Goal: Task Accomplishment & Management: Manage account settings

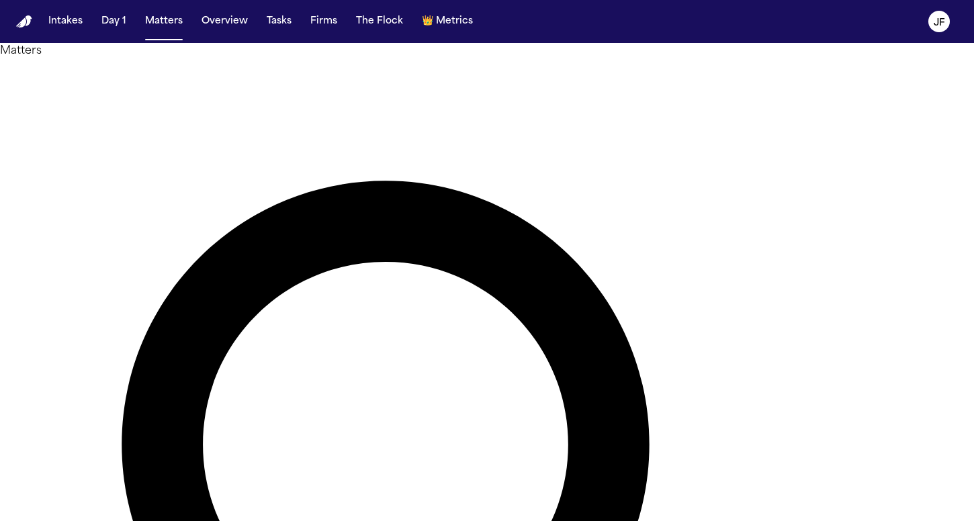
click at [562, 2] on nav "Intakes Day 1 Matters Overview Tasks Firms The Flock 👑 Metrics JF" at bounding box center [487, 21] width 974 height 43
click at [164, 30] on button "Matters" at bounding box center [164, 21] width 48 height 24
type input "*********"
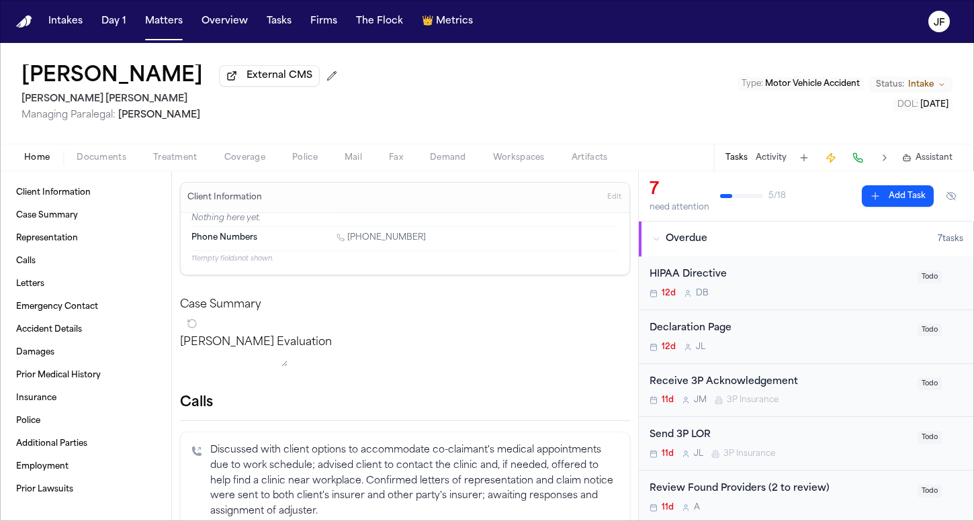
click at [96, 162] on span "Documents" at bounding box center [102, 157] width 50 height 11
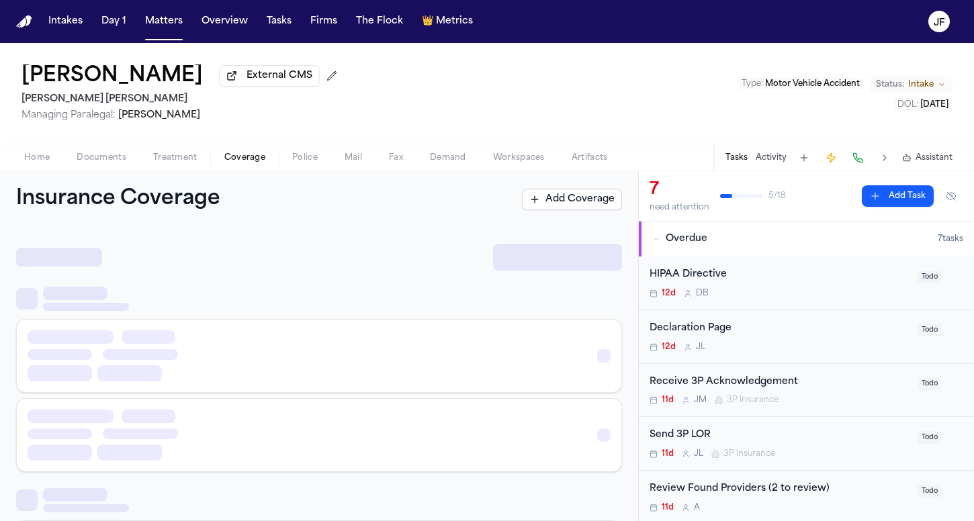
click at [220, 165] on button "Coverage" at bounding box center [245, 158] width 68 height 16
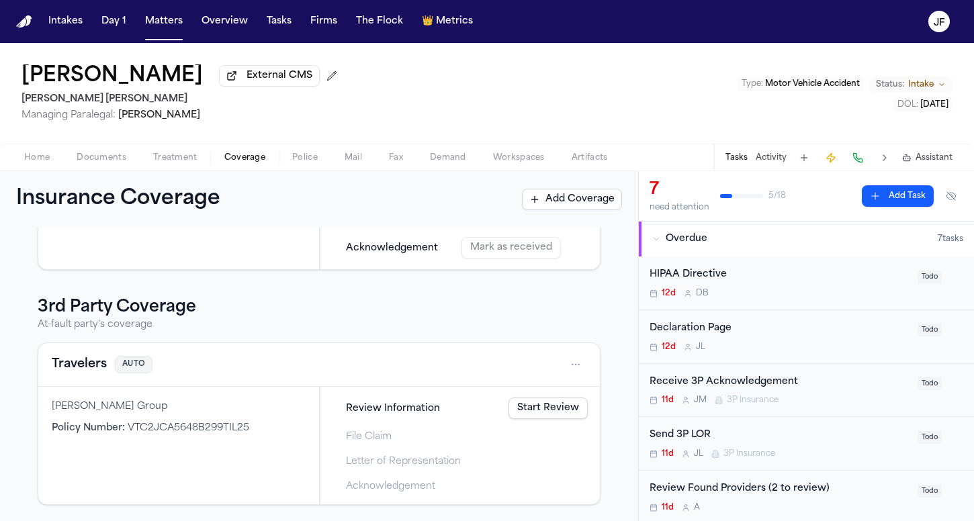
scroll to position [185, 0]
click at [83, 369] on button "Travelers" at bounding box center [79, 364] width 55 height 19
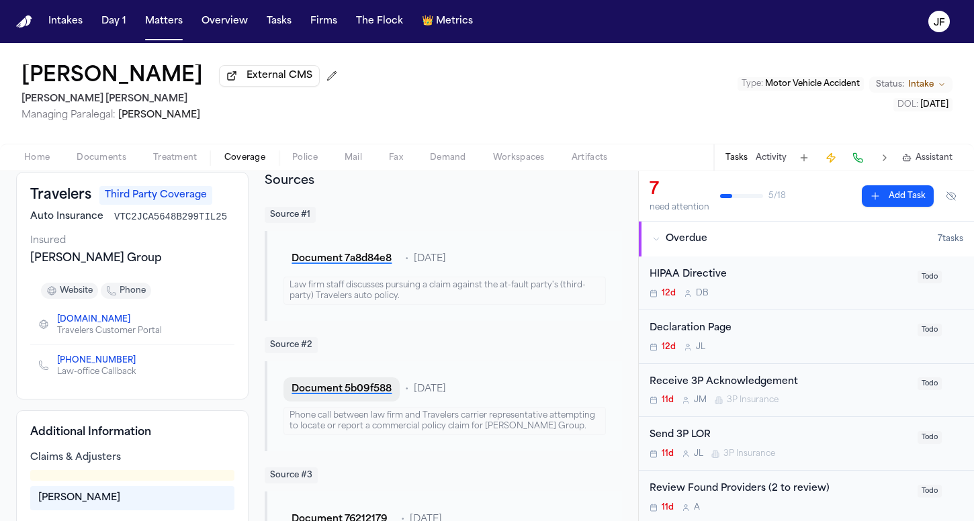
scroll to position [68, 0]
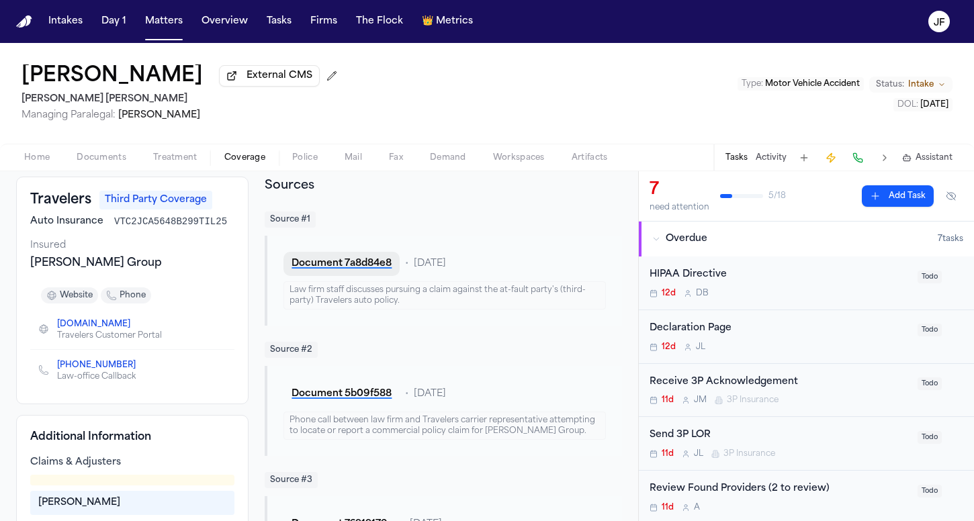
click at [357, 269] on button "Document 7a8d84e8" at bounding box center [341, 264] width 116 height 24
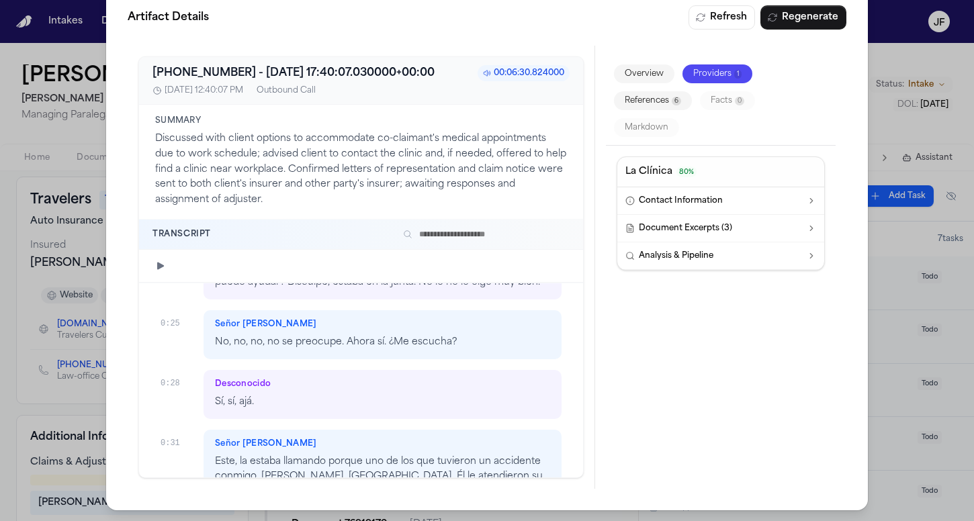
scroll to position [131, 0]
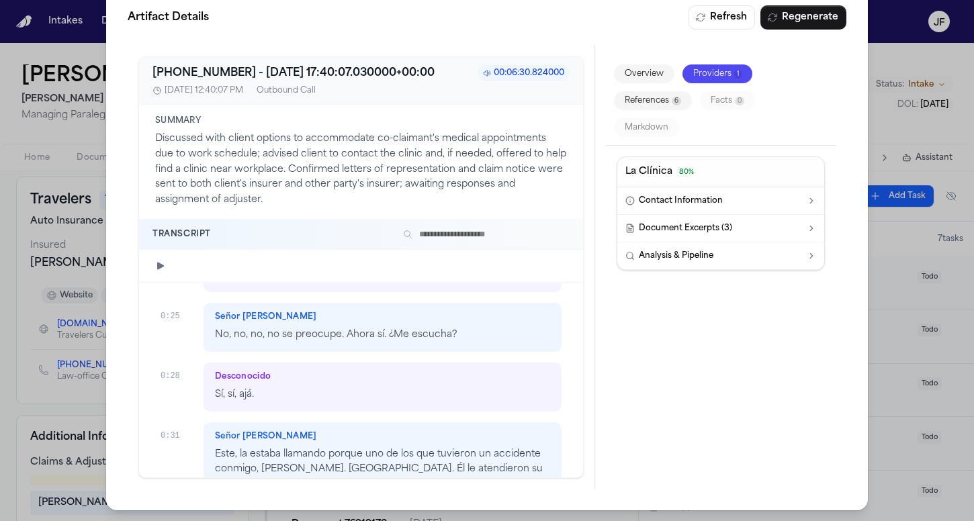
click at [916, 87] on div "Artifact Details Refresh Regenerate +13853812482 - 2025-09-15 17:40:07.030000+0…" at bounding box center [487, 247] width 974 height 548
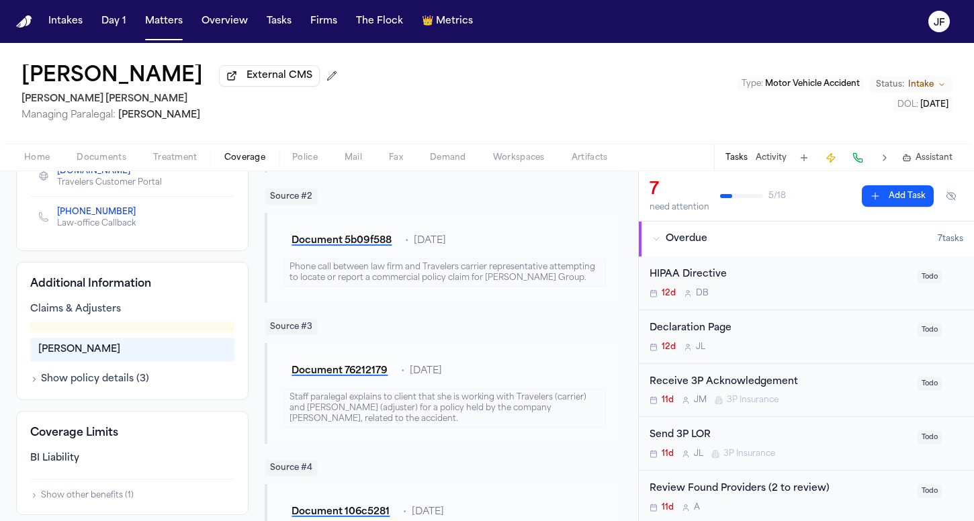
scroll to position [230, 0]
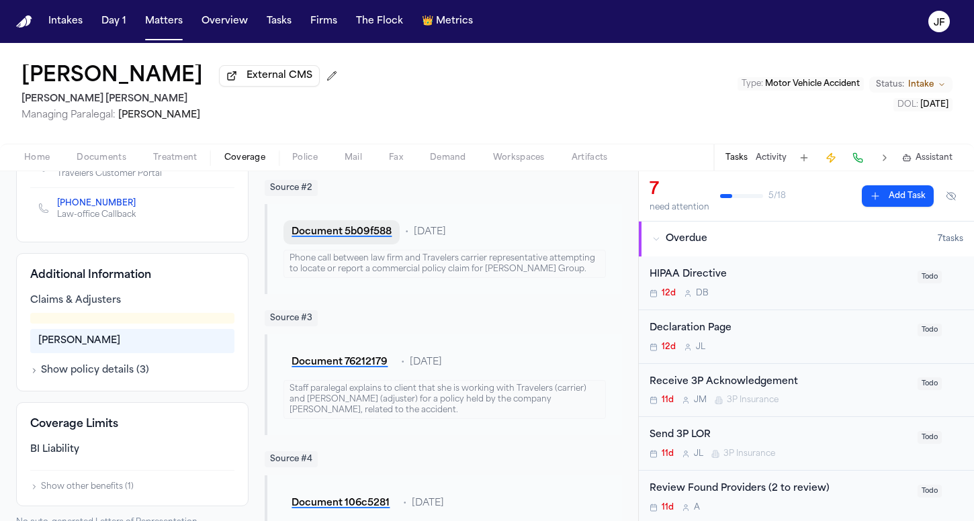
click at [375, 236] on button "Document 5b09f588" at bounding box center [341, 232] width 116 height 24
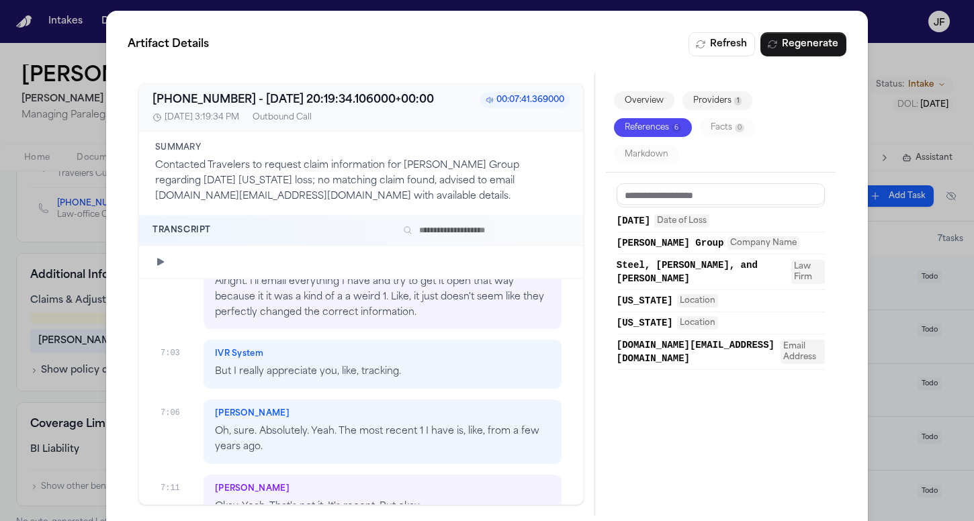
scroll to position [3093, 0]
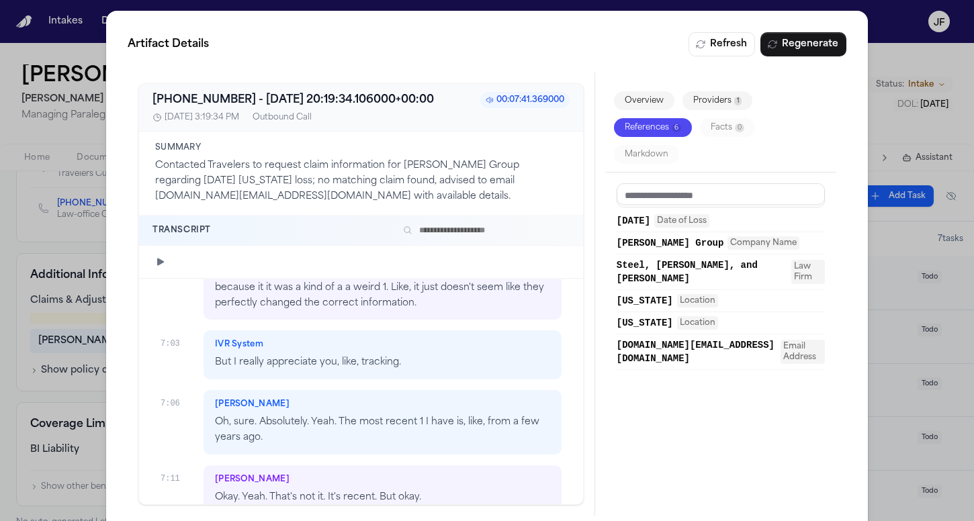
click at [81, 137] on div "Artifact Details Refresh Regenerate +18002524633 - 2025-09-09 20:19:34.106000+0…" at bounding box center [487, 274] width 974 height 548
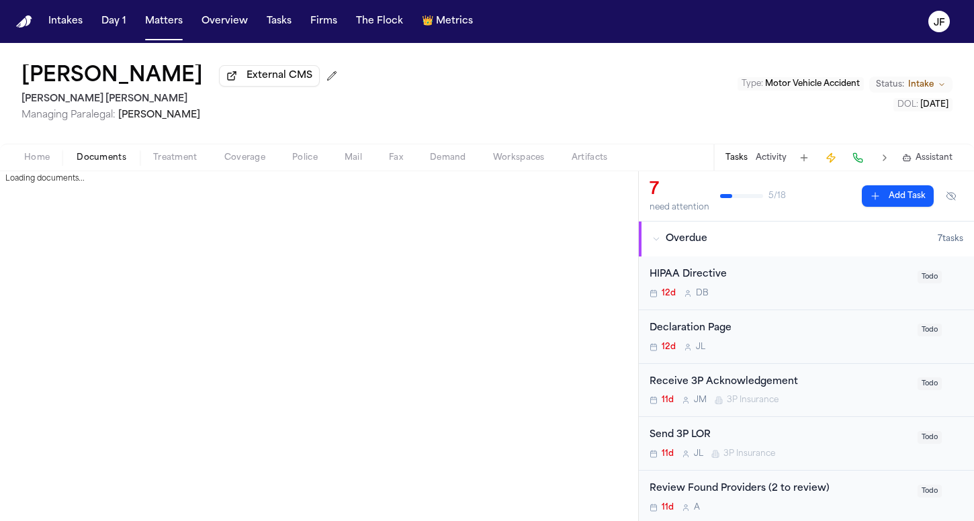
click at [99, 160] on span "Documents" at bounding box center [102, 157] width 50 height 11
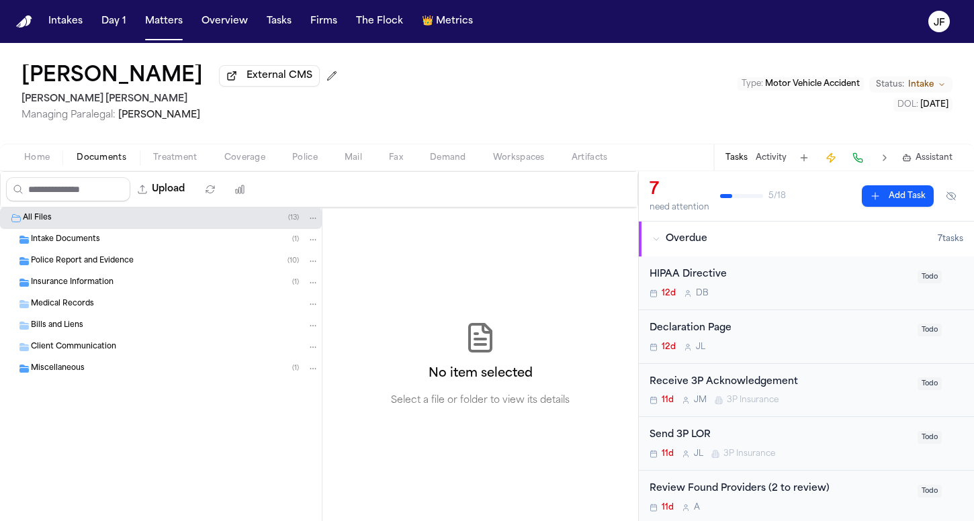
click at [94, 267] on span "Police Report and Evidence" at bounding box center [82, 261] width 103 height 11
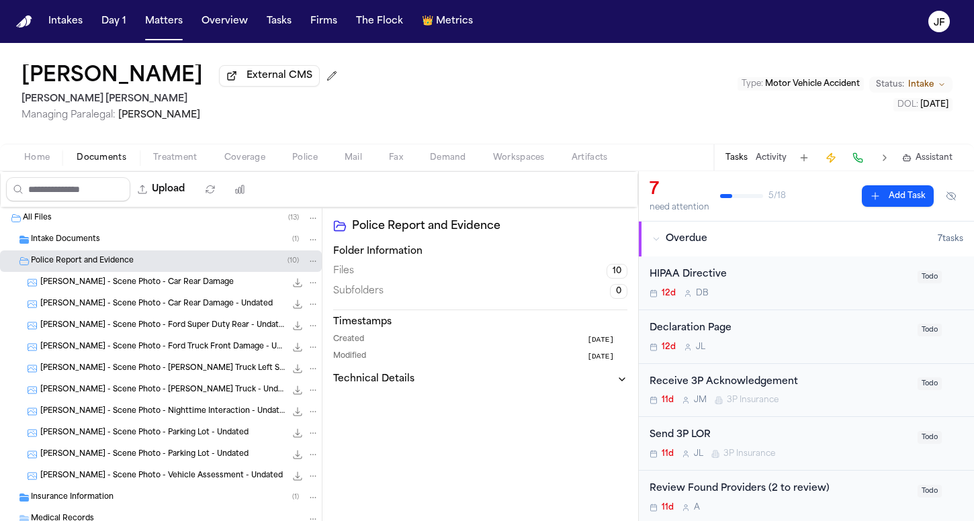
click at [154, 492] on div "Insurance Information ( 1 )" at bounding box center [161, 497] width 322 height 21
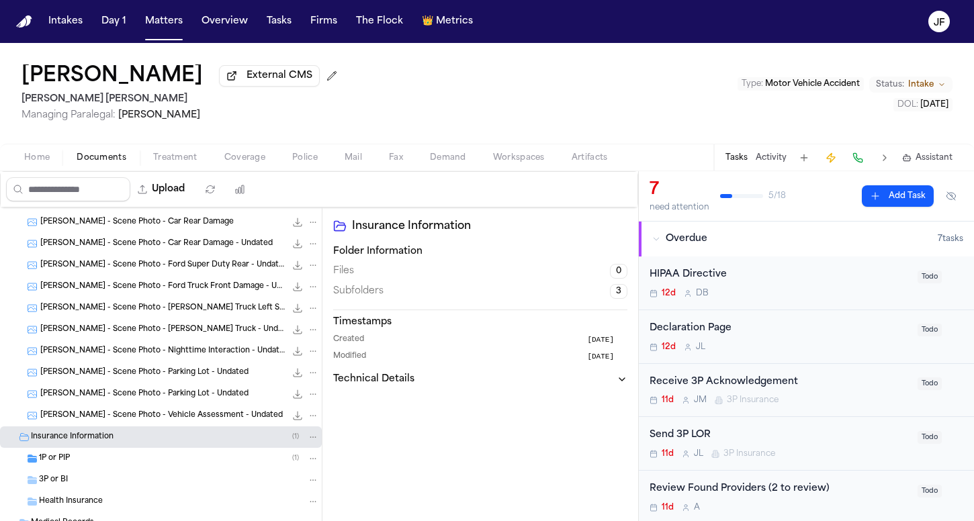
click at [140, 453] on div "1P or PIP ( 1 )" at bounding box center [161, 458] width 322 height 21
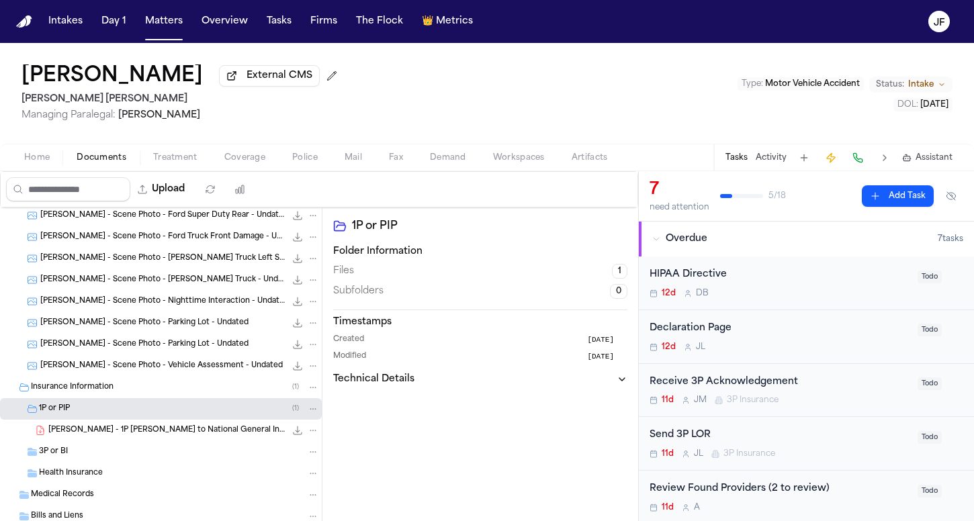
scroll to position [118, 0]
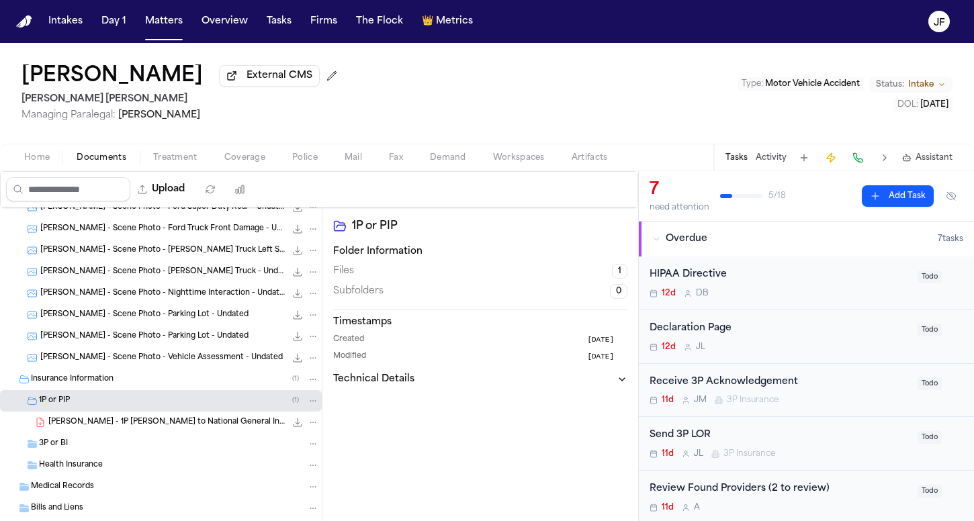
click at [157, 428] on span "L. Rivas - 1P LOR to National General Insurance - 9.10.25" at bounding box center [166, 422] width 237 height 11
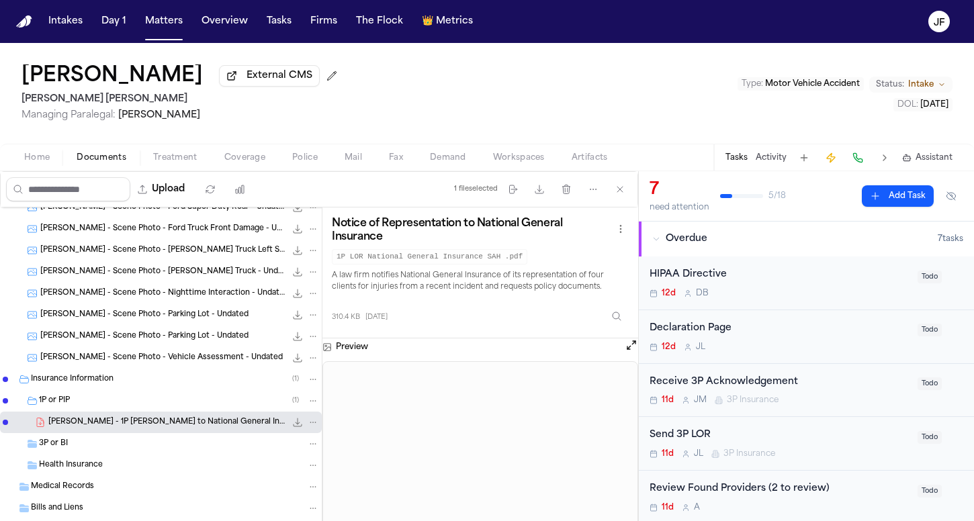
click at [141, 450] on div "3P or BI" at bounding box center [179, 444] width 280 height 12
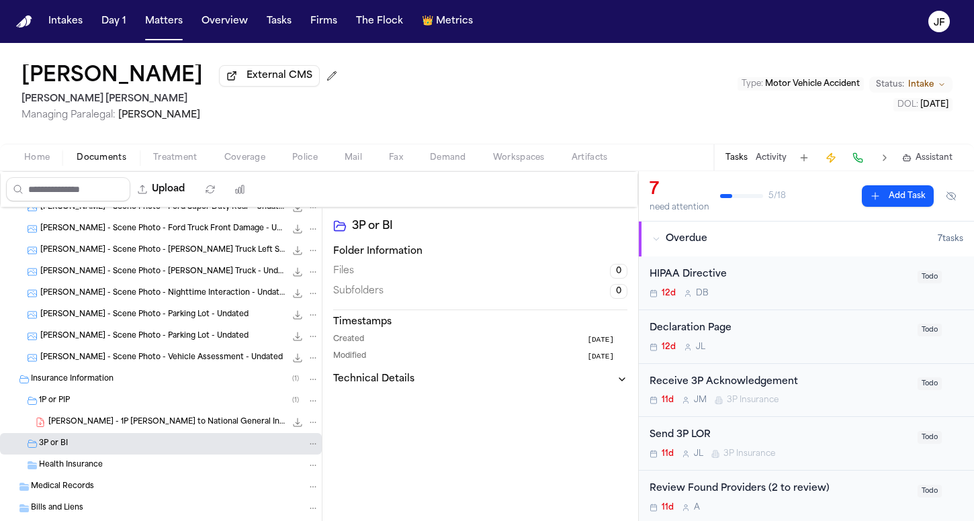
click at [128, 367] on div "L. Rivas - Scene Photo - Vehicle Assessment - Undated 74.4 KB • JPG" at bounding box center [161, 357] width 322 height 21
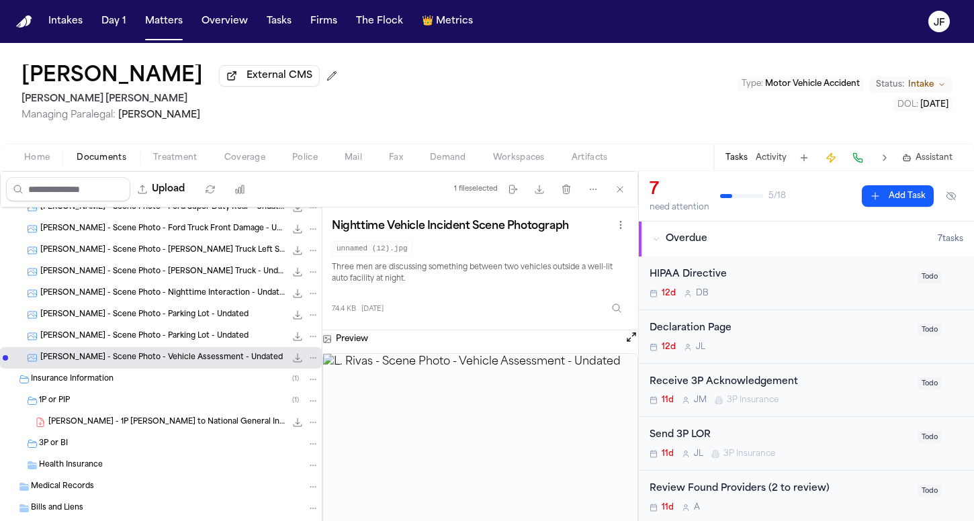
scroll to position [0, 0]
click at [213, 340] on div "L. Rivas - Scene Photo - Parking Lot - Undated 75.9 KB • JPG" at bounding box center [179, 336] width 279 height 13
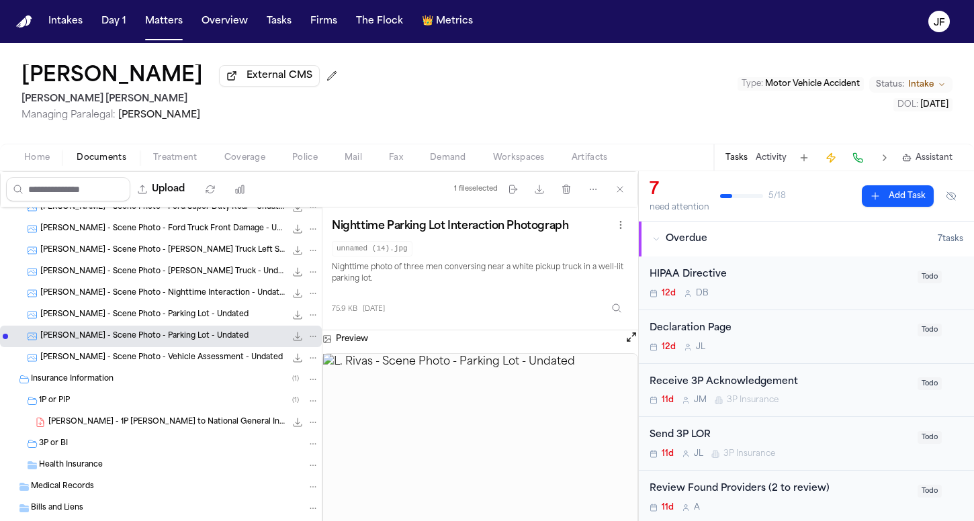
click at [201, 319] on span "L. Rivas - Scene Photo - Parking Lot - Undated" at bounding box center [144, 315] width 208 height 11
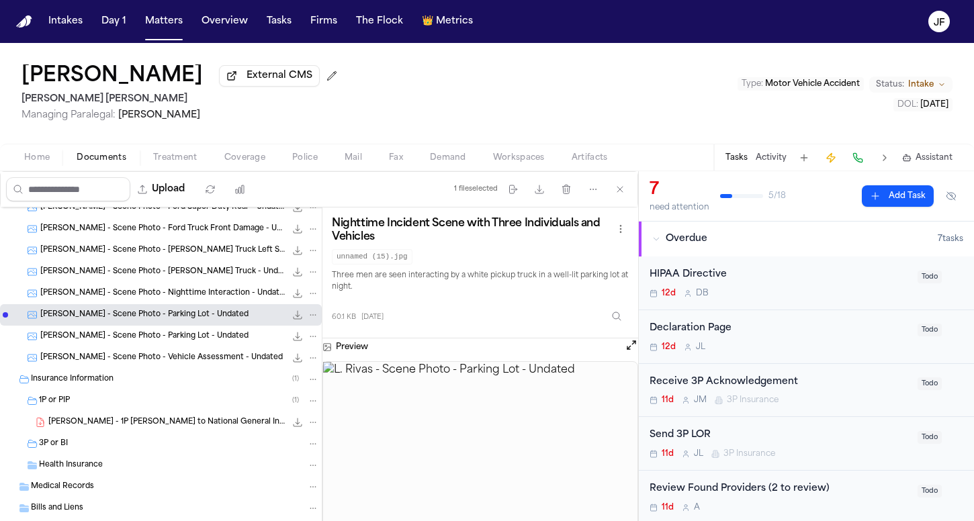
click at [197, 296] on span "L. Rivas - Scene Photo - Nighttime Interaction - Undated" at bounding box center [162, 293] width 245 height 11
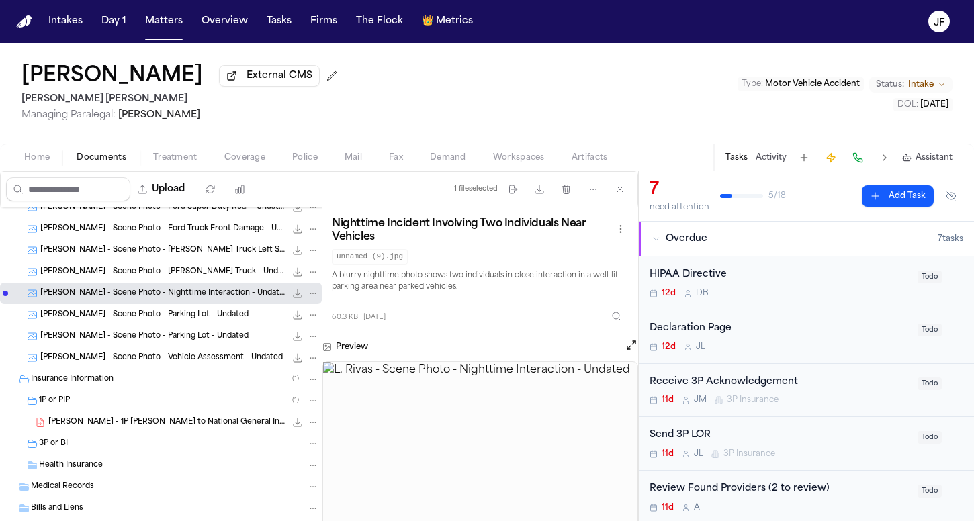
click at [196, 277] on span "L. Rivas - Scene Photo - Keller Truck - Undated" at bounding box center [162, 272] width 245 height 11
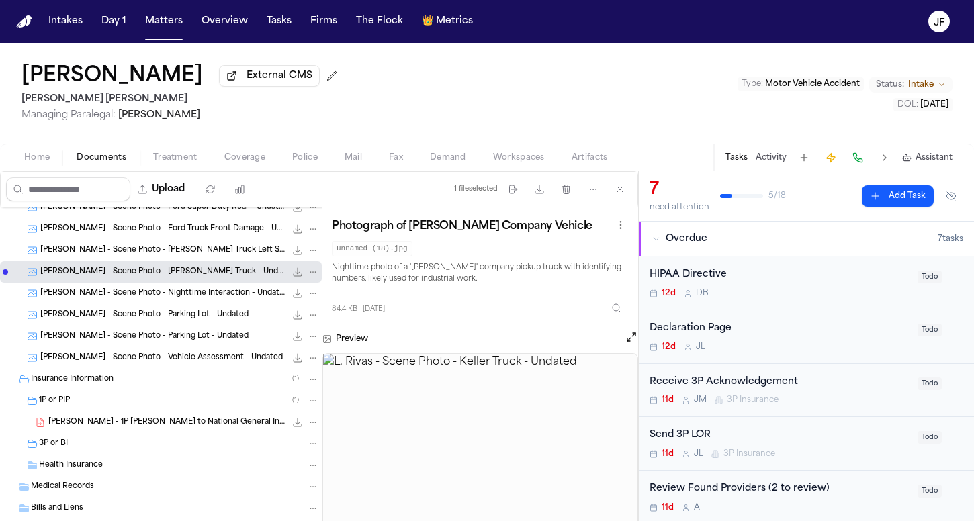
click at [230, 260] on div "L. Rivas - Scene Photo - Keller Truck Left Side 71.5 KB • JPG" at bounding box center [161, 250] width 322 height 21
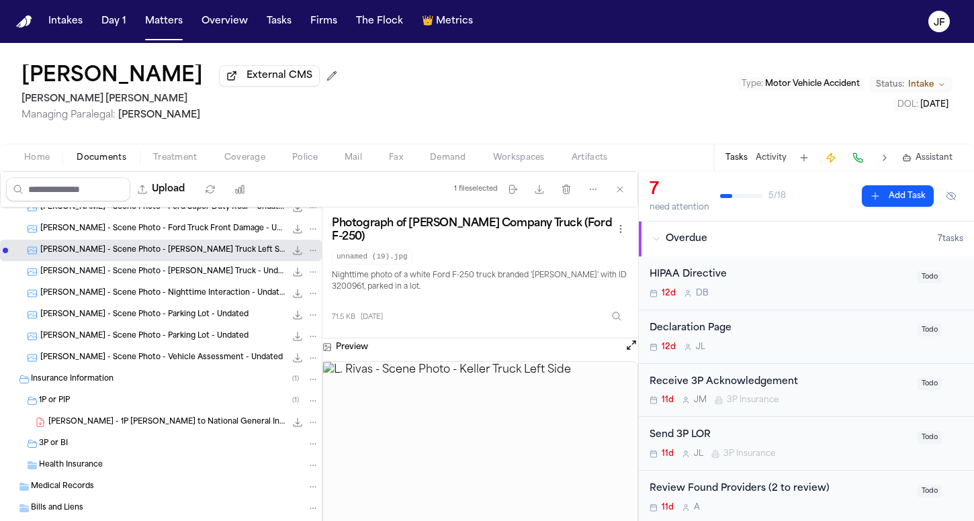
click at [195, 230] on span "L. Rivas - Scene Photo - Ford Truck Front Damage - Undated" at bounding box center [162, 229] width 245 height 11
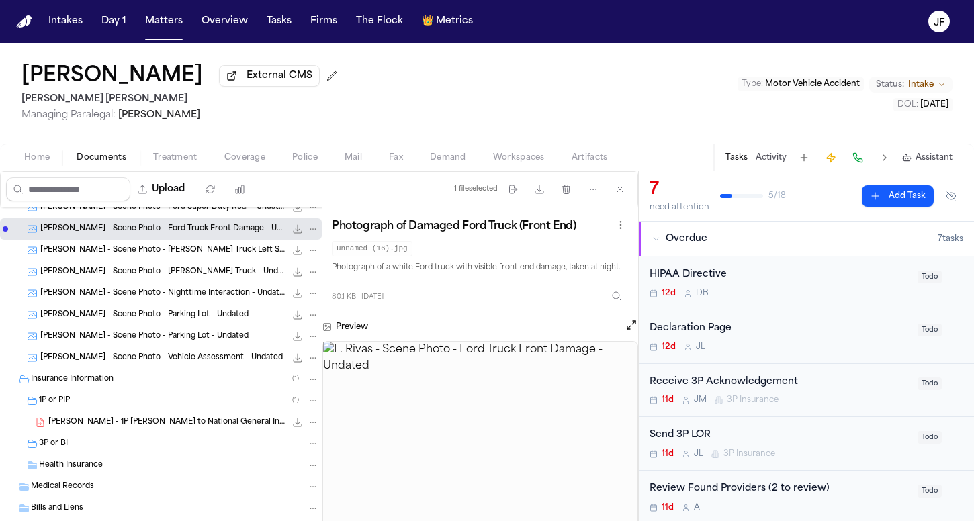
click at [292, 232] on icon "File: L. Rivas - Scene Photo - Ford Truck Front Damage - Undated" at bounding box center [297, 229] width 11 height 11
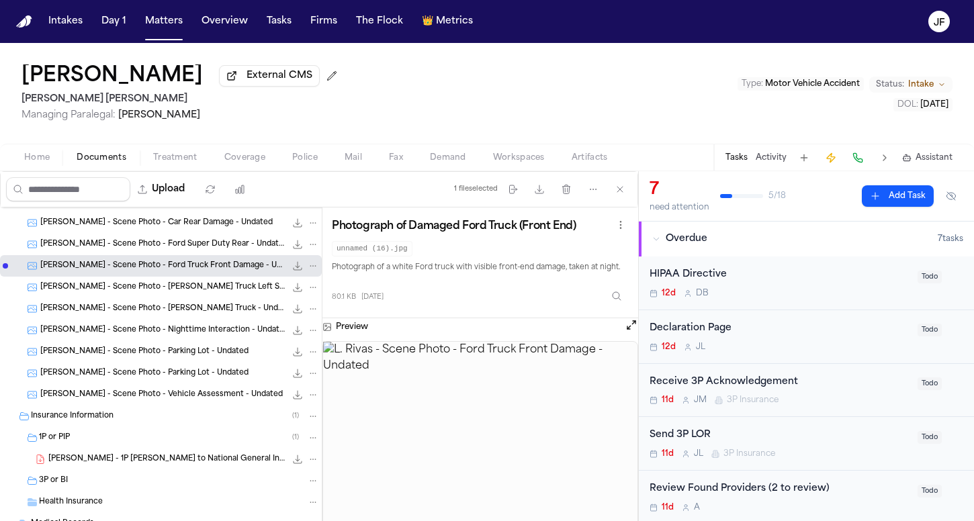
scroll to position [81, 0]
click at [181, 244] on span "L. Rivas - Scene Photo - Ford Super Duty Rear - Undated" at bounding box center [162, 245] width 245 height 11
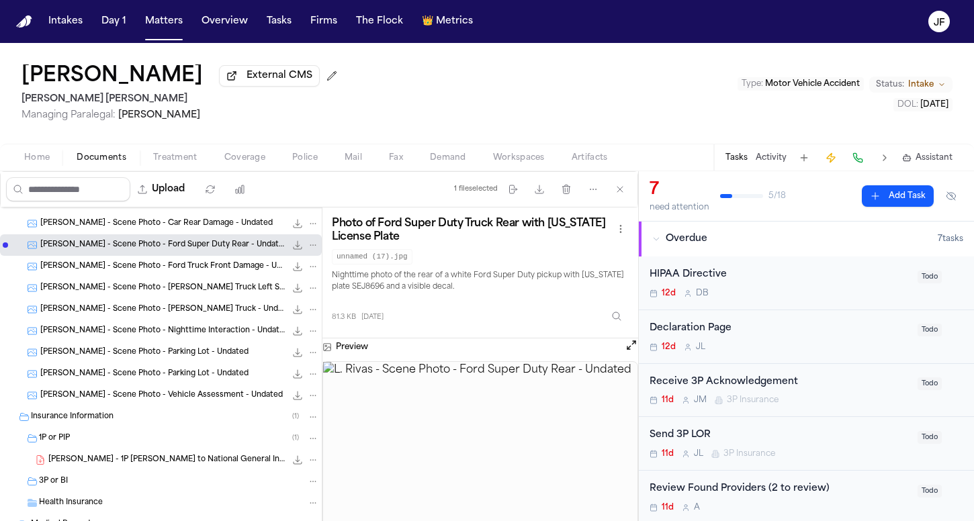
click at [293, 245] on icon "File: L. Rivas - Scene Photo - Ford Super Duty Rear - Undated" at bounding box center [297, 245] width 9 height 9
click at [265, 24] on button "Tasks" at bounding box center [279, 21] width 36 height 24
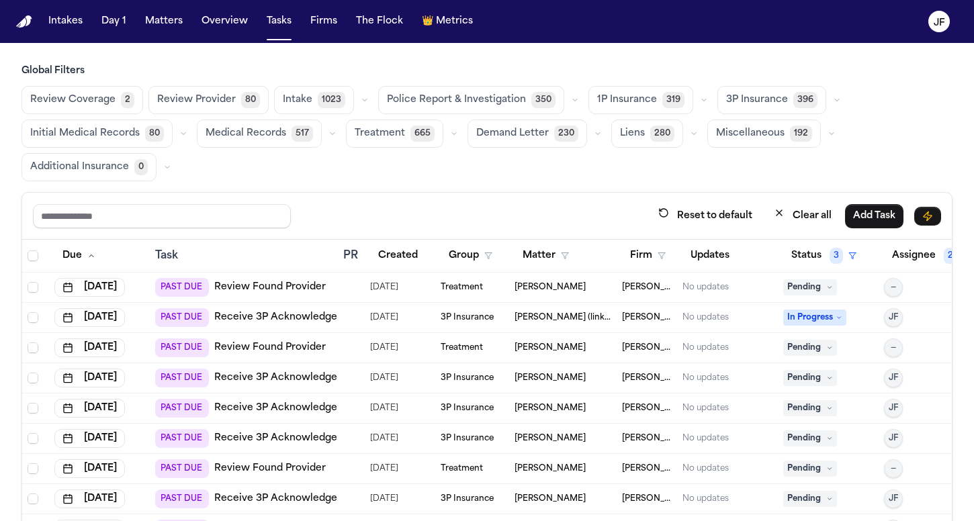
click at [833, 101] on icon "button" at bounding box center [837, 100] width 8 height 8
click at [768, 193] on span "LOR Acknowledgement" at bounding box center [772, 192] width 93 height 27
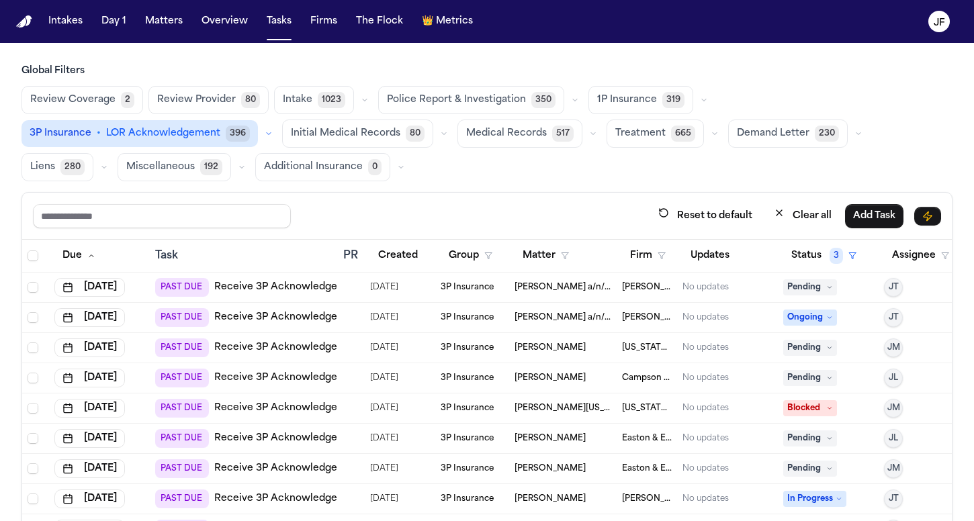
click at [653, 256] on button "Firm" at bounding box center [648, 256] width 52 height 24
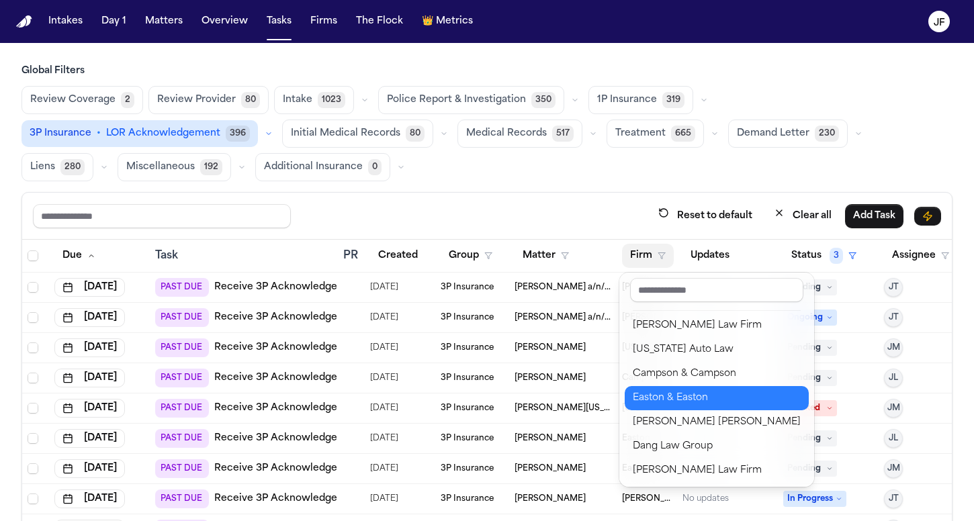
click at [660, 399] on div "Easton & Easton" at bounding box center [717, 398] width 168 height 16
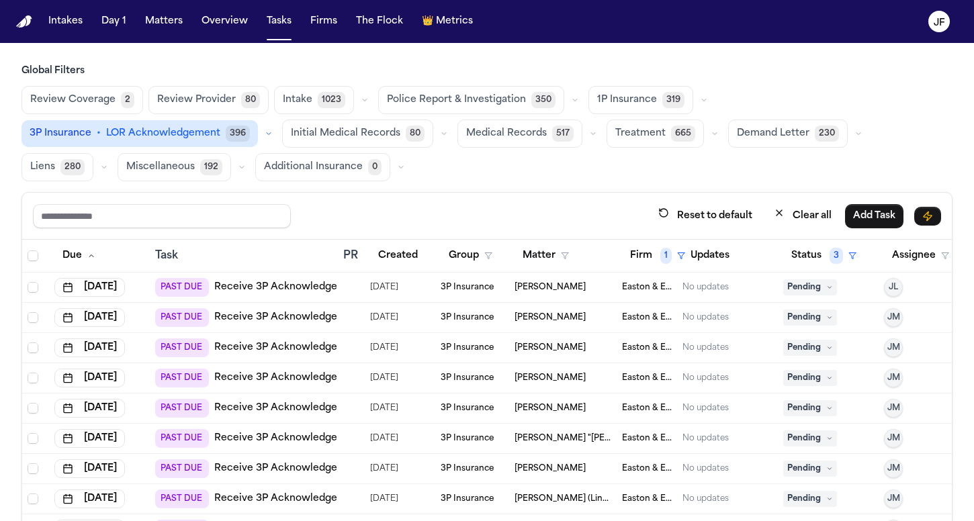
click at [526, 212] on div "Reset to default Clear all Add Task" at bounding box center [487, 215] width 908 height 25
click at [274, 286] on link "Receive 3P Acknowledgement" at bounding box center [288, 287] width 148 height 13
click at [296, 307] on td "PAST DUE Receive 3P Acknowledgement" at bounding box center [244, 318] width 188 height 30
click at [298, 317] on link "Receive 3P Acknowledgement" at bounding box center [288, 317] width 148 height 13
click at [263, 347] on link "Receive 3P Acknowledgement" at bounding box center [288, 347] width 148 height 13
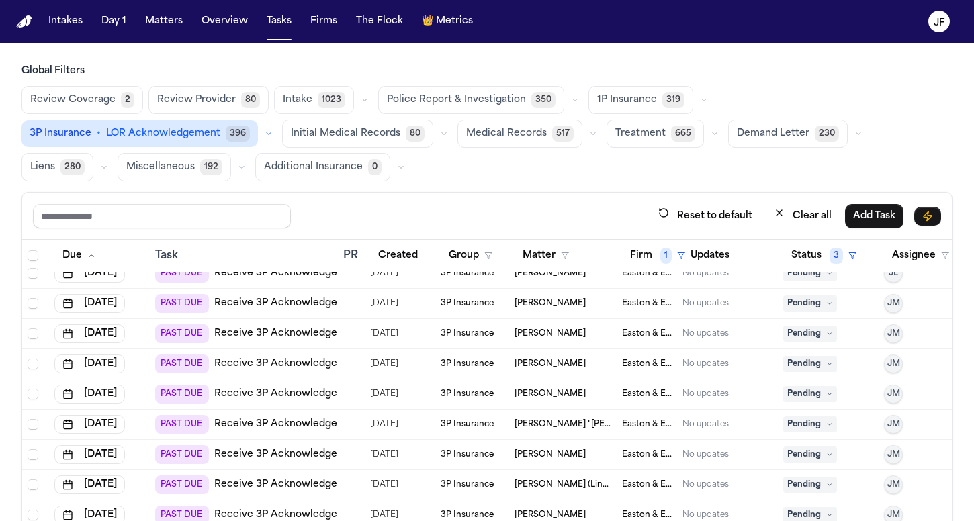
scroll to position [26, 0]
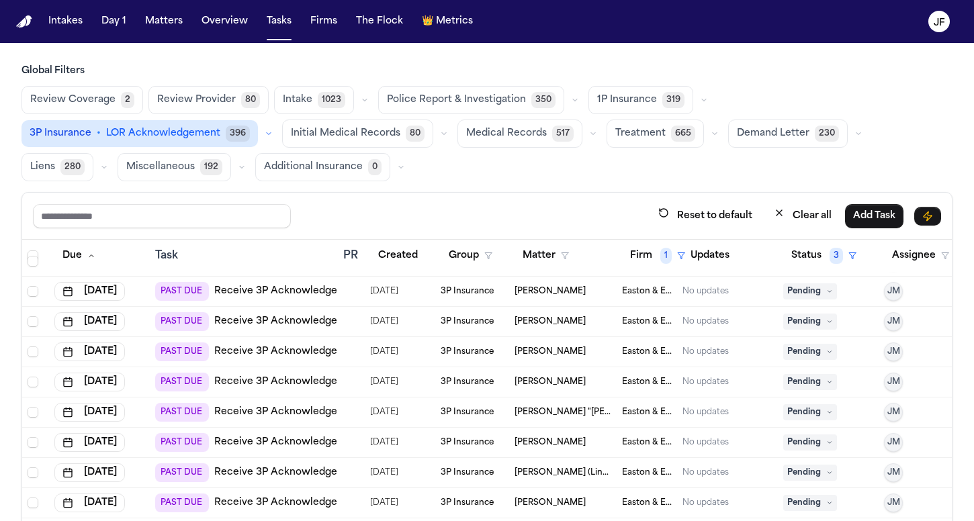
click at [321, 353] on link "Receive 3P Acknowledgement" at bounding box center [288, 351] width 148 height 13
click at [353, 320] on div at bounding box center [348, 321] width 11 height 11
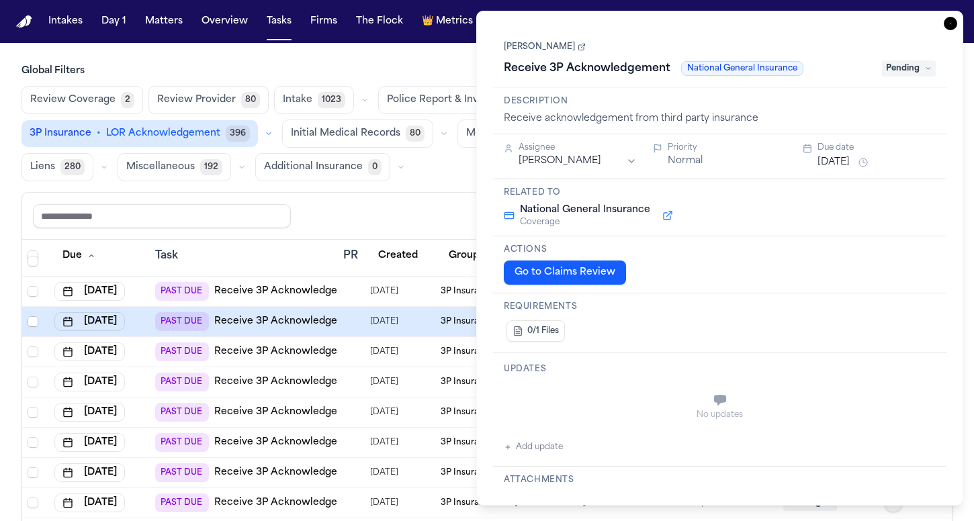
click at [361, 352] on td at bounding box center [351, 352] width 27 height 30
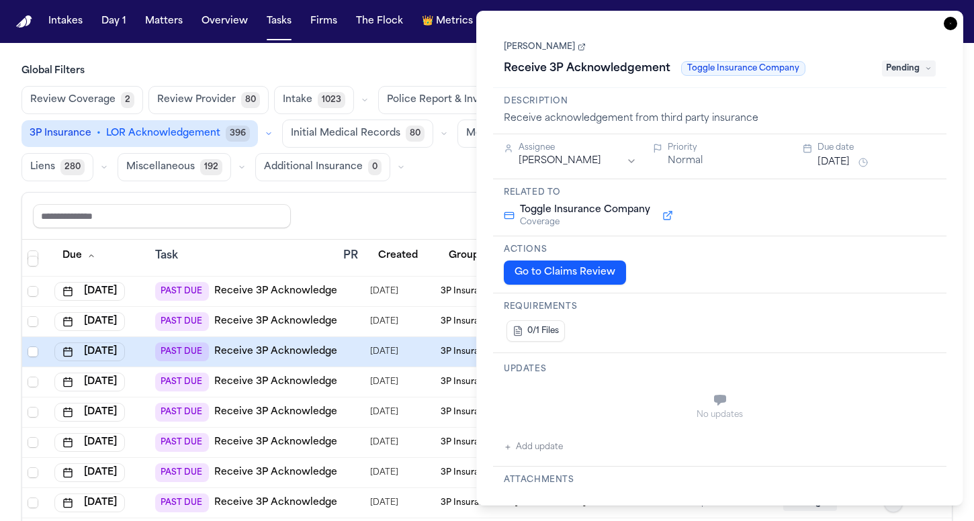
click at [951, 30] on icon "button" at bounding box center [949, 23] width 13 height 13
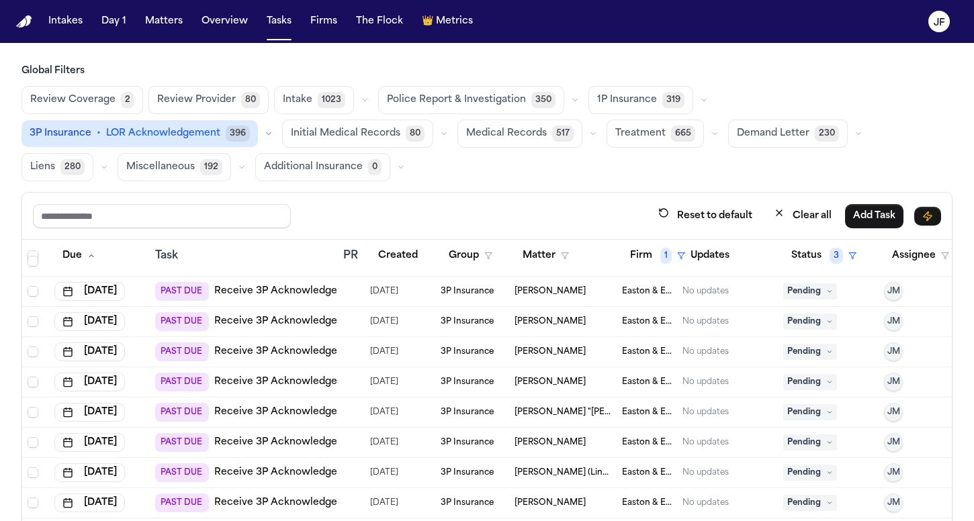
click at [291, 354] on link "Receive 3P Acknowledgement" at bounding box center [288, 351] width 148 height 13
click at [287, 345] on link "Receive 3P Acknowledgement" at bounding box center [288, 351] width 148 height 13
click at [265, 378] on link "Receive 3P Acknowledgement" at bounding box center [288, 381] width 148 height 13
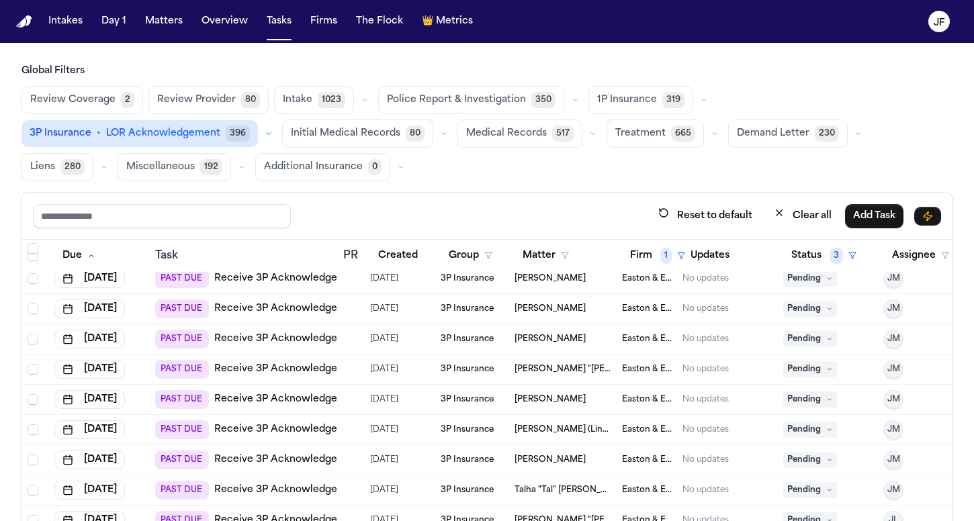
scroll to position [93, 0]
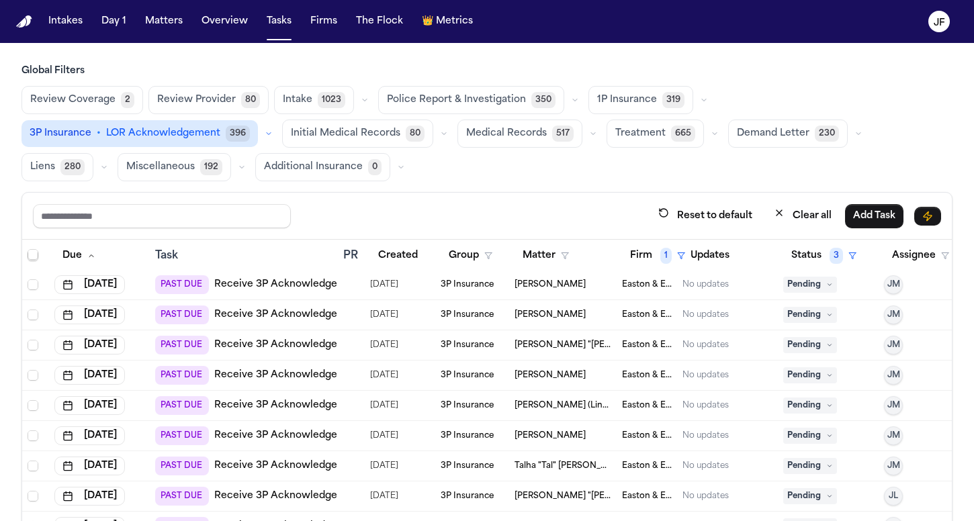
click at [300, 344] on link "Receive 3P Acknowledgement" at bounding box center [288, 344] width 148 height 13
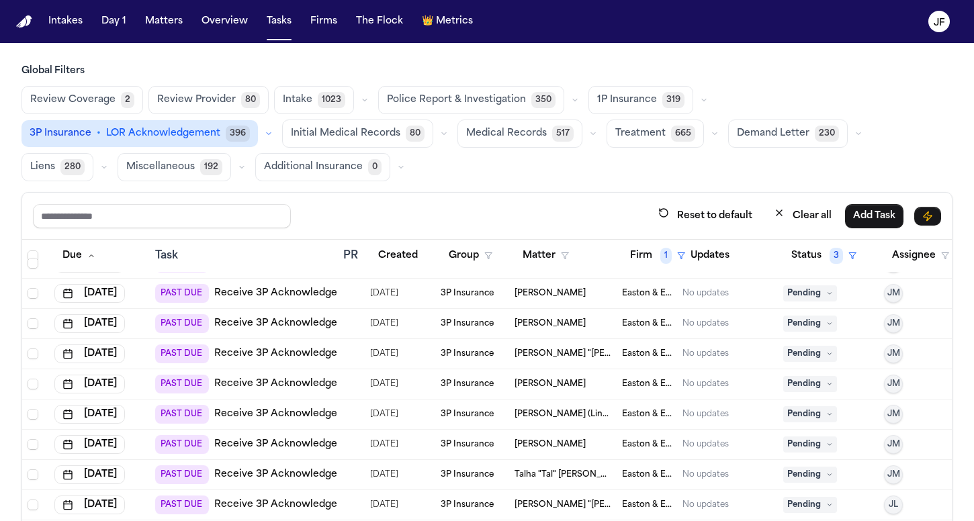
scroll to position [76, 0]
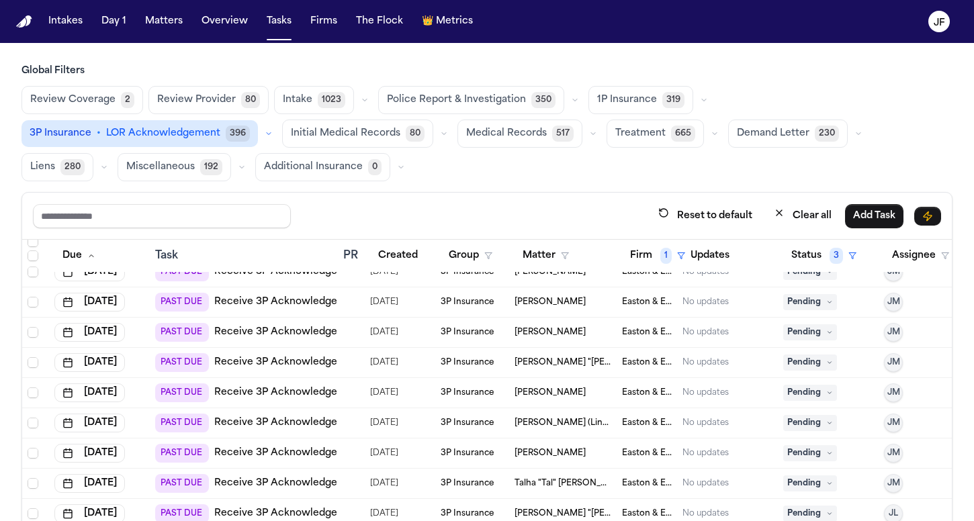
click at [826, 358] on span "Pending" at bounding box center [810, 363] width 54 height 16
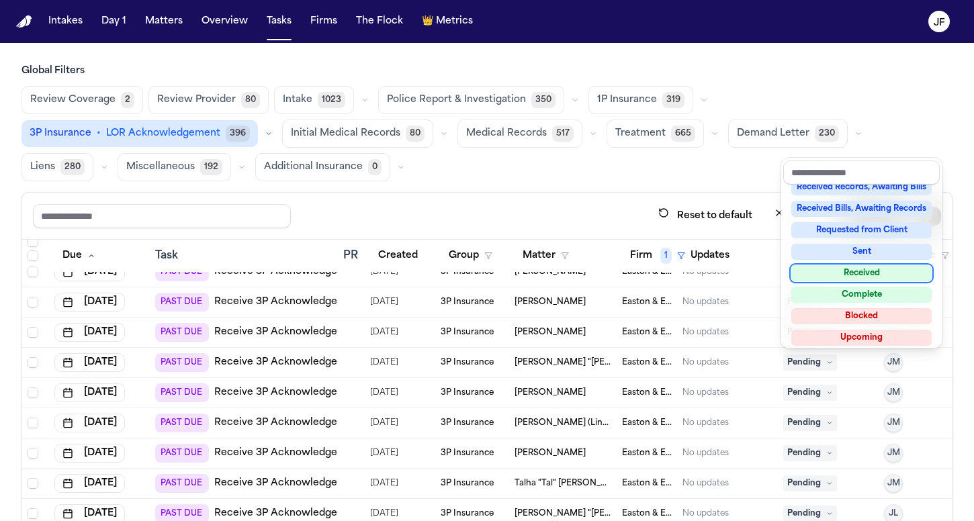
click at [835, 268] on div "Received" at bounding box center [861, 273] width 140 height 16
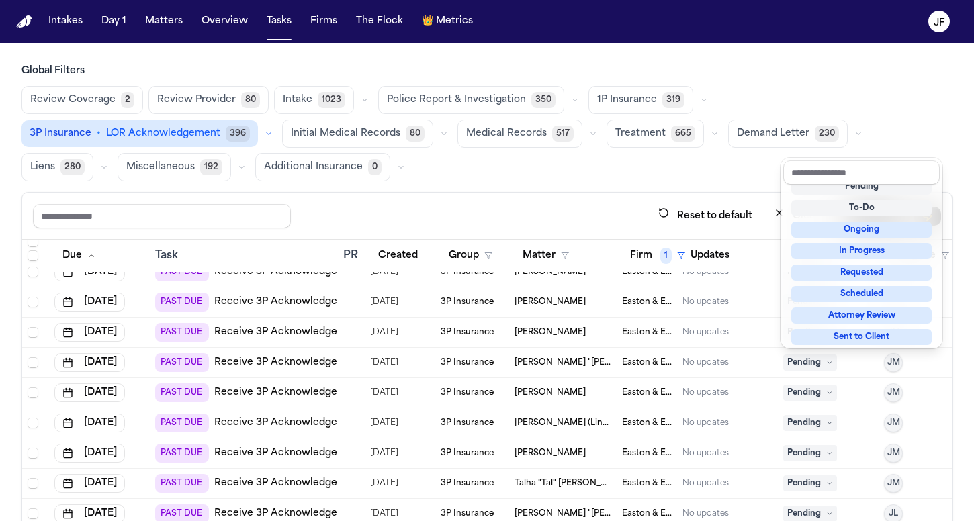
scroll to position [5, 0]
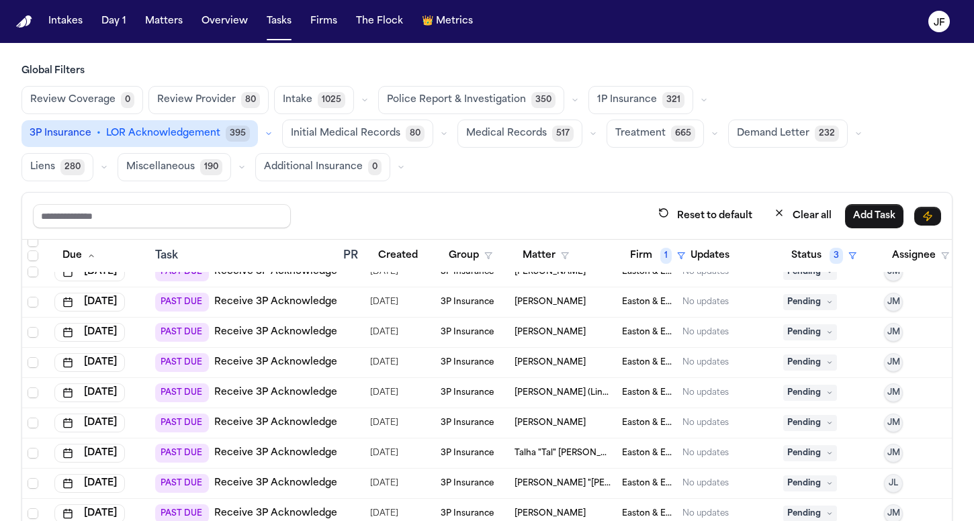
click at [571, 143] on button "Medical Records 517" at bounding box center [519, 134] width 125 height 28
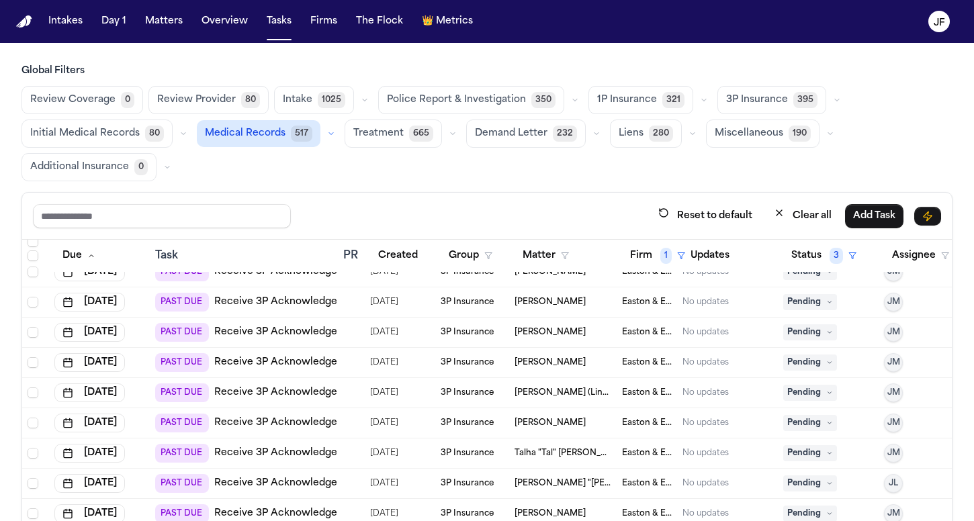
click at [314, 361] on link "Receive 3P Acknowledgement" at bounding box center [288, 362] width 148 height 13
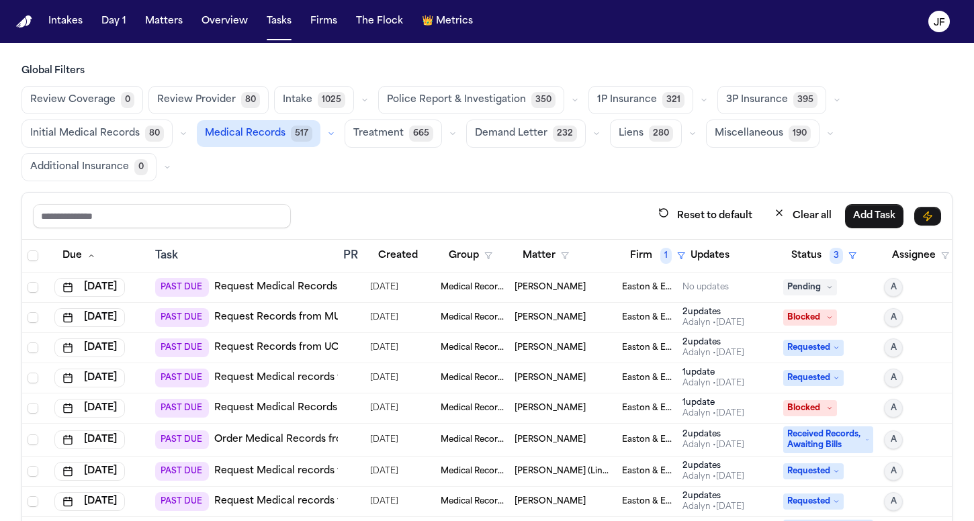
scroll to position [0, 0]
click at [327, 131] on icon "button" at bounding box center [331, 134] width 8 height 8
click at [272, 134] on span "Medical Records" at bounding box center [245, 133] width 81 height 13
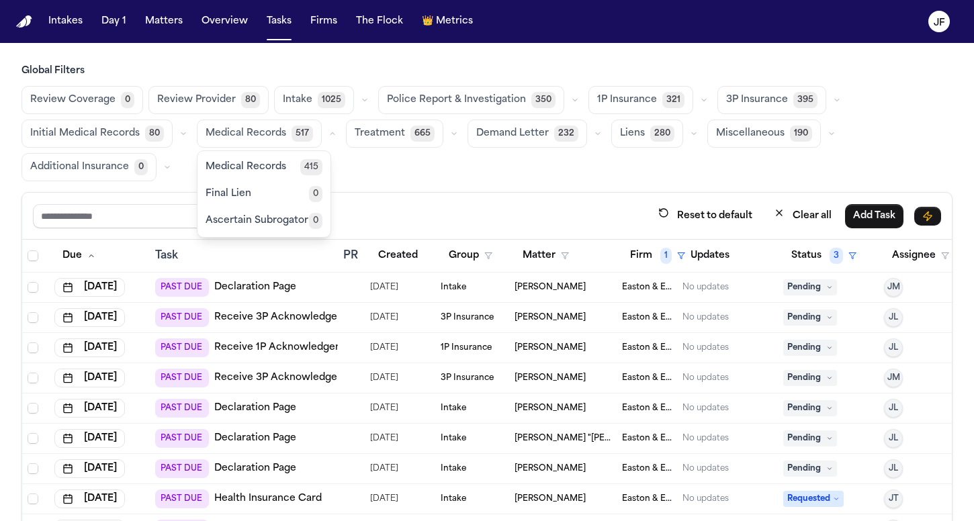
click at [829, 101] on button "button" at bounding box center [837, 100] width 16 height 16
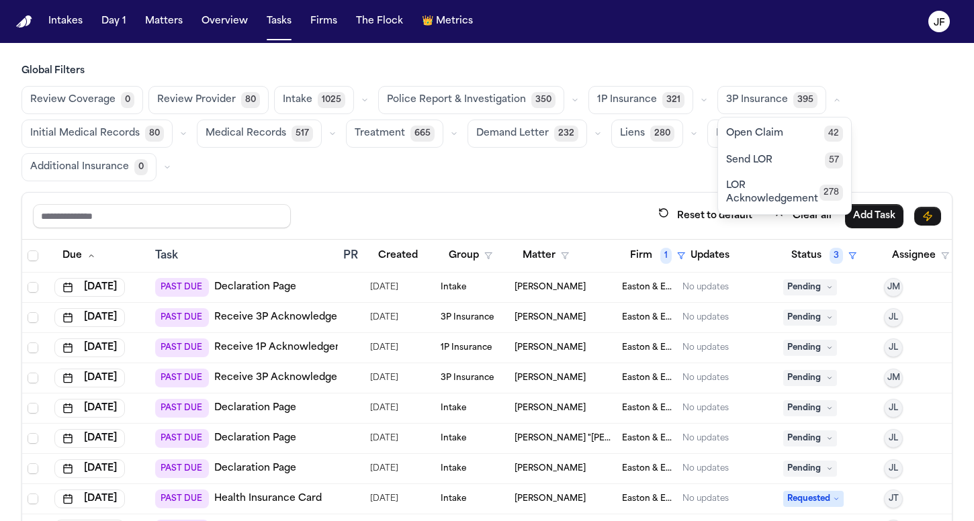
click at [726, 192] on span "LOR Acknowledgement" at bounding box center [772, 192] width 93 height 27
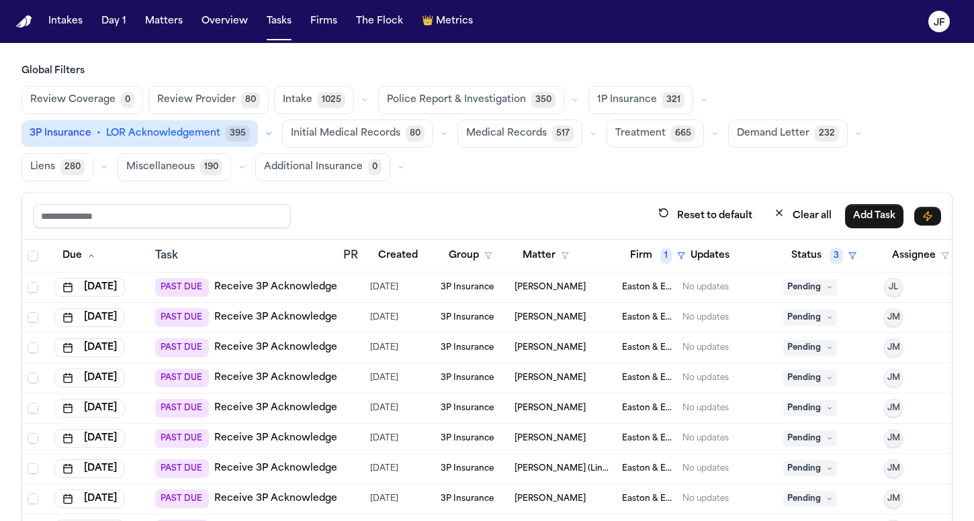
click at [598, 179] on div "Review Coverage 0 Review Provider 80 Intake 1025 Police Report & Investigation …" at bounding box center [486, 133] width 931 height 95
click at [291, 286] on link "Receive 3P Acknowledgement" at bounding box center [288, 287] width 148 height 13
click at [295, 310] on div "PAST DUE Receive 3P Acknowledgement" at bounding box center [258, 317] width 207 height 19
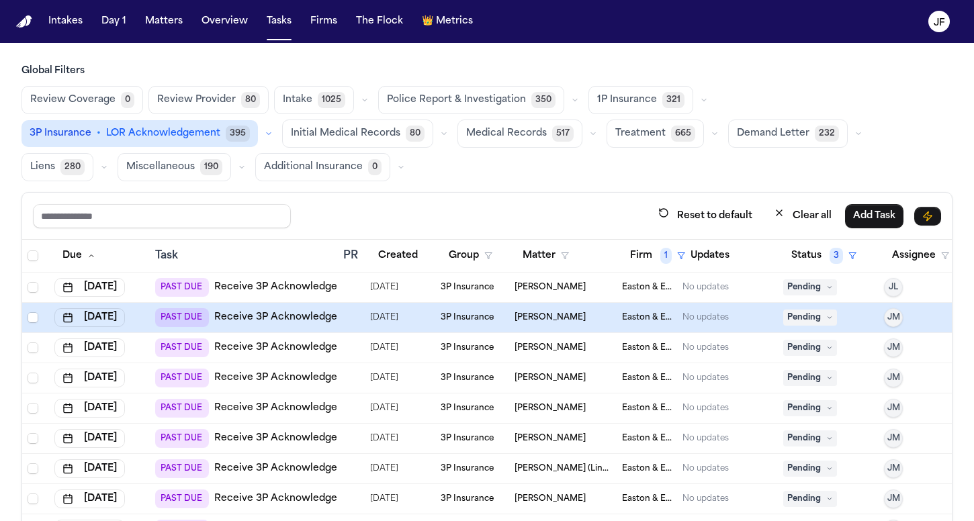
click at [295, 322] on link "Receive 3P Acknowledgement" at bounding box center [288, 317] width 148 height 13
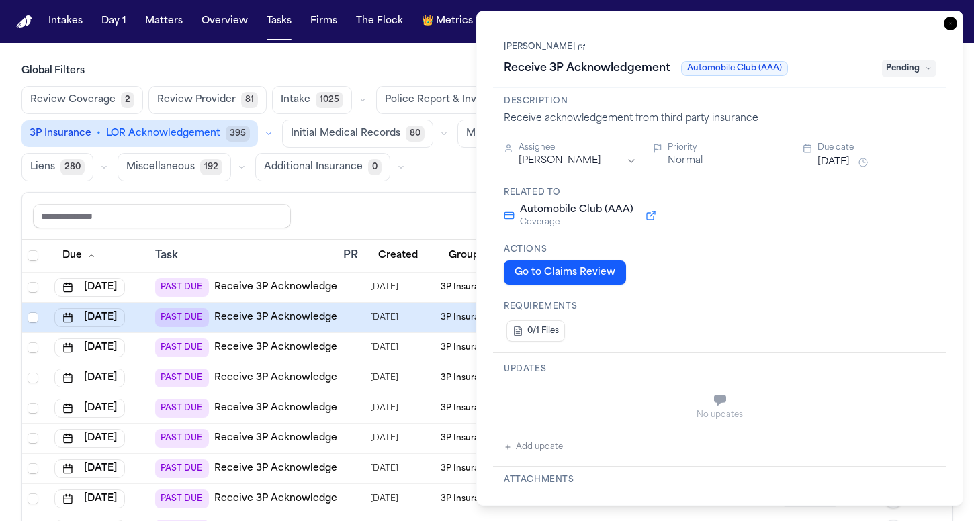
click at [954, 26] on icon "button" at bounding box center [949, 23] width 13 height 13
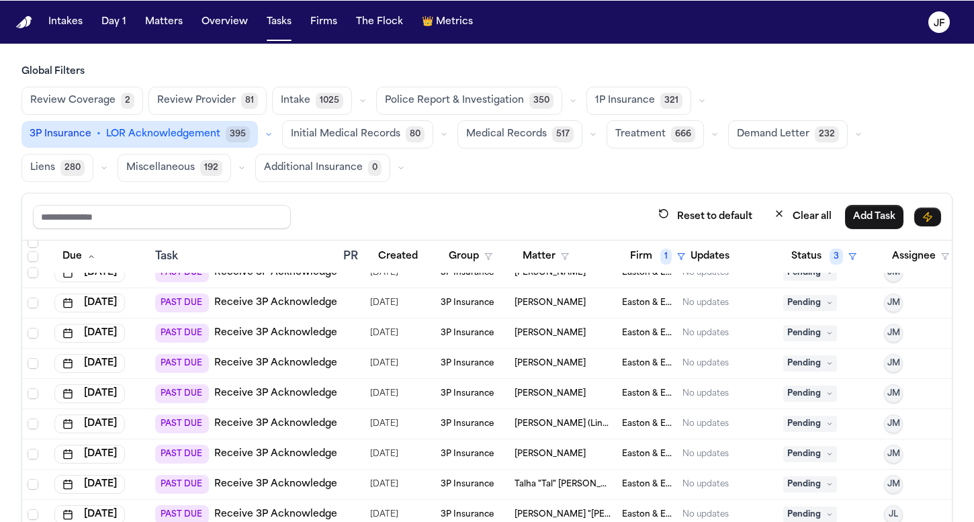
scroll to position [48, 0]
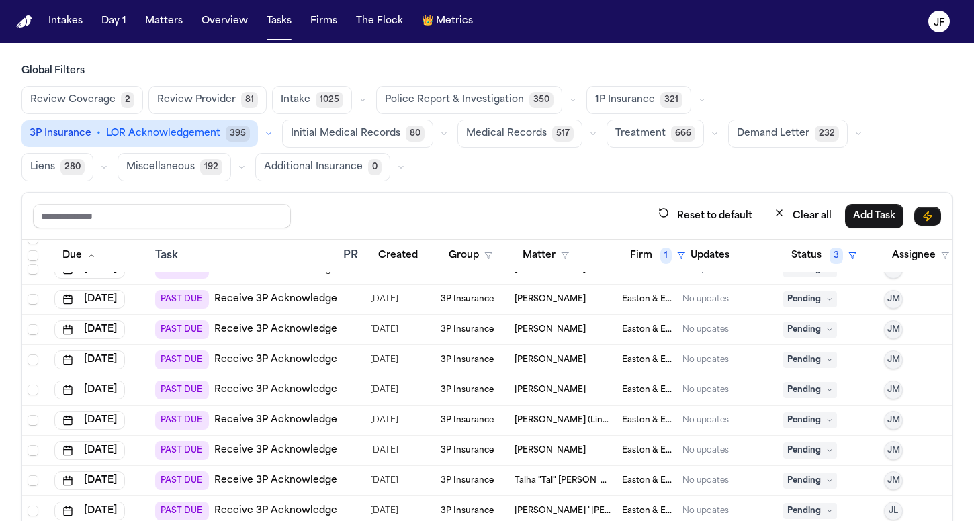
click at [295, 300] on link "Receive 3P Acknowledgement" at bounding box center [288, 299] width 148 height 13
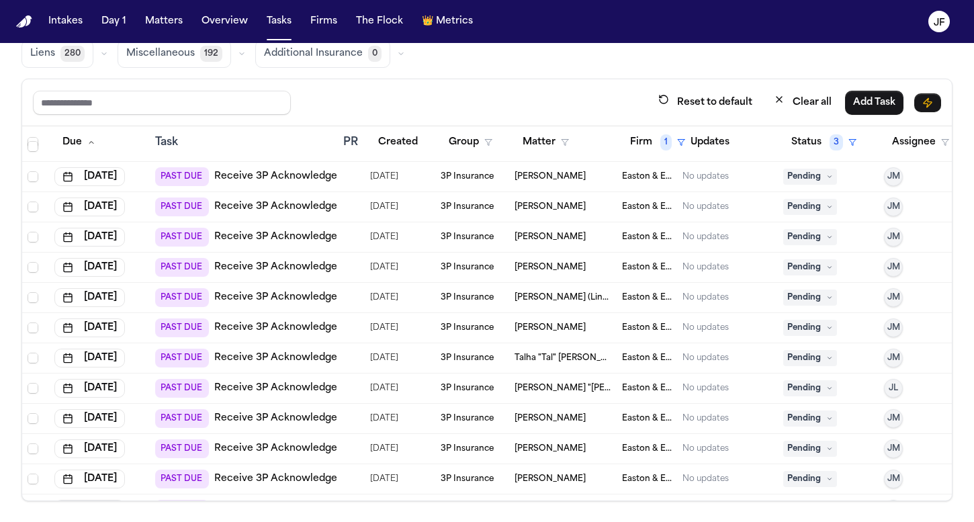
scroll to position [66, 0]
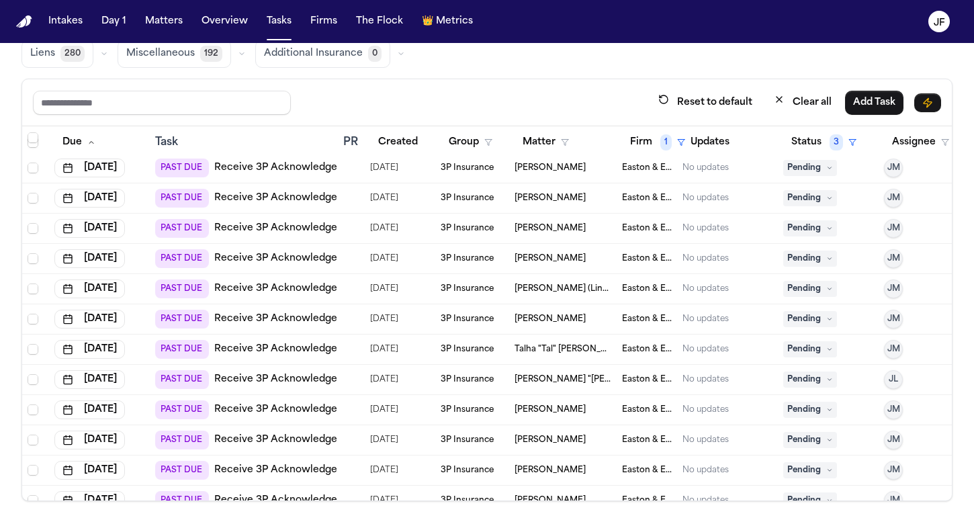
click at [804, 287] on span "Pending" at bounding box center [810, 289] width 54 height 16
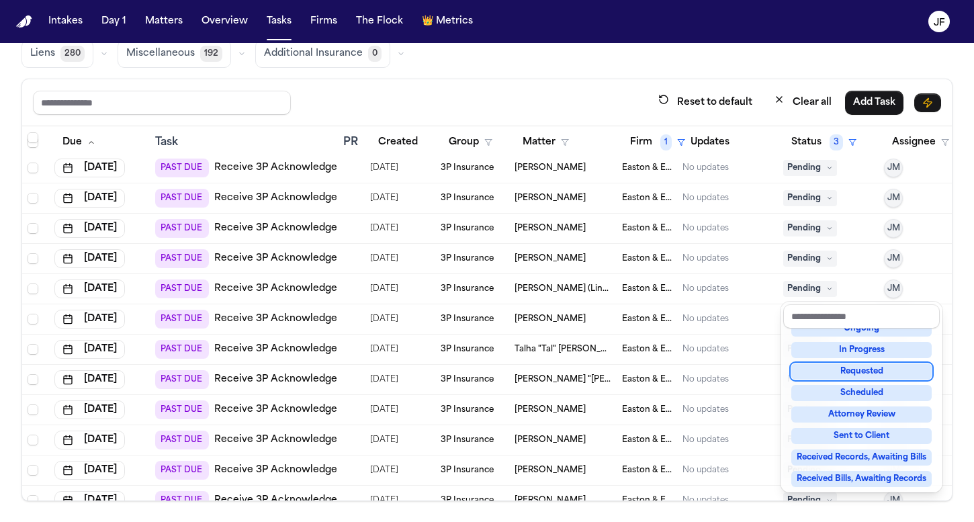
click at [833, 366] on div "Requested" at bounding box center [861, 371] width 140 height 16
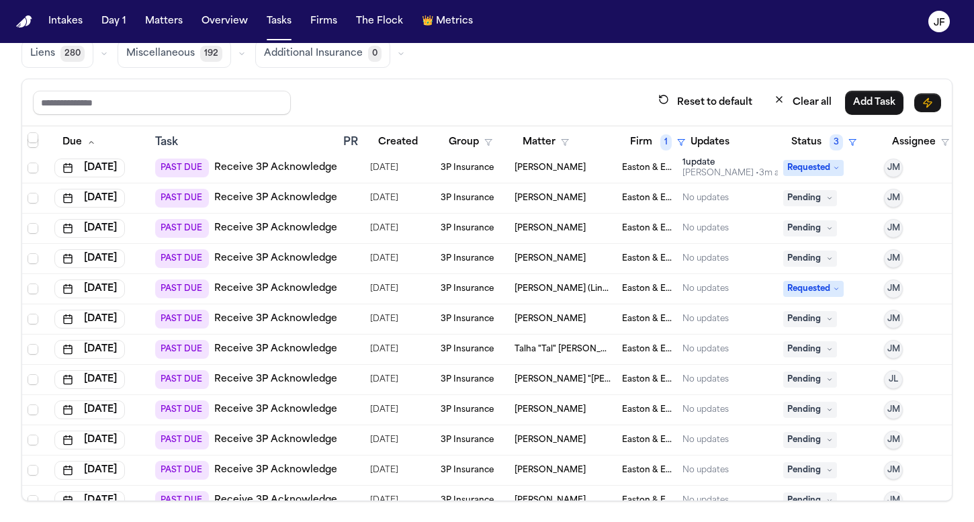
click at [580, 95] on div "Reset to default Clear all Add Task" at bounding box center [487, 102] width 908 height 25
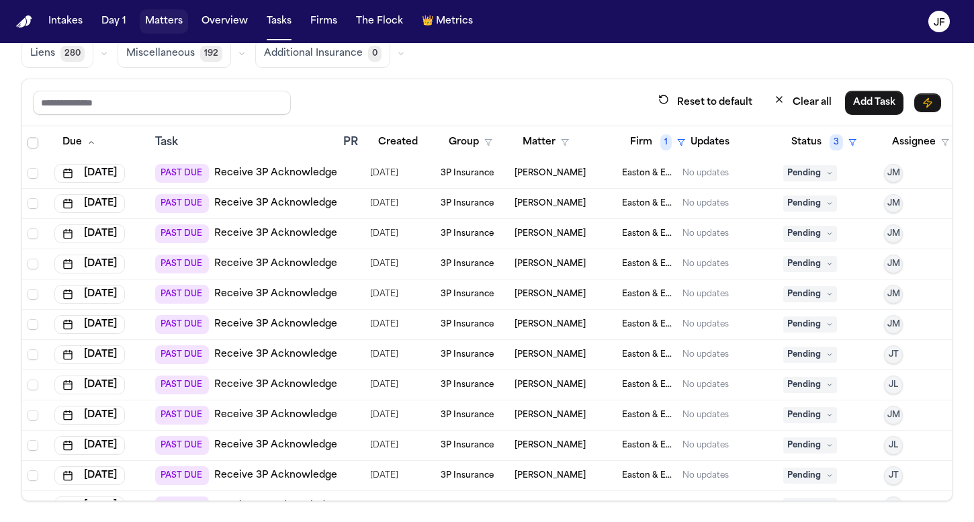
click at [164, 25] on button "Matters" at bounding box center [164, 21] width 48 height 24
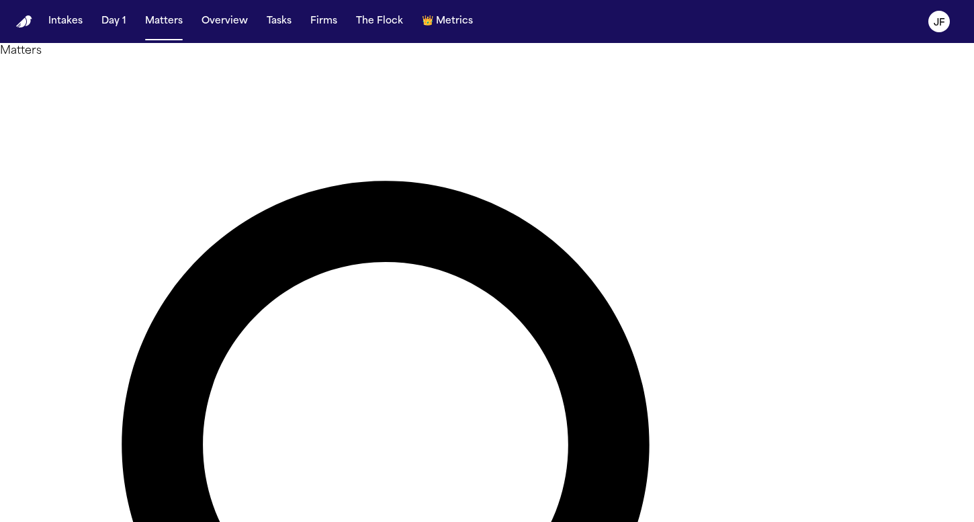
drag, startPoint x: 447, startPoint y: 83, endPoint x: 371, endPoint y: 81, distance: 75.9
type input "******"
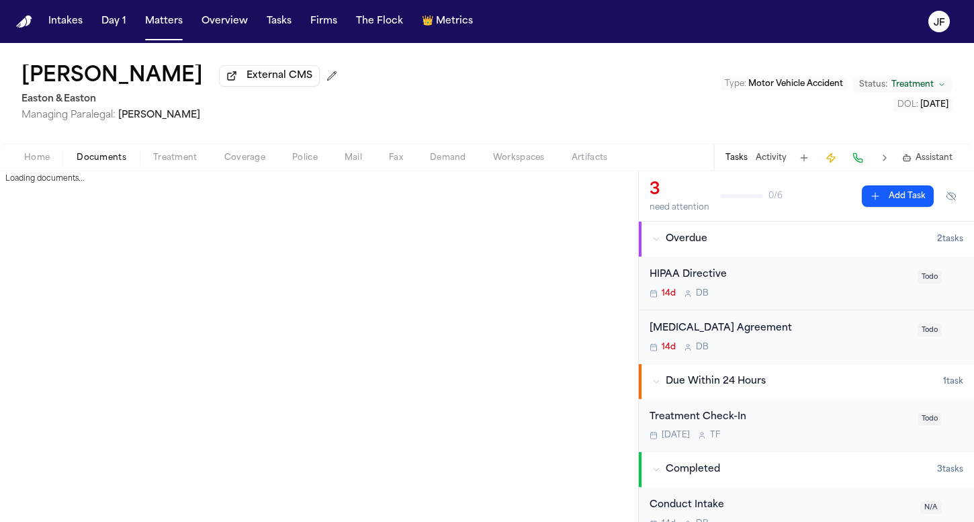
click at [91, 155] on span "Documents" at bounding box center [102, 157] width 50 height 11
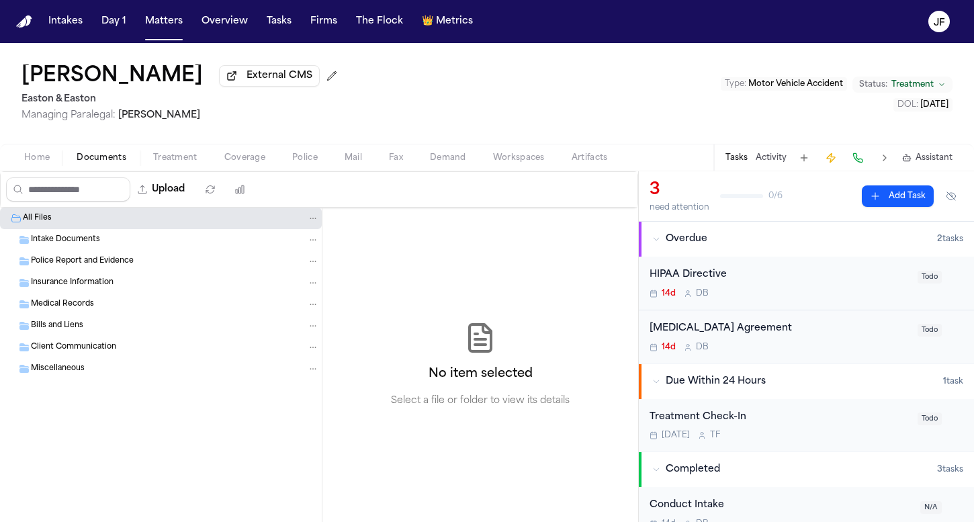
click at [64, 296] on div "Medical Records" at bounding box center [161, 303] width 322 height 21
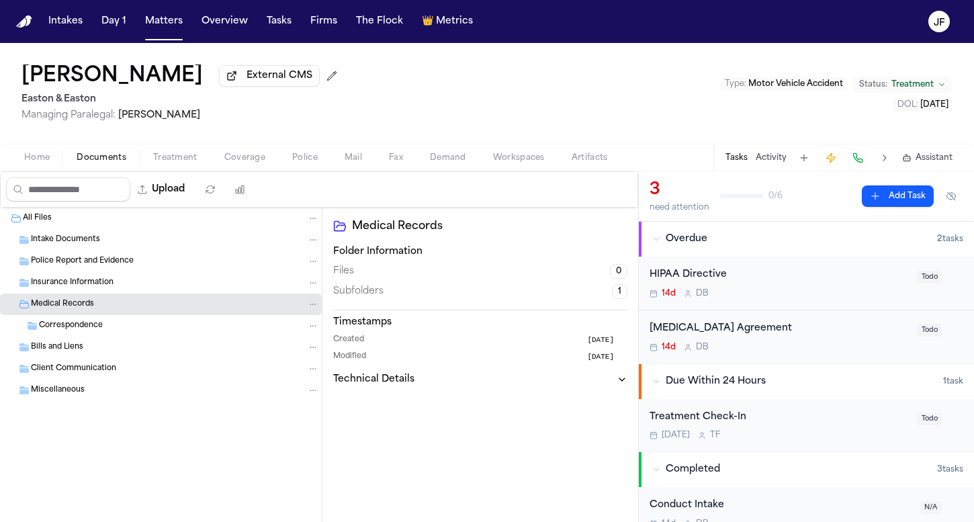
click at [68, 286] on span "Insurance Information" at bounding box center [72, 282] width 83 height 11
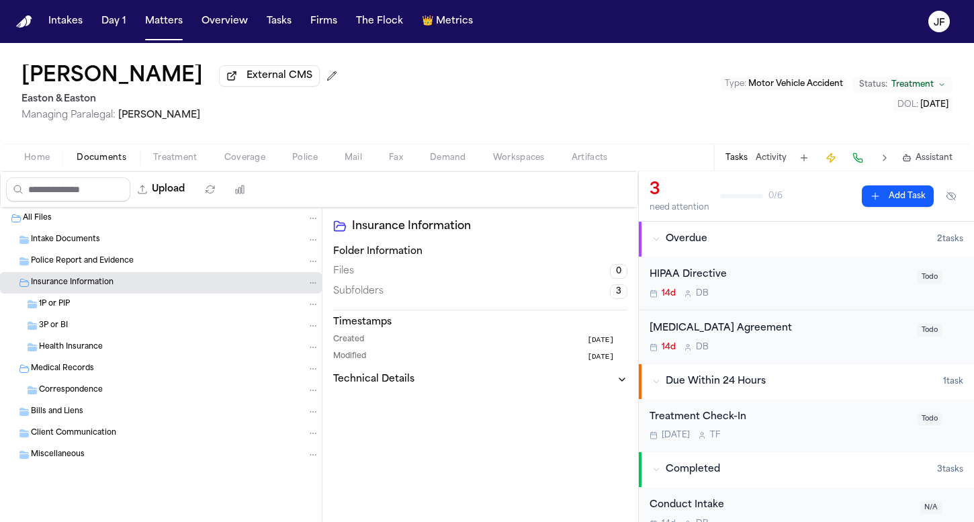
click at [240, 146] on div "Home Documents Treatment Coverage Police Mail Fax Demand Workspaces Artifacts T…" at bounding box center [487, 157] width 974 height 27
click at [240, 158] on span "Coverage" at bounding box center [244, 157] width 41 height 11
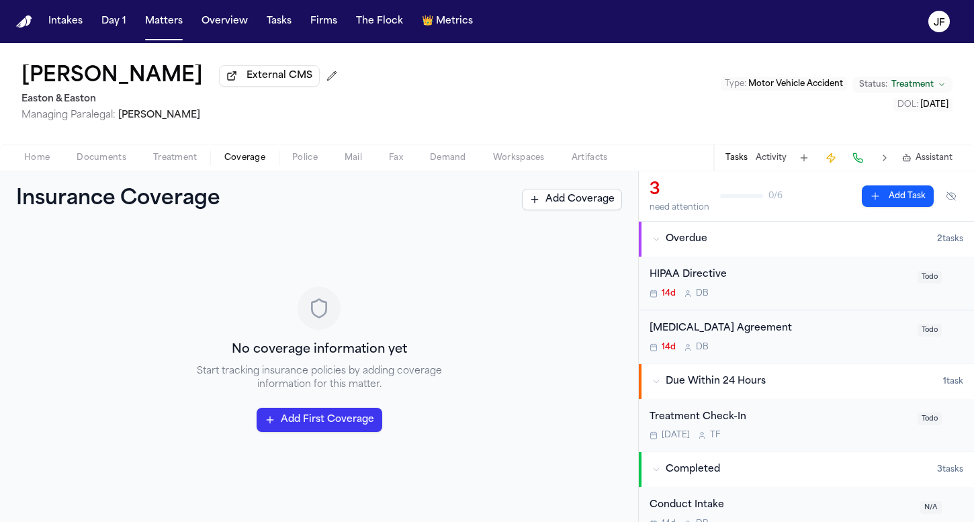
click at [34, 161] on span "Home" at bounding box center [37, 157] width 26 height 11
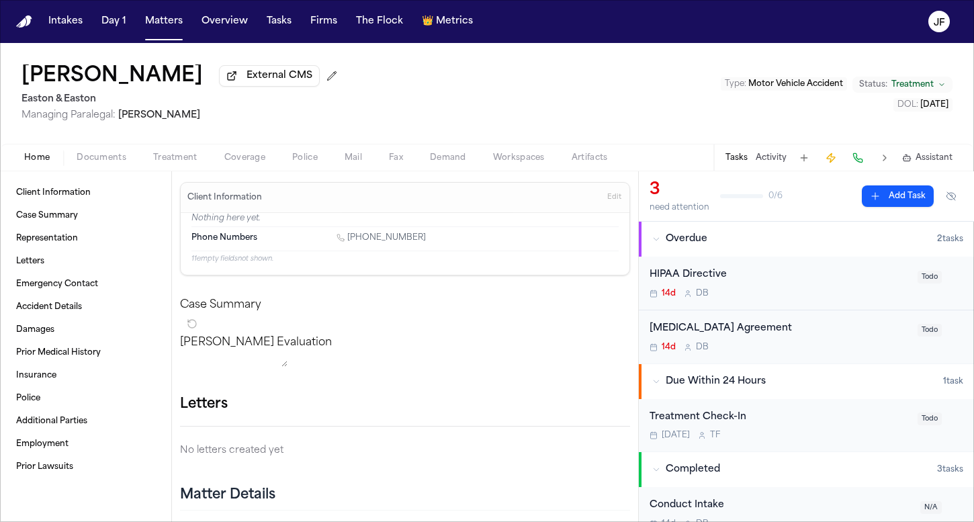
click at [124, 77] on h1 "Dillon Landis" at bounding box center [111, 76] width 181 height 24
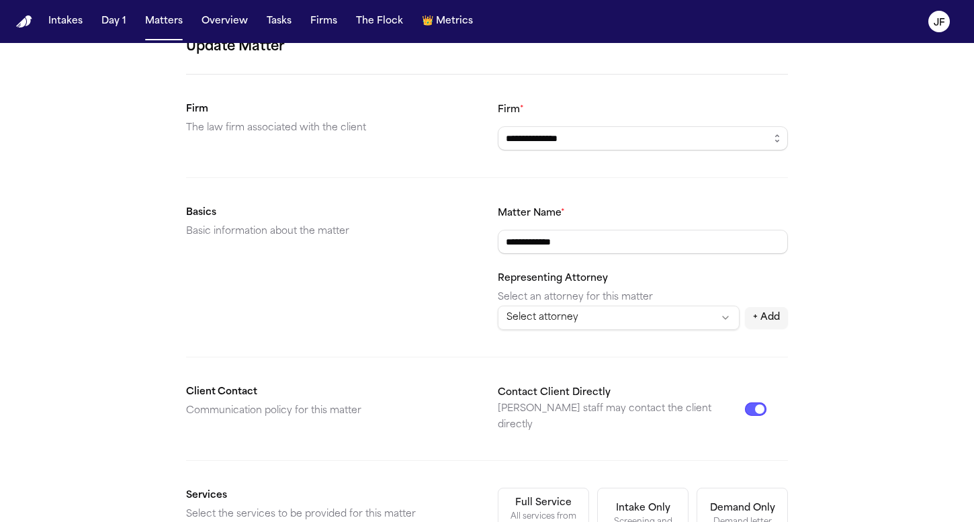
scroll to position [30, 0]
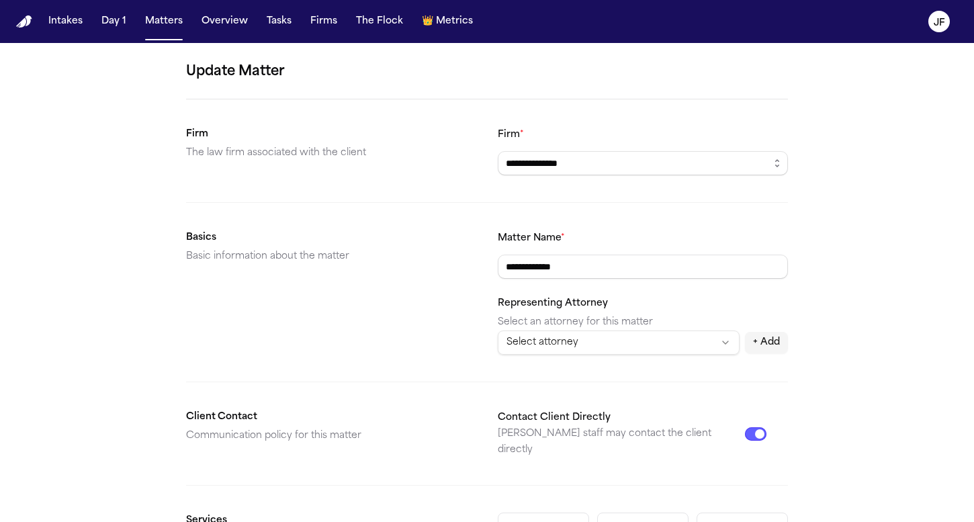
click at [638, 282] on div "**********" at bounding box center [643, 292] width 290 height 125
click at [643, 274] on input "**********" at bounding box center [643, 266] width 290 height 24
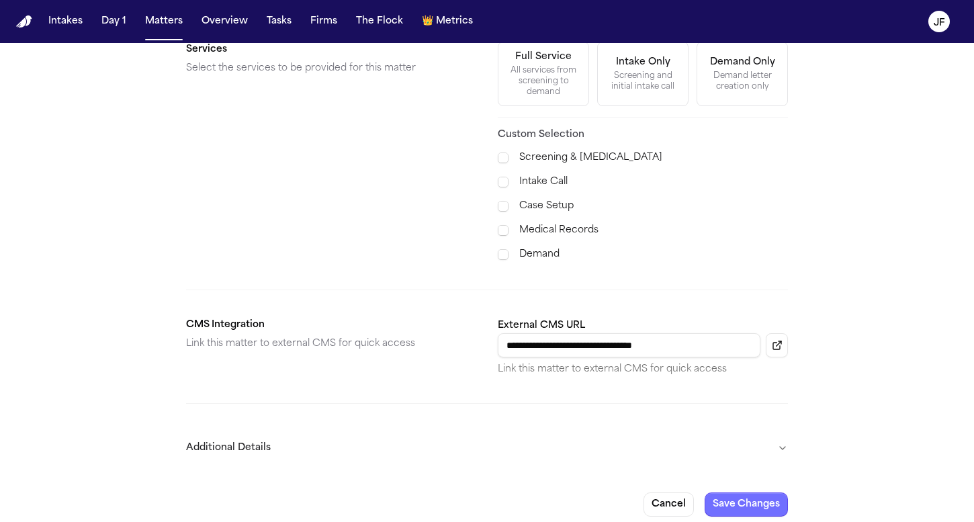
scroll to position [500, 0]
type input "**********"
click at [739, 499] on button "Save Changes" at bounding box center [745, 506] width 83 height 24
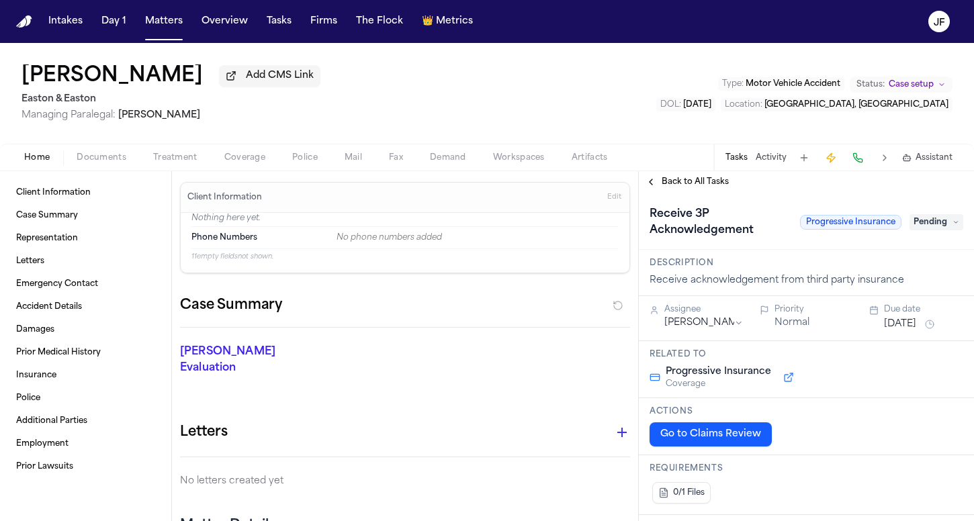
click at [289, 87] on button "Add CMS Link" at bounding box center [269, 75] width 101 height 21
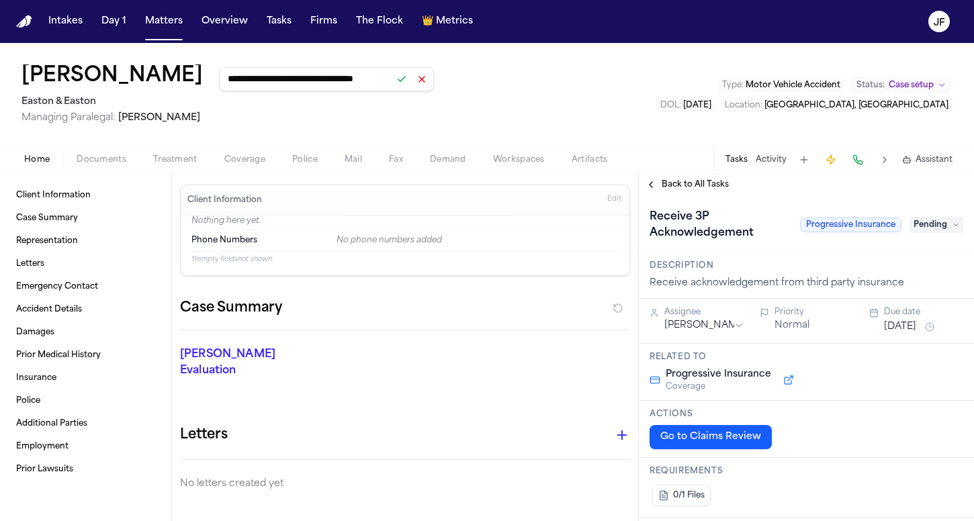
type input "**********"
click at [405, 83] on button at bounding box center [401, 79] width 19 height 19
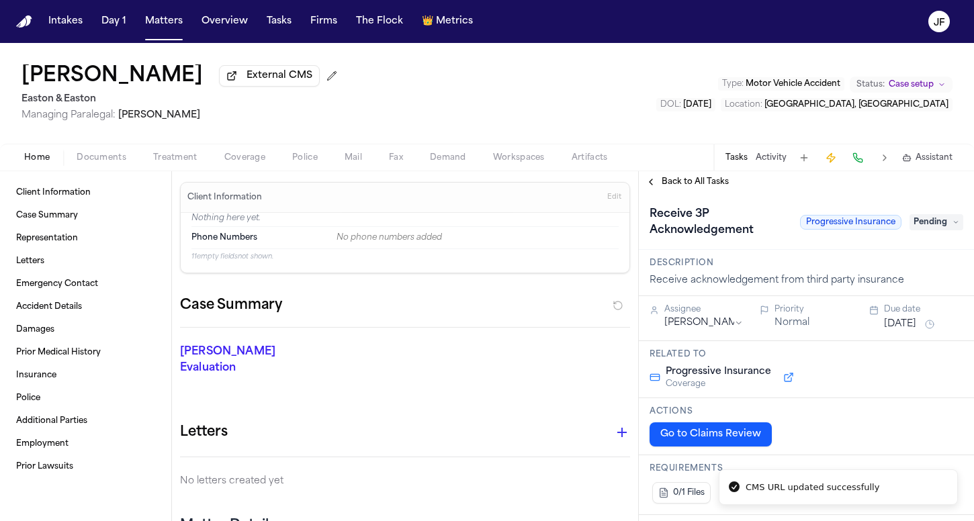
click at [103, 163] on span "Documents" at bounding box center [102, 157] width 50 height 11
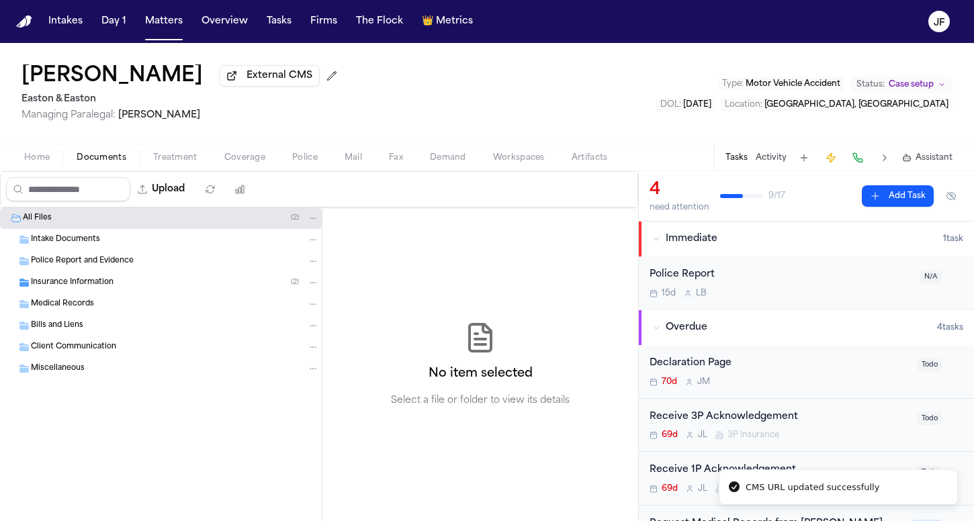
click at [79, 291] on div "Insurance Information ( 2 )" at bounding box center [161, 282] width 322 height 21
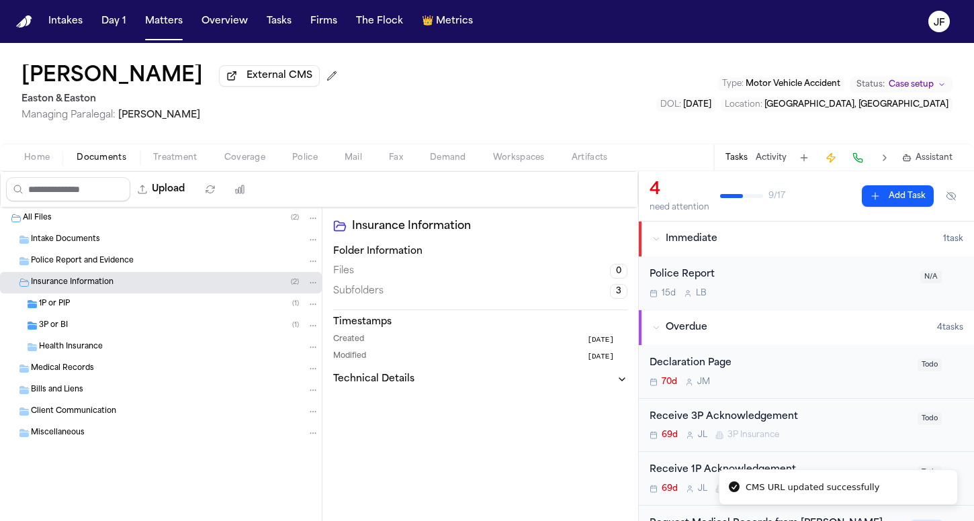
click at [79, 318] on div "3P or BI ( 1 )" at bounding box center [161, 325] width 322 height 21
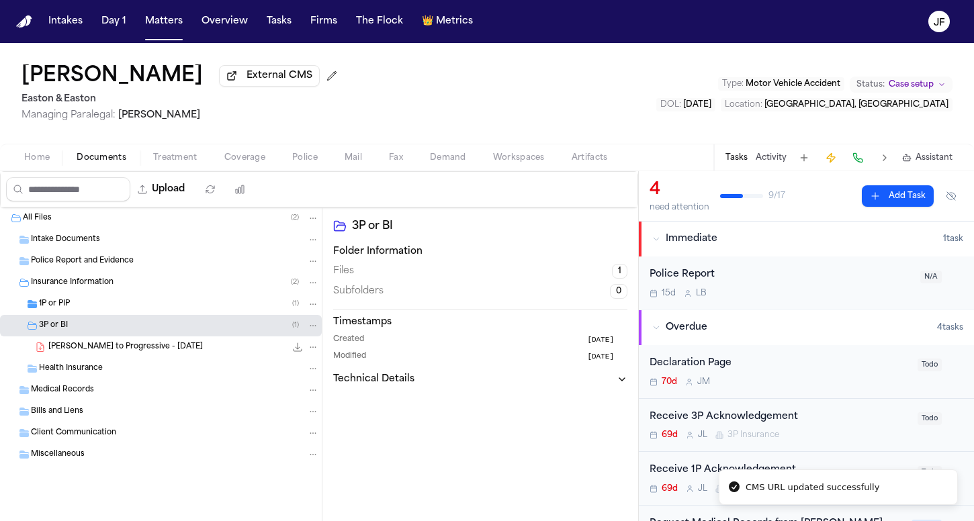
click at [81, 303] on div "1P or PIP ( 1 )" at bounding box center [179, 304] width 280 height 12
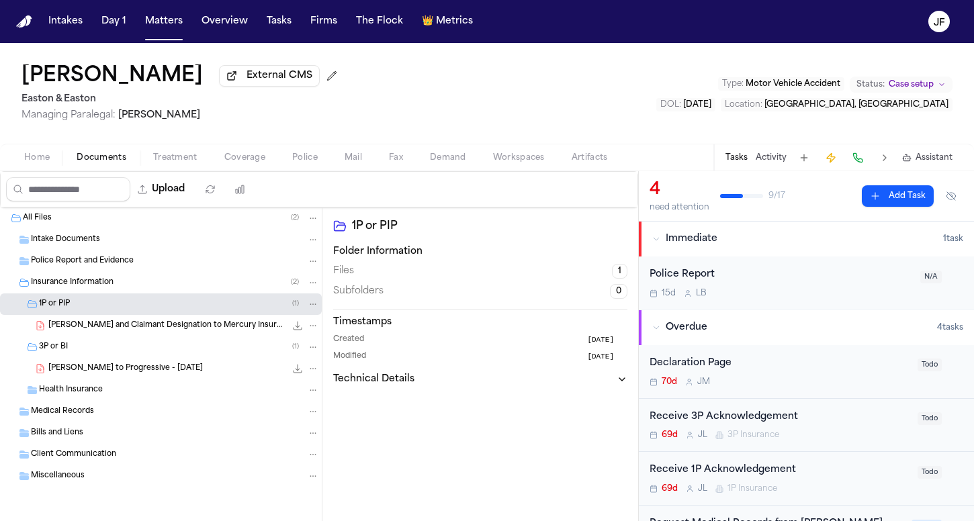
click at [89, 335] on div "I. Rodriguez - LOR and Claimant Designation to Mercury Insurance - 7.7.25 284.3…" at bounding box center [161, 325] width 322 height 21
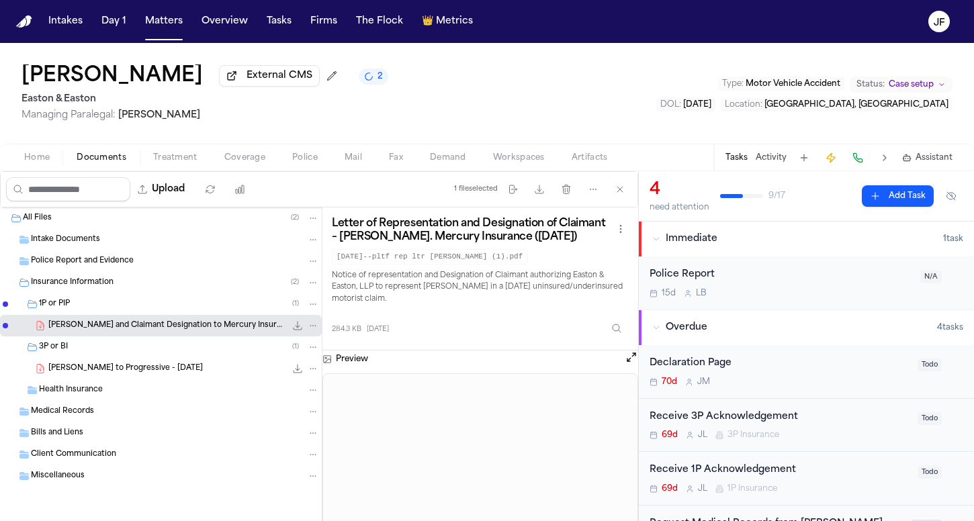
click at [142, 371] on span "I. Rodriguez - LOR to Progressive - 7.7.25" at bounding box center [125, 368] width 154 height 11
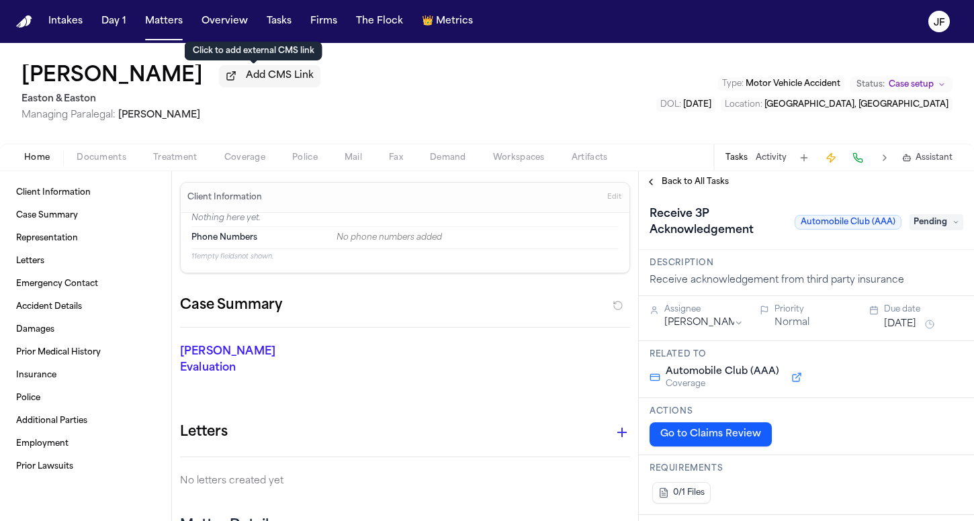
click at [254, 80] on span "Add CMS Link" at bounding box center [280, 75] width 68 height 13
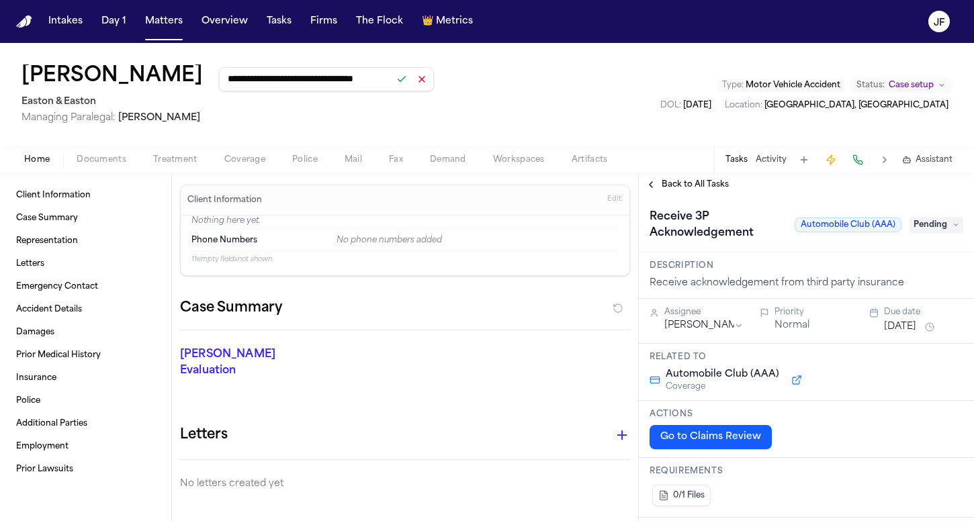
type input "**********"
click at [392, 85] on button at bounding box center [401, 79] width 19 height 19
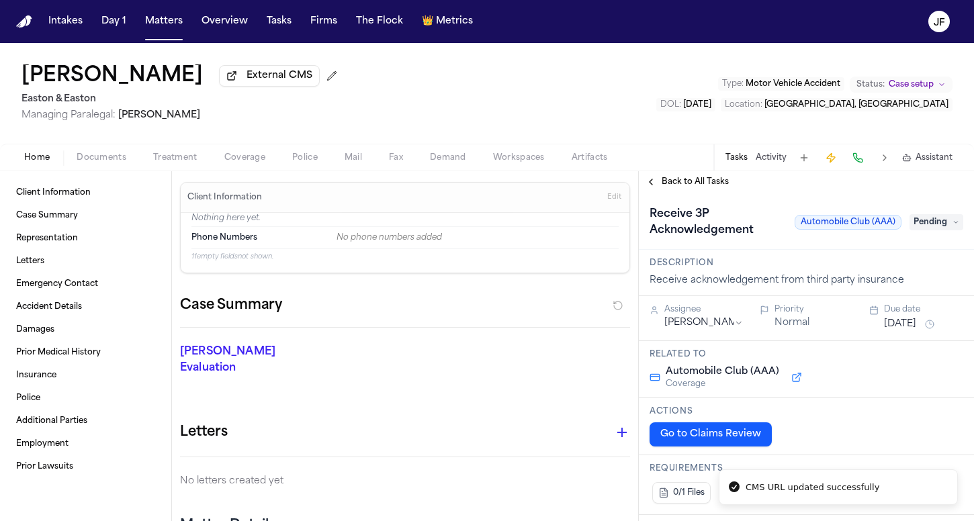
click at [344, 1] on nav "Intakes Day 1 Matters Overview Tasks Firms The Flock 👑 Metrics JF" at bounding box center [487, 21] width 974 height 43
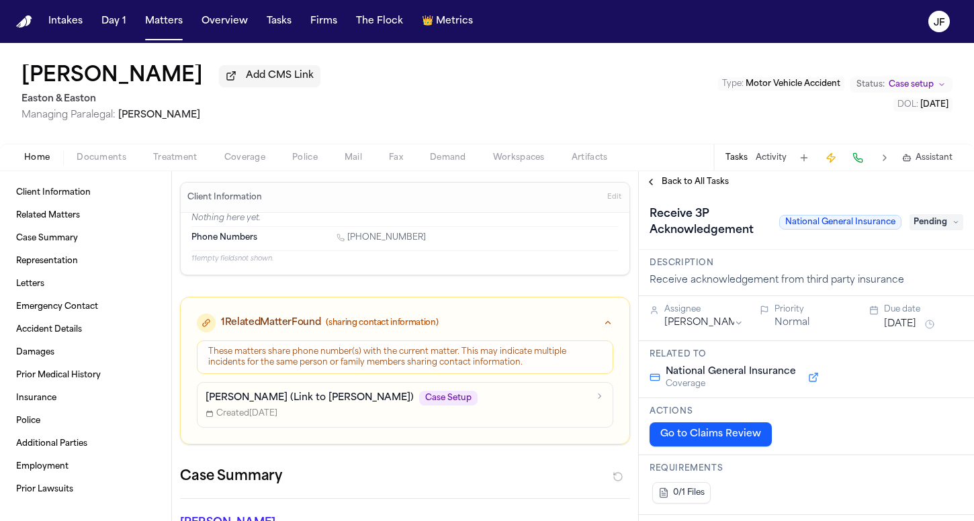
click at [106, 156] on span "Documents" at bounding box center [102, 157] width 50 height 11
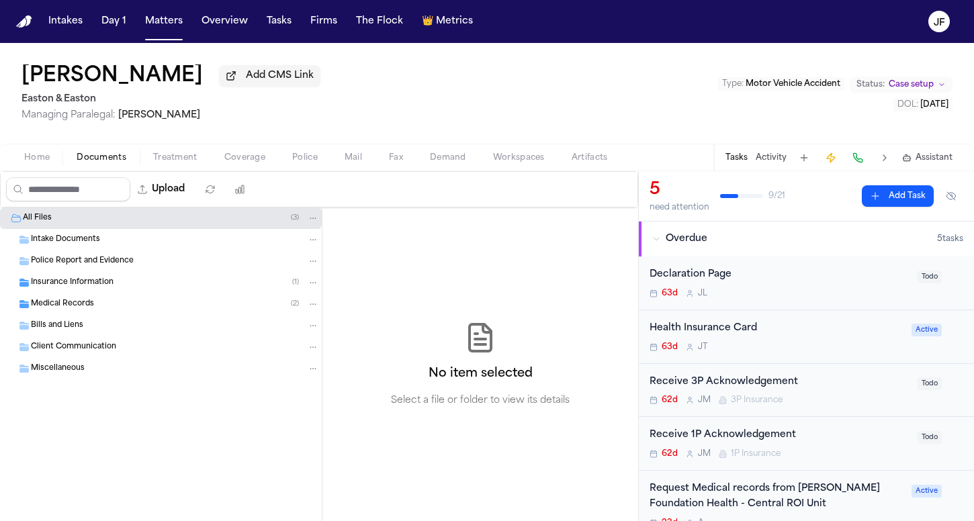
click at [110, 289] on span "Insurance Information" at bounding box center [72, 282] width 83 height 11
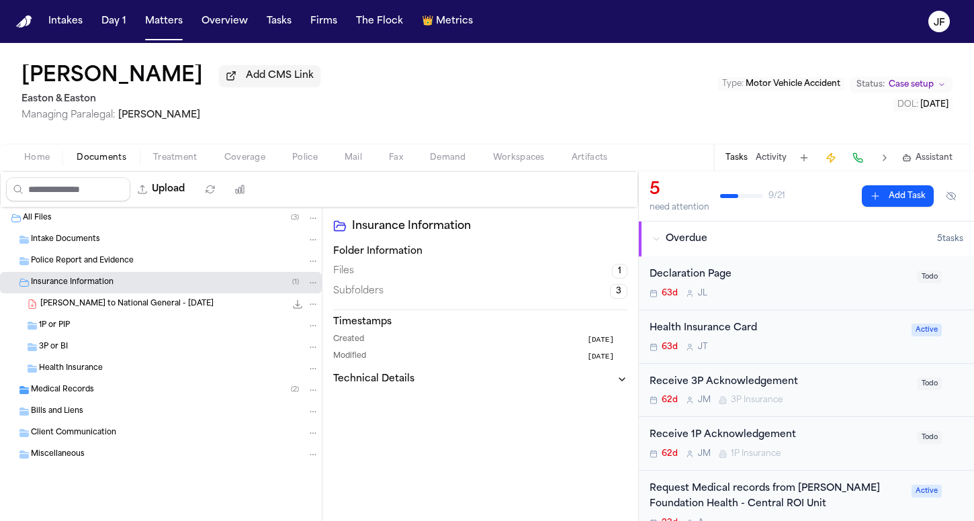
click at [128, 315] on div "B. Pasillas - LOR to National General - 7.23.25 407.2 KB • PDF" at bounding box center [161, 303] width 322 height 21
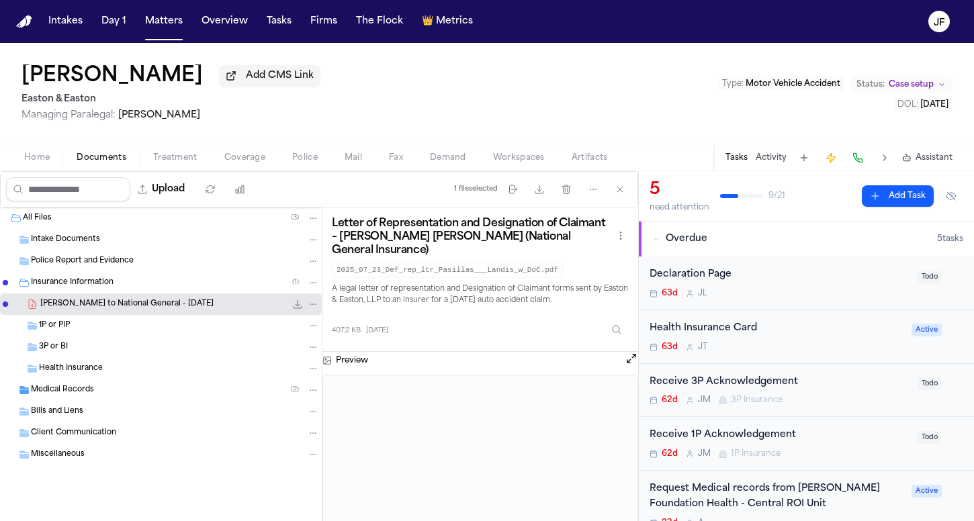
click at [231, 158] on span "Coverage" at bounding box center [244, 157] width 41 height 11
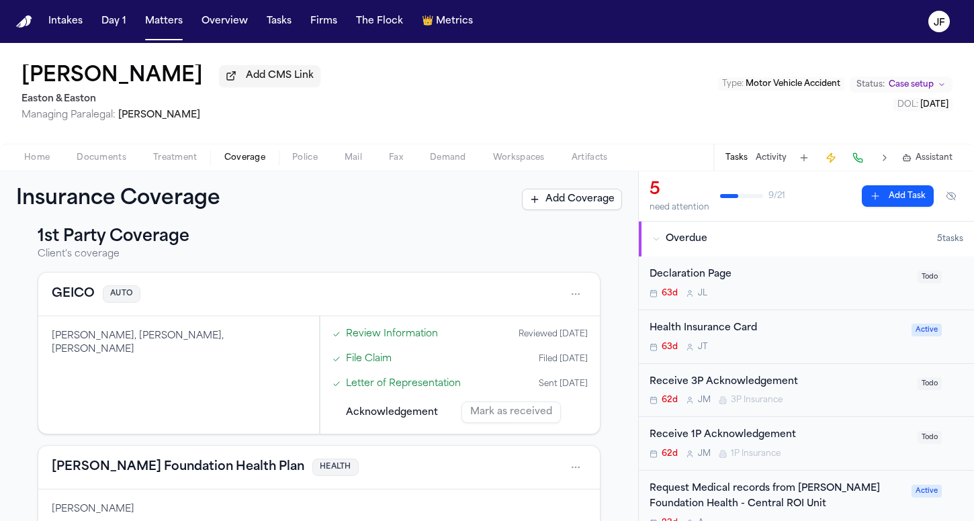
scroll to position [10, 0]
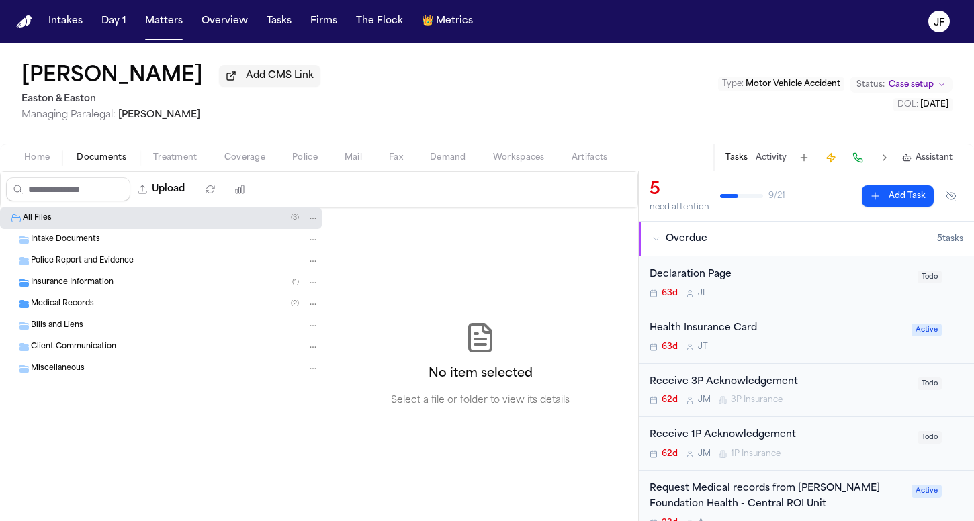
click at [101, 163] on span "Documents" at bounding box center [102, 157] width 50 height 11
click at [94, 289] on span "Insurance Information" at bounding box center [72, 282] width 83 height 11
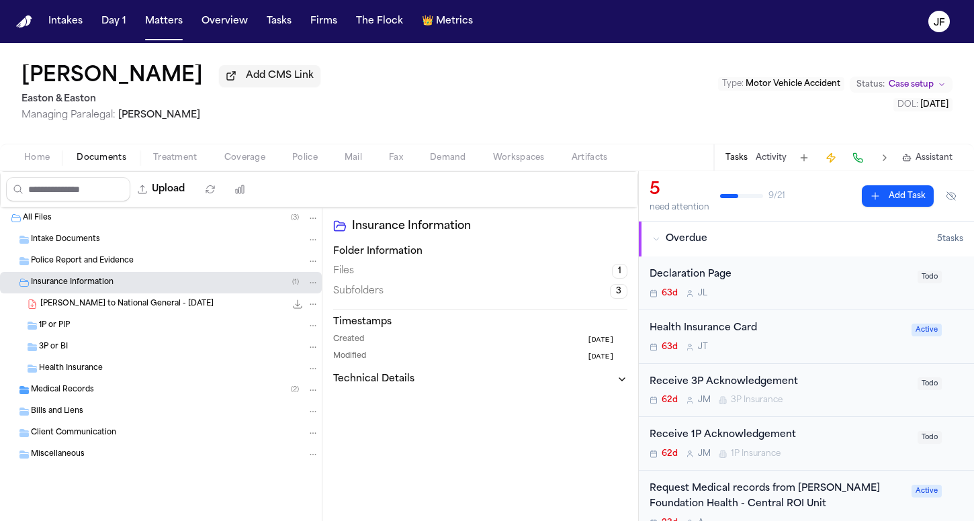
click at [109, 310] on span "B. Pasillas - LOR to National General - 7.23.25" at bounding box center [126, 304] width 173 height 11
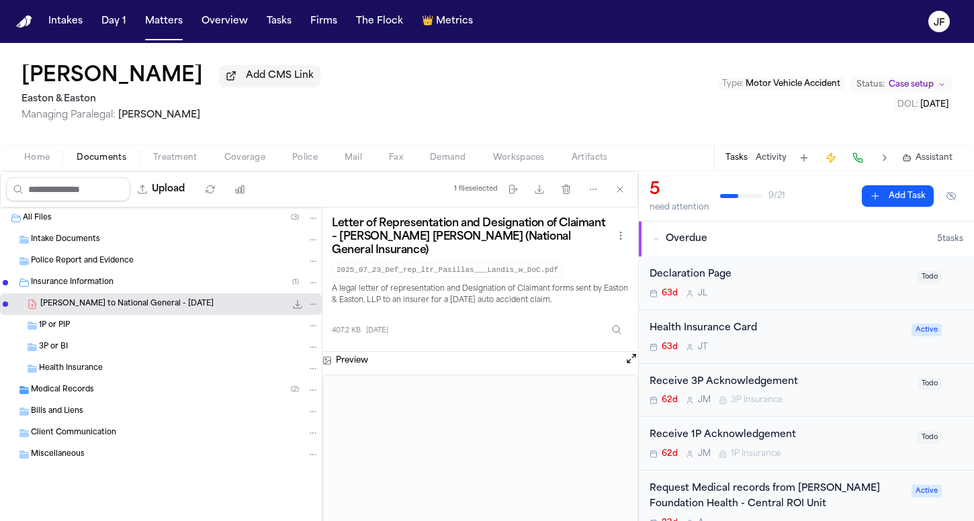
click at [316, 308] on icon "File: B. Pasillas - LOR to National General - 7.23.25" at bounding box center [312, 303] width 9 height 9
click at [292, 365] on button "Move" at bounding box center [313, 357] width 92 height 24
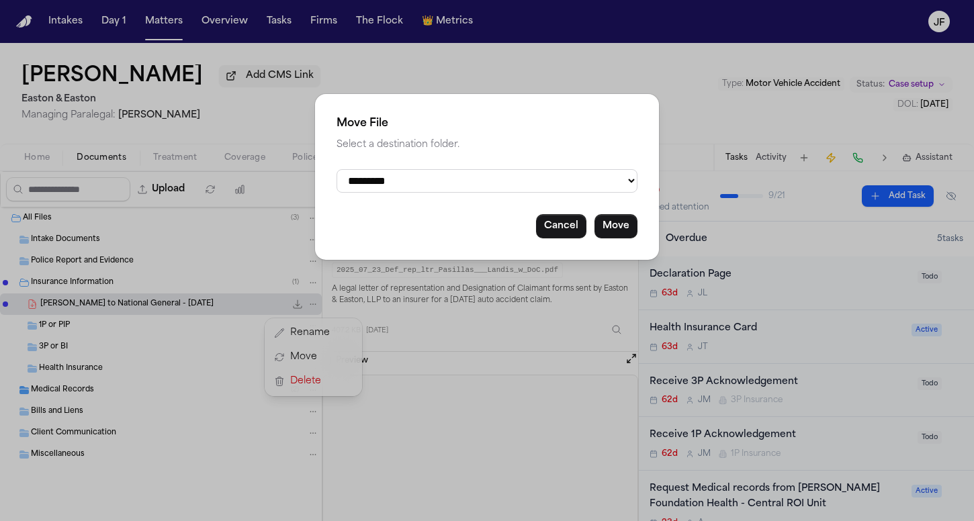
select select "**********"
click at [629, 228] on button "Move" at bounding box center [615, 226] width 43 height 24
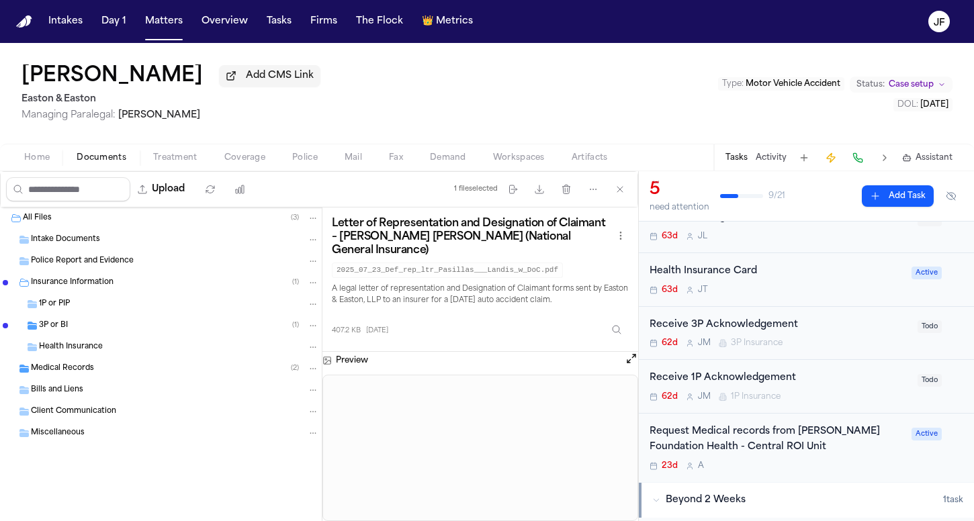
scroll to position [61, 0]
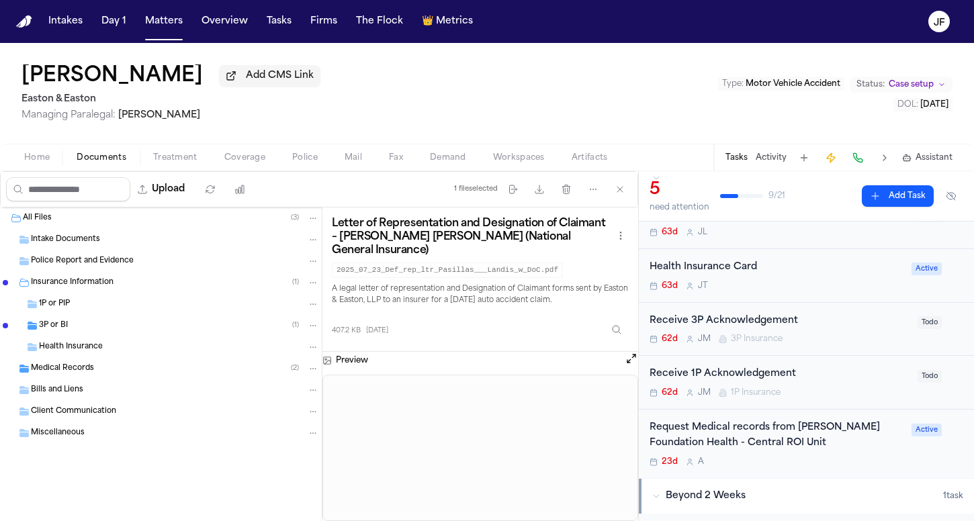
click at [166, 150] on div "Home Documents Treatment Coverage Police Mail Fax Demand Workspaces Artifacts T…" at bounding box center [487, 157] width 974 height 27
click at [221, 154] on button "Coverage" at bounding box center [245, 158] width 68 height 16
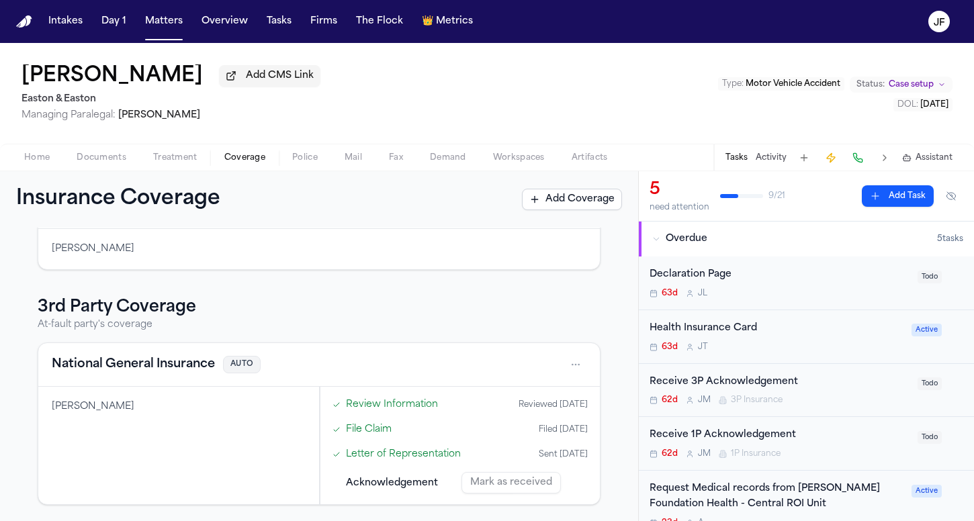
click at [259, 80] on span "Add CMS Link" at bounding box center [280, 75] width 68 height 13
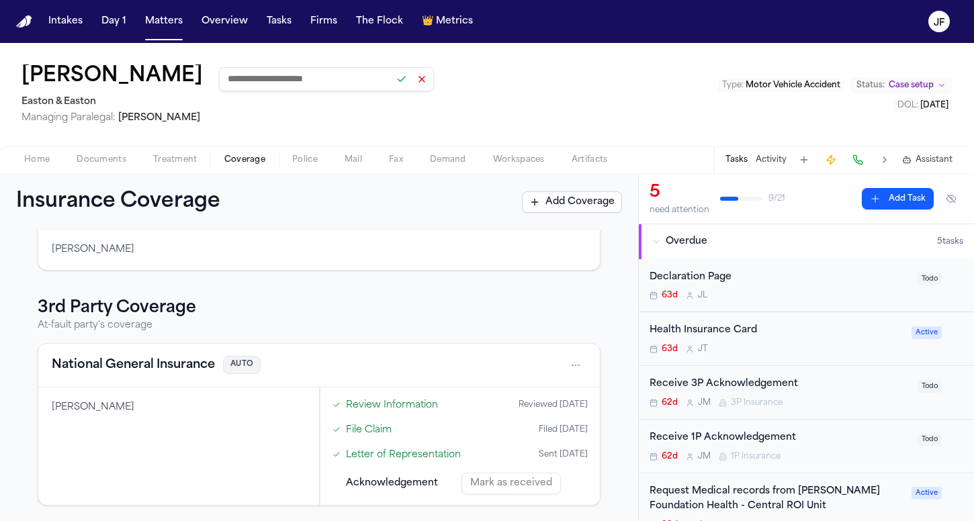
paste input "**********"
type input "**********"
click at [392, 85] on button at bounding box center [401, 79] width 19 height 19
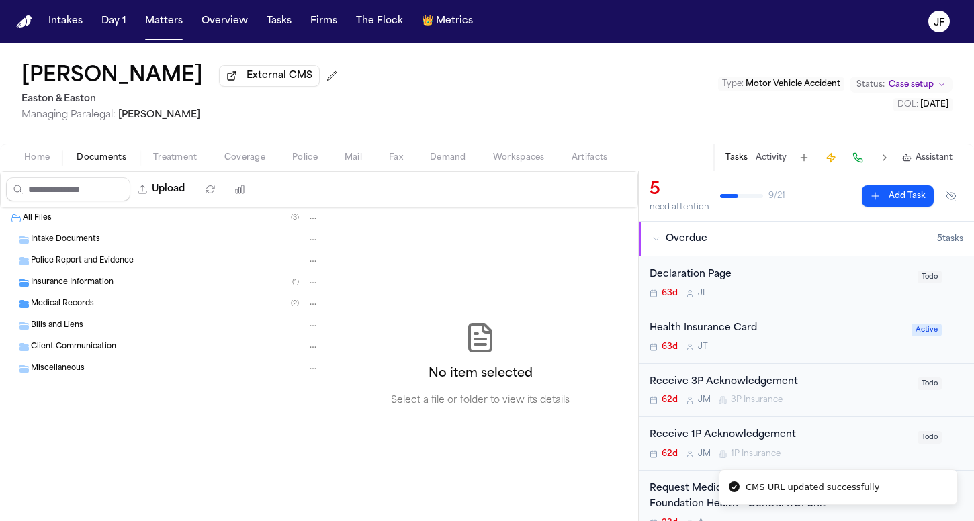
click at [95, 163] on span "Documents" at bounding box center [102, 157] width 50 height 11
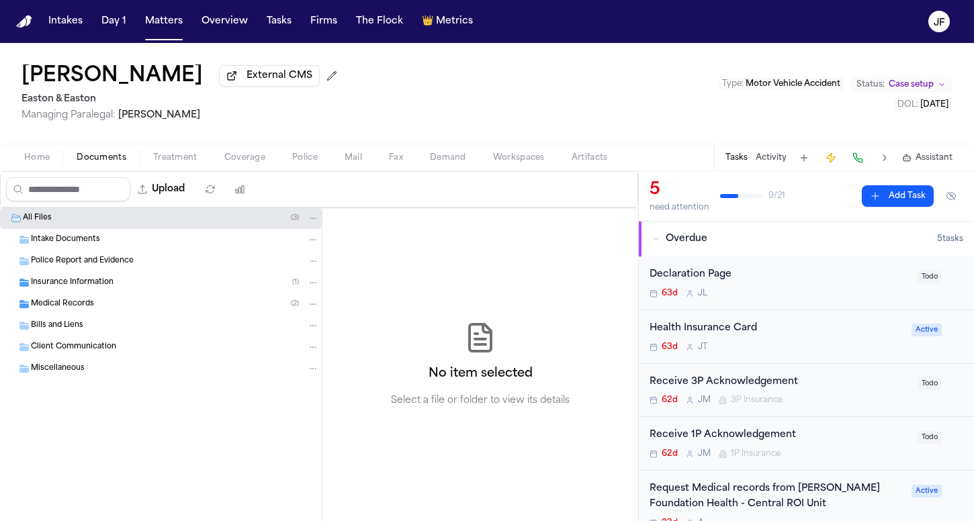
click at [90, 297] on div "Medical Records ( 2 )" at bounding box center [161, 303] width 322 height 21
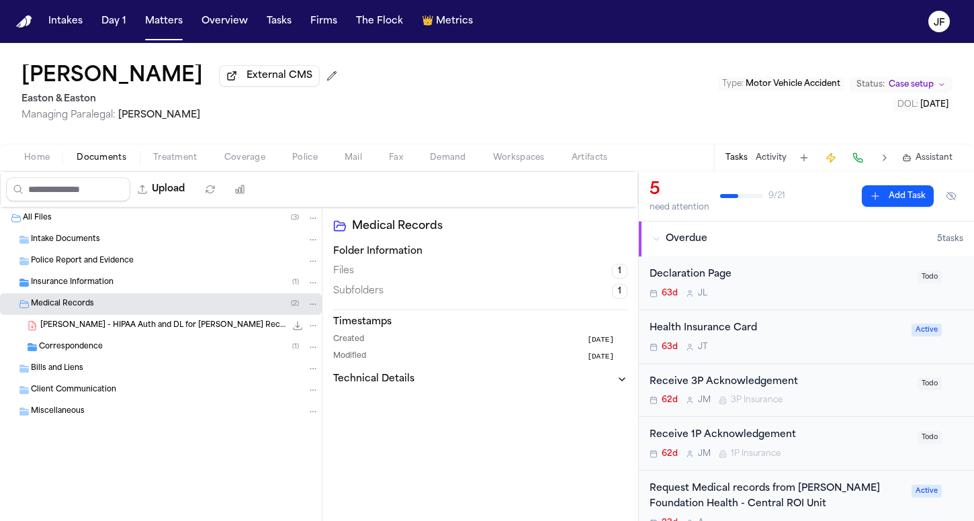
click at [102, 286] on span "Insurance Information" at bounding box center [72, 282] width 83 height 11
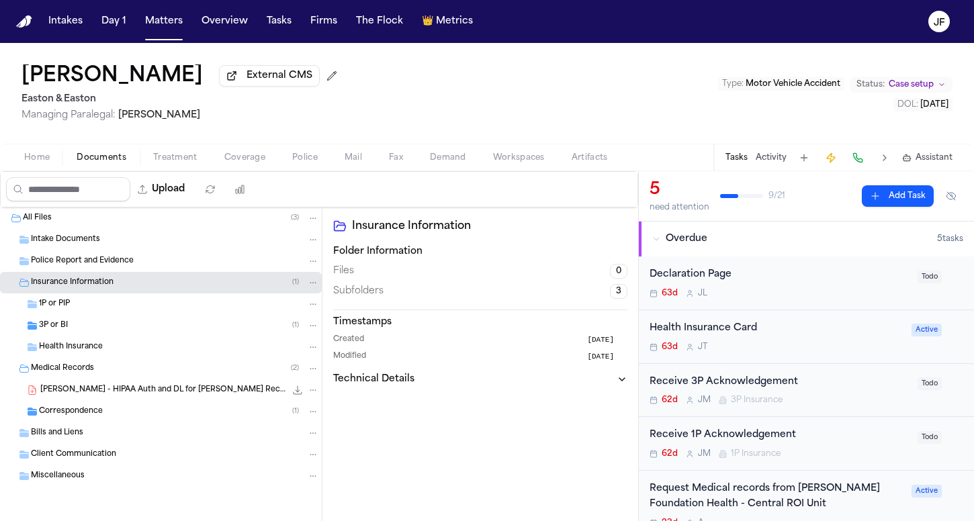
click at [99, 320] on div "3P or BI ( 1 )" at bounding box center [161, 325] width 322 height 21
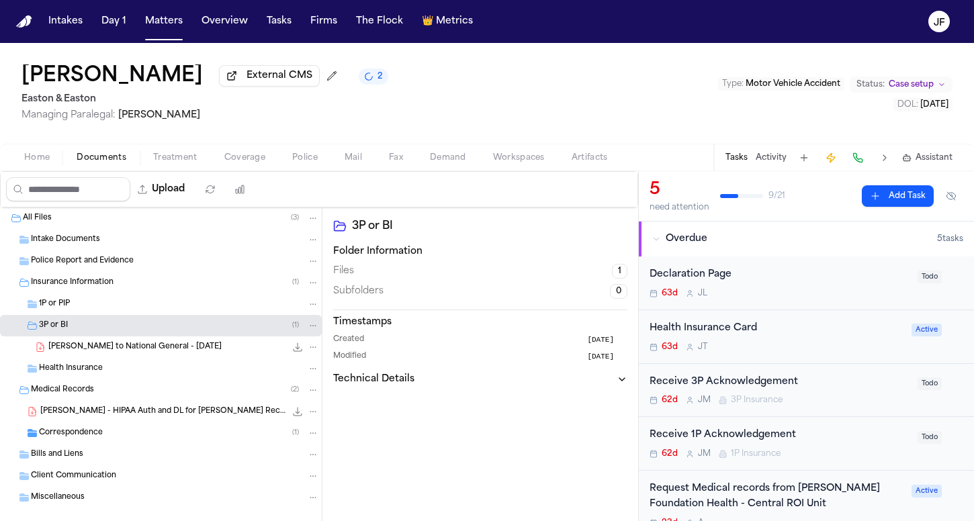
click at [253, 160] on span "Coverage" at bounding box center [244, 157] width 41 height 11
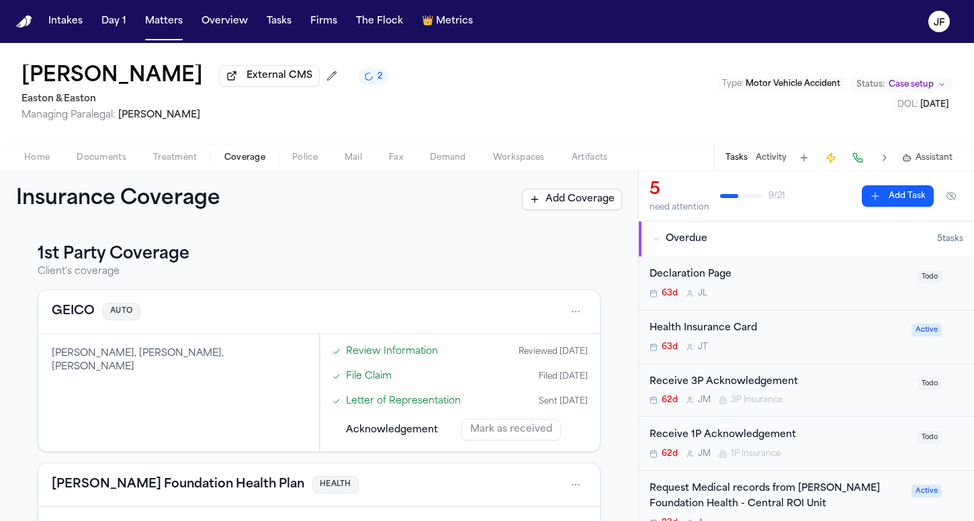
click at [76, 315] on button "GEICO" at bounding box center [73, 311] width 43 height 19
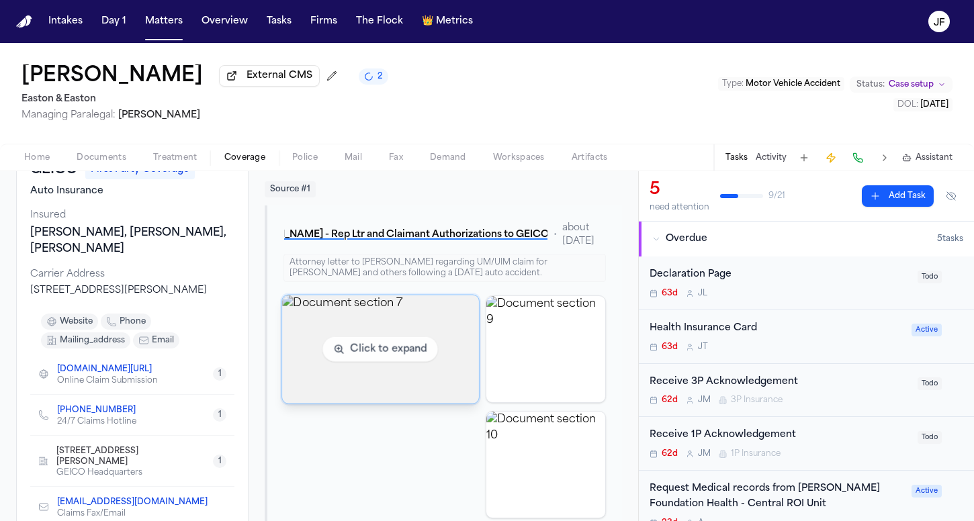
scroll to position [99, 0]
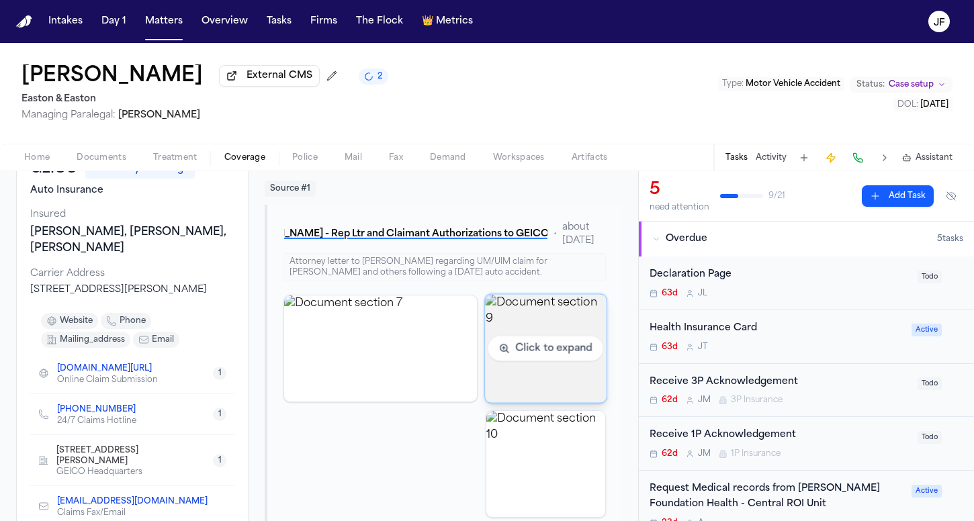
click at [546, 326] on img "View document section 9" at bounding box center [545, 348] width 121 height 108
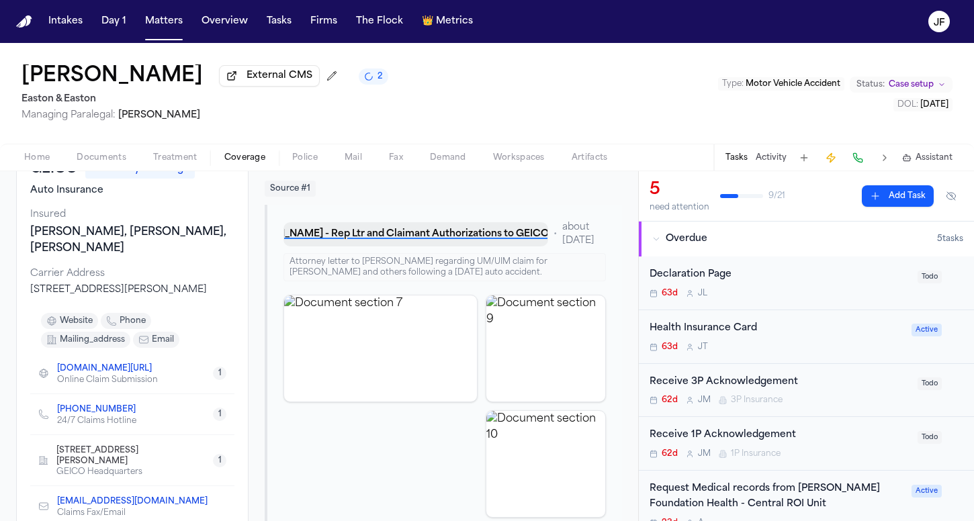
click at [408, 235] on button "B. Pasillas - Rep Ltr and Claimant Authorizations to GEICO - 7.23.25" at bounding box center [415, 234] width 264 height 24
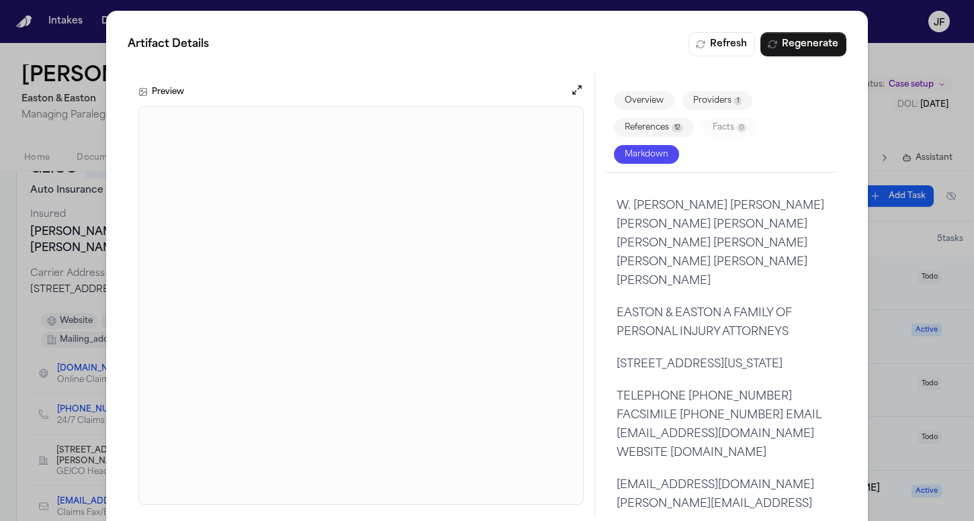
click at [902, 84] on div "Artifact Details Refresh Regenerate Preview Overview Providers 1 References 12 …" at bounding box center [487, 274] width 974 height 548
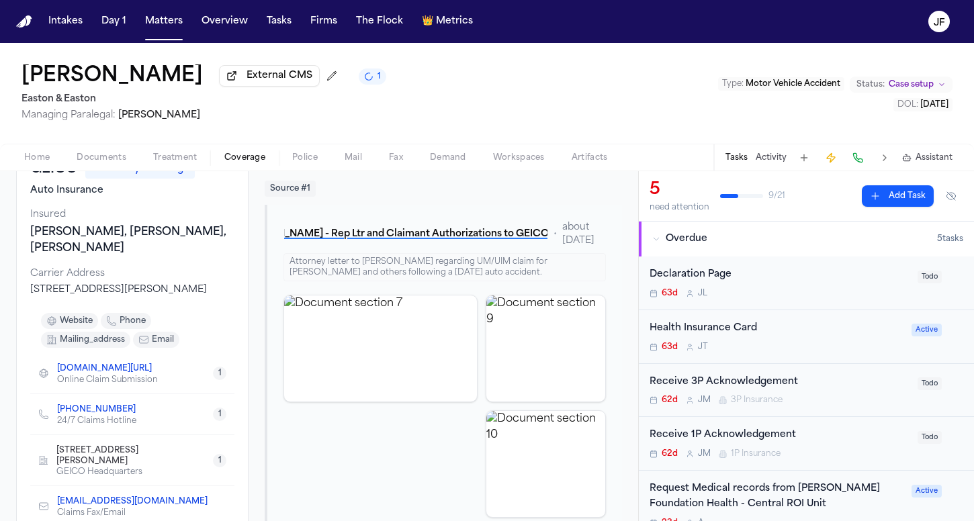
click at [99, 151] on div "Home Documents Treatment Coverage Police Mail Fax Demand Workspaces Artifacts T…" at bounding box center [487, 157] width 974 height 27
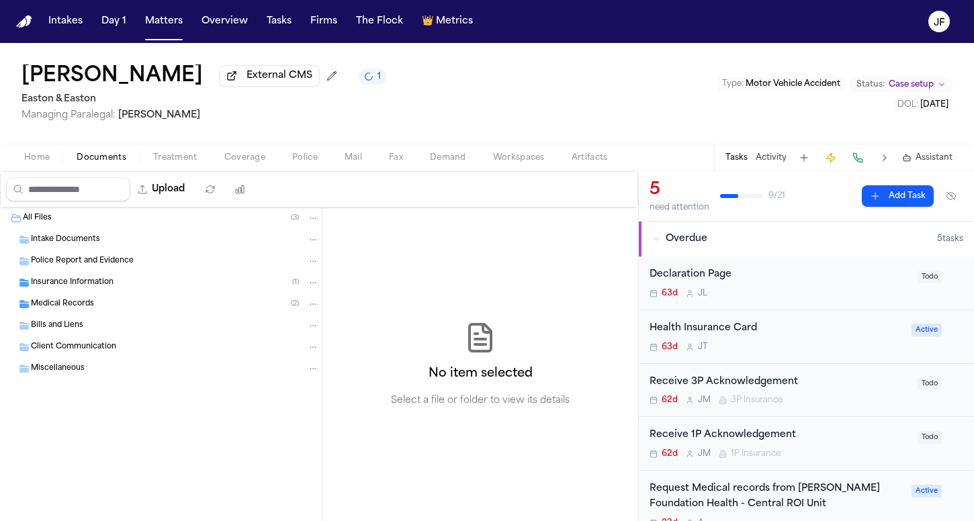
click at [98, 162] on span "Documents" at bounding box center [102, 157] width 50 height 11
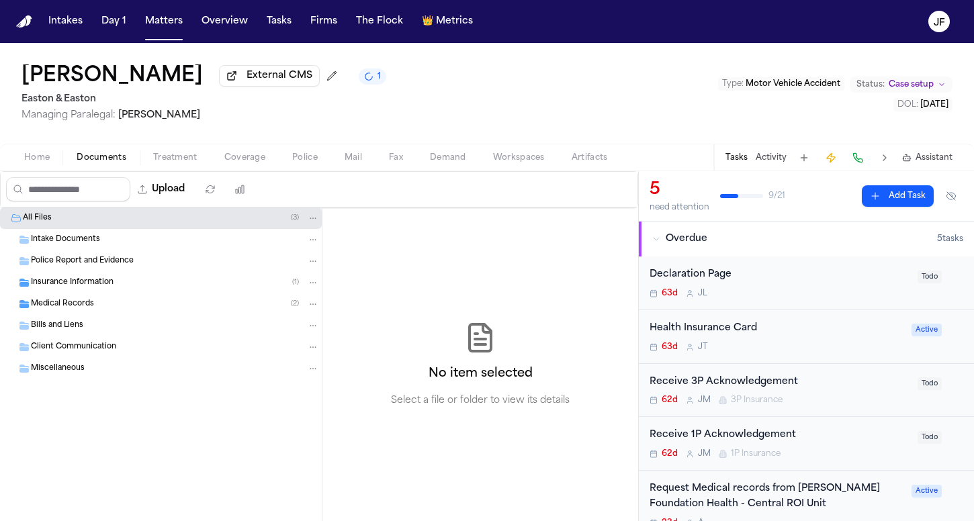
click at [89, 308] on span "Medical Records" at bounding box center [62, 304] width 63 height 11
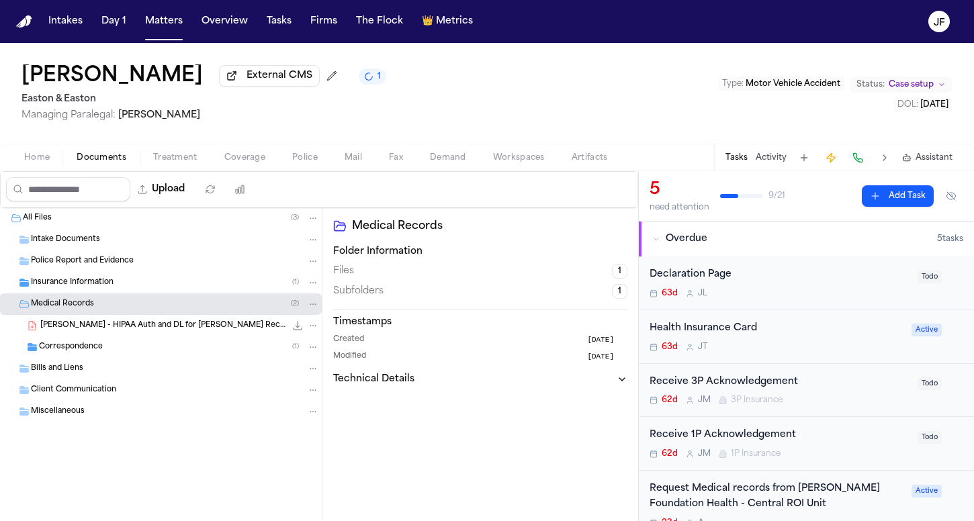
click at [185, 346] on div "Correspondence ( 1 )" at bounding box center [179, 347] width 280 height 12
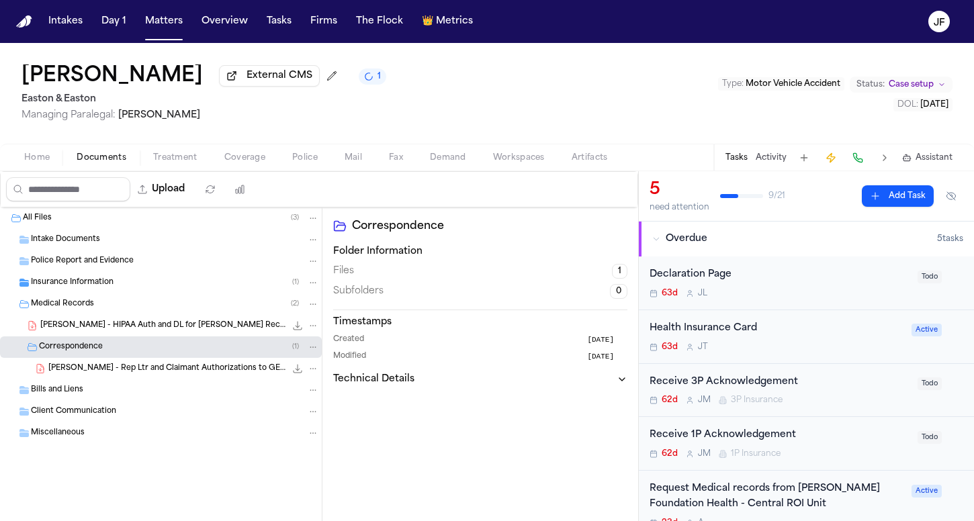
click at [212, 368] on span "B. Pasillas - Rep Ltr and Claimant Authorizations to GEICO - 7.23.25" at bounding box center [166, 368] width 237 height 11
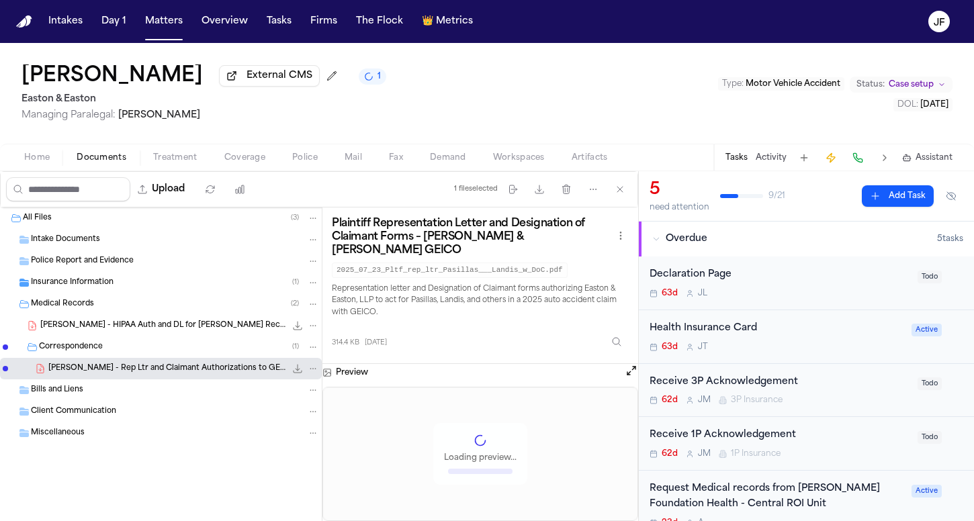
click at [310, 373] on icon "File: B. Pasillas - Rep Ltr and Claimant Authorizations to GEICO - 7.23.25" at bounding box center [312, 368] width 9 height 9
click at [329, 417] on button "Move" at bounding box center [313, 422] width 92 height 24
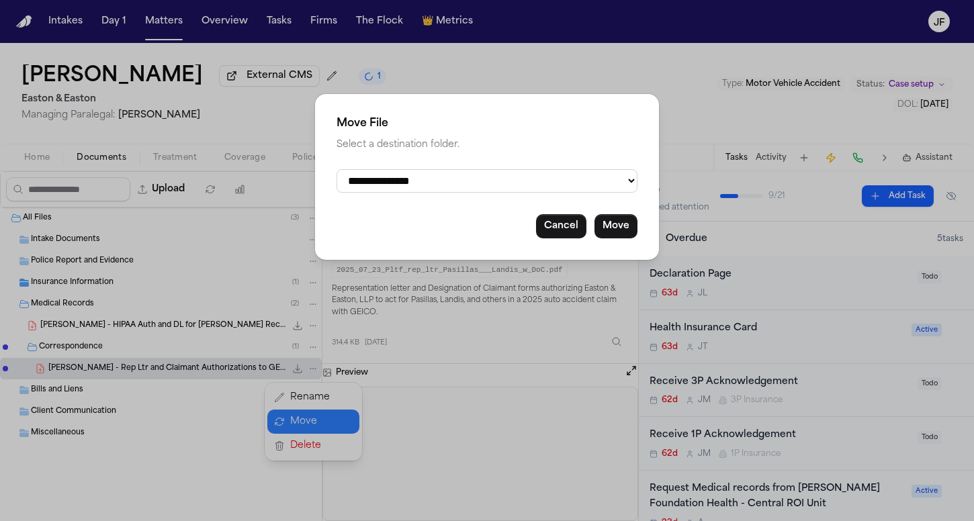
select select "**********"
click at [615, 214] on button "Move" at bounding box center [615, 226] width 43 height 24
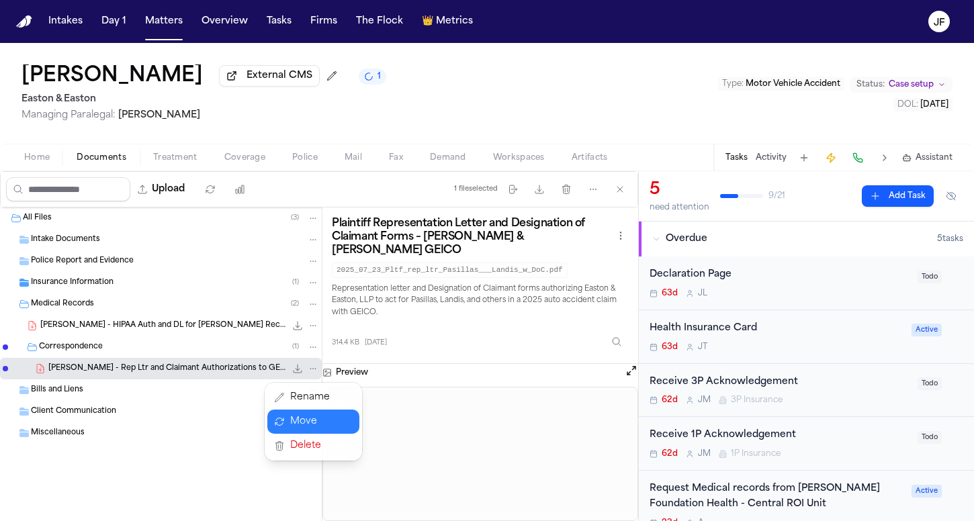
click at [613, 222] on div "All Files ( 3 ) Intake Documents Police Report and Evidence Insurance Informati…" at bounding box center [319, 364] width 638 height 314
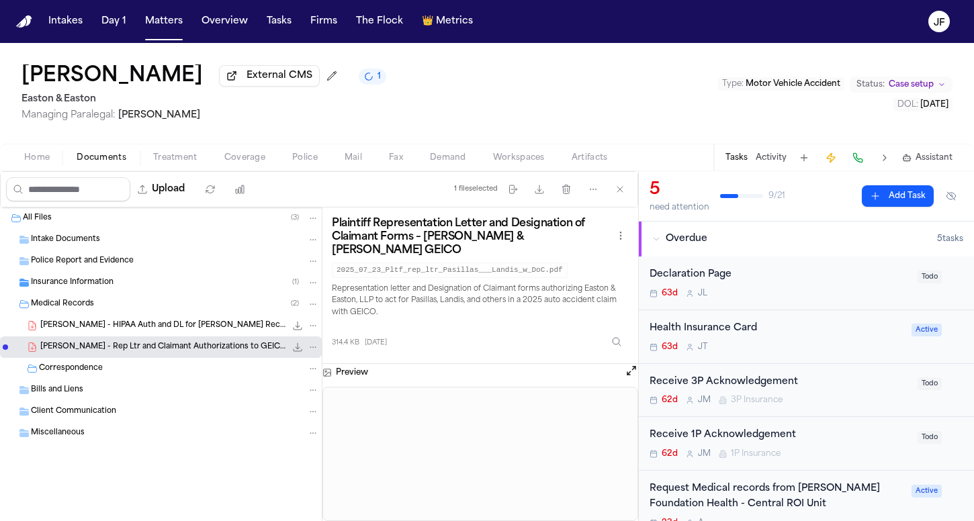
click at [315, 345] on icon "File: B. Pasillas - Rep Ltr and Claimant Authorizations to GEICO - 7.23.25" at bounding box center [312, 346] width 9 height 9
drag, startPoint x: 301, startPoint y: 383, endPoint x: 288, endPoint y: 399, distance: 20.6
click at [288, 399] on div "Rename Move [GEOGRAPHIC_DATA]" at bounding box center [313, 400] width 97 height 78
click at [288, 399] on button "Move" at bounding box center [313, 400] width 92 height 24
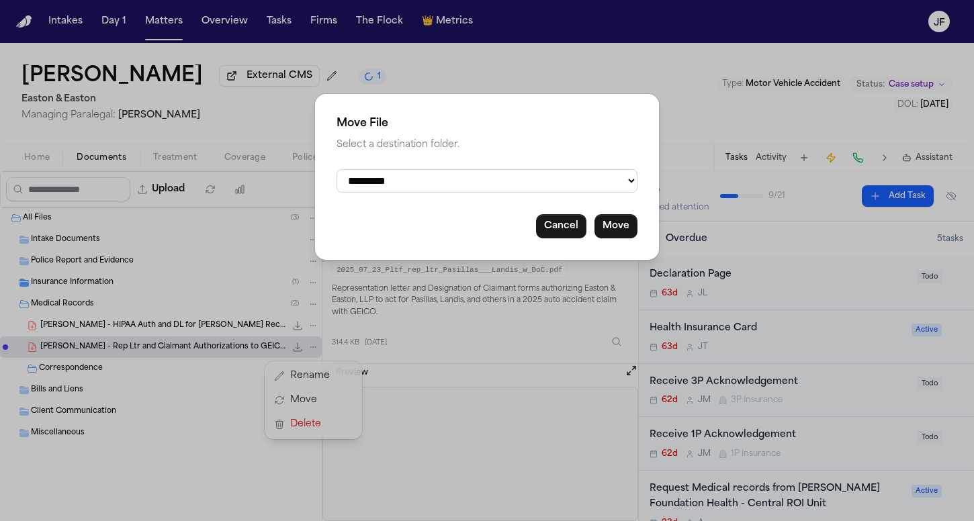
select select "**********"
click at [620, 232] on button "Move" at bounding box center [615, 226] width 43 height 24
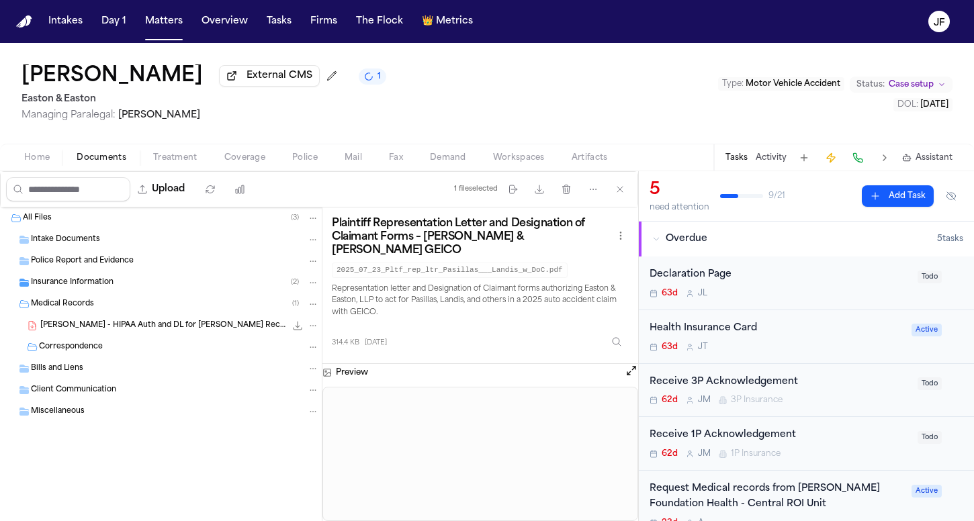
click at [61, 305] on span "Medical Records" at bounding box center [62, 304] width 63 height 11
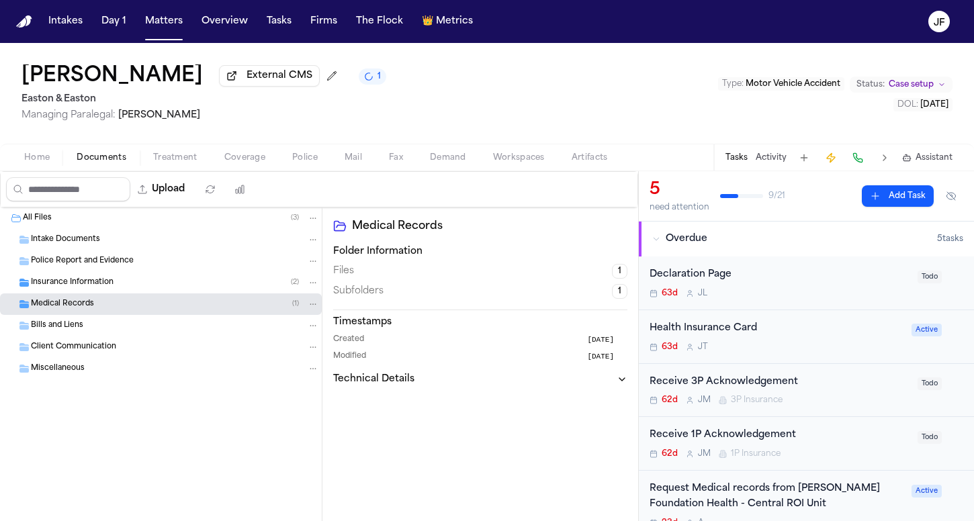
click at [66, 279] on div "Insurance Information ( 2 )" at bounding box center [175, 283] width 288 height 12
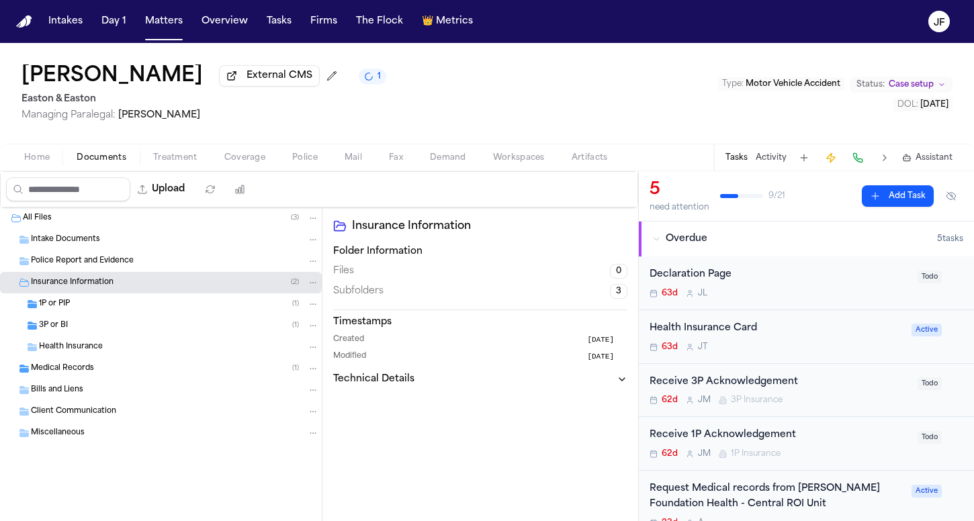
click at [72, 283] on span "Insurance Information" at bounding box center [72, 282] width 83 height 11
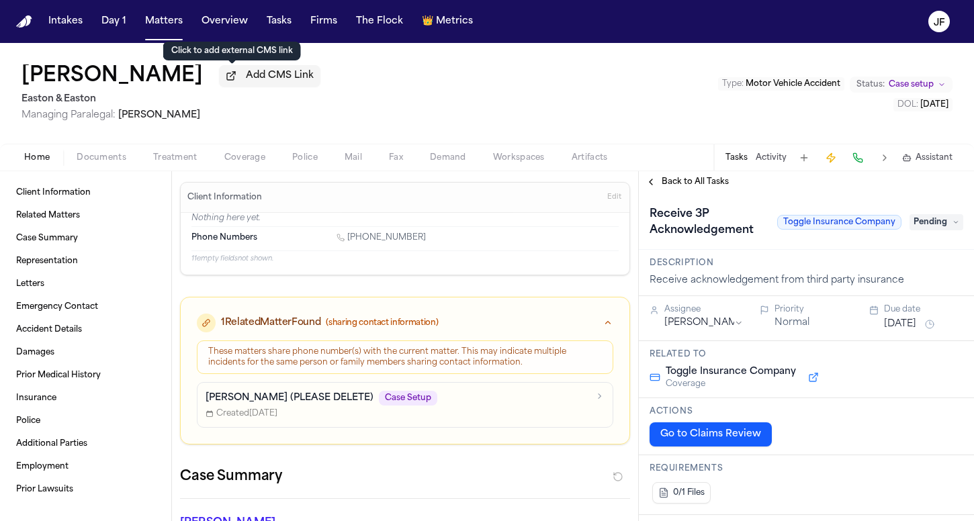
click at [246, 81] on span "Add CMS Link" at bounding box center [280, 75] width 68 height 13
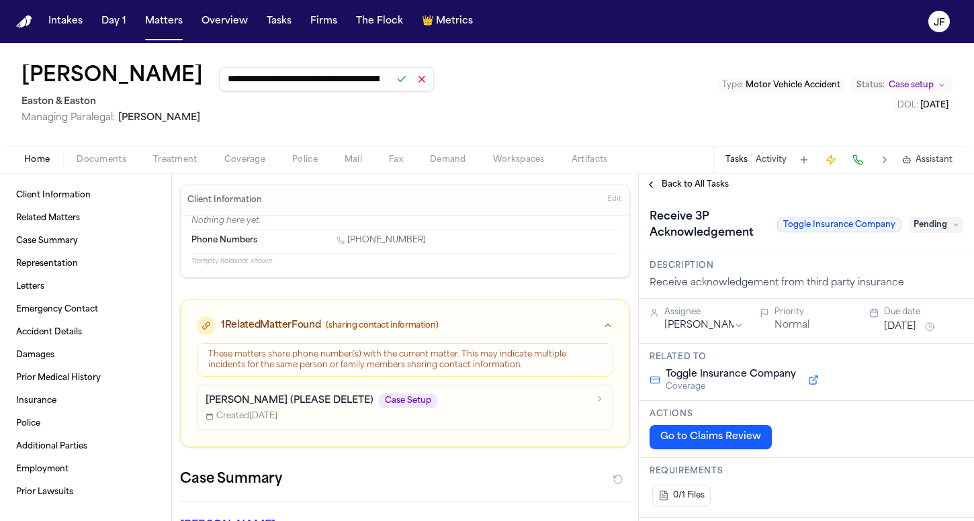
type input "**********"
click at [392, 83] on button at bounding box center [401, 79] width 19 height 19
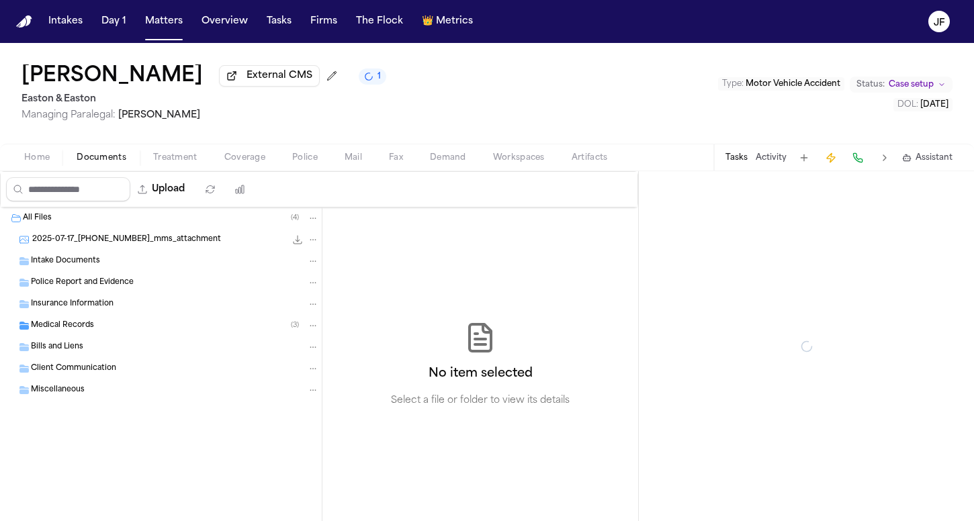
click at [89, 163] on span "Documents" at bounding box center [102, 157] width 50 height 11
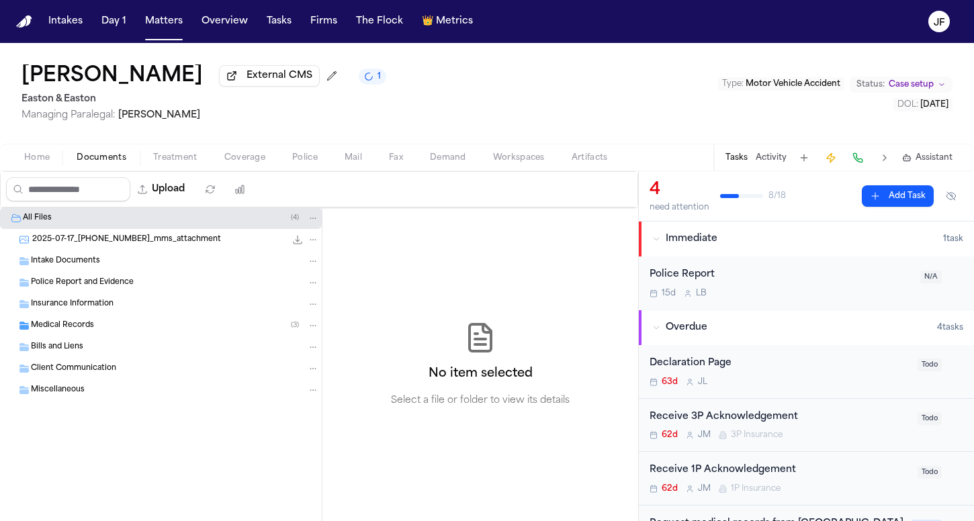
click at [83, 324] on span "Medical Records" at bounding box center [62, 325] width 63 height 11
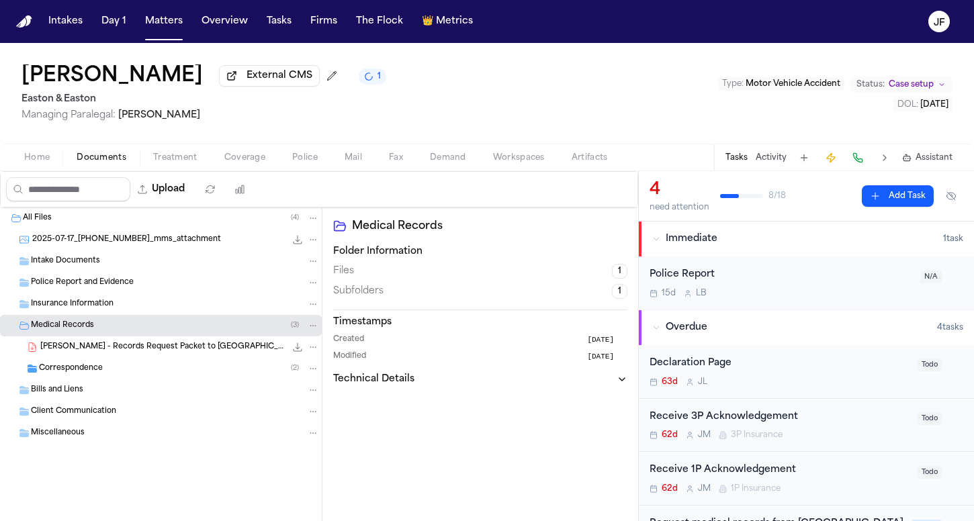
click at [87, 346] on span "B. Salinas - Records Request Packet to Providence St. Joseph Hospital Orange - …" at bounding box center [162, 347] width 245 height 11
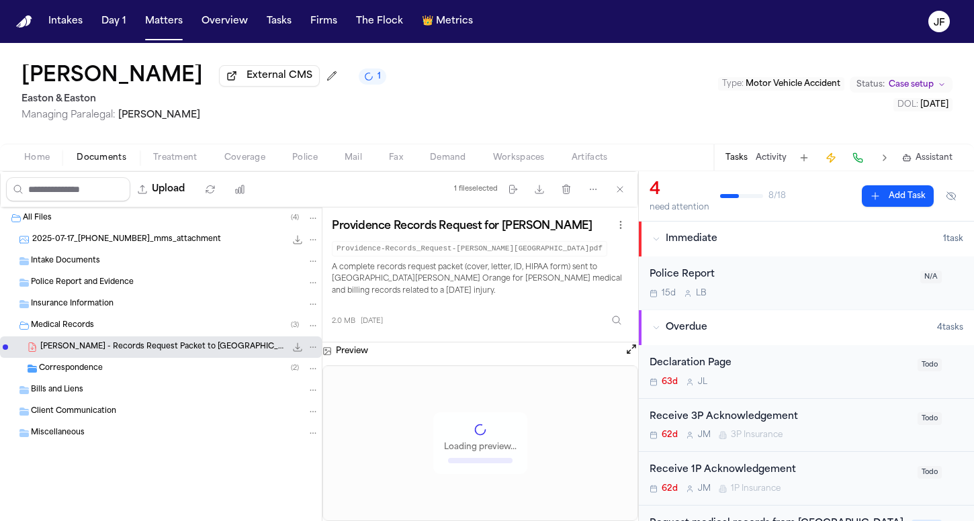
click at [88, 369] on span "Correspondence" at bounding box center [71, 368] width 64 height 11
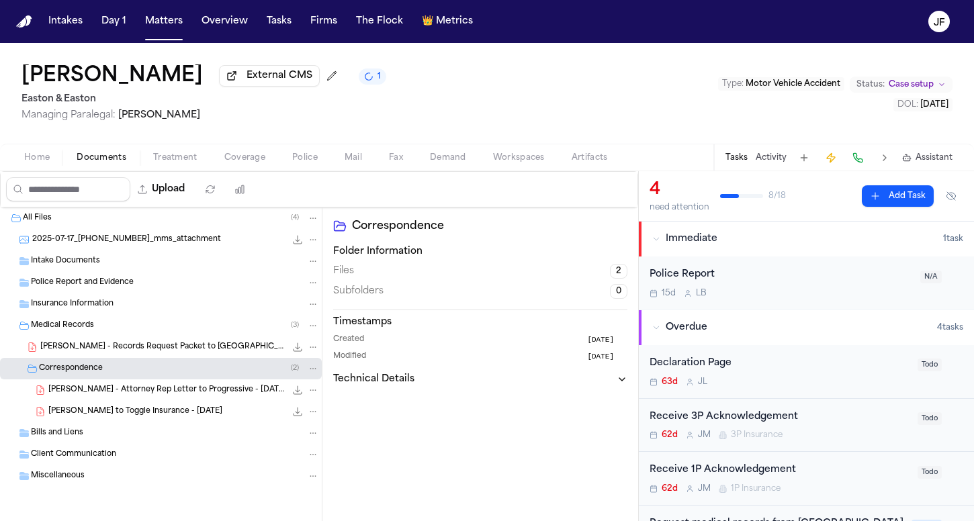
click at [105, 401] on div "B. Salinas - Attorney Rep Letter to Progressive - 7.16.25 216.7 KB • PDF" at bounding box center [161, 389] width 322 height 21
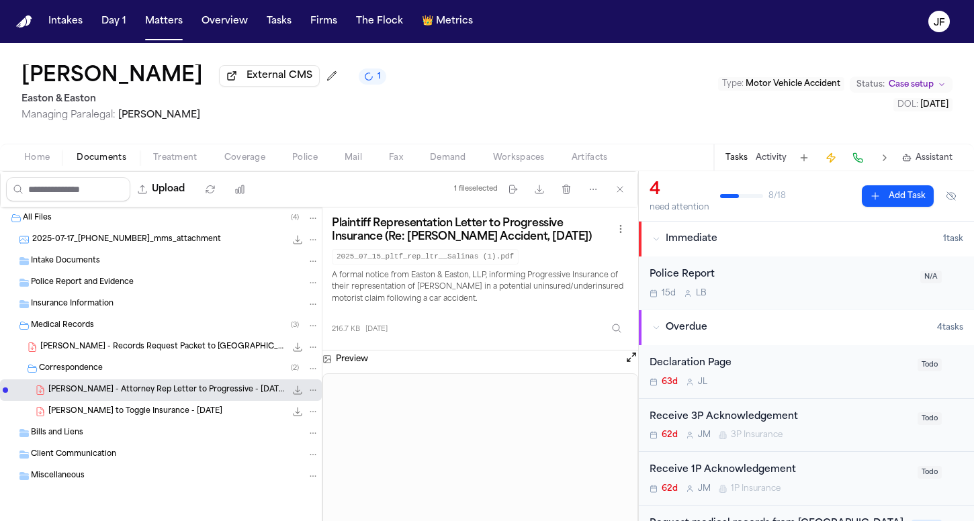
click at [312, 391] on icon "File: B. Salinas - Attorney Rep Letter to Progressive - 7.16.25" at bounding box center [312, 389] width 9 height 9
click at [273, 440] on button "Move" at bounding box center [313, 443] width 92 height 24
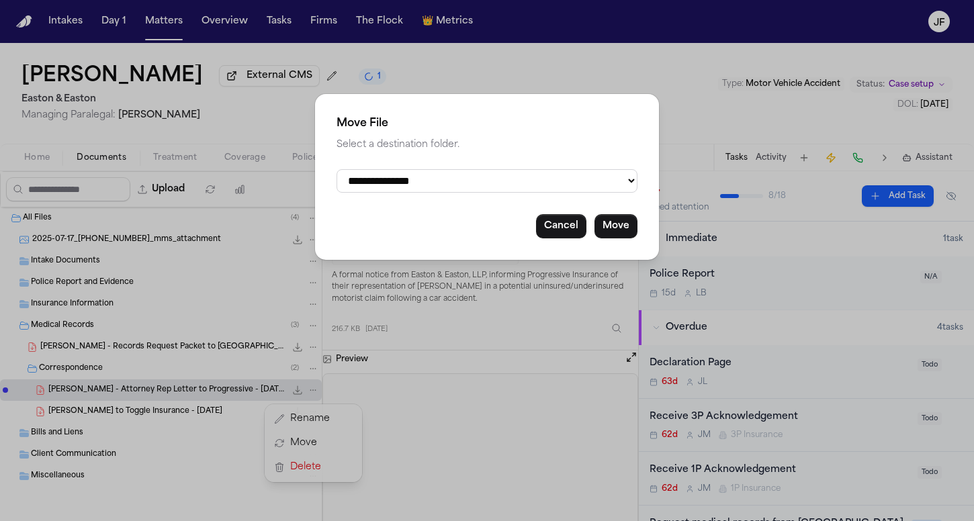
select select "**********"
click at [617, 226] on button "Move" at bounding box center [615, 226] width 43 height 24
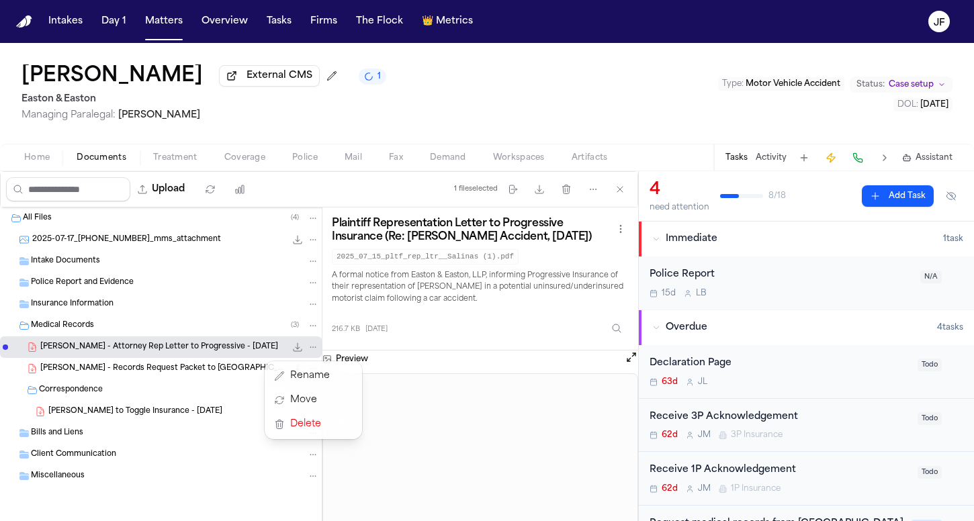
click at [210, 416] on div "All Files ( 4 ) 2025-07-17_714-599-4650_mms_attachment 954.6 KB • JPG Intake Do…" at bounding box center [161, 380] width 322 height 346
click at [220, 413] on div "B. Salinas - LOR to Toggle Insurance - 7.16.25 323.4 KB • PDF" at bounding box center [183, 411] width 271 height 13
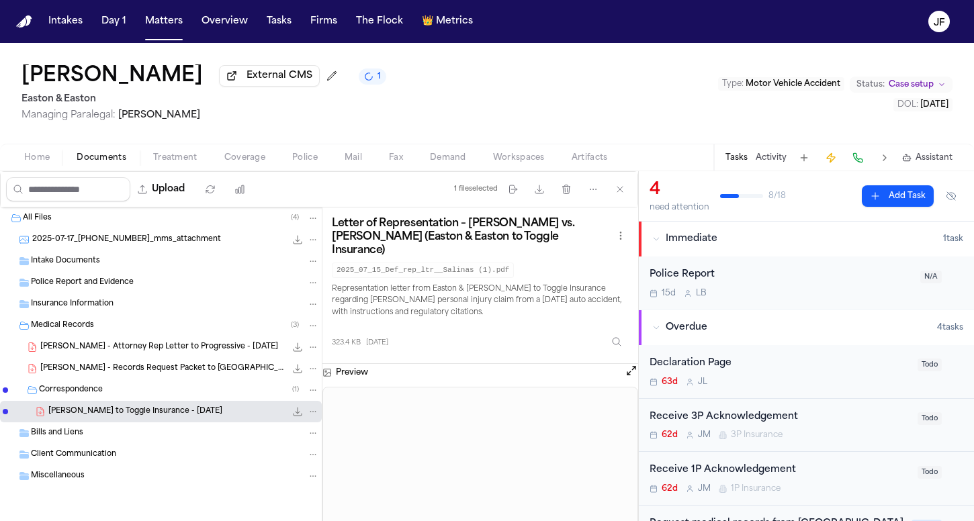
click at [312, 414] on icon "File: B. Salinas - LOR to Toggle Insurance - 7.16.25" at bounding box center [312, 411] width 9 height 9
click at [286, 465] on button "Move" at bounding box center [313, 465] width 92 height 24
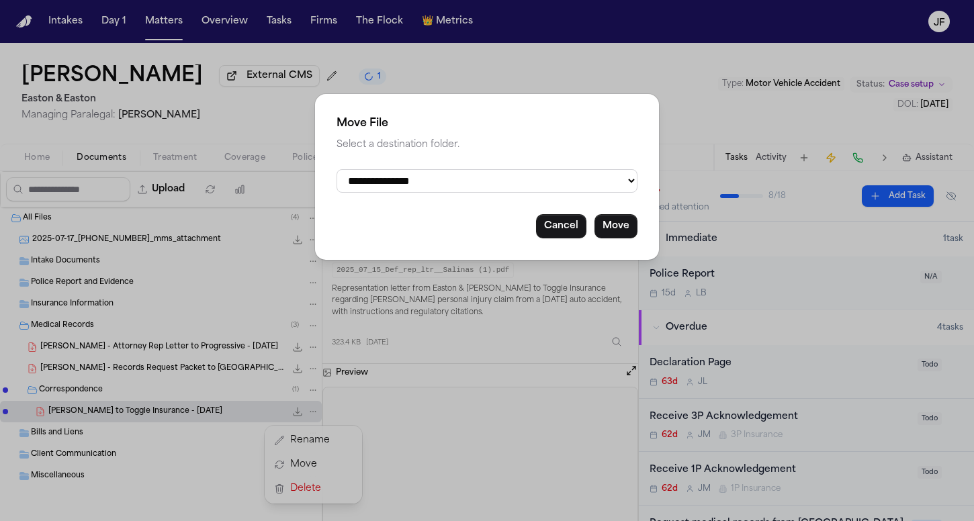
select select "**********"
click at [620, 230] on button "Move" at bounding box center [615, 226] width 43 height 24
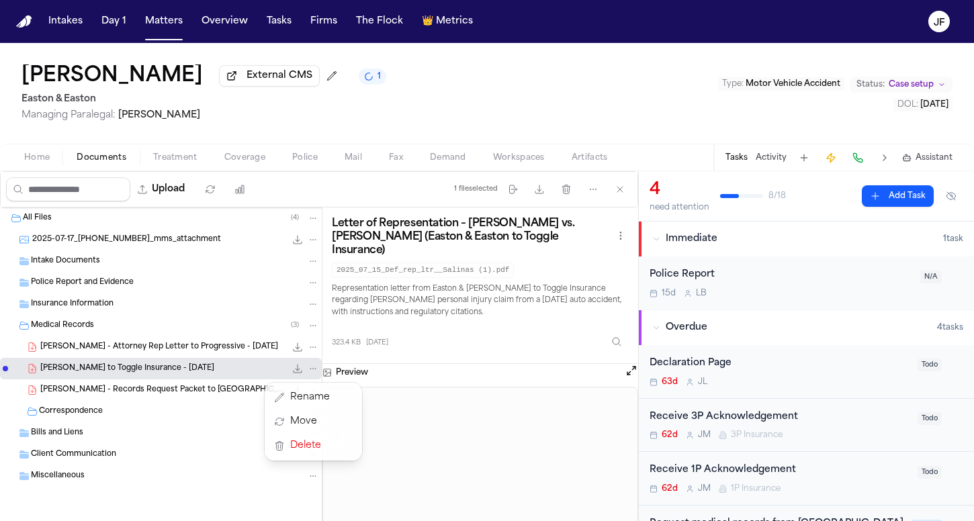
click at [91, 351] on div "All Files ( 4 ) 2025-07-17_714-599-4650_mms_attachment 954.6 KB • JPG Intake Do…" at bounding box center [161, 380] width 322 height 346
click at [195, 341] on div "B. Salinas - Attorney Rep Letter to Progressive - 7.16.25 216.7 KB • PDF" at bounding box center [161, 346] width 322 height 21
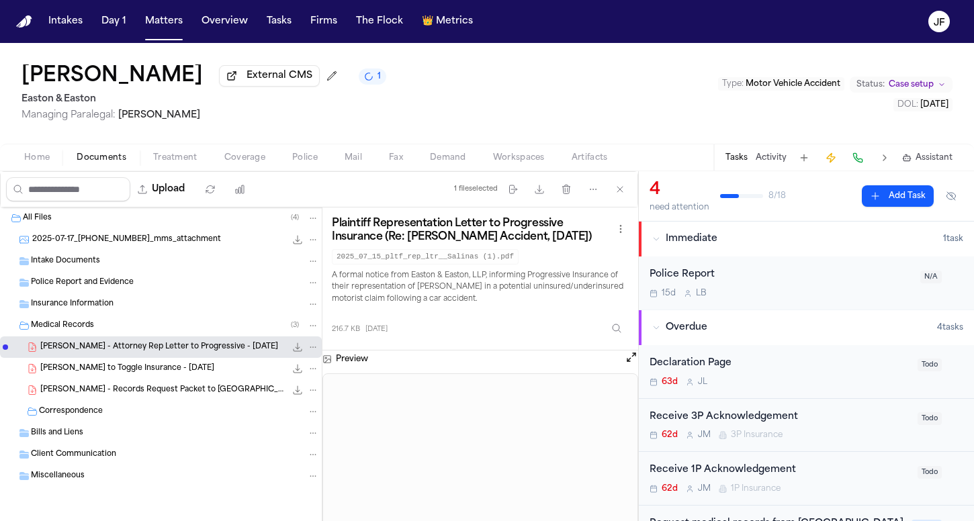
click at [306, 348] on div "File: B. Salinas - Attorney Rep Letter to Progressive - 7.16.25" at bounding box center [305, 346] width 28 height 13
click at [316, 348] on icon "File: B. Salinas - Attorney Rep Letter to Progressive - 7.16.25" at bounding box center [312, 346] width 9 height 9
click at [310, 397] on button "Move" at bounding box center [313, 400] width 92 height 24
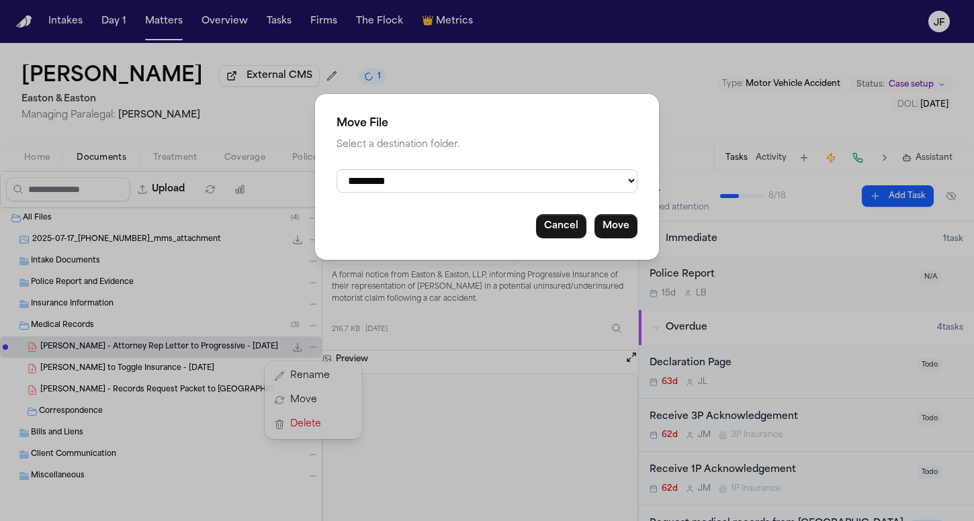
click at [420, 165] on div "**********" at bounding box center [487, 177] width 344 height 166
select select "**********"
click at [599, 227] on button "Move" at bounding box center [615, 226] width 43 height 24
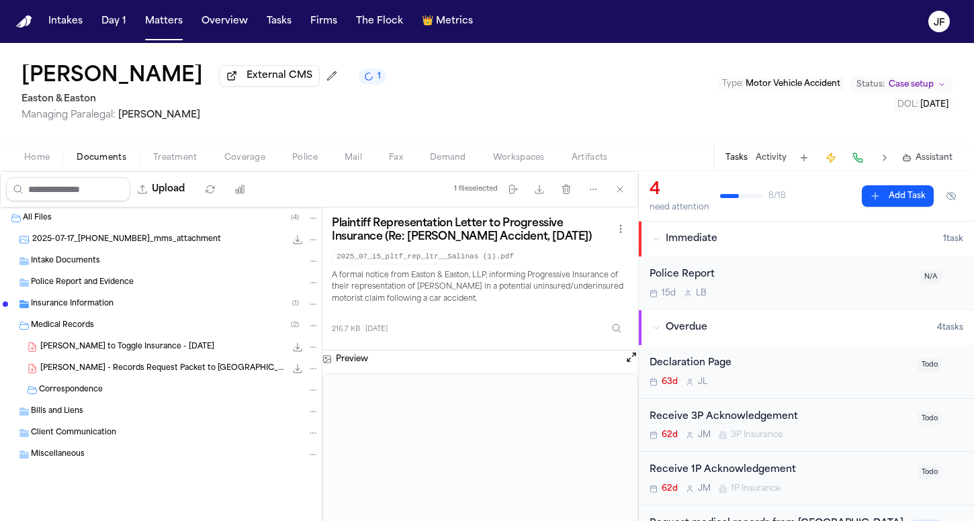
click at [120, 315] on div "Insurance Information ( 1 )" at bounding box center [161, 303] width 322 height 21
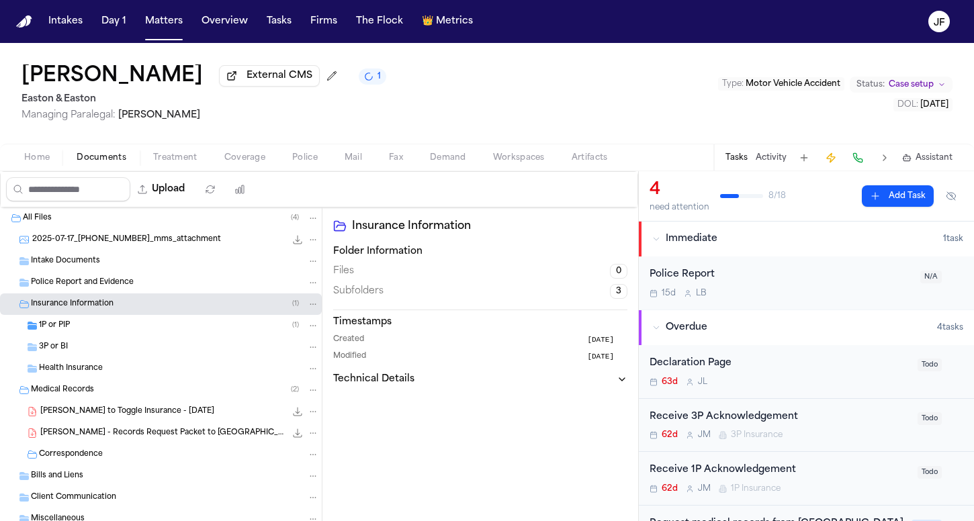
click at [124, 348] on div "3P or BI" at bounding box center [179, 347] width 280 height 12
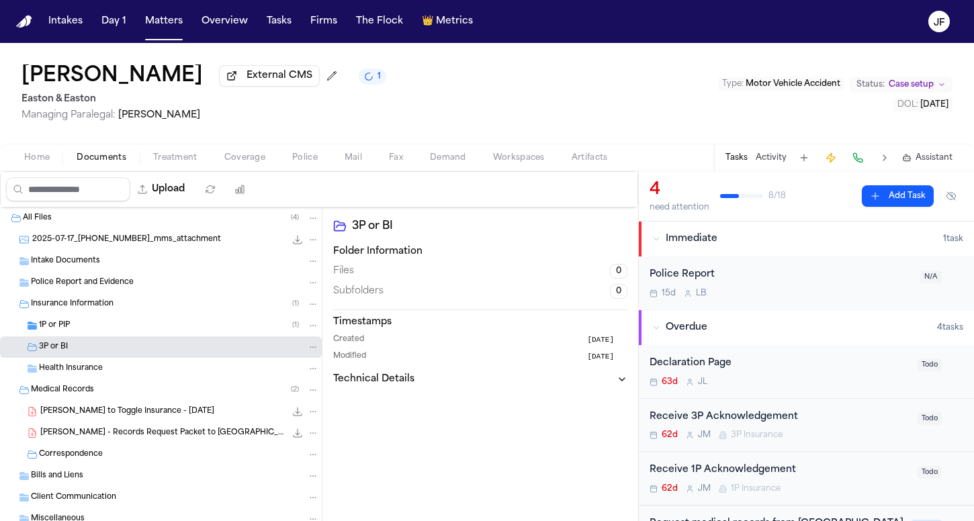
click at [212, 418] on div "B. Salinas - LOR to Toggle Insurance - 7.16.25 323.4 KB • PDF" at bounding box center [179, 411] width 279 height 13
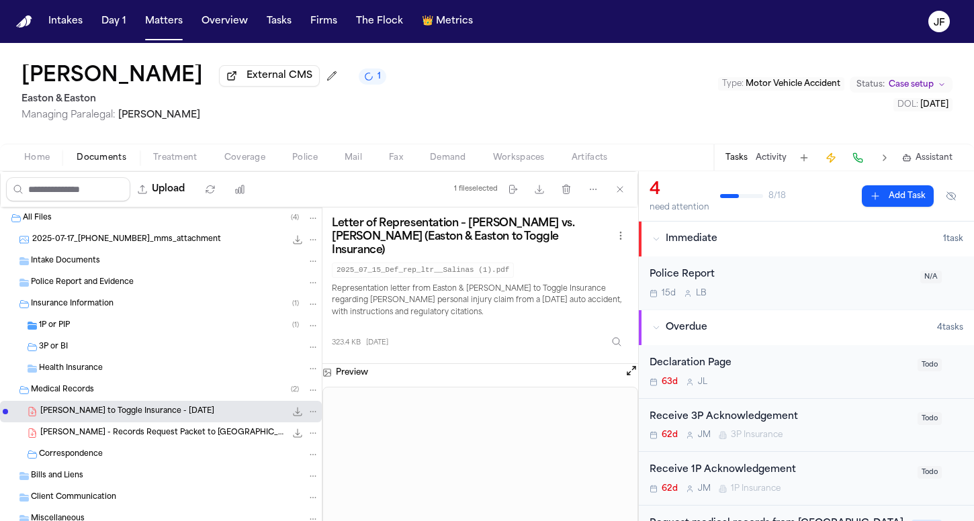
click at [310, 412] on icon "File: B. Salinas - LOR to Toggle Insurance - 7.16.25" at bounding box center [313, 411] width 6 height 1
click at [278, 465] on button "Move" at bounding box center [303, 465] width 92 height 24
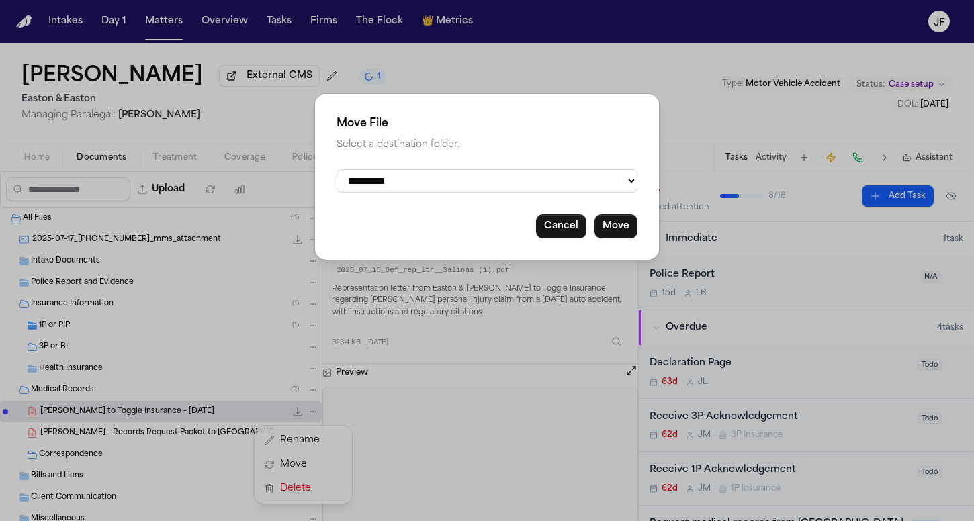
click at [402, 168] on div "**********" at bounding box center [487, 177] width 344 height 166
select select "**********"
click at [623, 224] on button "Move" at bounding box center [615, 226] width 43 height 24
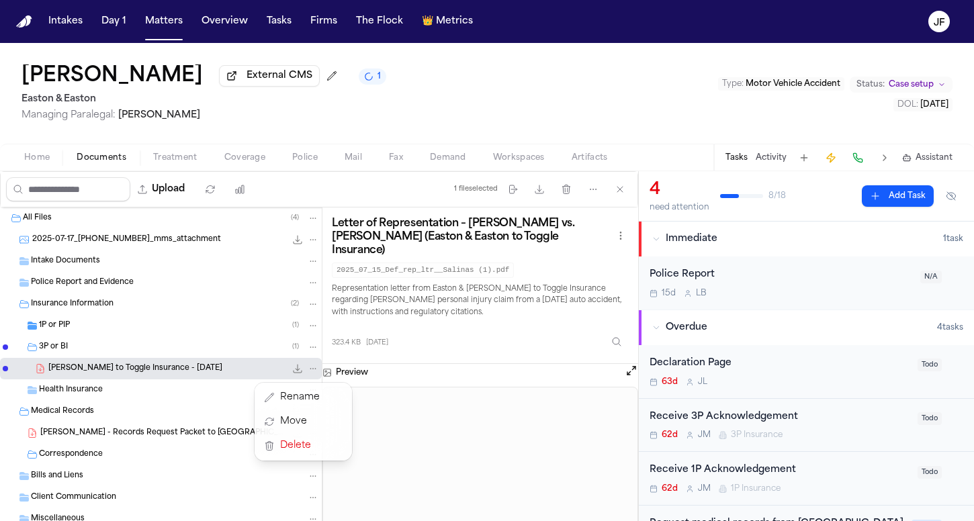
click at [608, 102] on div "Blanca Salinas External CMS 1 Easton & Easton Managing Paralegal: Jessica Barre…" at bounding box center [487, 282] width 974 height 478
click at [93, 353] on div "3P or BI ( 1 )" at bounding box center [179, 347] width 280 height 12
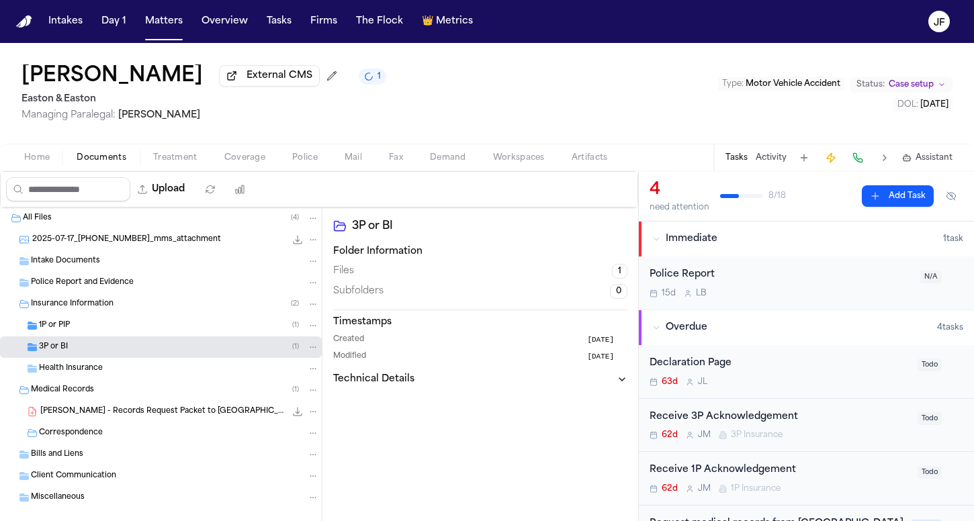
click at [90, 386] on div "Medical Records ( 1 )" at bounding box center [161, 389] width 322 height 21
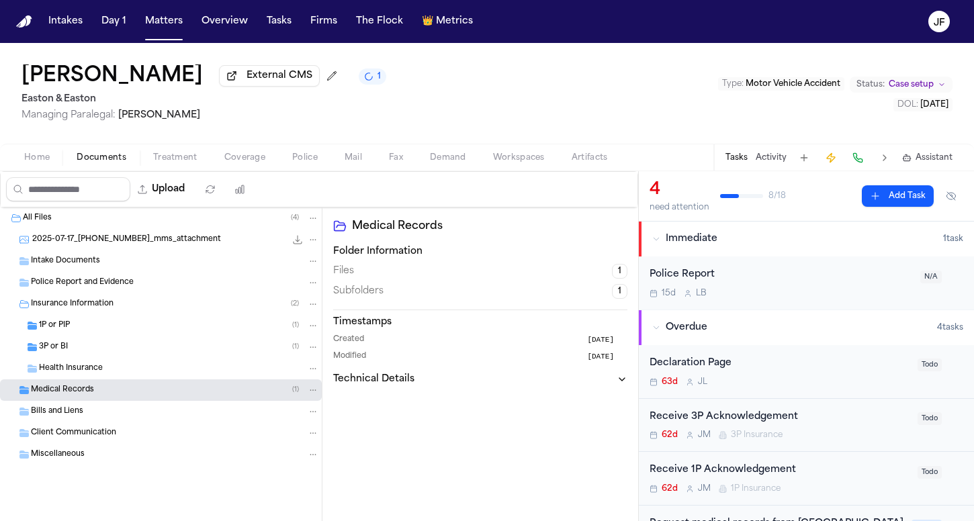
click at [90, 386] on div "Medical Records ( 1 )" at bounding box center [161, 389] width 322 height 21
click at [100, 412] on span "B. Salinas - Records Request Packet to Providence St. Joseph Hospital Orange - …" at bounding box center [162, 411] width 245 height 11
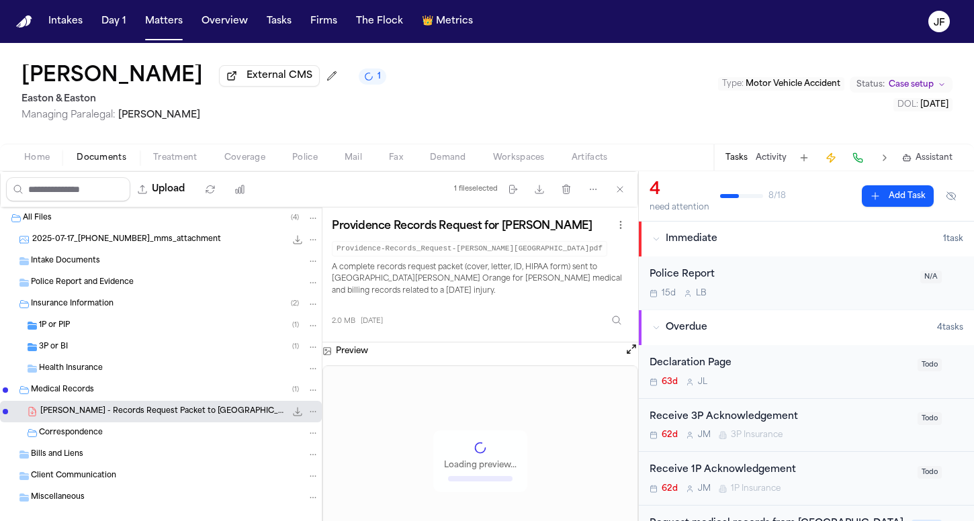
click at [308, 416] on icon "File: B. Salinas - Records Request Packet to Providence St. Joseph Hospital Ora…" at bounding box center [312, 411] width 9 height 9
click at [281, 455] on button "Move" at bounding box center [303, 465] width 92 height 24
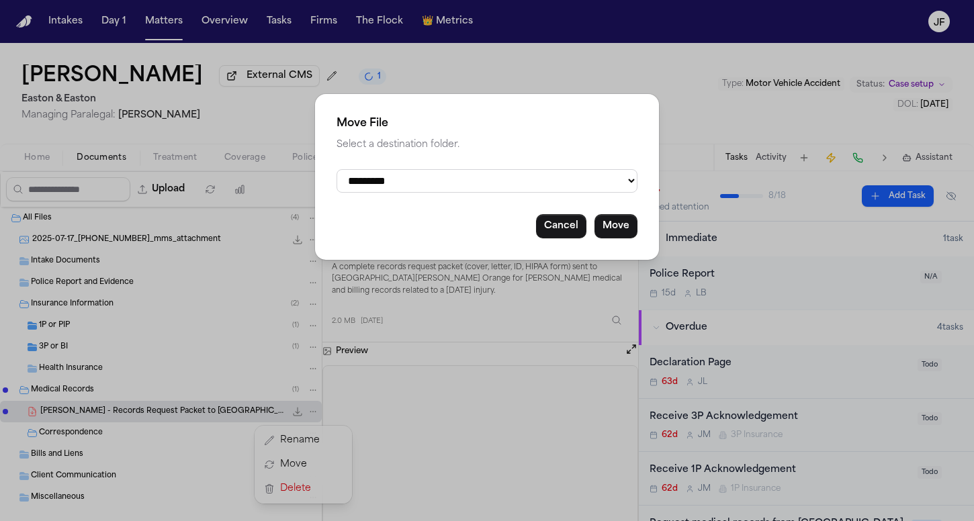
select select "**********"
click at [632, 230] on button "Move" at bounding box center [615, 226] width 43 height 24
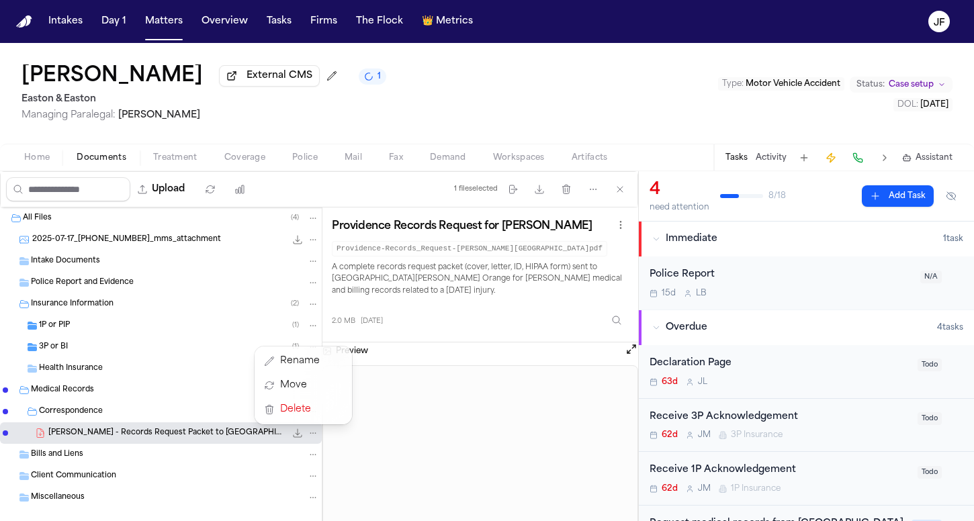
click at [753, 277] on div "Upload 1 file selected Move files Download files Delete files More actions Clea…" at bounding box center [487, 346] width 974 height 350
click at [704, 279] on div "Police Report" at bounding box center [780, 274] width 263 height 15
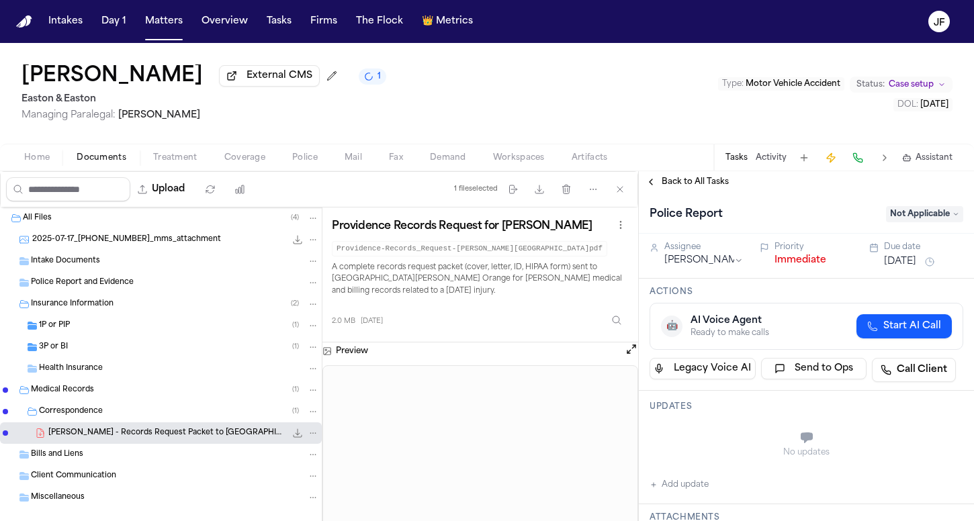
click at [792, 264] on button "Immediate" at bounding box center [800, 260] width 52 height 13
click at [664, 192] on div "Back to All Tasks" at bounding box center [806, 181] width 335 height 21
click at [672, 184] on span "Back to All Tasks" at bounding box center [694, 182] width 67 height 11
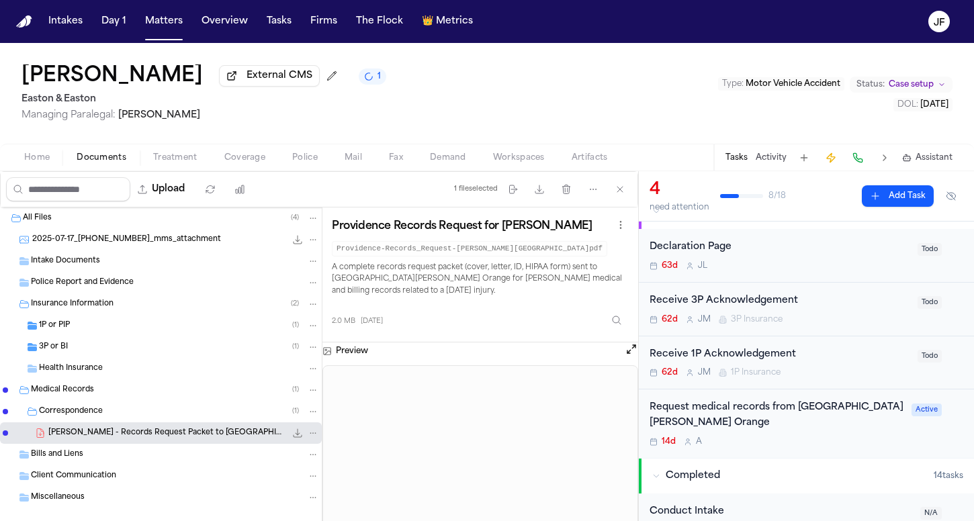
scroll to position [30, 0]
click at [154, 347] on div "3P or BI ( 1 )" at bounding box center [179, 347] width 280 height 12
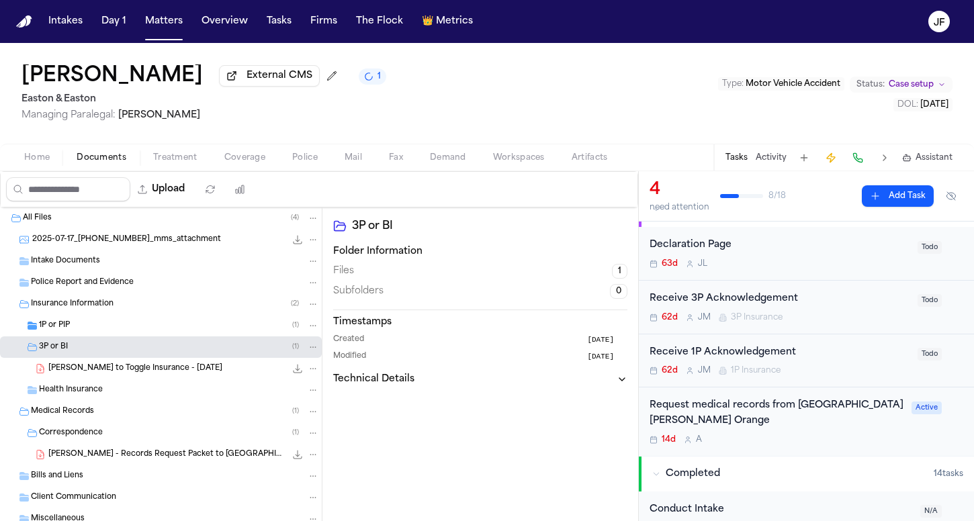
click at [158, 329] on div "1P or PIP ( 1 )" at bounding box center [179, 326] width 280 height 12
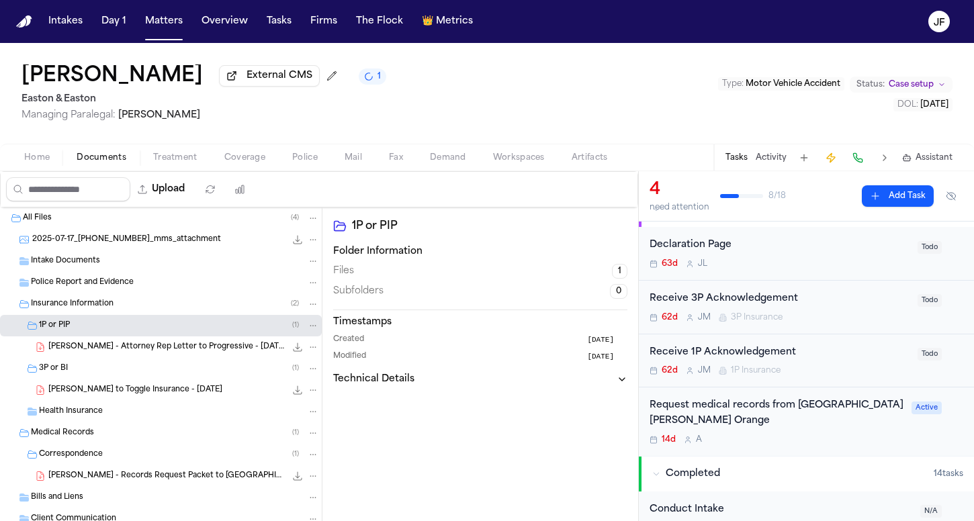
click at [159, 331] on div "1P or PIP ( 1 )" at bounding box center [179, 326] width 280 height 12
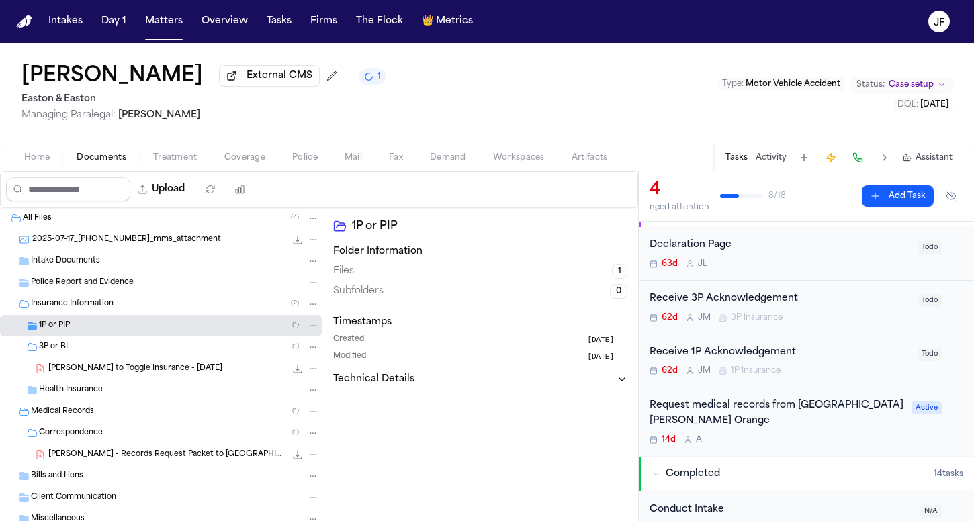
click at [156, 361] on div "B. Salinas - LOR to Toggle Insurance - 7.16.25 323.4 KB • PDF" at bounding box center [161, 368] width 322 height 21
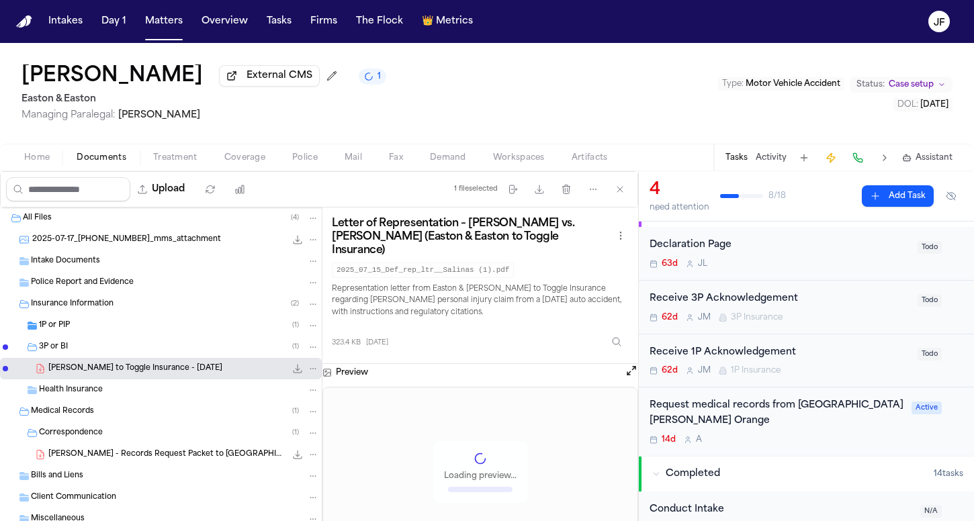
click at [158, 356] on div "3P or BI ( 1 )" at bounding box center [161, 346] width 322 height 21
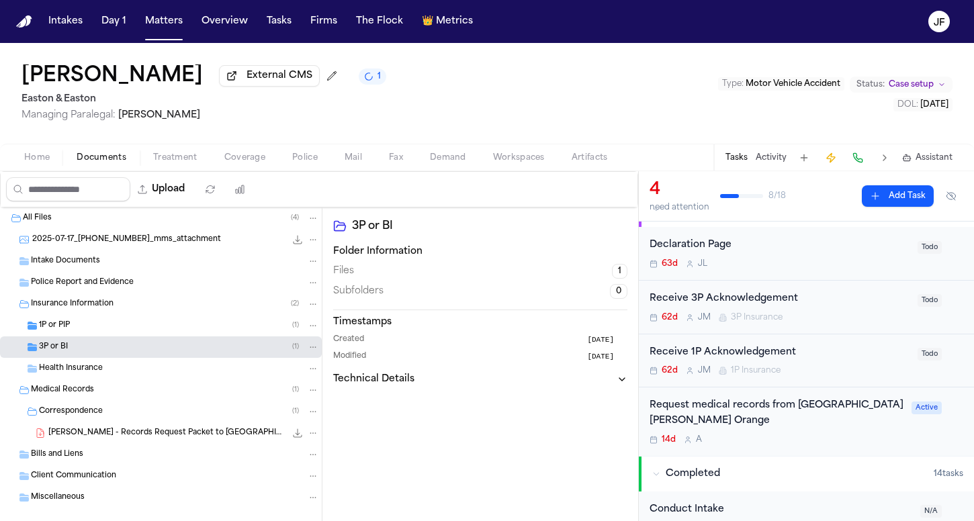
click at [162, 336] on div "1P or PIP ( 1 )" at bounding box center [161, 325] width 322 height 21
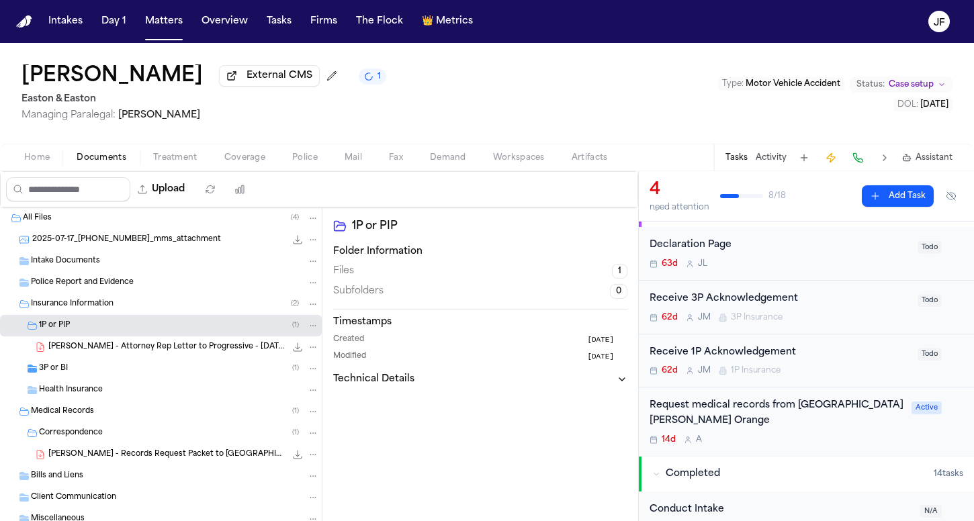
click at [158, 375] on div "3P or BI ( 1 )" at bounding box center [179, 369] width 280 height 12
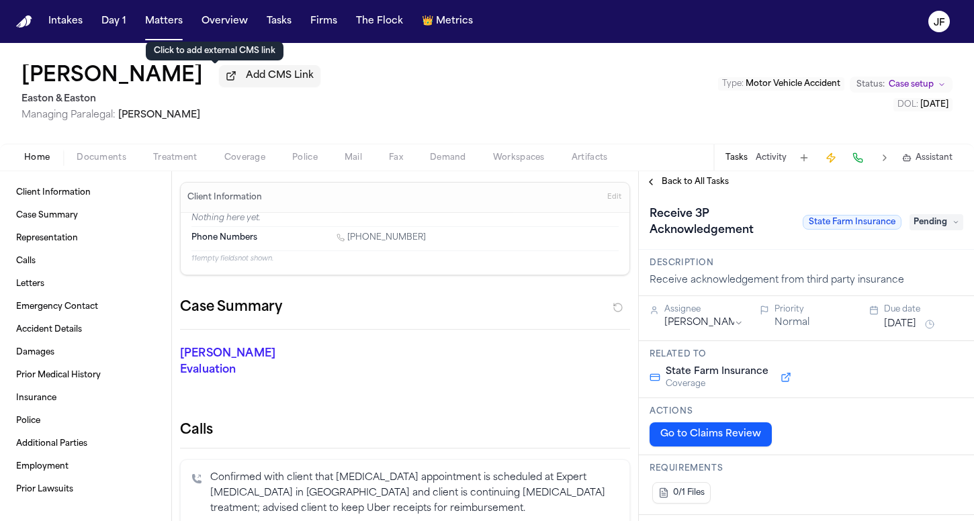
click at [246, 77] on span "Add CMS Link" at bounding box center [280, 75] width 68 height 13
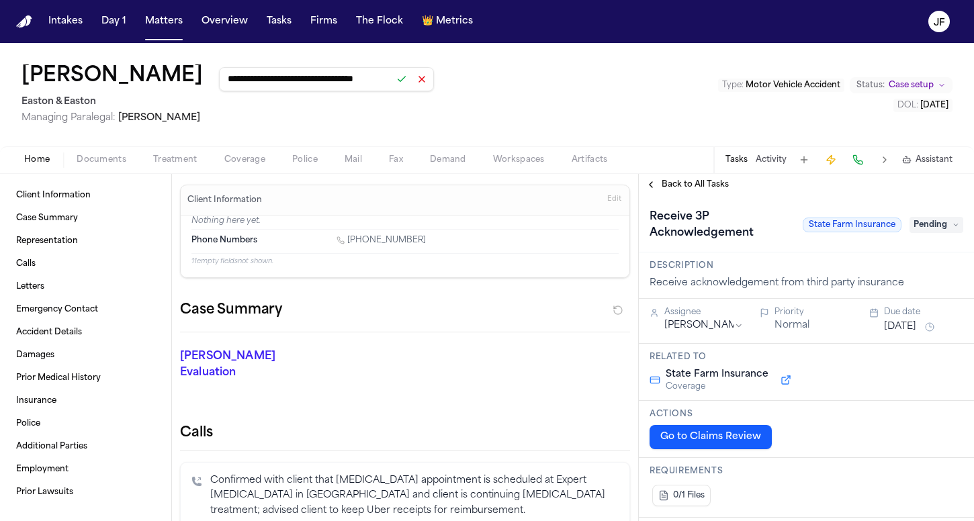
type input "**********"
click at [392, 87] on button at bounding box center [401, 79] width 19 height 19
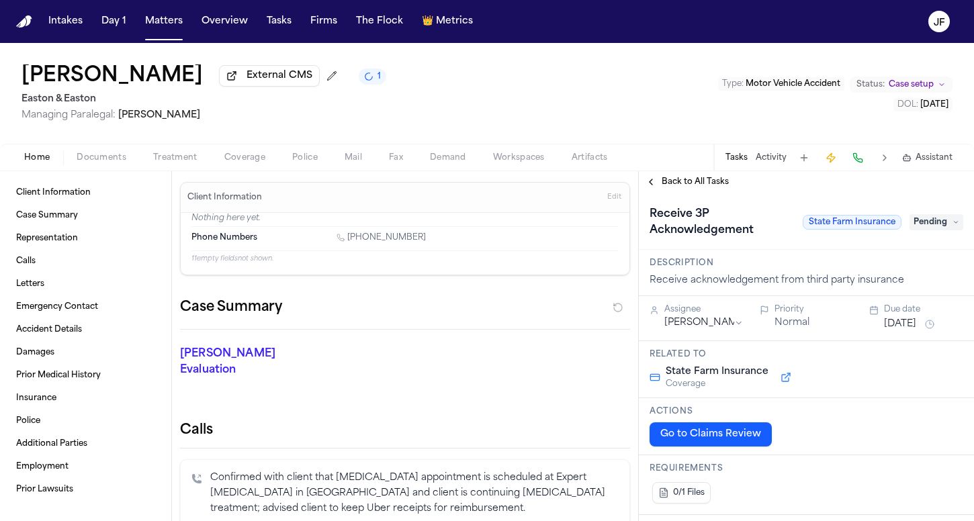
click at [88, 152] on button "Documents" at bounding box center [101, 158] width 77 height 16
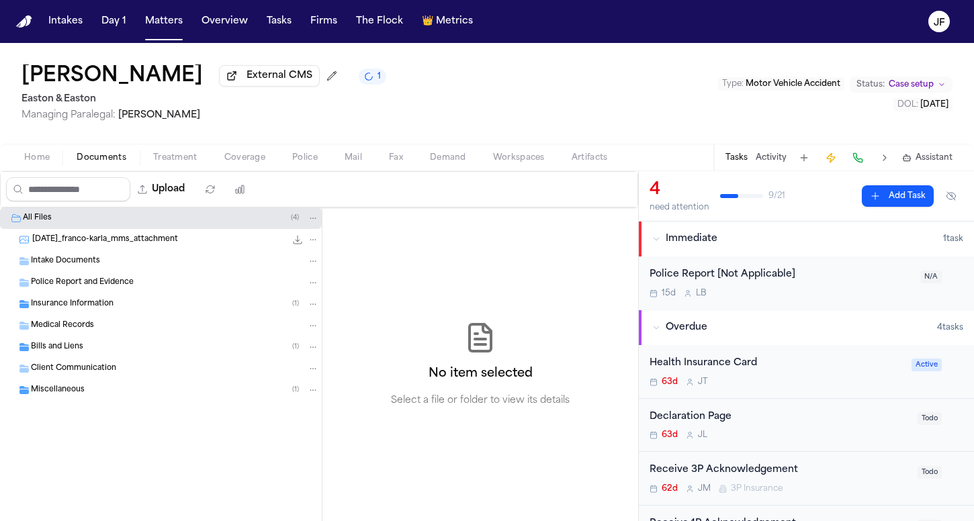
click at [75, 314] on div "Insurance Information ( 1 )" at bounding box center [161, 303] width 322 height 21
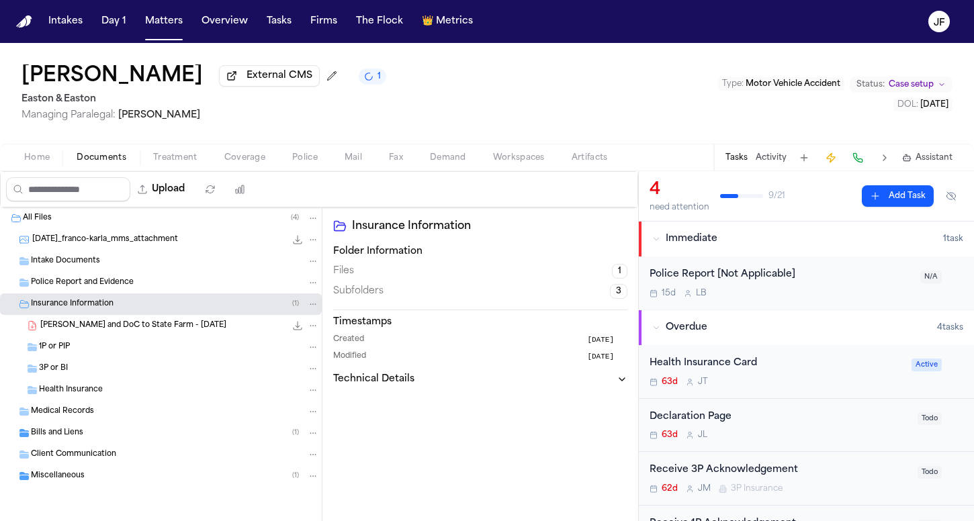
click at [91, 331] on span "[PERSON_NAME] and DoC to State Farm - [DATE]" at bounding box center [133, 325] width 186 height 11
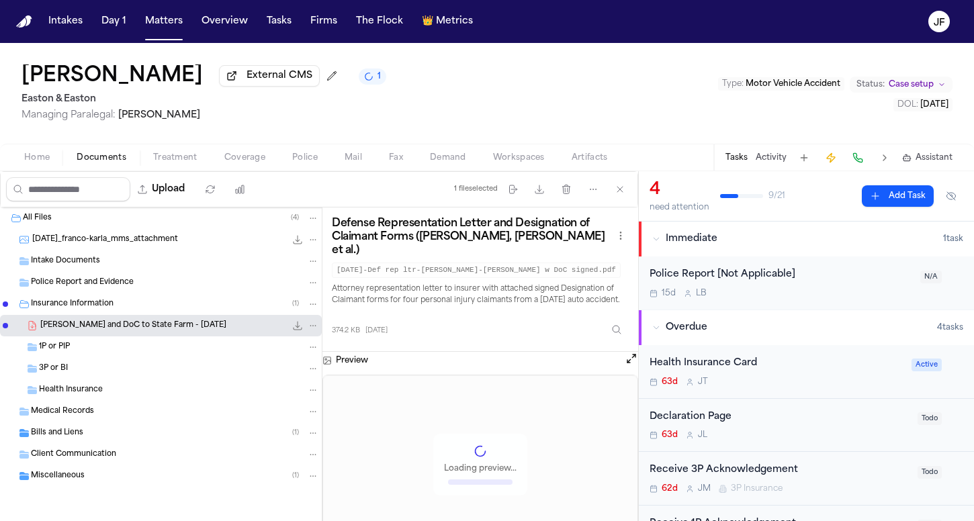
click at [79, 429] on div "Bills and Liens ( 1 )" at bounding box center [161, 432] width 322 height 21
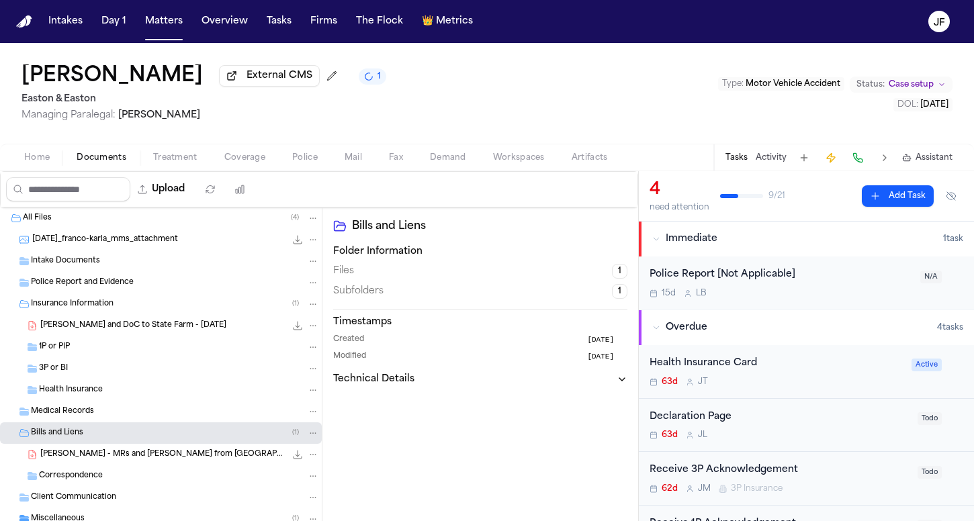
click at [80, 460] on span "K. Franco - MRs and Bills from Providence Mission Hospital - 6.28.25 to 7.22.25" at bounding box center [162, 454] width 245 height 11
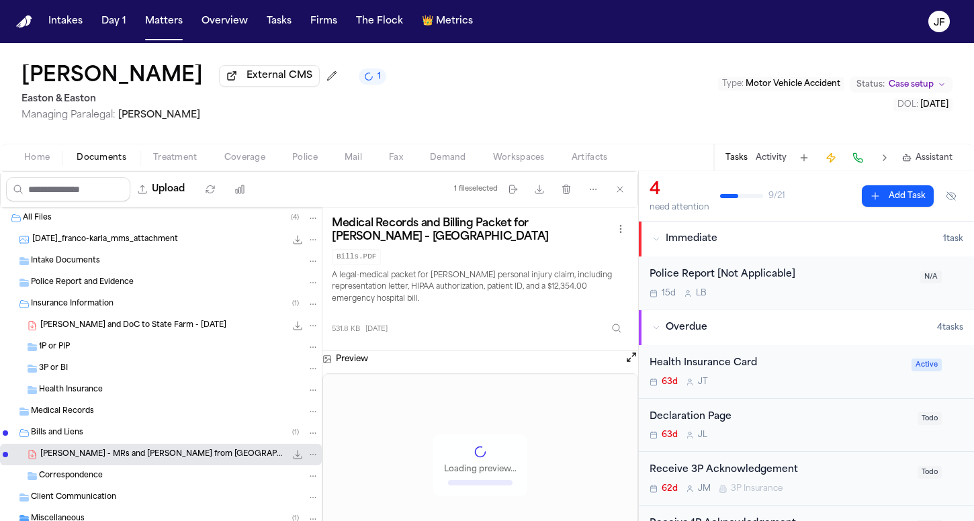
click at [82, 461] on span "K. Franco - MRs and Bills from Providence Mission Hospital - 6.28.25 to 7.22.25" at bounding box center [162, 454] width 245 height 11
click at [82, 431] on span "Bills and Liens" at bounding box center [57, 433] width 52 height 11
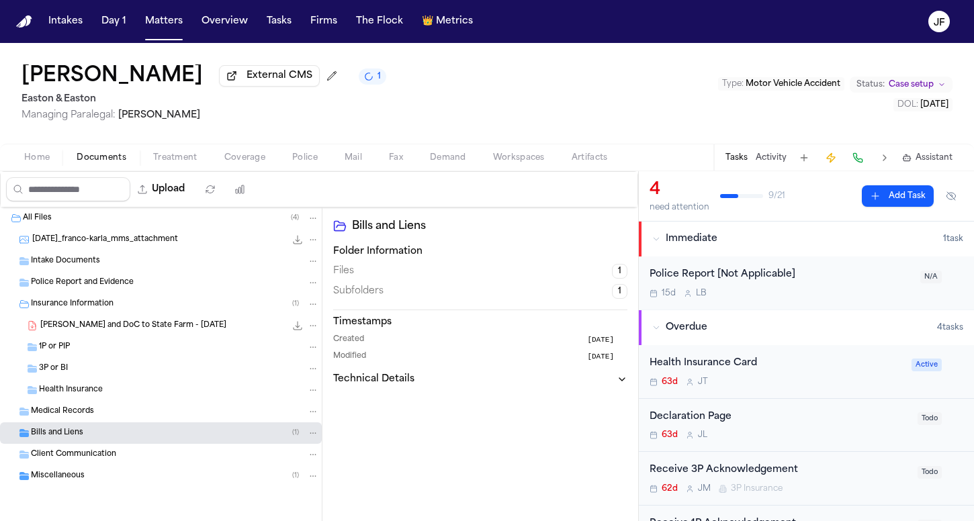
click at [85, 473] on div "Miscellaneous ( 1 )" at bounding box center [175, 476] width 288 height 12
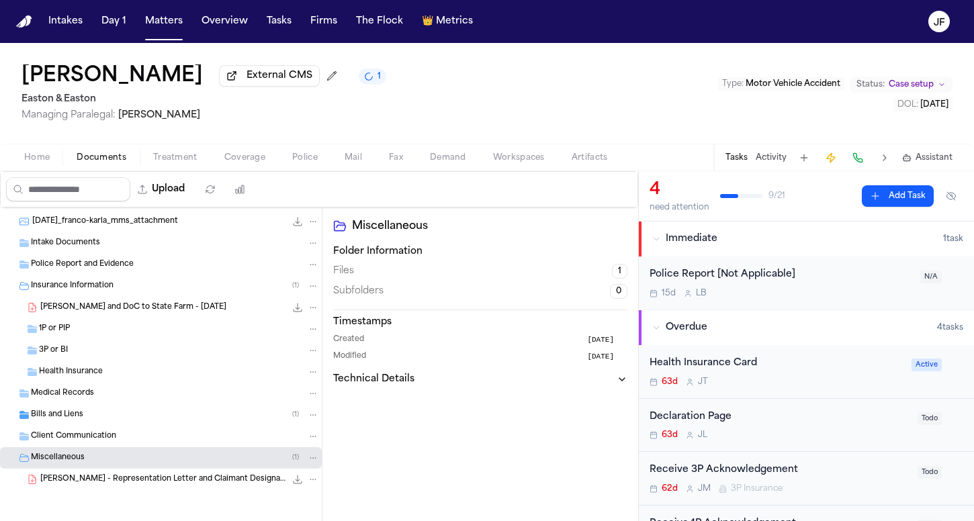
scroll to position [21, 0]
click at [91, 487] on div "K. Franco - Representation Letter and Claimant Designations to Allstate - 7.29.…" at bounding box center [161, 479] width 322 height 21
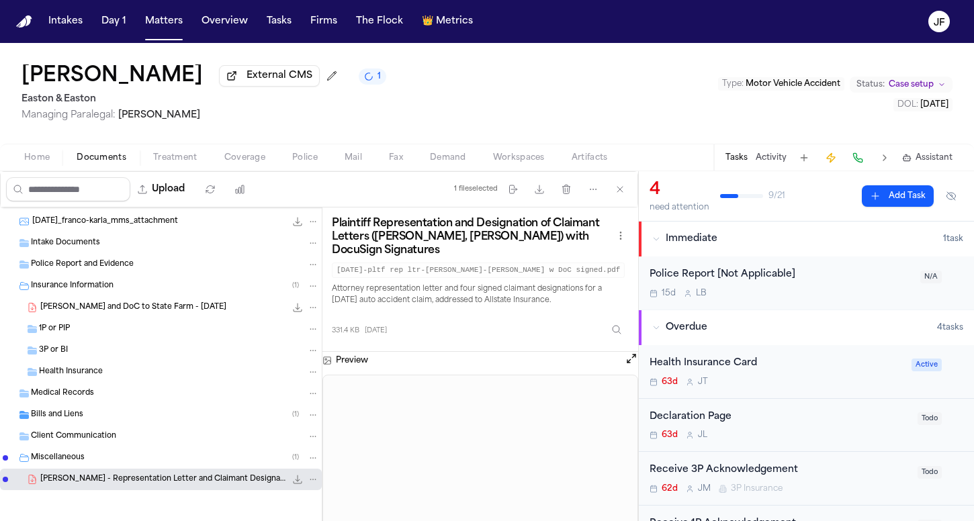
scroll to position [0, 0]
click at [308, 479] on icon "File: K. Franco - Representation Letter and Claimant Designations to Allstate -…" at bounding box center [312, 479] width 9 height 9
click at [395, 469] on div "All Files ( 4 ) 2025-08-11_franco-karla_mms_attachment 283.2 KB • PNG Intake Do…" at bounding box center [319, 382] width 638 height 350
click at [308, 475] on icon "File: K. Franco - Representation Letter and Claimant Designations to Allstate -…" at bounding box center [312, 479] width 9 height 9
click at [295, 422] on button "Move" at bounding box center [303, 429] width 92 height 24
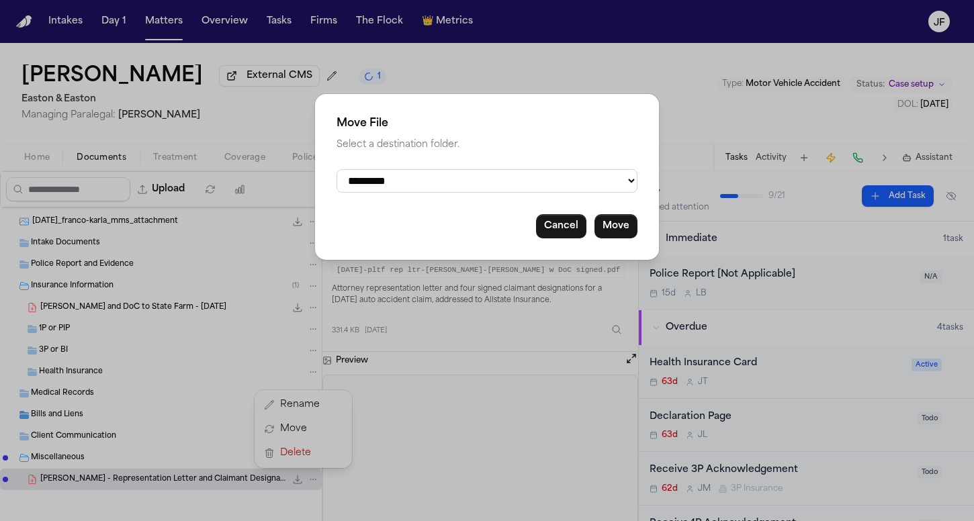
select select "**********"
click at [631, 232] on button "Move" at bounding box center [615, 226] width 43 height 24
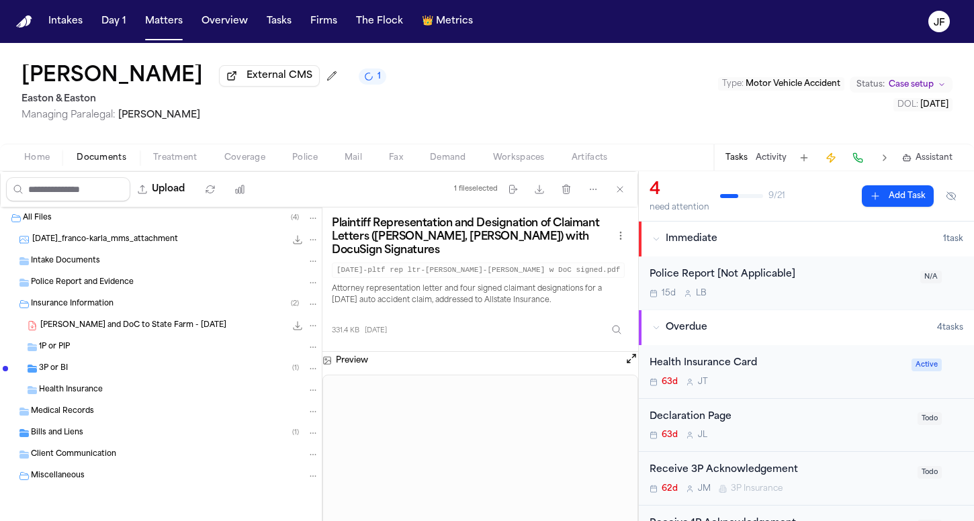
click at [254, 158] on span "Coverage" at bounding box center [244, 157] width 41 height 11
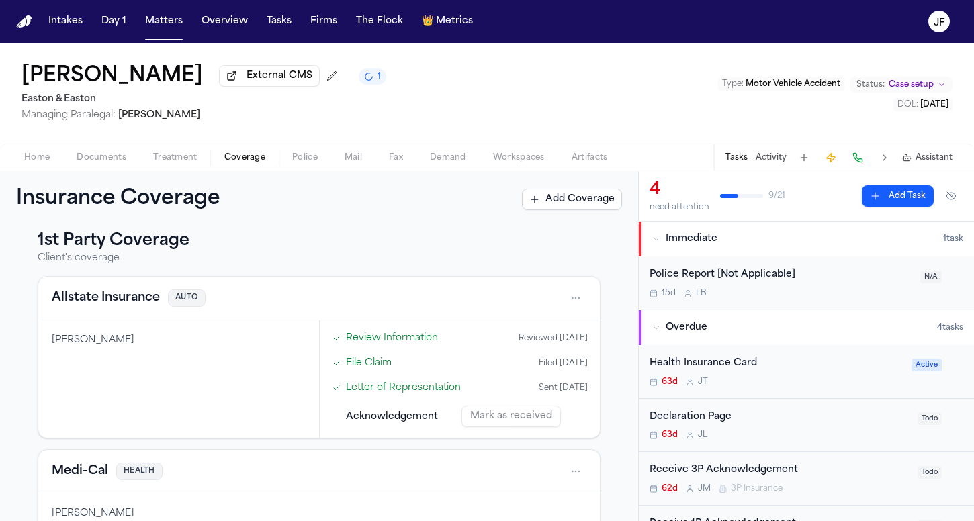
scroll to position [17, 0]
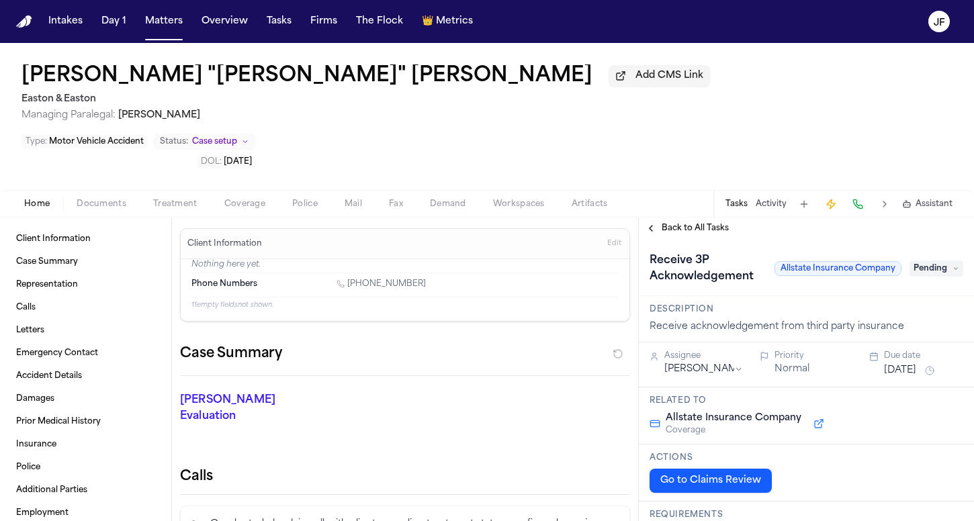
click at [635, 77] on span "Add CMS Link" at bounding box center [669, 75] width 68 height 13
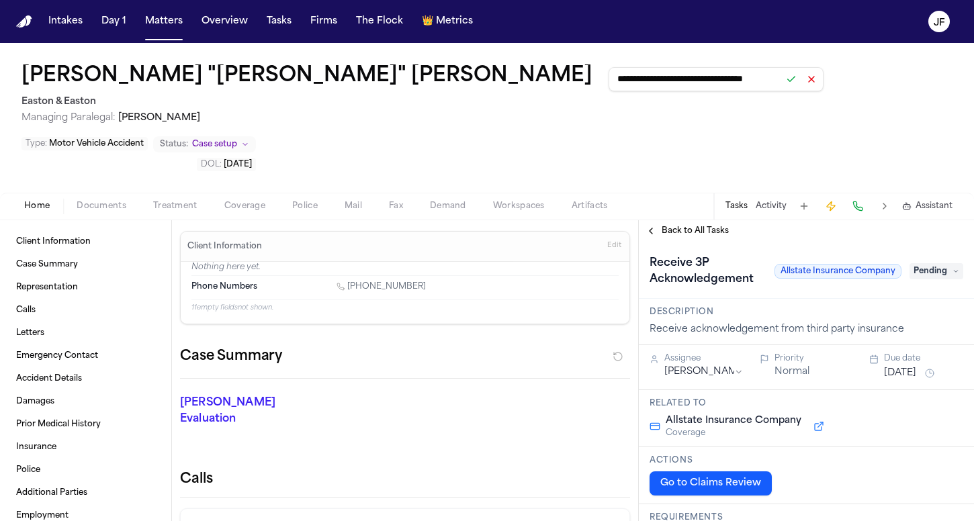
type input "**********"
click at [782, 82] on button at bounding box center [791, 79] width 19 height 19
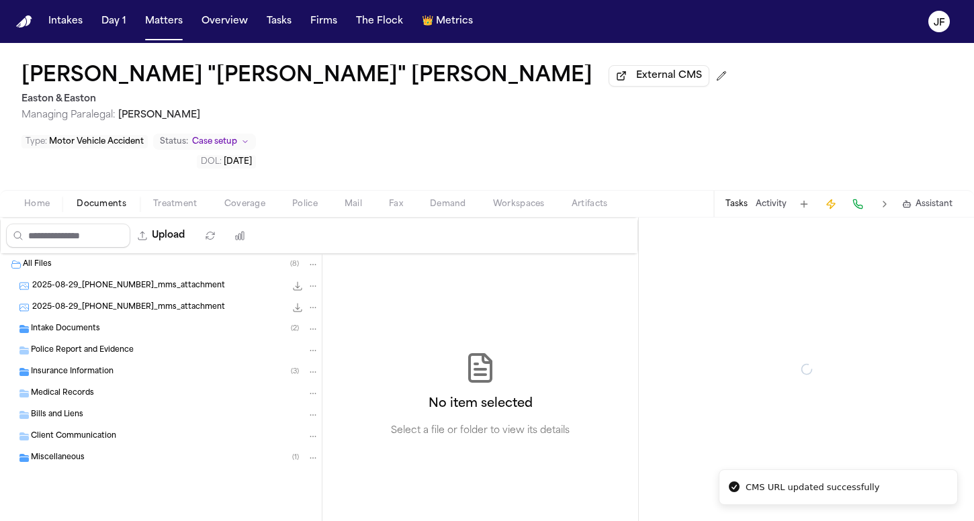
click at [91, 199] on span "Documents" at bounding box center [102, 204] width 50 height 11
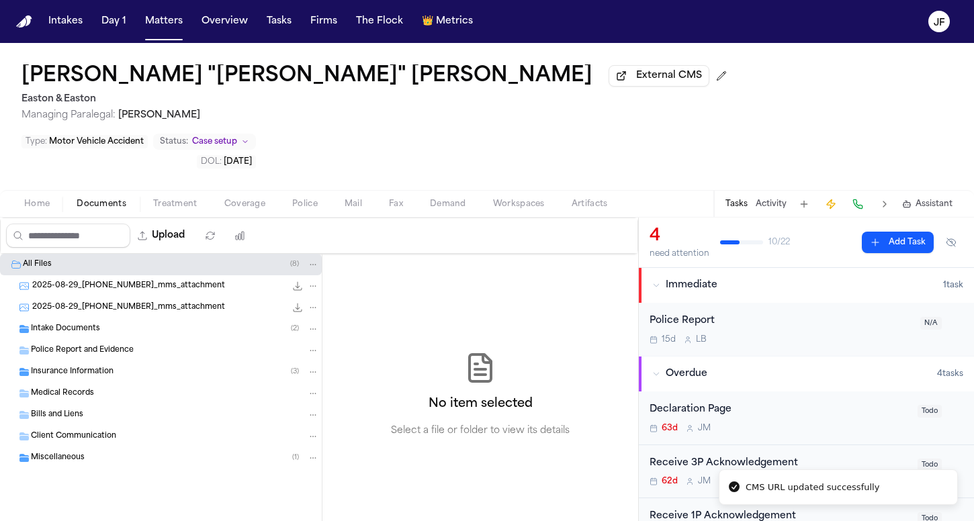
click at [140, 323] on div "Intake Documents ( 2 )" at bounding box center [175, 329] width 288 height 12
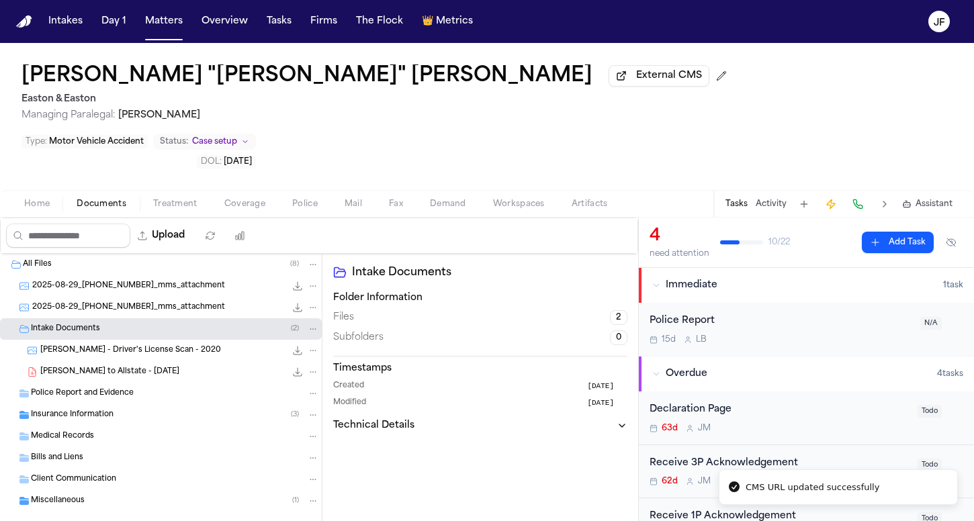
click at [140, 323] on div "Intake Documents ( 2 )" at bounding box center [175, 329] width 288 height 12
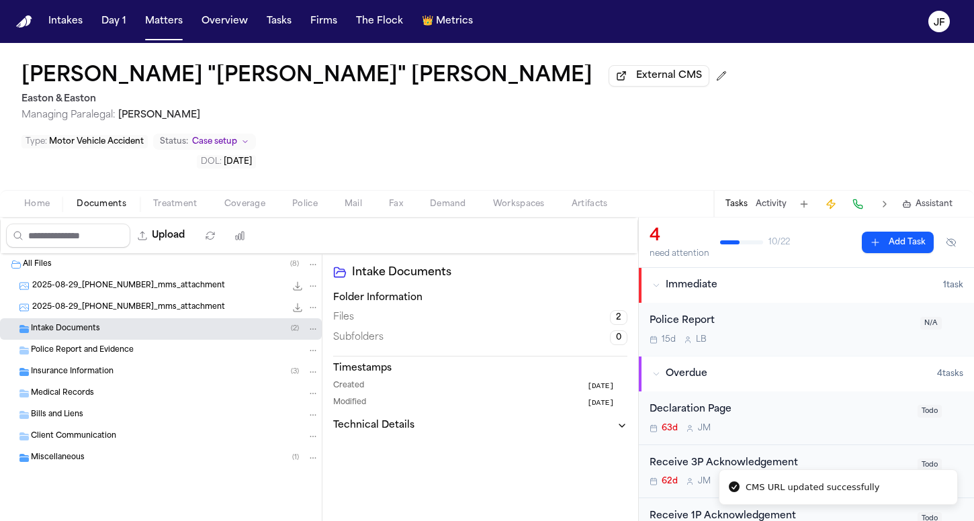
click at [133, 366] on div "Insurance Information ( 3 )" at bounding box center [175, 372] width 288 height 12
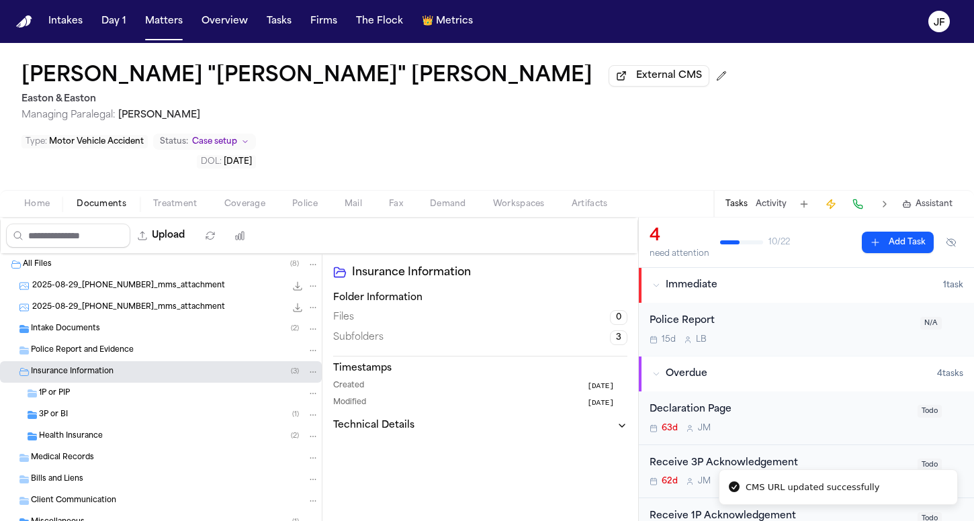
click at [126, 409] on div "3P or BI ( 1 )" at bounding box center [179, 415] width 280 height 12
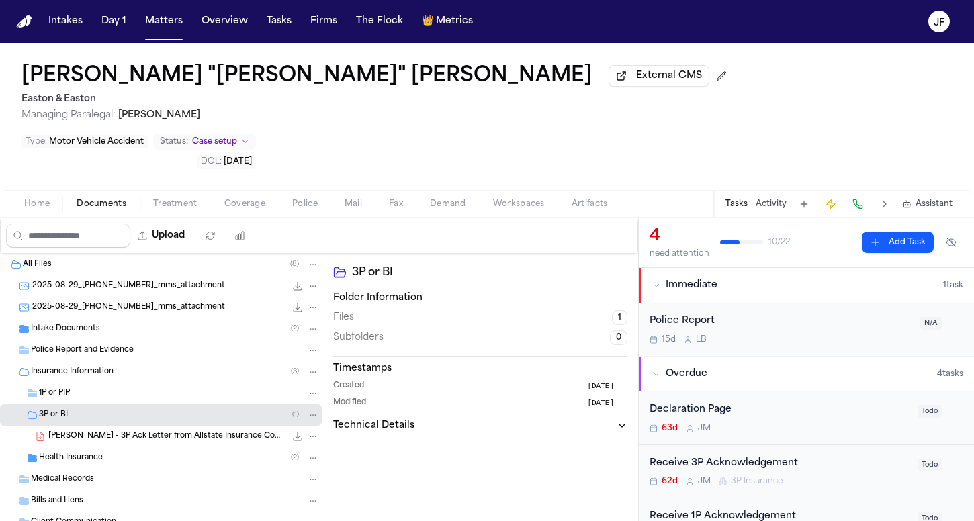
click at [119, 452] on div "Health Insurance ( 2 )" at bounding box center [179, 458] width 280 height 12
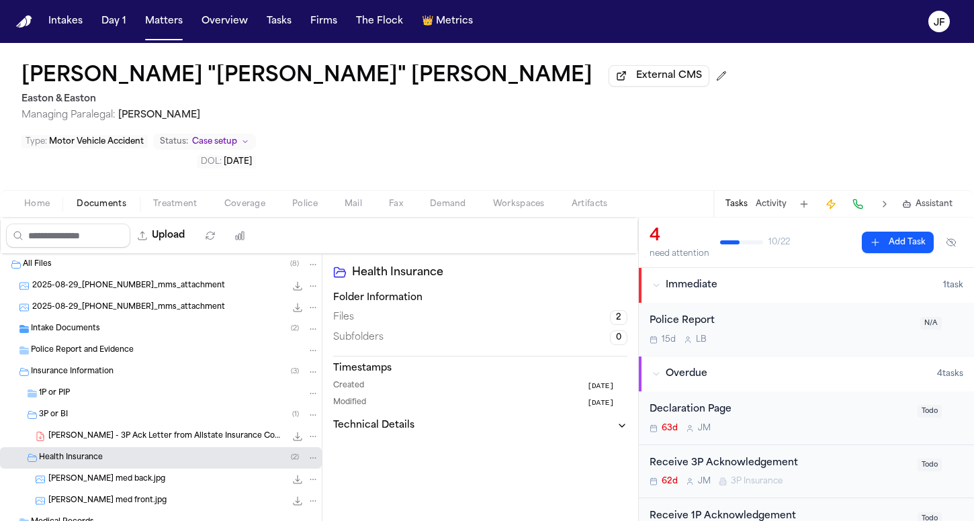
click at [144, 473] on div "headley med back.jpg 26.7 KB • JPG" at bounding box center [183, 479] width 271 height 13
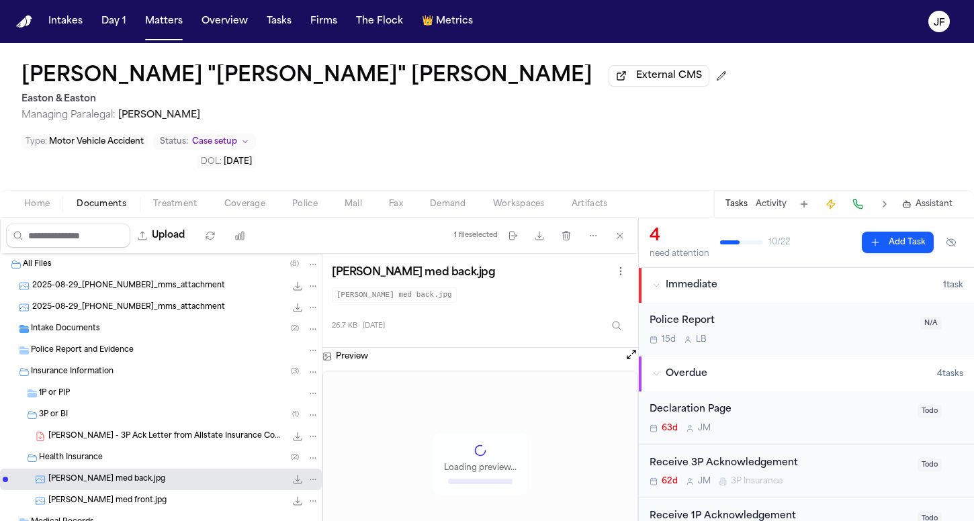
click at [140, 452] on div "Health Insurance ( 2 )" at bounding box center [179, 458] width 280 height 12
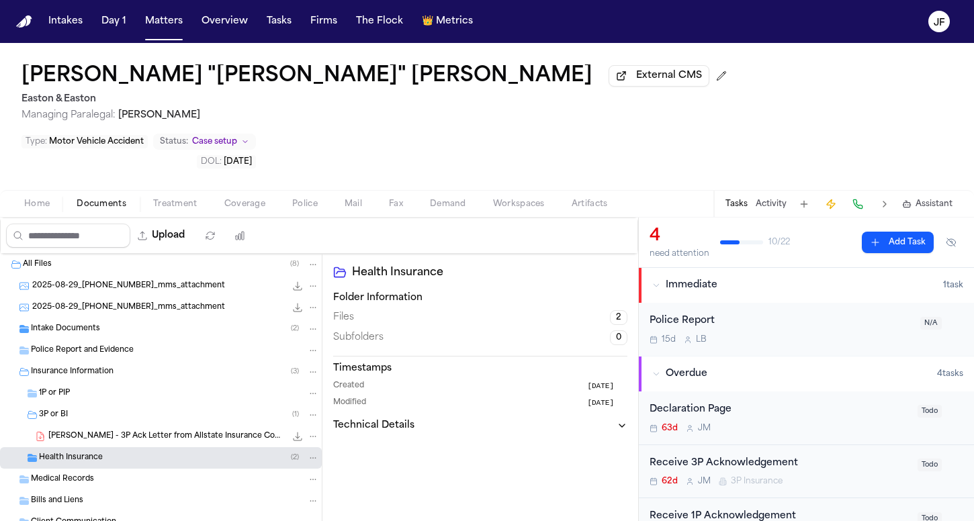
click at [150, 426] on div "M. Headley - 3P Ack Letter from Allstate Insurance Company - 7.17.25 657.4 KB •…" at bounding box center [161, 436] width 322 height 21
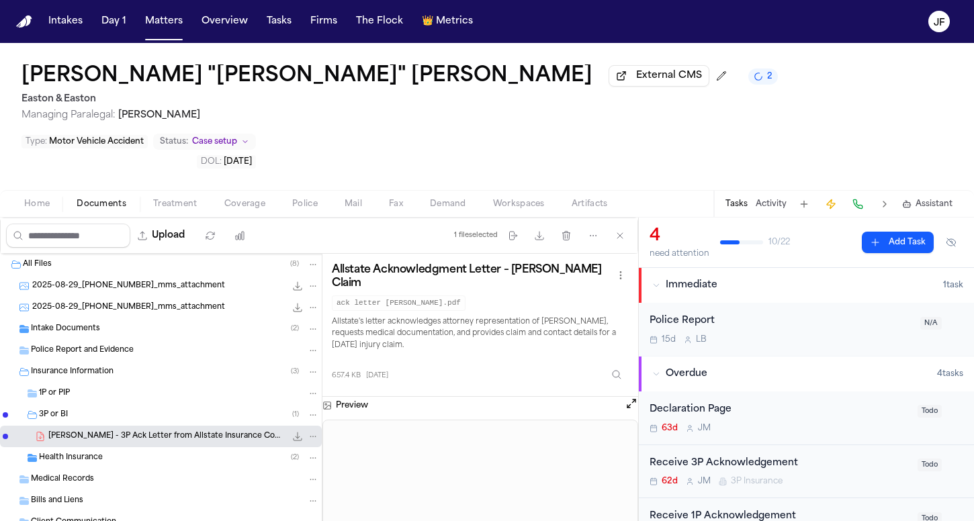
click at [291, 430] on button "File: M. Headley - 3P Ack Letter from Allstate Insurance Company - 7.17.25" at bounding box center [297, 436] width 13 height 13
click at [712, 456] on div "Receive 3P Acknowledgement" at bounding box center [779, 463] width 260 height 15
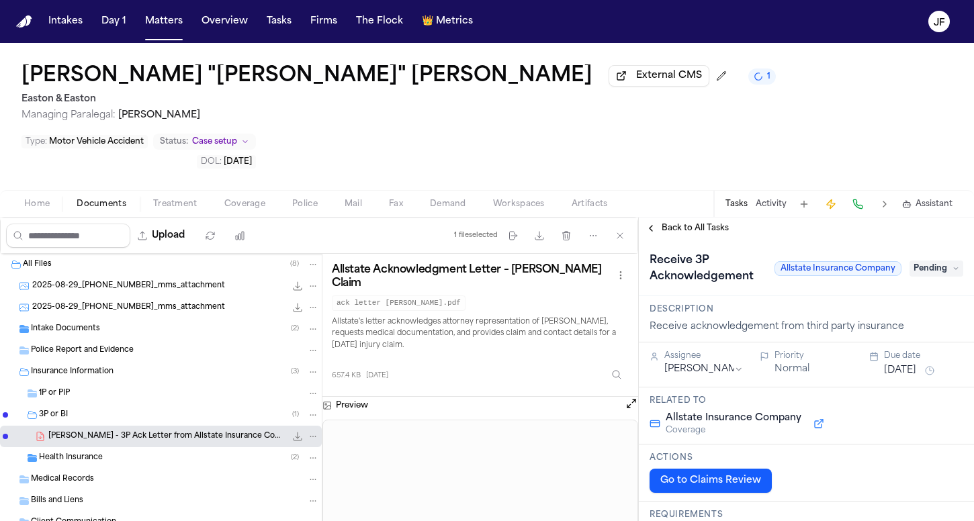
click at [921, 261] on span "Pending" at bounding box center [936, 269] width 54 height 16
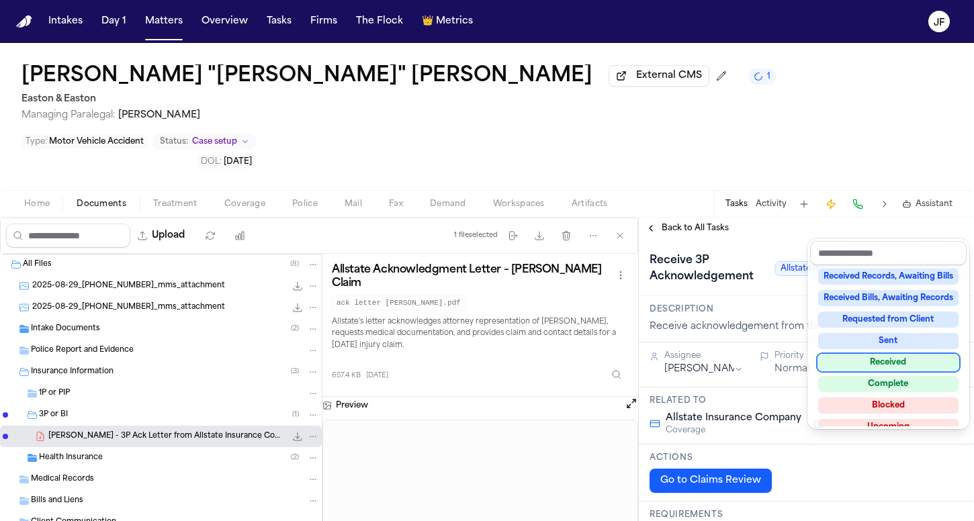
click at [885, 357] on div "Received" at bounding box center [888, 363] width 140 height 16
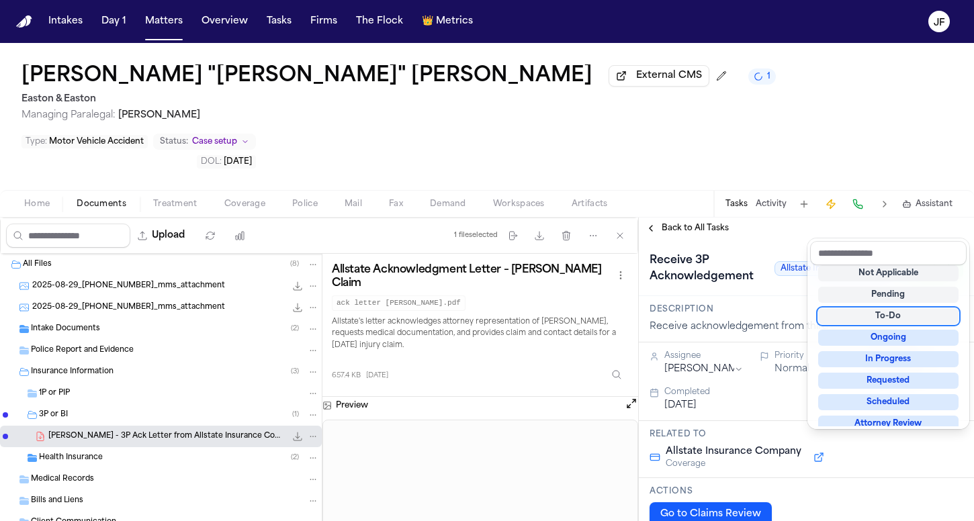
click at [693, 218] on div "**********" at bounding box center [806, 369] width 335 height 303
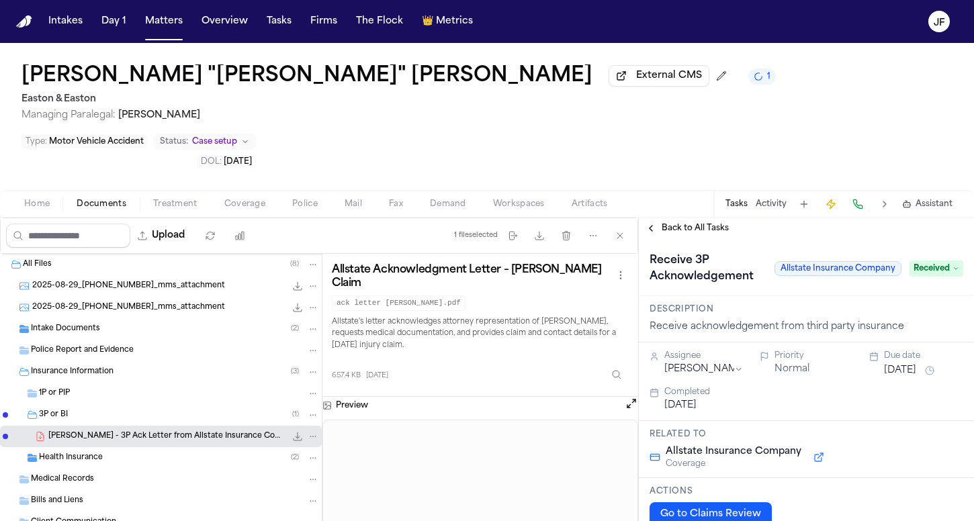
click at [693, 223] on span "Back to All Tasks" at bounding box center [694, 228] width 67 height 11
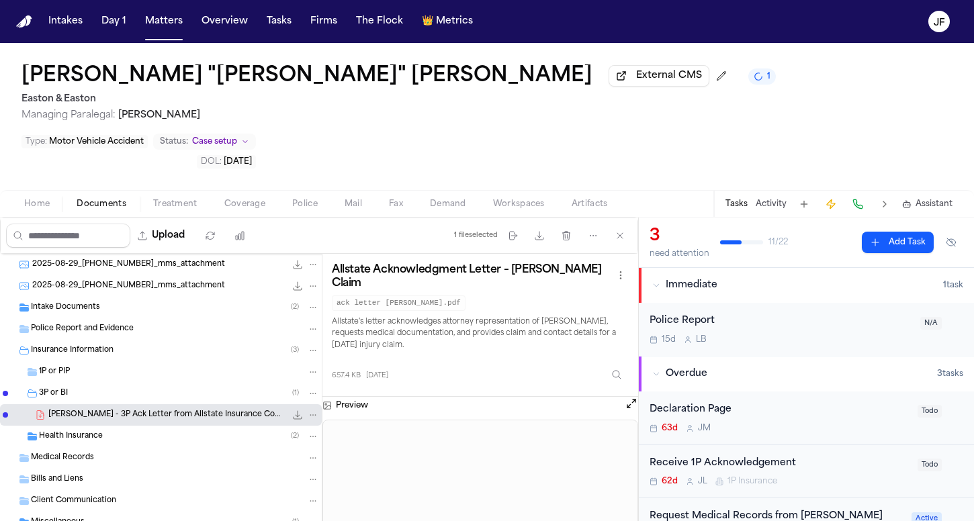
scroll to position [21, 0]
click at [87, 512] on div "Miscellaneous ( 1 )" at bounding box center [161, 522] width 322 height 21
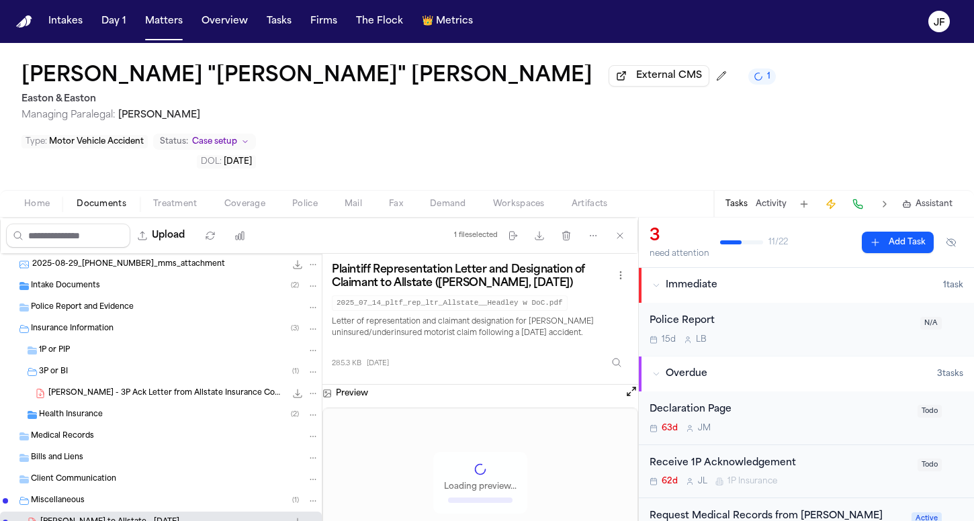
scroll to position [42, 0]
click at [308, 518] on icon "File: M. Headley - LOR to Allstate - 7.14.25" at bounding box center [312, 522] width 9 height 9
click at [289, 430] on button "Move" at bounding box center [303, 429] width 92 height 24
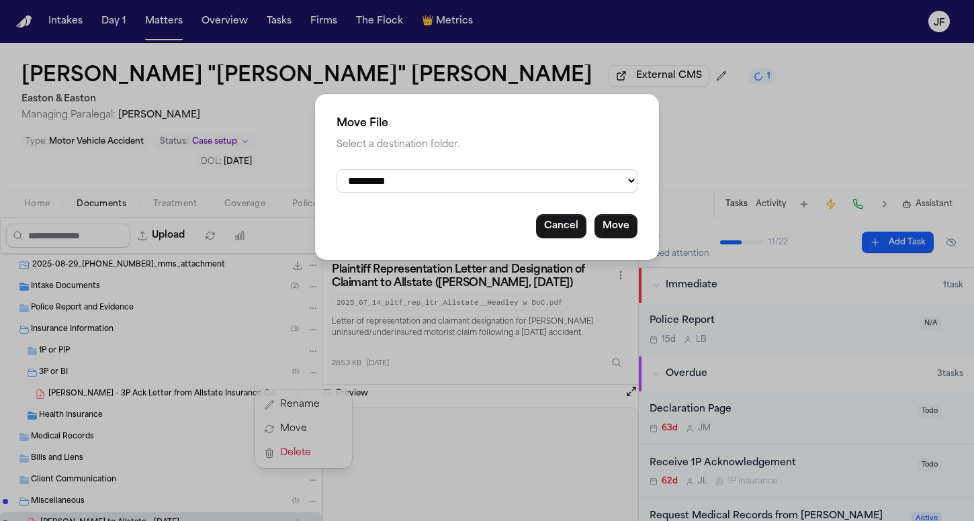
select select "**********"
click at [610, 227] on button "Move" at bounding box center [615, 226] width 43 height 24
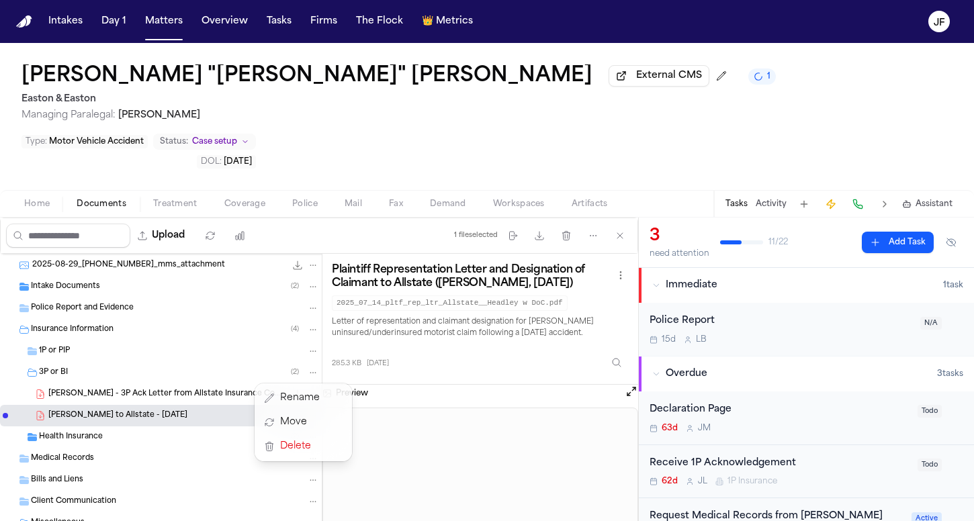
click at [130, 400] on div "All Files ( 8 ) 2025-08-29_714-376-0450_mms_attachment 906.7 KB • JPG 2025-08-2…" at bounding box center [161, 406] width 322 height 389
click at [133, 431] on div "Health Insurance ( 2 )" at bounding box center [179, 437] width 280 height 12
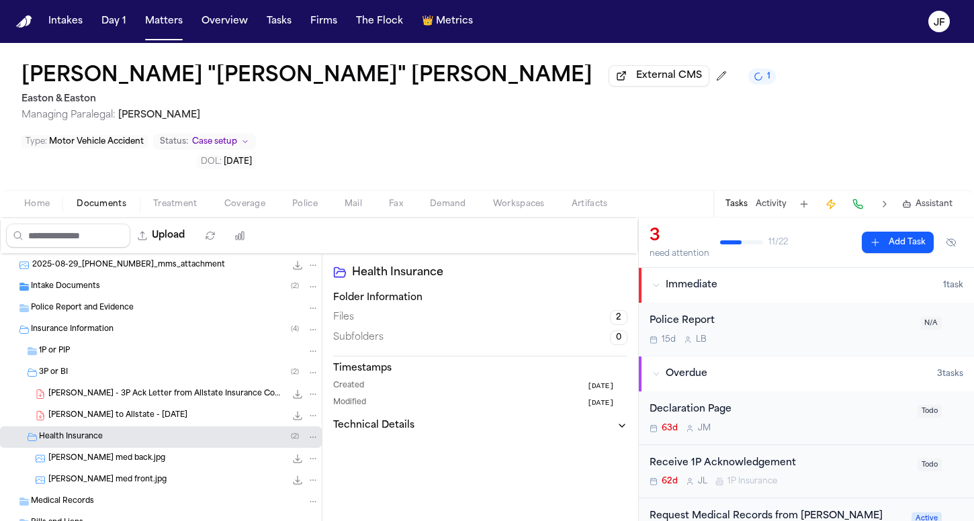
click at [136, 431] on div "Health Insurance ( 2 )" at bounding box center [179, 437] width 280 height 12
click at [120, 281] on div "Intake Documents ( 2 )" at bounding box center [175, 287] width 288 height 12
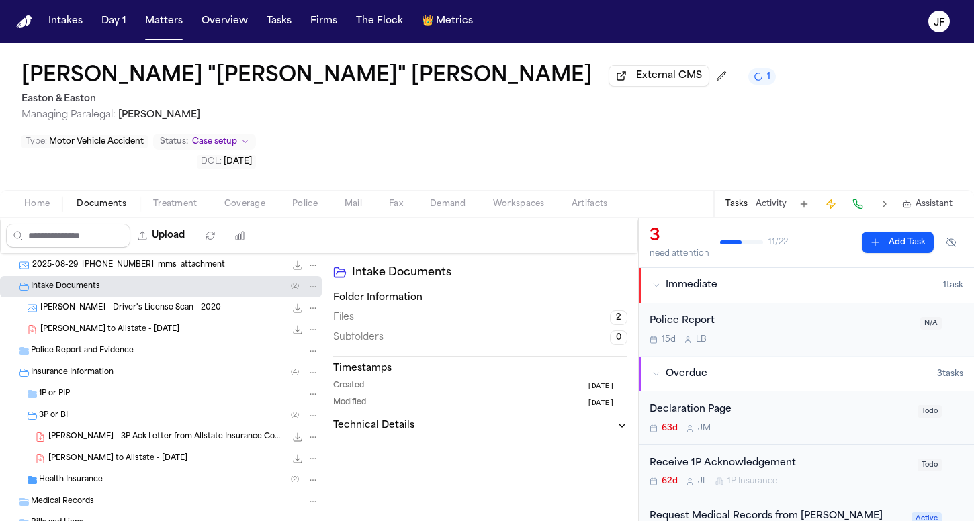
click at [120, 324] on span "M. Headley - LOR to Allstate - 7.14.25" at bounding box center [109, 329] width 139 height 11
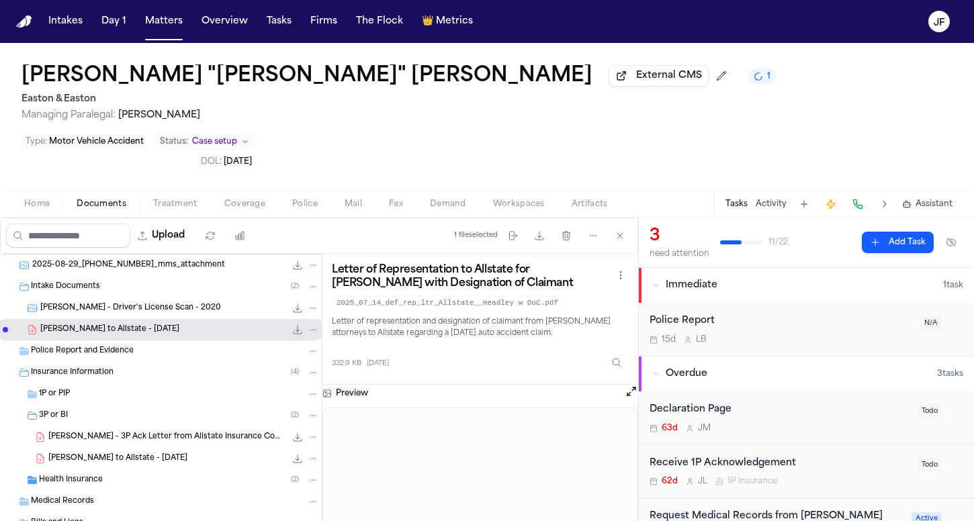
click at [231, 199] on span "Coverage" at bounding box center [244, 204] width 41 height 11
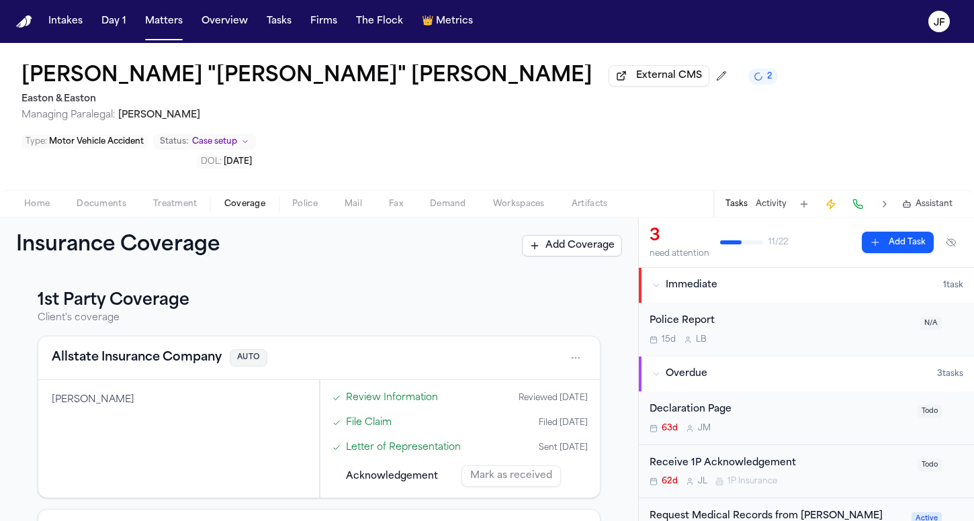
click at [108, 199] on span "Documents" at bounding box center [102, 204] width 50 height 11
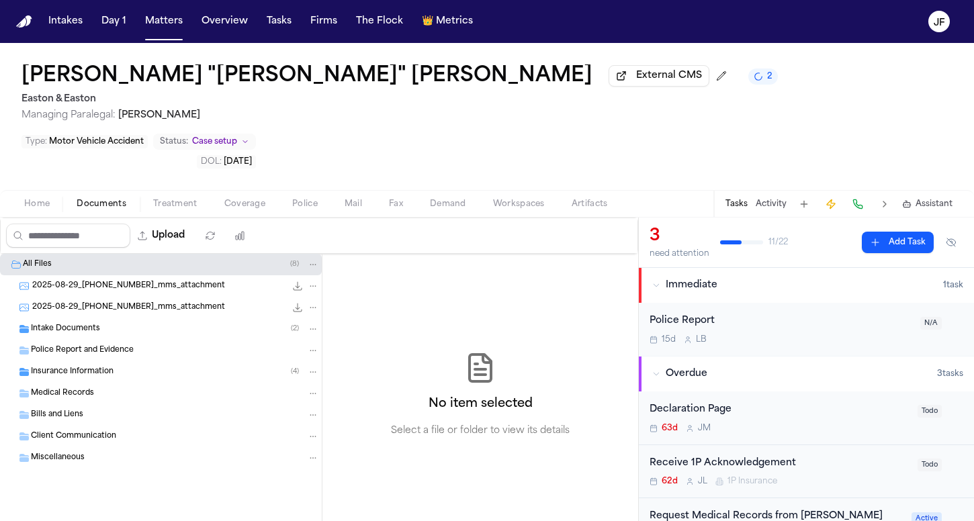
click at [108, 383] on div "Medical Records" at bounding box center [161, 393] width 322 height 21
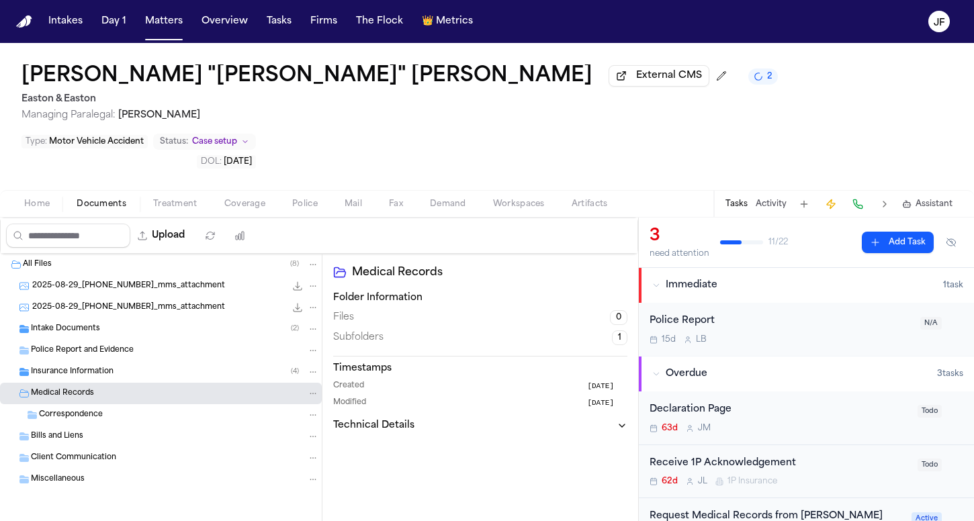
click at [115, 366] on div "Insurance Information ( 4 )" at bounding box center [175, 372] width 288 height 12
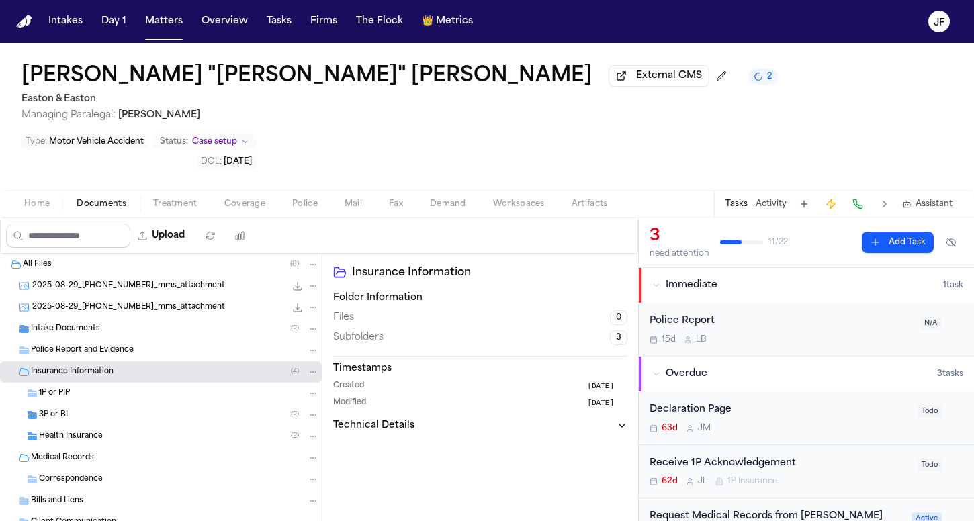
click at [109, 430] on div "Health Insurance ( 2 )" at bounding box center [179, 436] width 280 height 12
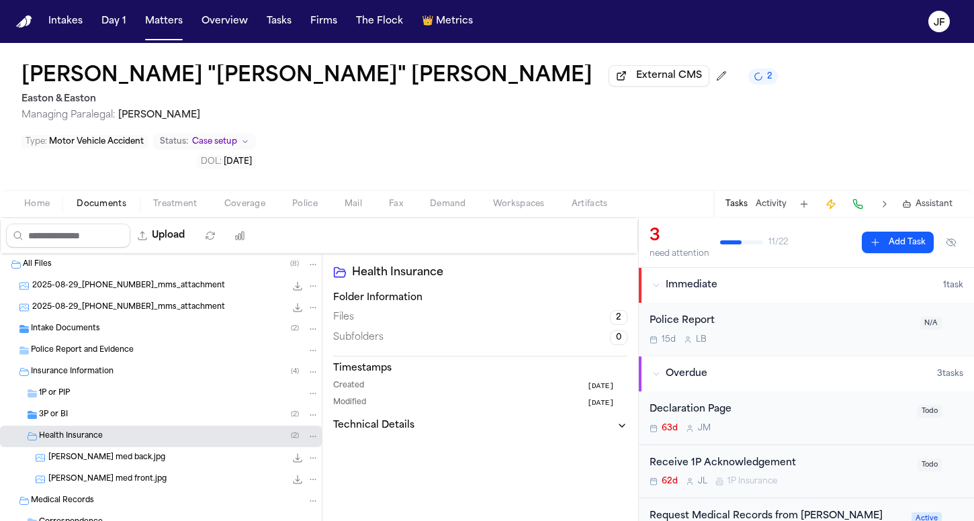
click at [109, 404] on div "3P or BI ( 2 )" at bounding box center [161, 414] width 322 height 21
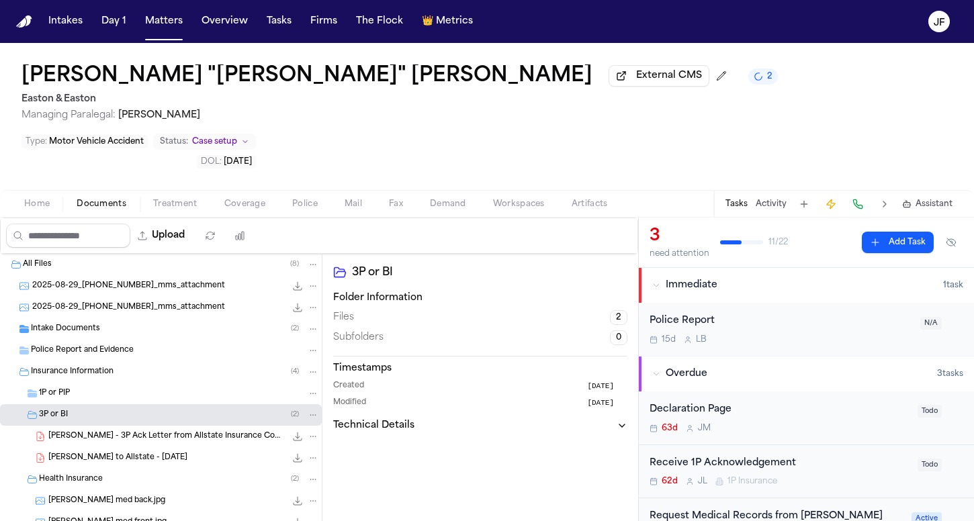
click at [109, 447] on div "M. Headley - LOR to Allstate - 7.14.25 285.3 KB • PDF" at bounding box center [161, 457] width 322 height 21
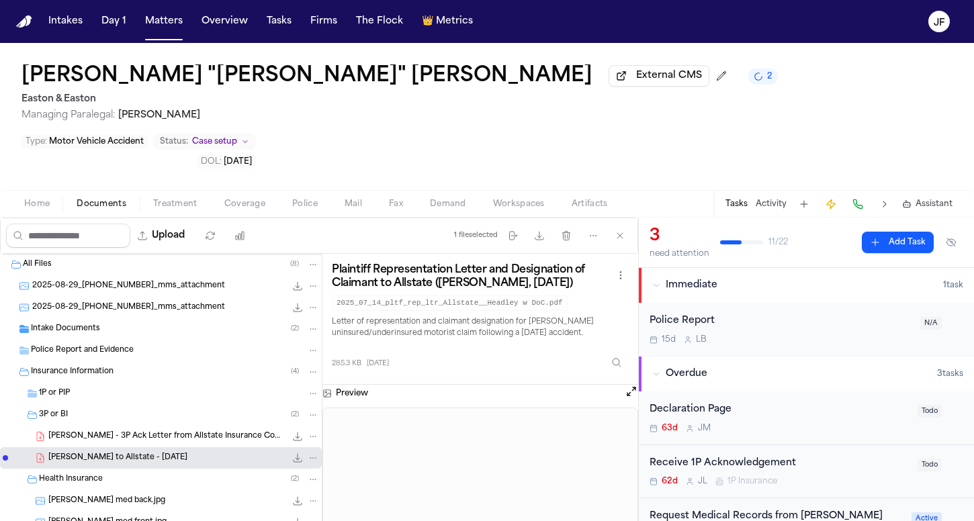
click at [308, 453] on icon "File: M. Headley - LOR to Allstate - 7.14.25" at bounding box center [312, 457] width 9 height 9
click at [281, 468] on button "Move" at bounding box center [303, 465] width 92 height 24
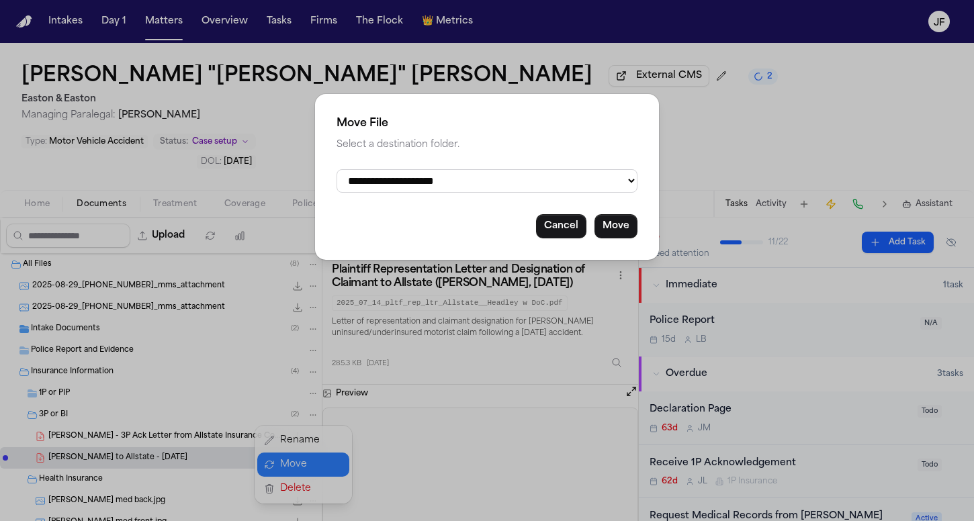
select select "**********"
click at [622, 216] on button "Move" at bounding box center [615, 226] width 43 height 24
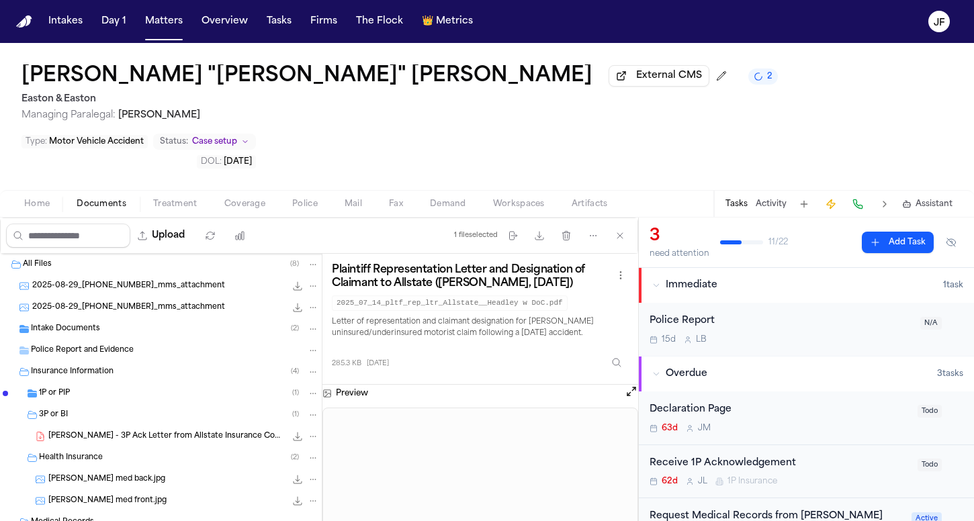
click at [114, 323] on div "Intake Documents ( 2 )" at bounding box center [175, 329] width 288 height 12
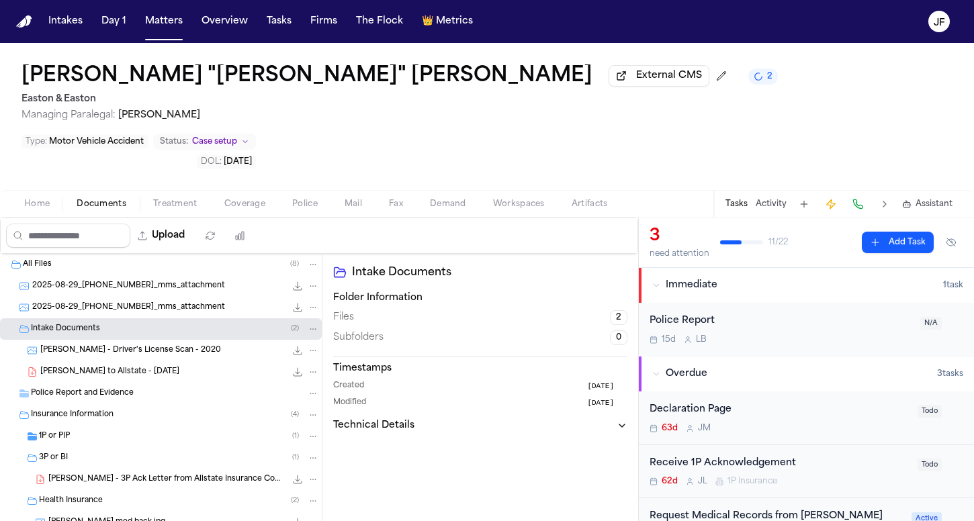
click at [120, 367] on span "M. Headley - LOR to Allstate - 7.14.25" at bounding box center [109, 372] width 139 height 11
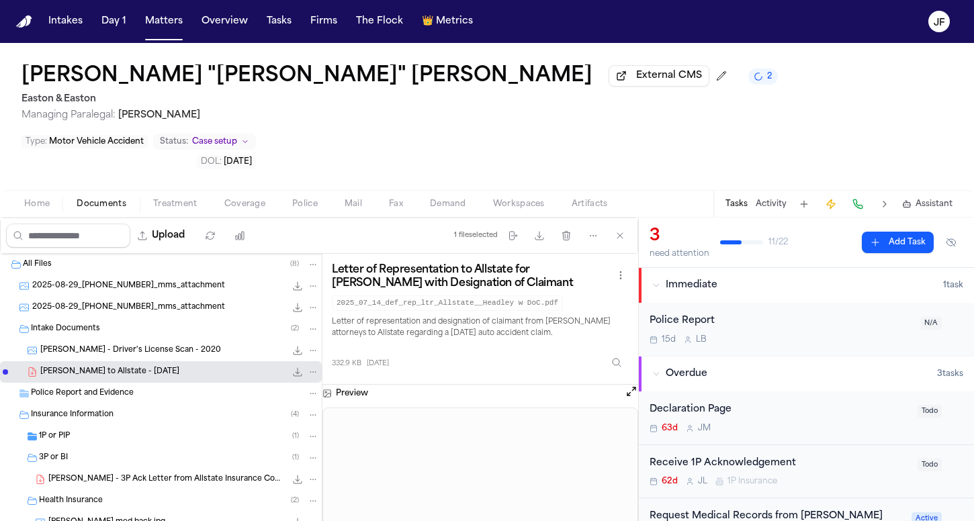
click at [296, 365] on div "File: M. Headley - LOR to Allstate - 7.14.25" at bounding box center [305, 371] width 28 height 13
click at [308, 367] on icon "File: M. Headley - LOR to Allstate - 7.14.25" at bounding box center [312, 371] width 9 height 9
click at [301, 381] on button "Move" at bounding box center [303, 379] width 92 height 24
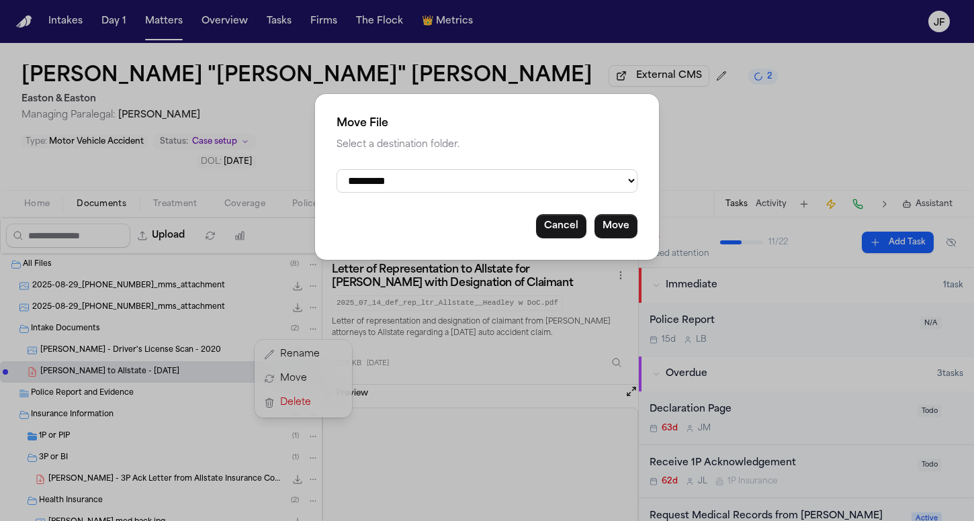
select select "**********"
click at [616, 217] on button "Move" at bounding box center [615, 226] width 43 height 24
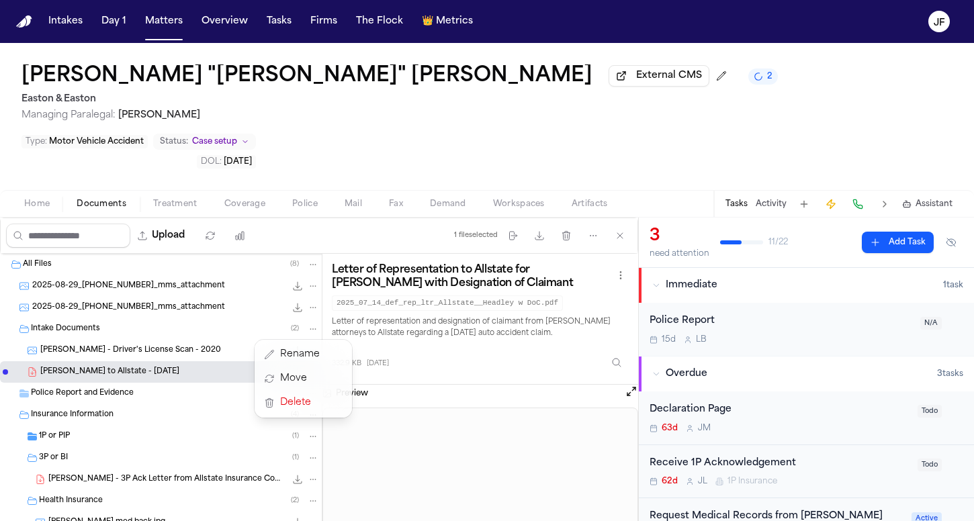
click at [616, 254] on div "All Files ( 8 ) 2025-08-29_714-376-0450_mms_attachment 906.7 KB • JPG 2025-08-2…" at bounding box center [319, 405] width 638 height 303
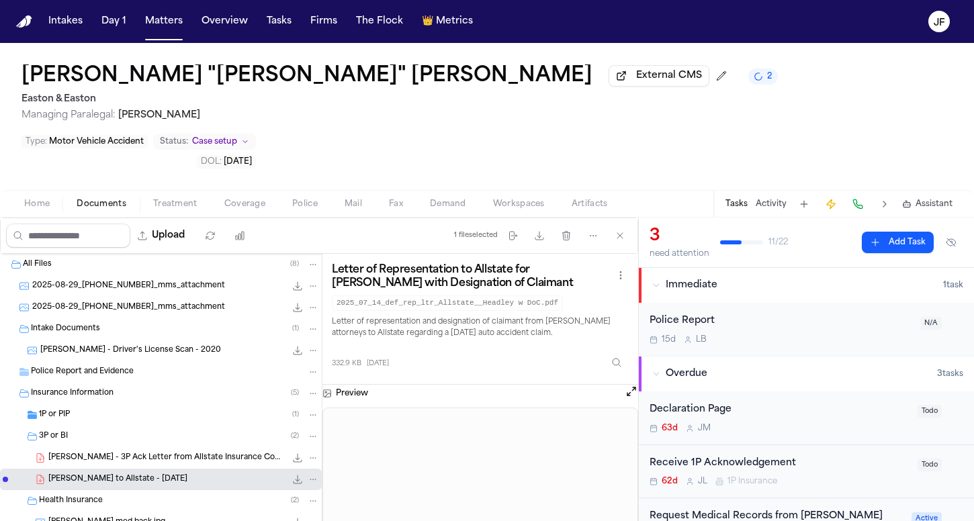
click at [169, 453] on span "M. Headley - 3P Ack Letter from Allstate Insurance Company - 7.17.25" at bounding box center [166, 458] width 237 height 11
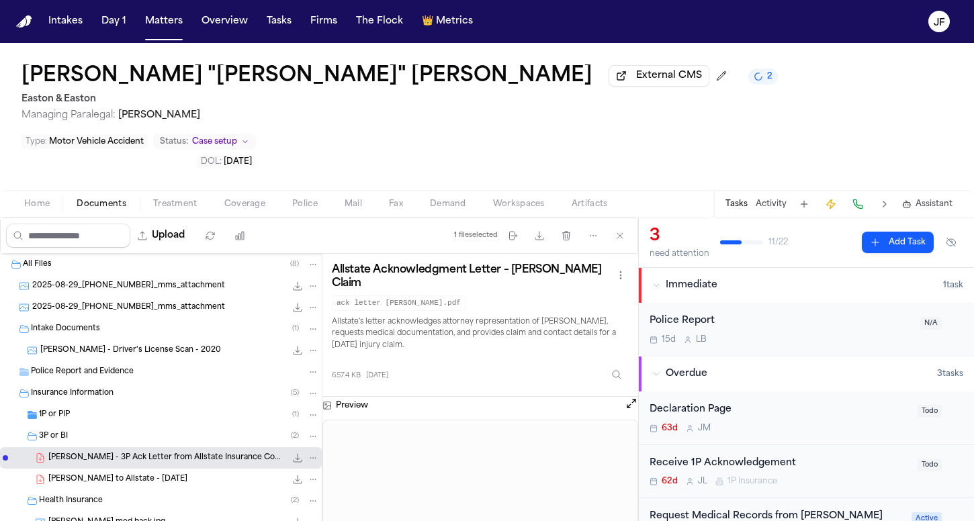
click at [165, 474] on span "M. Headley - LOR to Allstate - 7.14.25" at bounding box center [117, 479] width 139 height 11
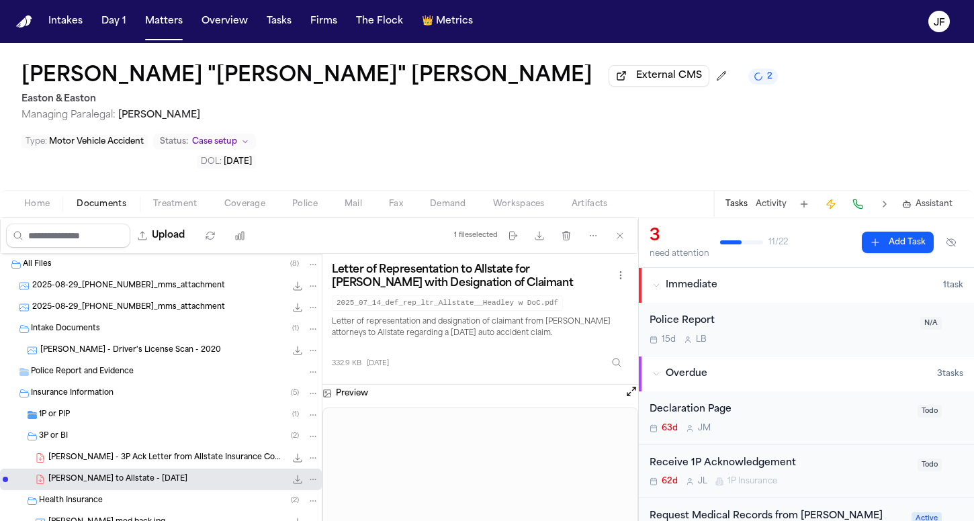
click at [285, 451] on div "657.4 KB • PDF" at bounding box center [302, 457] width 34 height 13
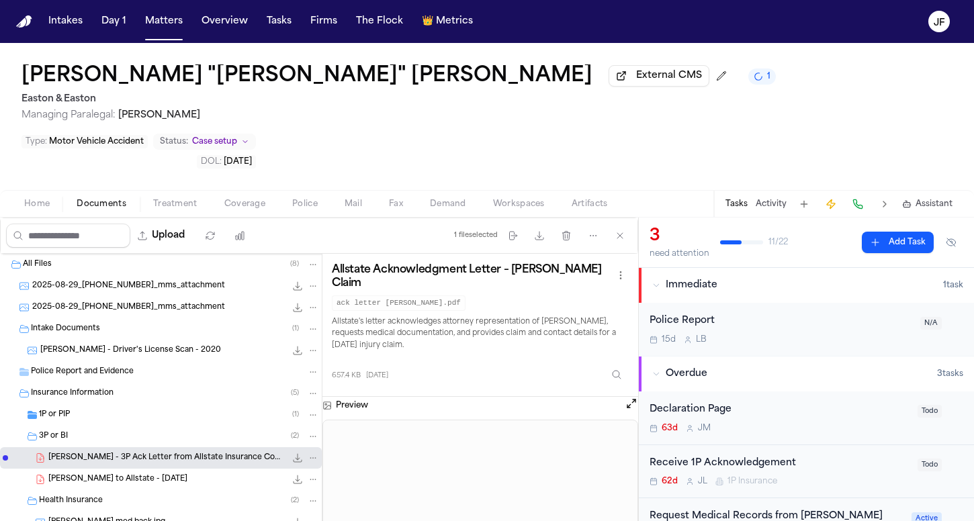
click at [144, 430] on div "3P or BI ( 2 )" at bounding box center [179, 436] width 280 height 12
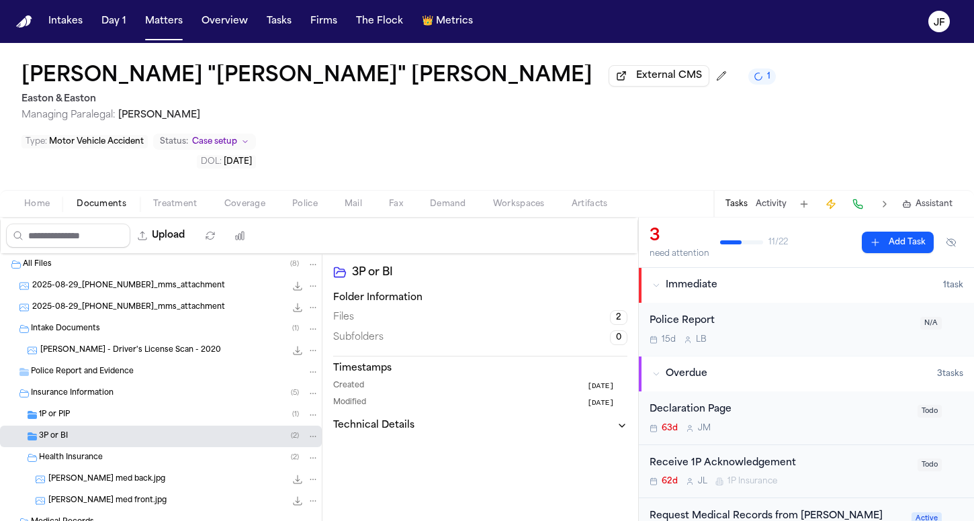
click at [146, 409] on div "1P or PIP ( 1 )" at bounding box center [179, 415] width 280 height 12
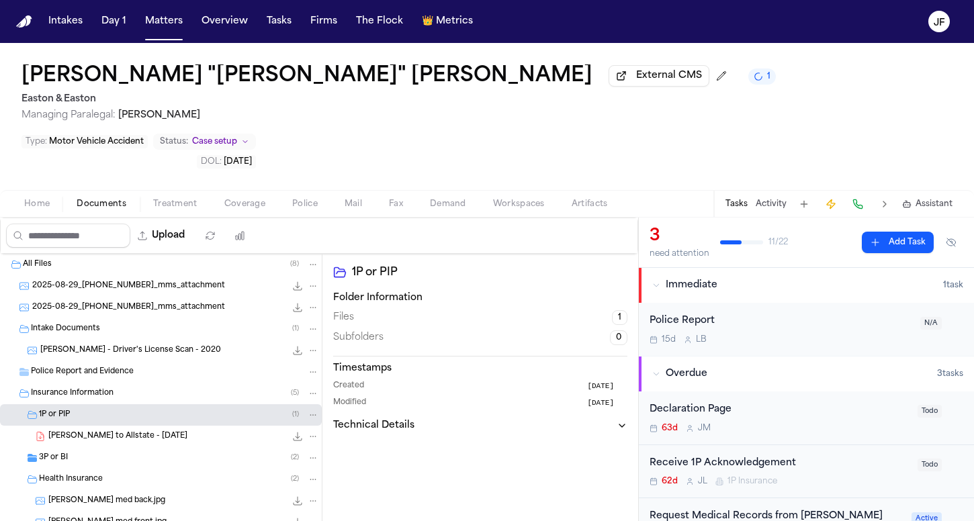
click at [149, 426] on div "M. Headley - LOR to Allstate - 7.14.25 285.3 KB • PDF" at bounding box center [161, 436] width 322 height 21
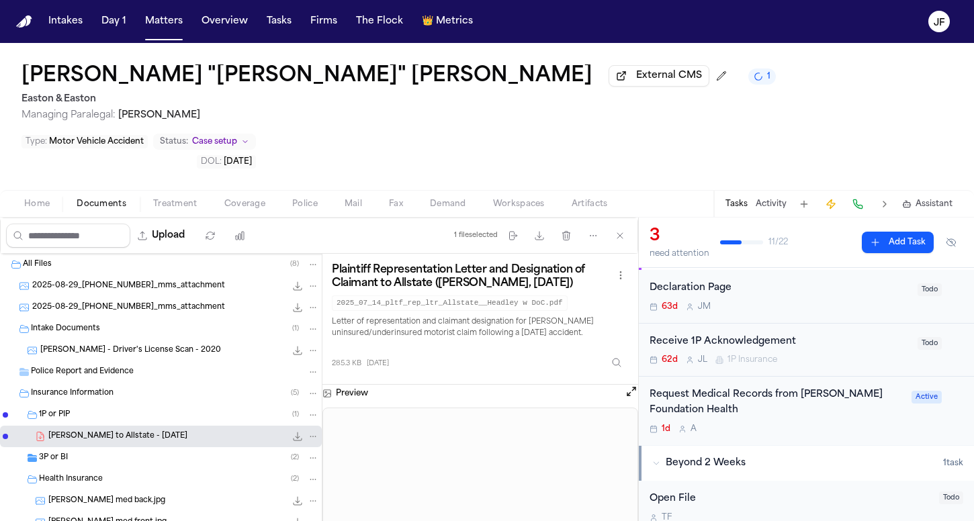
click at [292, 431] on icon "File: M. Headley - LOR to Allstate - 7.14.25" at bounding box center [297, 436] width 11 height 11
click at [114, 452] on div "3P or BI ( 2 )" at bounding box center [179, 458] width 280 height 12
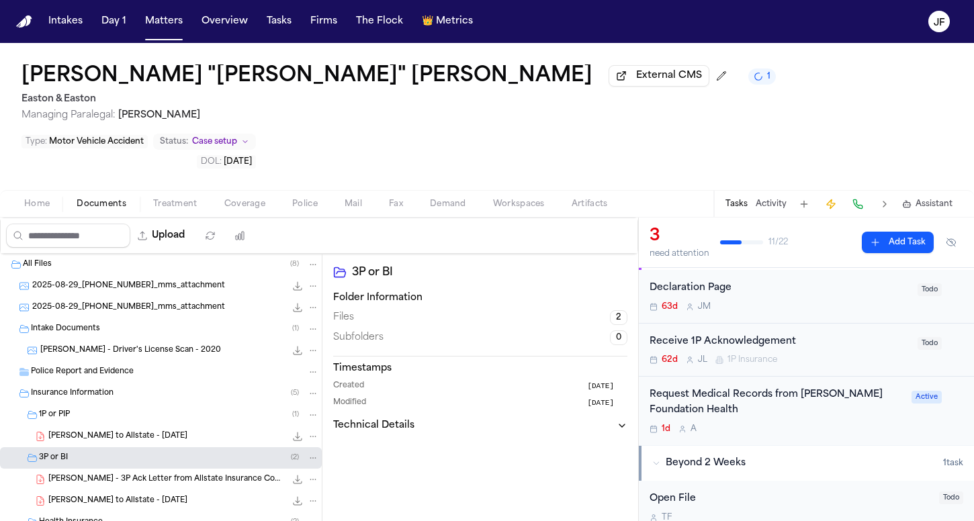
click at [205, 409] on div "1P or PIP ( 1 )" at bounding box center [179, 415] width 280 height 12
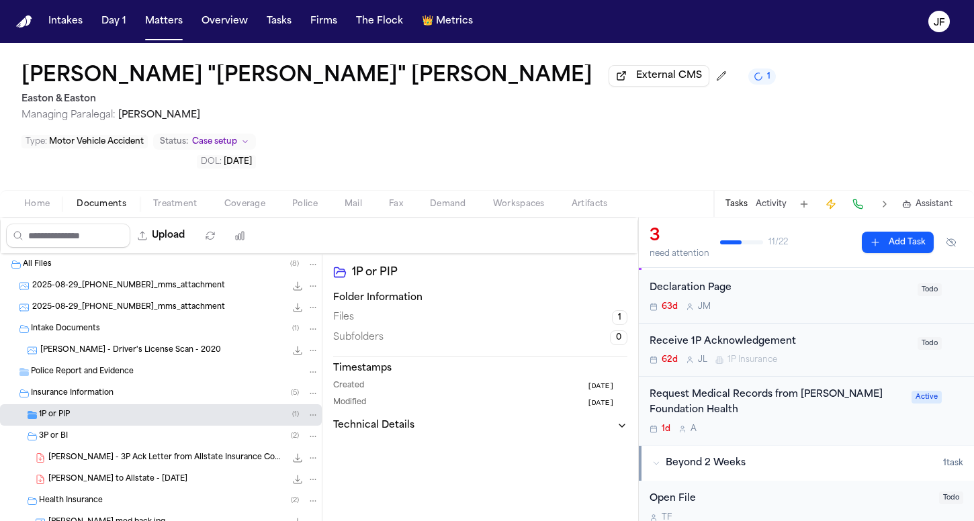
click at [205, 409] on div "1P or PIP ( 1 )" at bounding box center [179, 415] width 280 height 12
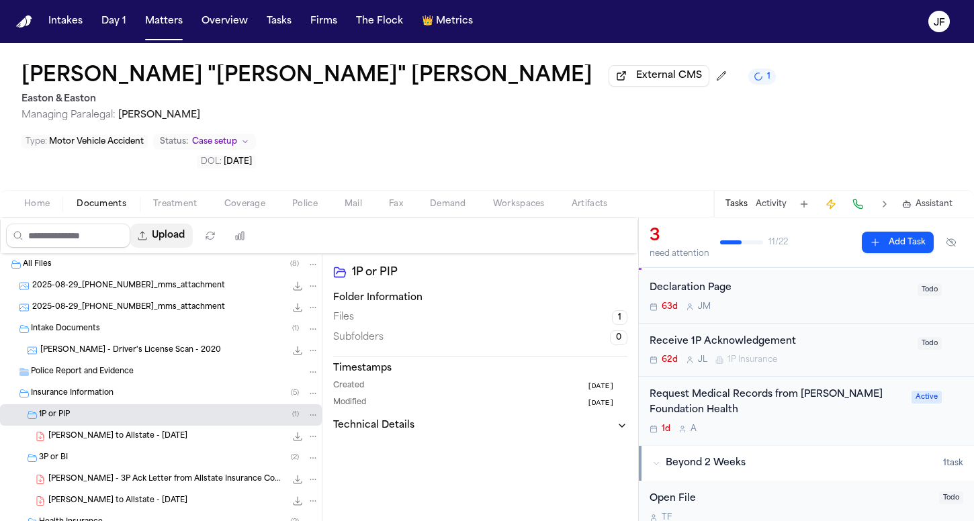
click at [189, 224] on button "Upload" at bounding box center [161, 236] width 62 height 24
select select "**********"
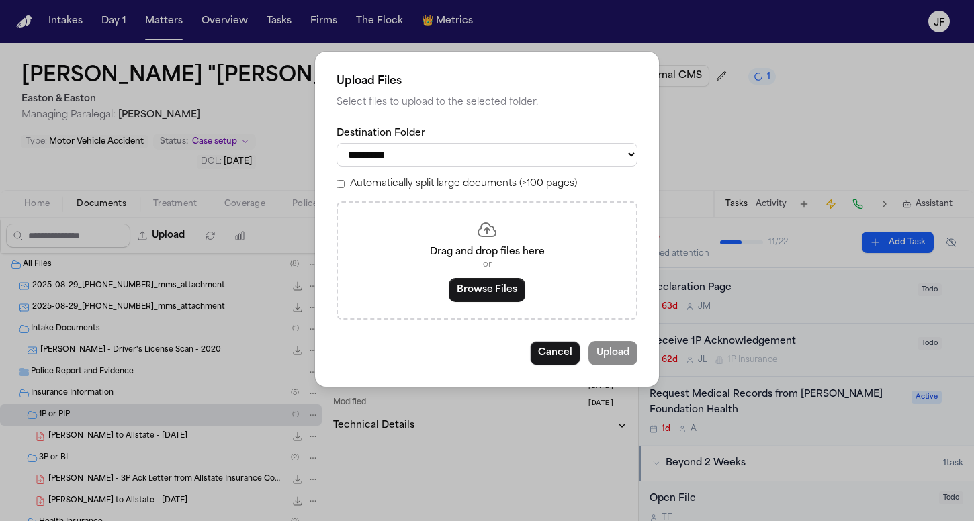
click at [469, 285] on button "Browse Files" at bounding box center [487, 290] width 77 height 24
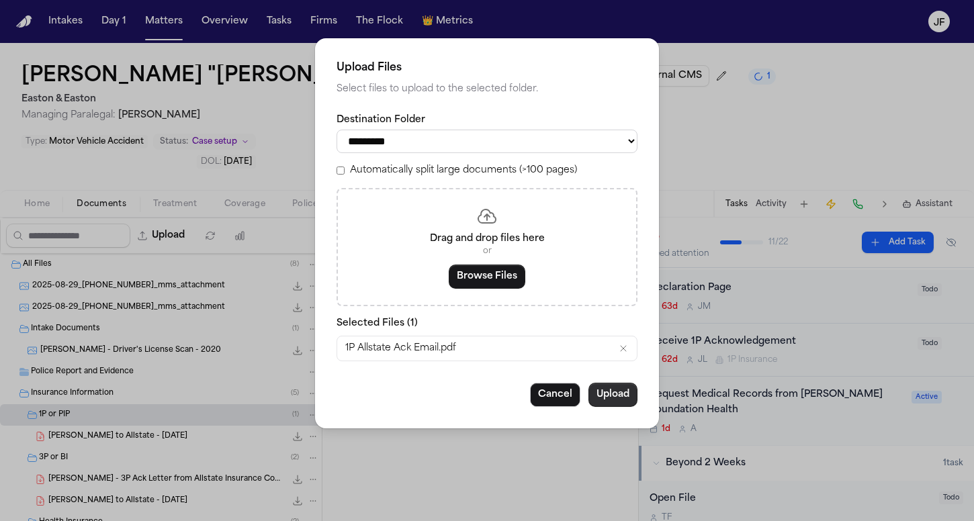
click at [619, 391] on button "Upload" at bounding box center [612, 395] width 49 height 24
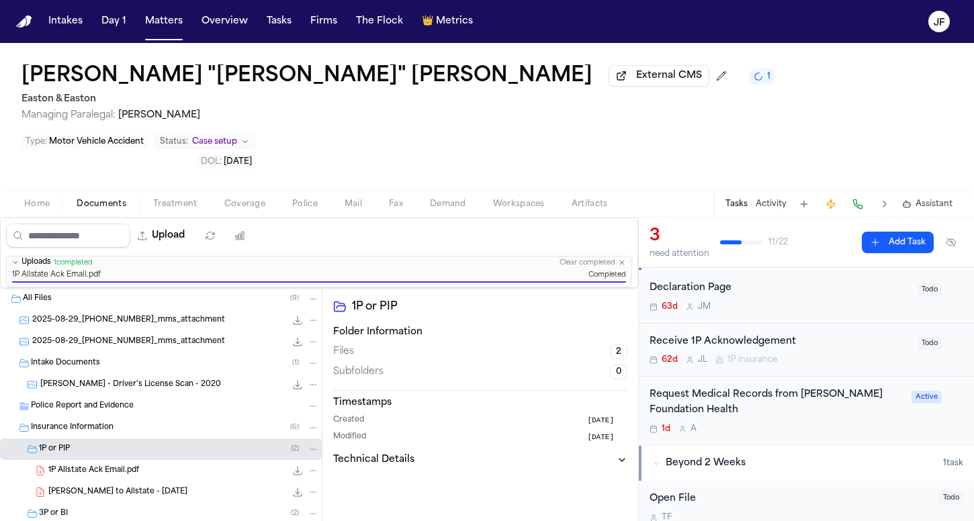
click at [193, 224] on button "Upload" at bounding box center [161, 236] width 62 height 24
select select "**********"
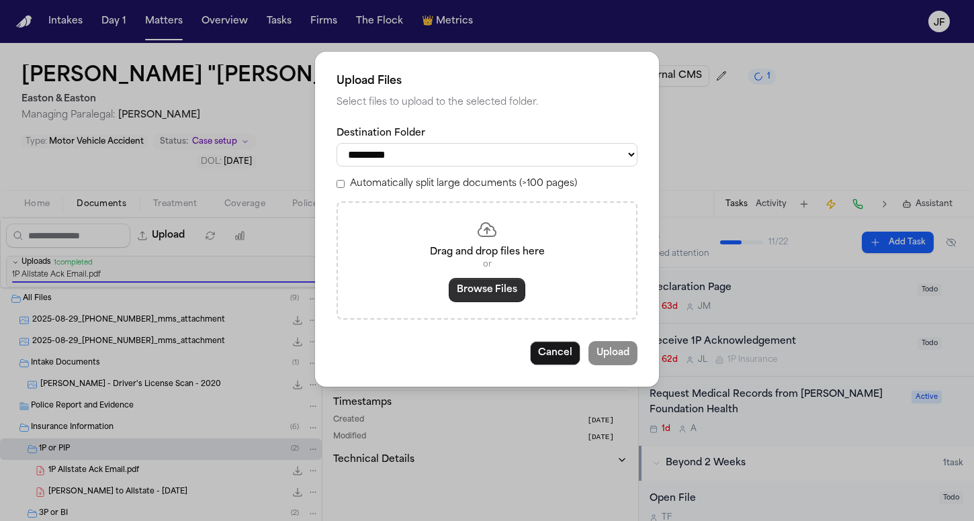
click at [463, 280] on button "Browse Files" at bounding box center [487, 290] width 77 height 24
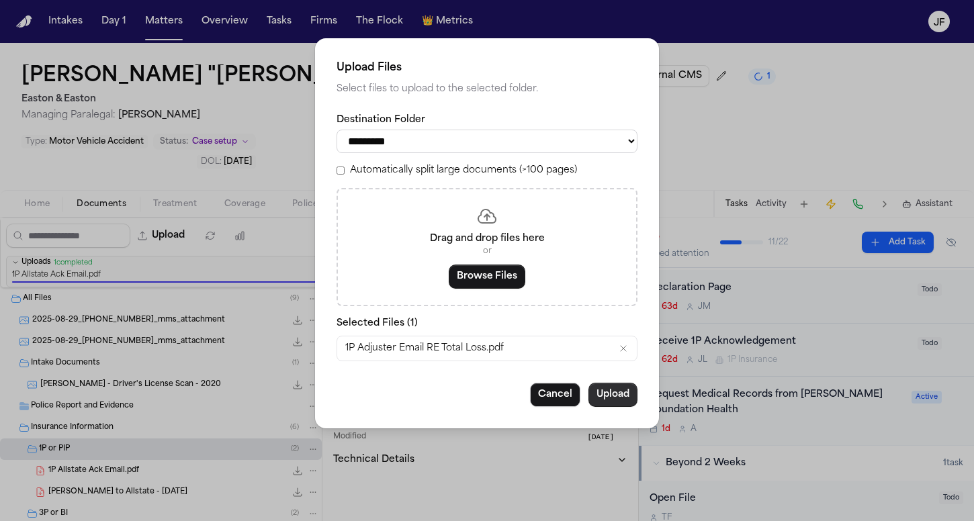
click at [616, 397] on button "Upload" at bounding box center [612, 395] width 49 height 24
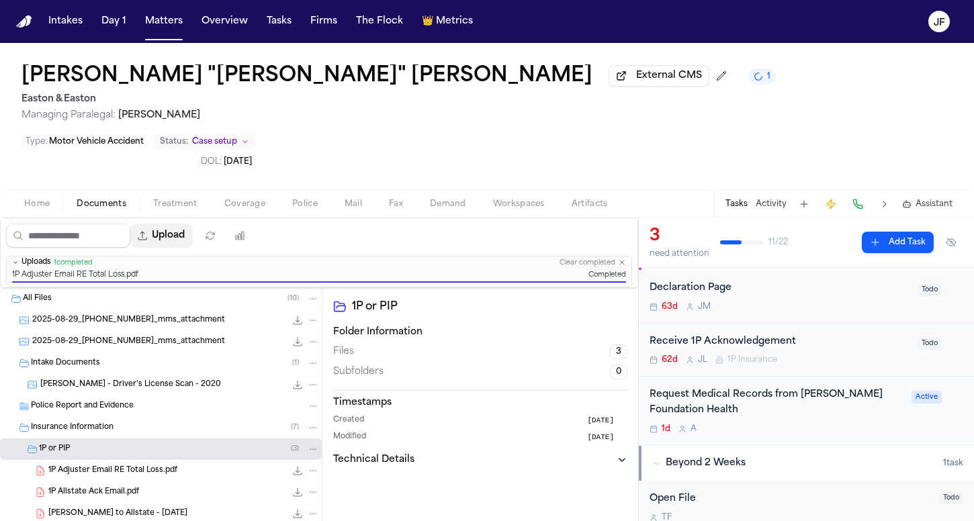
click at [193, 224] on button "Upload" at bounding box center [161, 236] width 62 height 24
select select "**********"
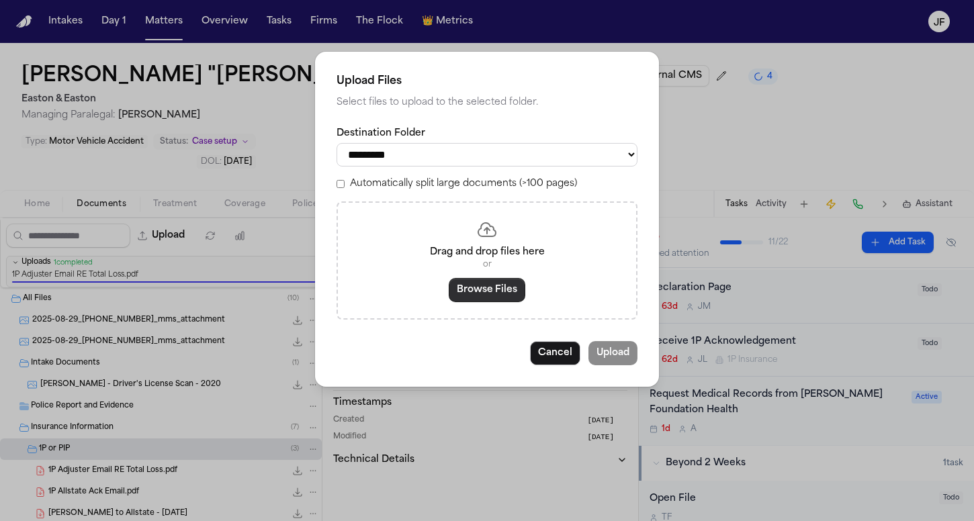
click at [477, 279] on button "Browse Files" at bounding box center [487, 290] width 77 height 24
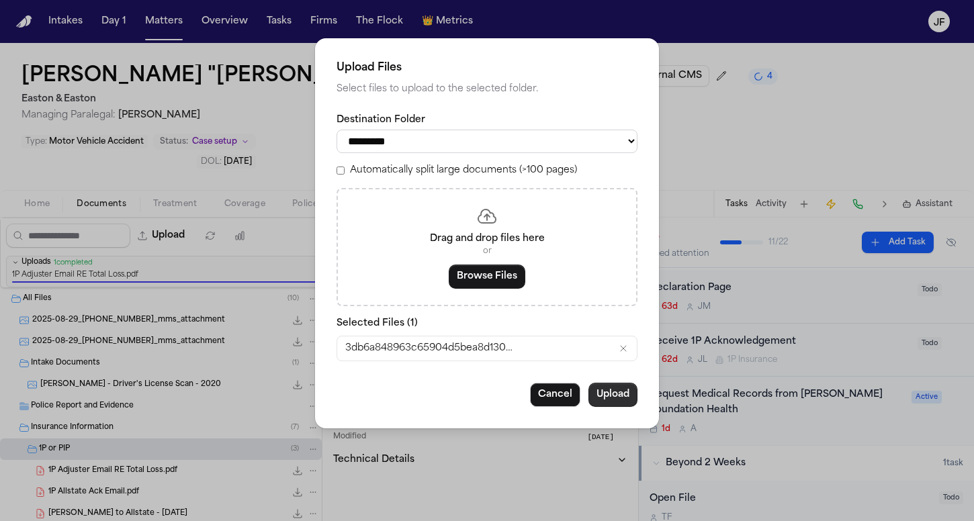
click at [606, 399] on button "Upload" at bounding box center [612, 395] width 49 height 24
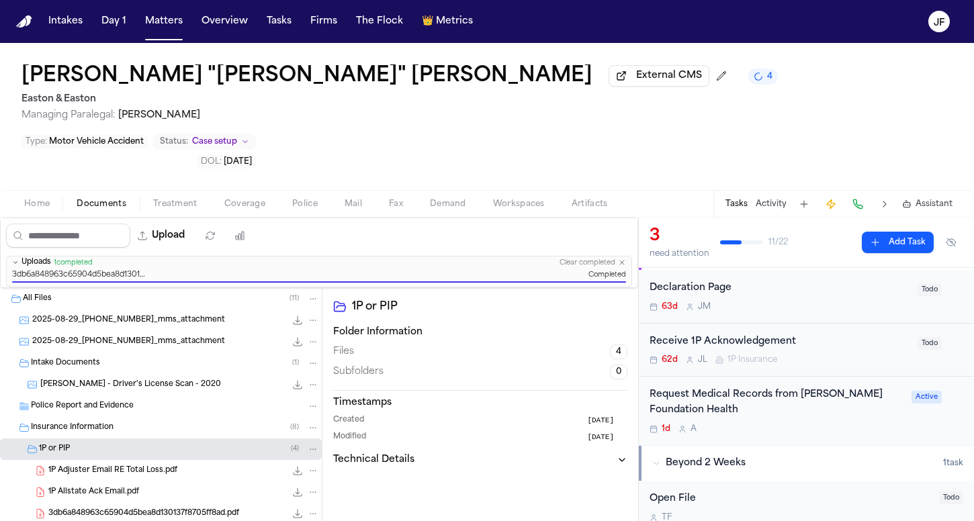
click at [133, 508] on span "3db6a848963c65904d5bea8d130137f8705ff8ad.pdf" at bounding box center [143, 513] width 191 height 11
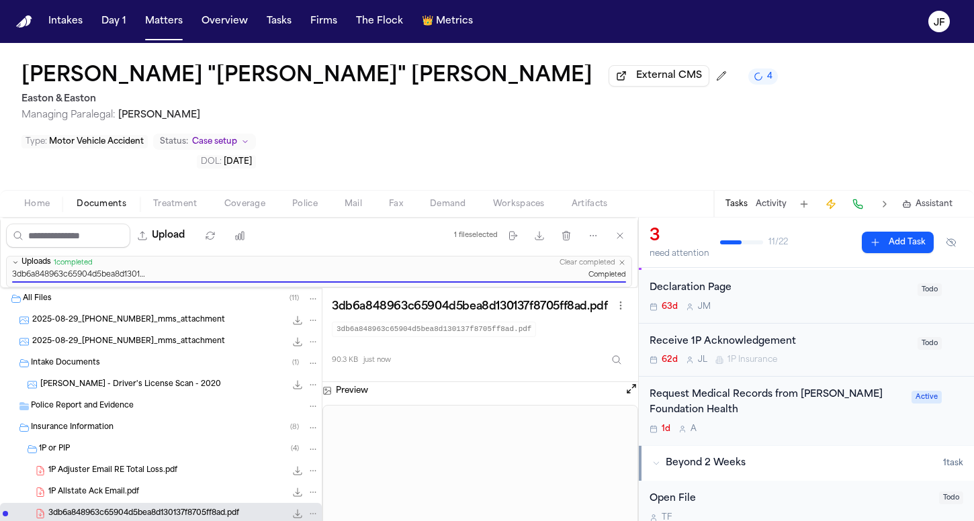
click at [292, 508] on icon "File: 3db6a848963c65904d5bea8d130137f8705ff8ad.pdf" at bounding box center [297, 513] width 11 height 11
click at [310, 513] on icon "File: 3db6a848963c65904d5bea8d130137f8705ff8ad.pdf" at bounding box center [313, 513] width 6 height 1
click at [293, 422] on button "Move" at bounding box center [303, 419] width 92 height 24
select select "**********"
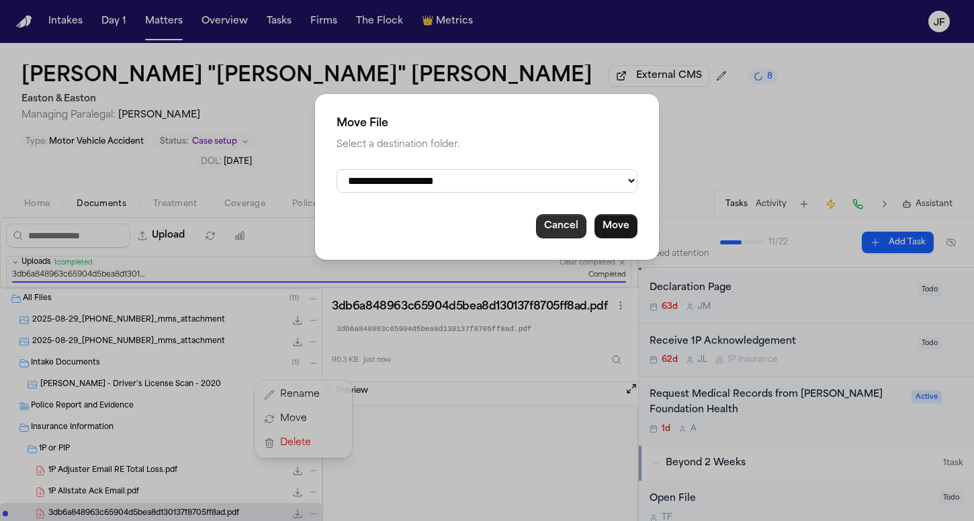
click at [554, 216] on button "Cancel" at bounding box center [561, 226] width 50 height 24
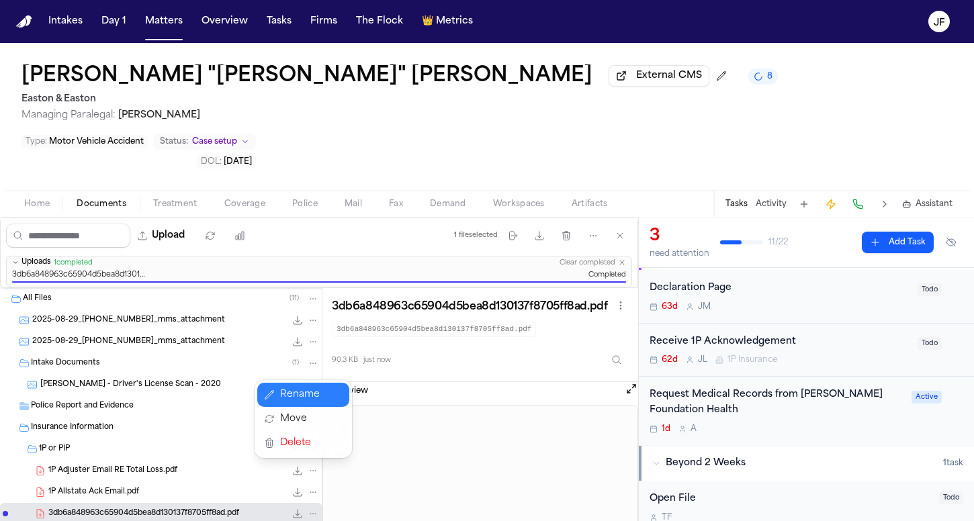
click at [299, 399] on button "Rename" at bounding box center [303, 395] width 92 height 24
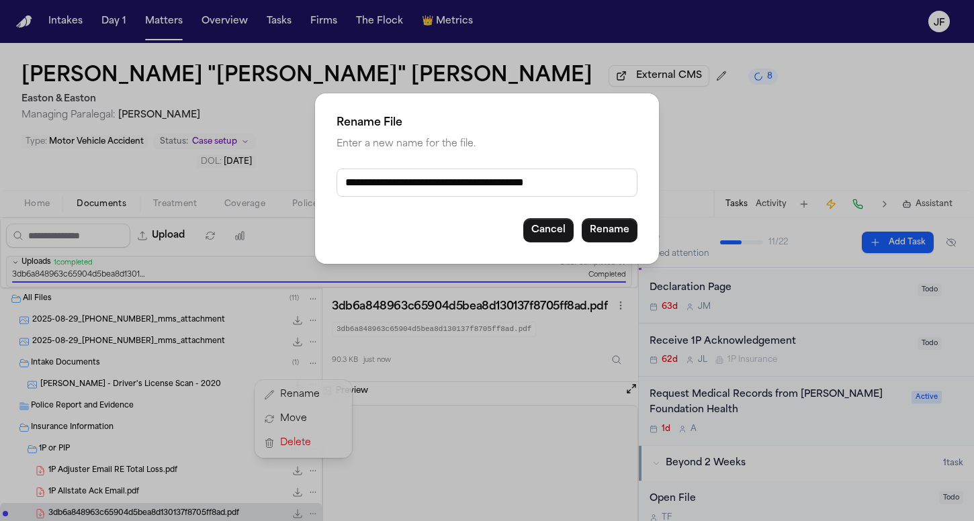
click at [437, 186] on input "**********" at bounding box center [486, 183] width 301 height 28
drag, startPoint x: 509, startPoint y: 186, endPoint x: 313, endPoint y: 184, distance: 196.1
click at [313, 184] on div "**********" at bounding box center [487, 260] width 974 height 521
type input "**********"
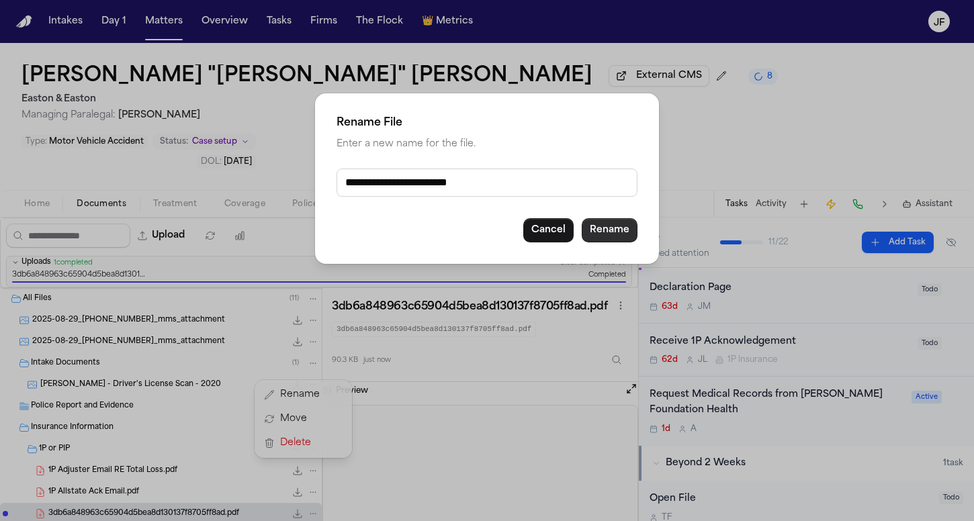
click at [616, 238] on button "Rename" at bounding box center [609, 230] width 56 height 24
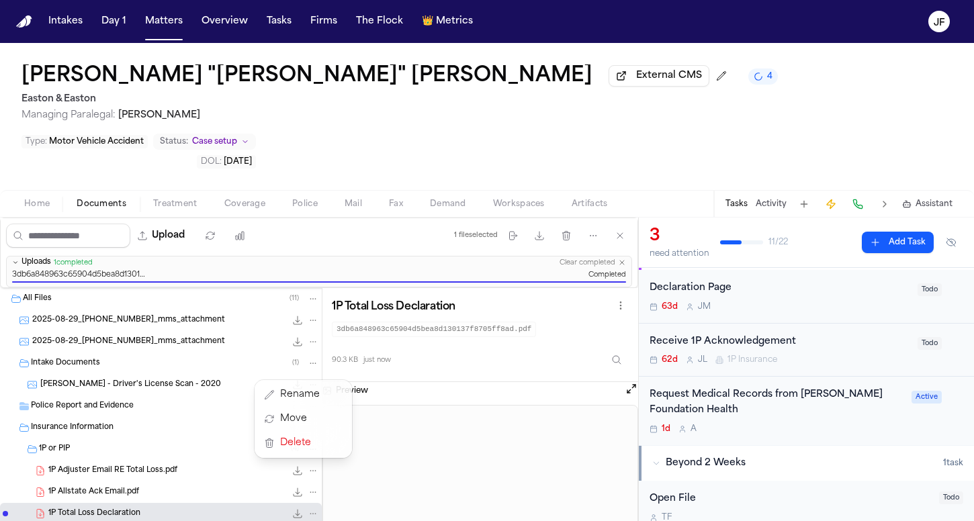
click at [752, 312] on div "Upload 1 file selected Move files Download files Delete files More actions Clea…" at bounding box center [487, 369] width 974 height 303
click at [755, 334] on div "Receive 1P Acknowledgement" at bounding box center [779, 341] width 260 height 15
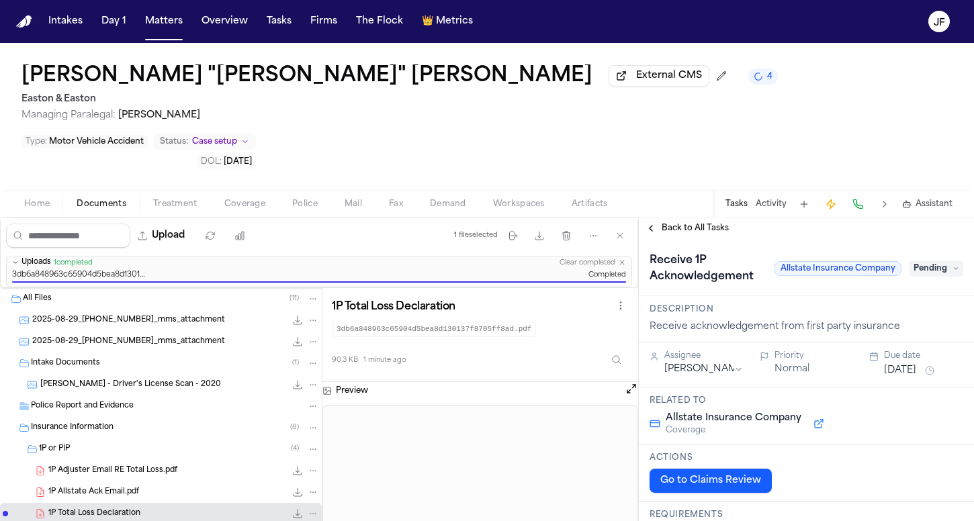
click at [930, 261] on span "Pending" at bounding box center [936, 269] width 54 height 16
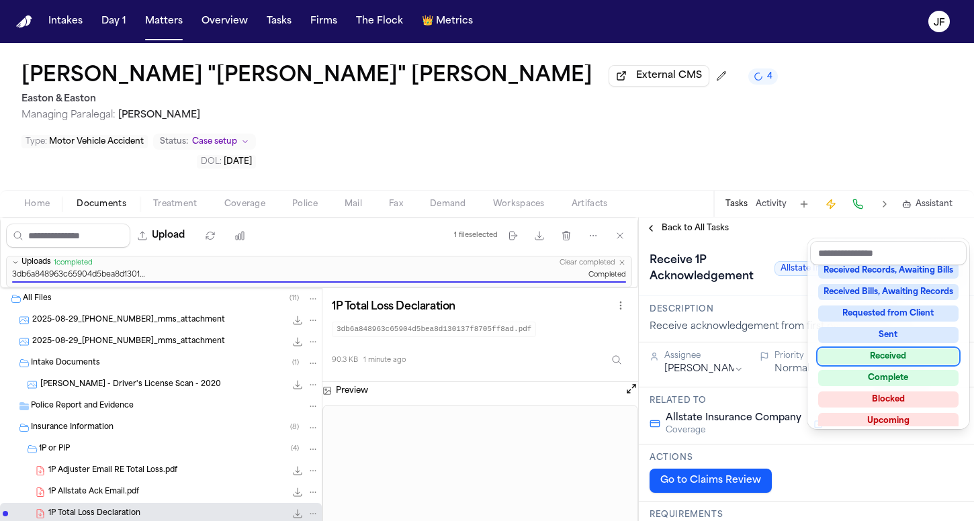
click at [884, 351] on div "Received" at bounding box center [888, 356] width 140 height 16
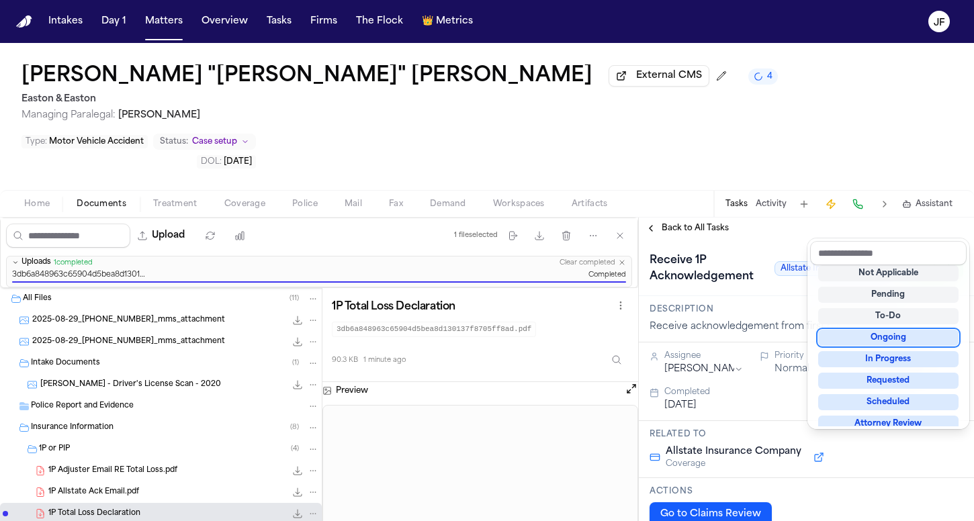
click at [713, 218] on div "**********" at bounding box center [806, 369] width 335 height 303
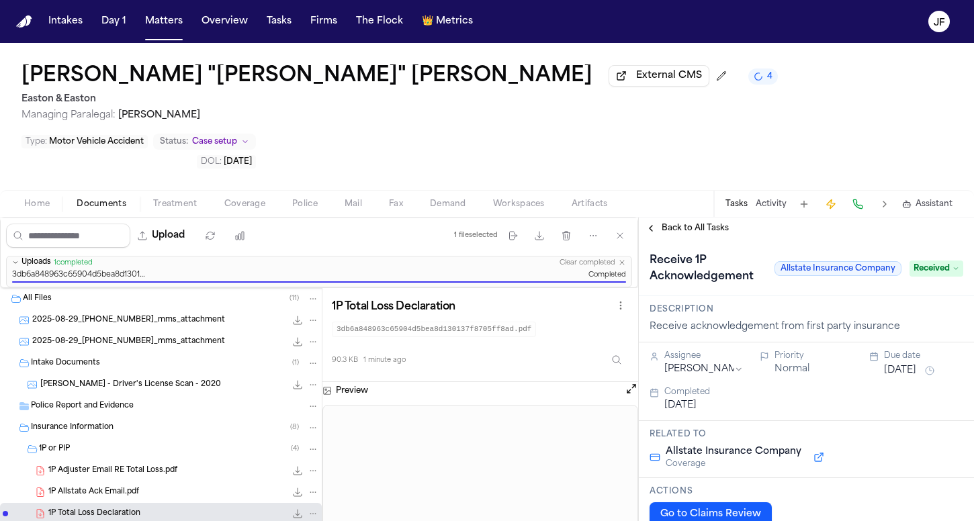
click at [714, 223] on span "Back to All Tasks" at bounding box center [694, 228] width 67 height 11
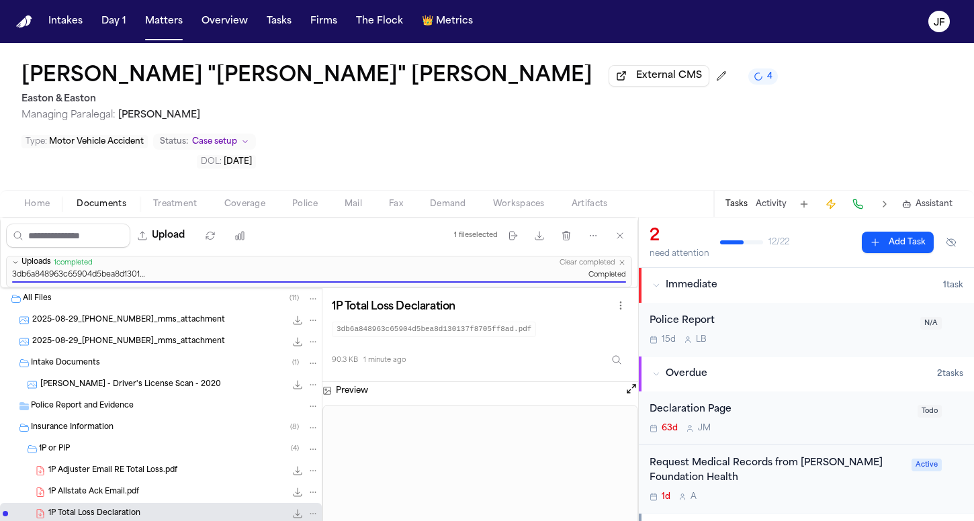
click at [700, 402] on div "Declaration Page" at bounding box center [779, 409] width 260 height 15
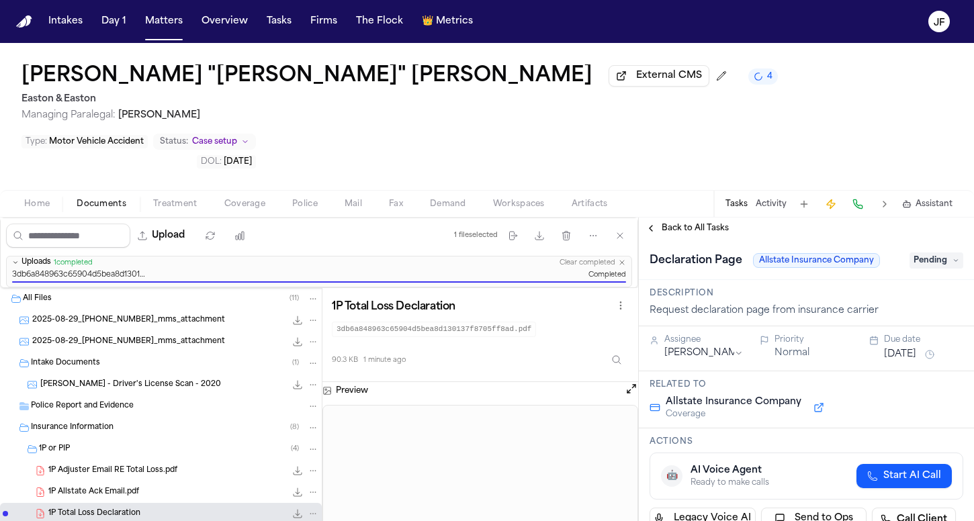
click at [923, 252] on span "Pending" at bounding box center [936, 260] width 54 height 16
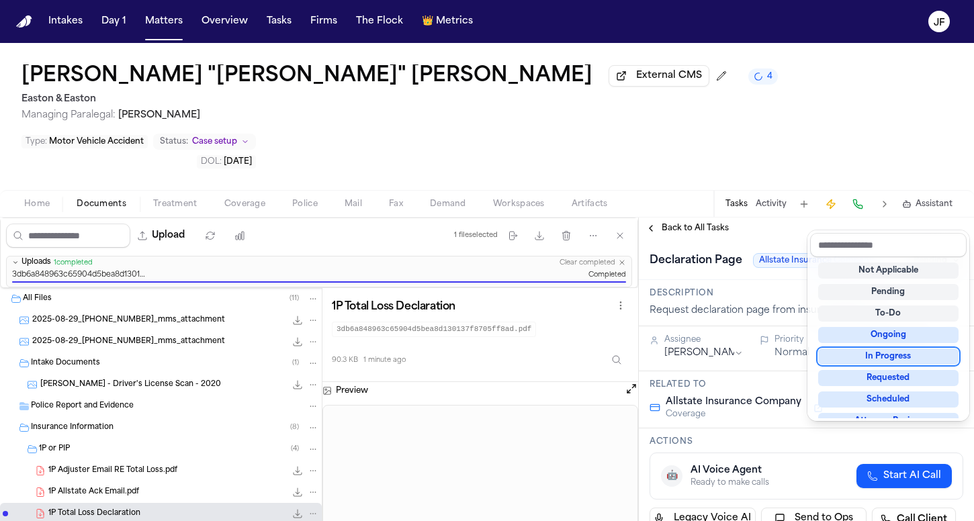
click at [879, 356] on div "In Progress" at bounding box center [888, 356] width 140 height 16
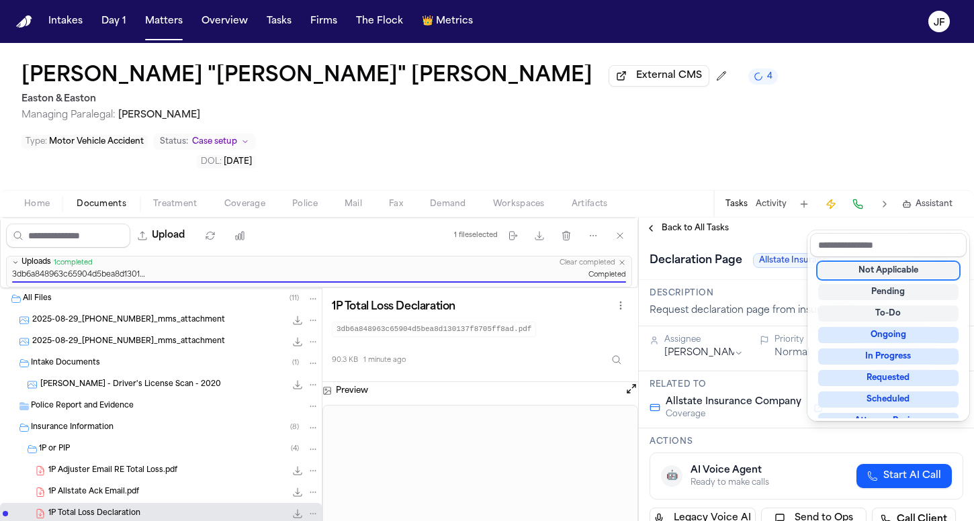
click at [683, 218] on div "**********" at bounding box center [806, 369] width 335 height 303
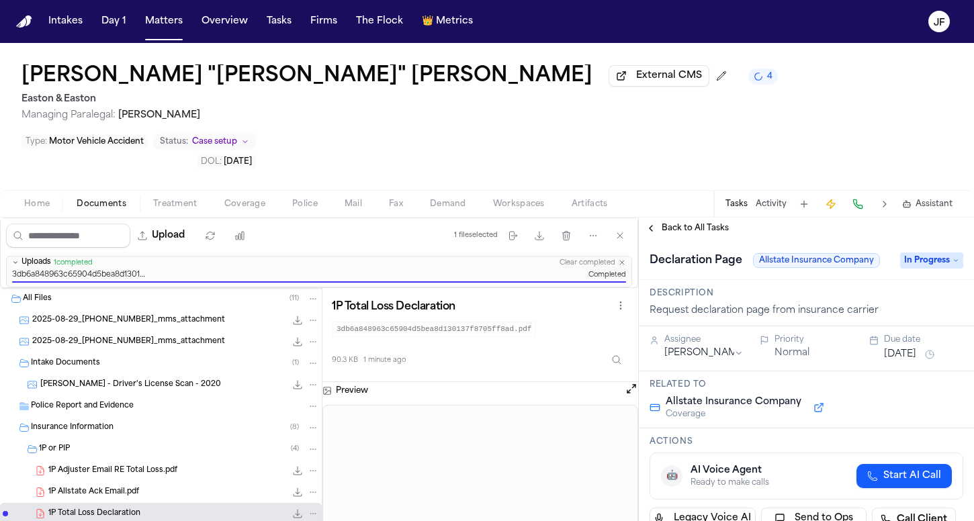
click at [918, 252] on span "In Progress" at bounding box center [931, 260] width 63 height 16
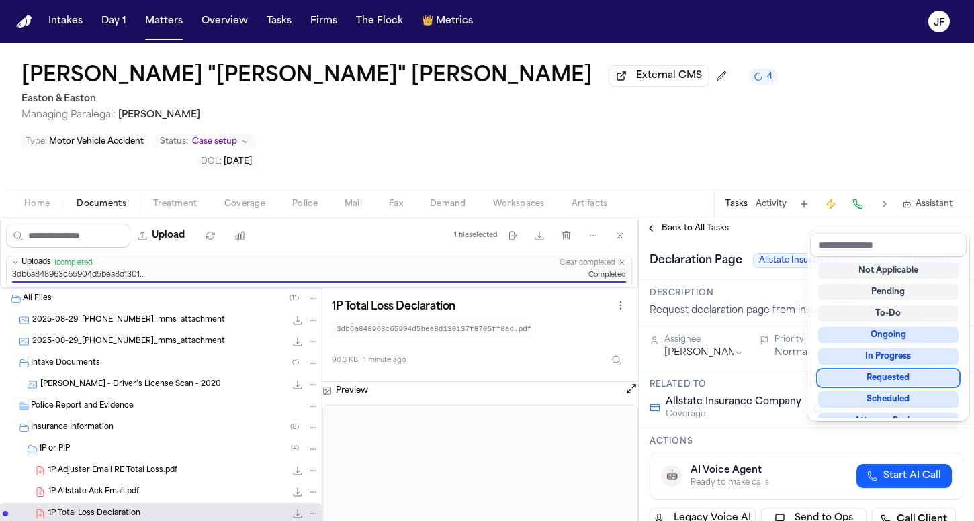
click at [885, 379] on div "Requested" at bounding box center [888, 378] width 140 height 16
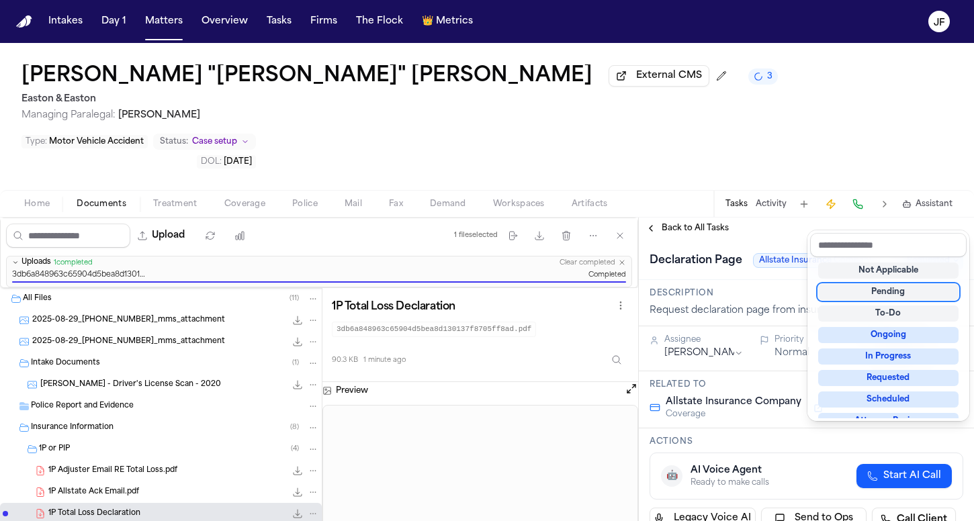
click at [788, 239] on div "Declaration Page Allstate Insurance Company Requested" at bounding box center [806, 259] width 335 height 41
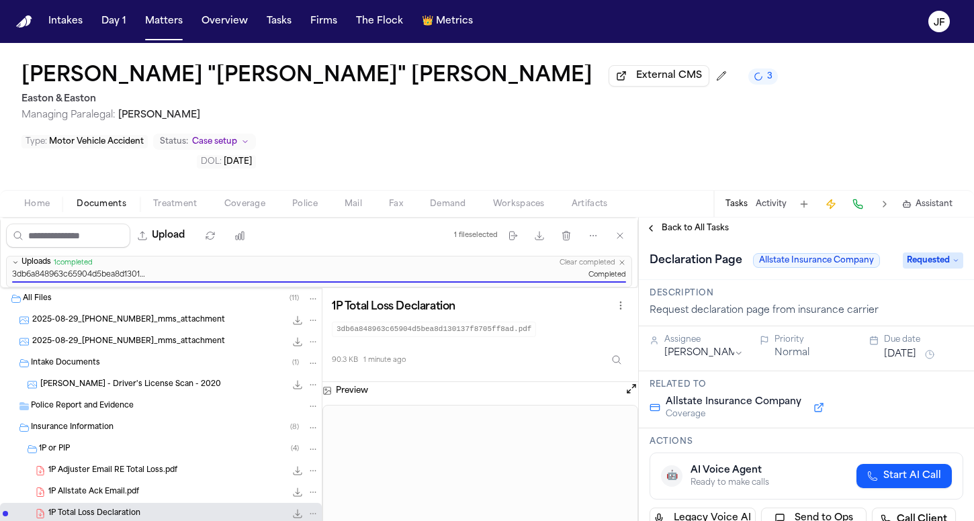
click at [709, 223] on span "Back to All Tasks" at bounding box center [694, 228] width 67 height 11
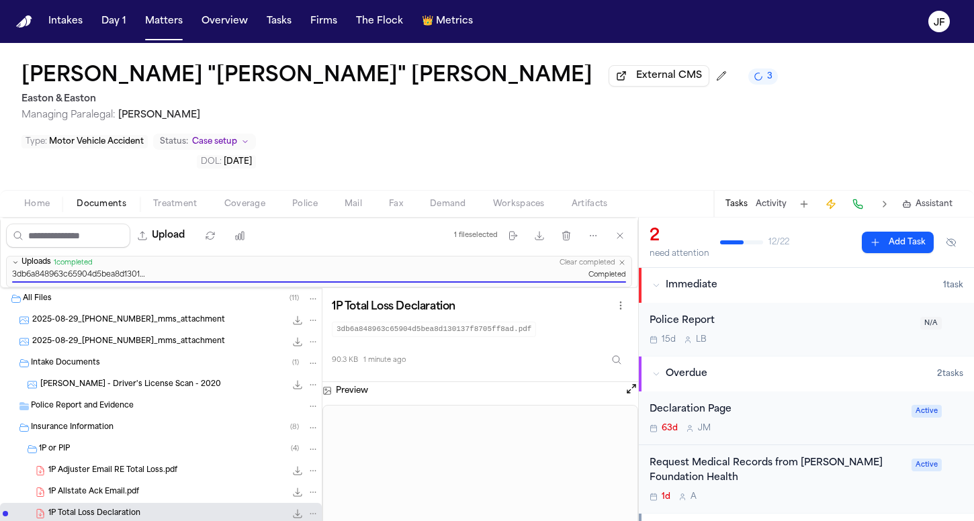
click at [766, 303] on div "Police Report 15d L B N/A" at bounding box center [806, 329] width 335 height 53
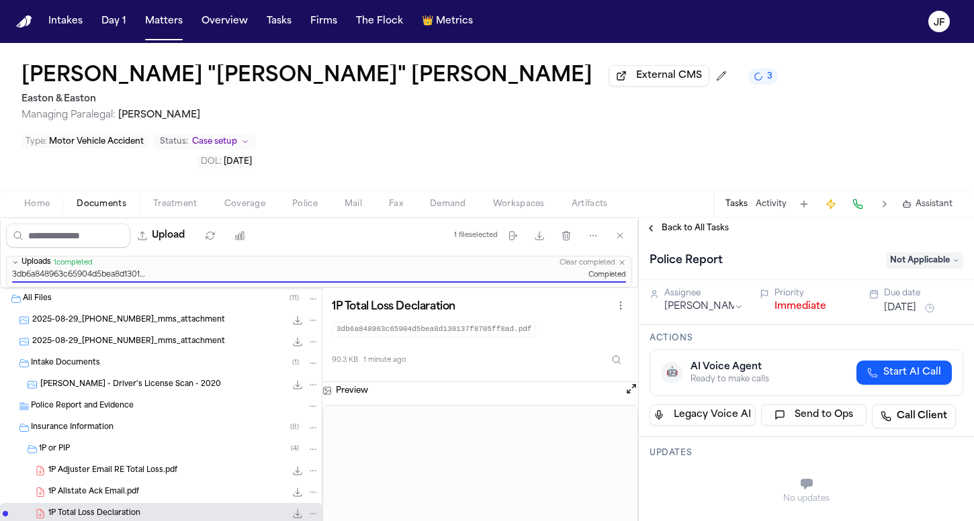
click at [787, 300] on button "Immediate" at bounding box center [800, 306] width 52 height 13
click at [697, 223] on span "Back to All Tasks" at bounding box center [694, 228] width 67 height 11
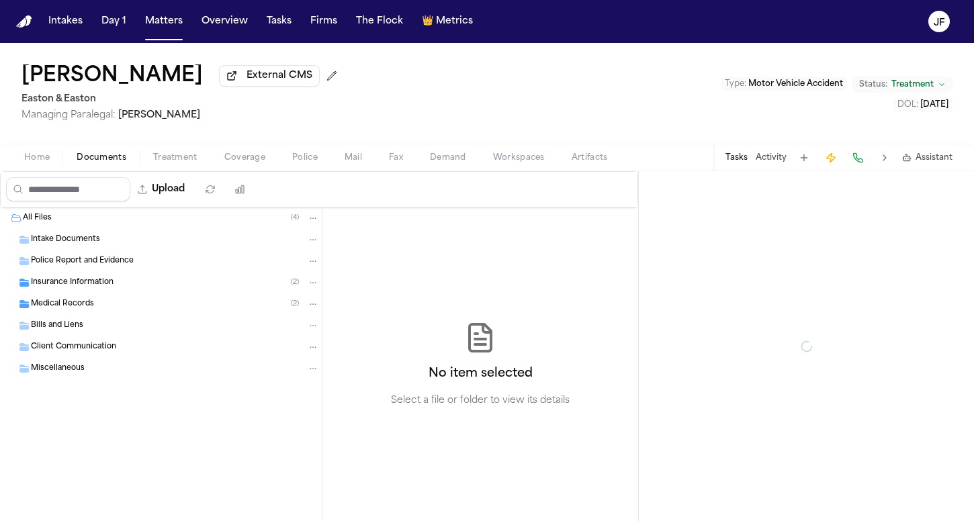
click at [85, 154] on span "Documents" at bounding box center [102, 157] width 50 height 11
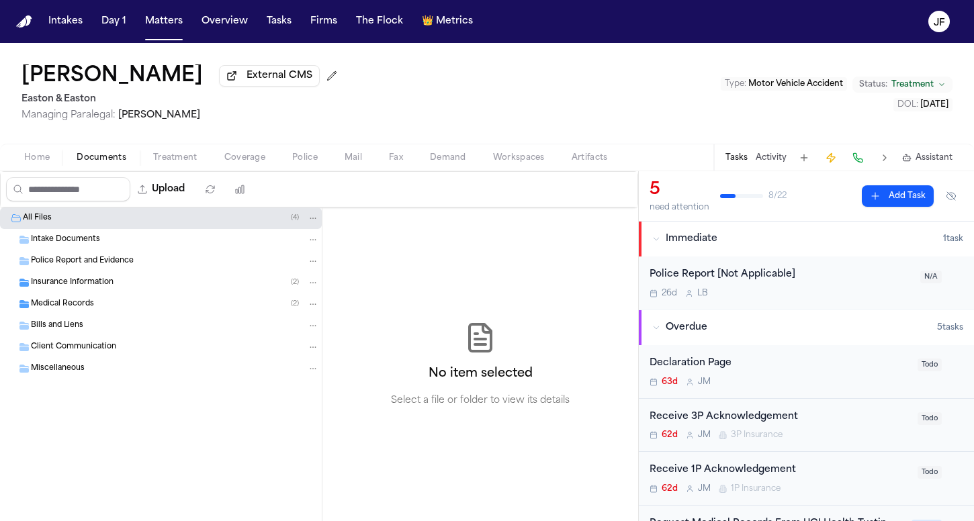
click at [103, 287] on span "Insurance Information" at bounding box center [72, 282] width 83 height 11
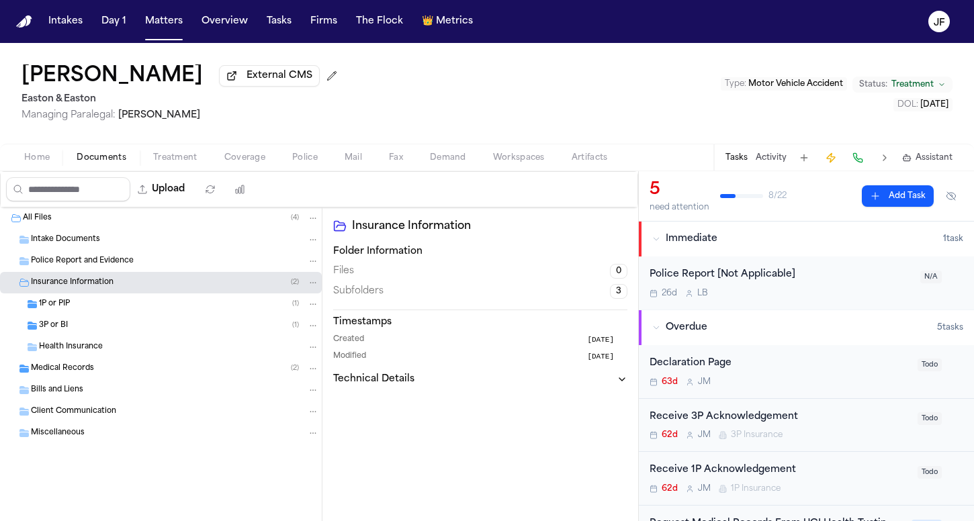
click at [103, 332] on div "3P or BI ( 1 )" at bounding box center [179, 326] width 280 height 12
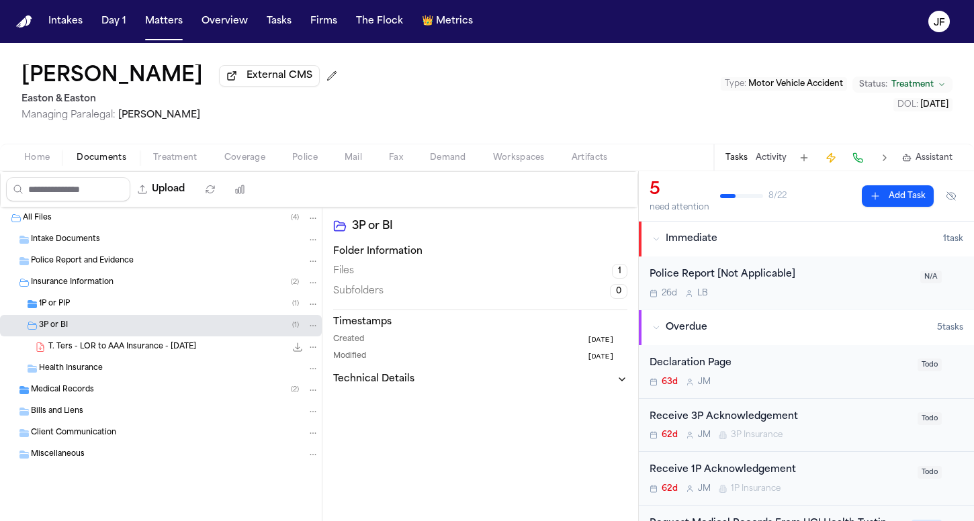
click at [106, 310] on div "1P or PIP ( 1 )" at bounding box center [179, 304] width 280 height 12
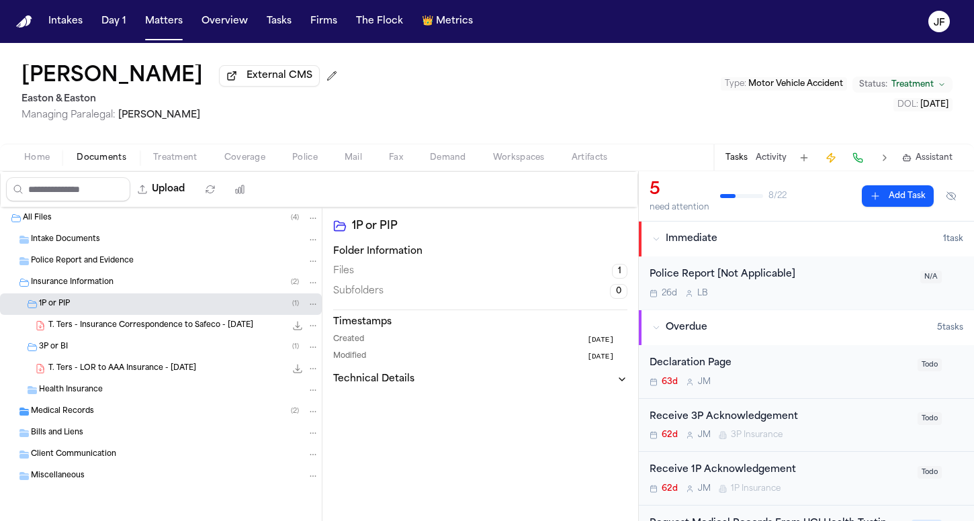
click at [115, 332] on span "T. Ters - Insurance Correspondence to Safeco - [DATE]" at bounding box center [150, 325] width 205 height 11
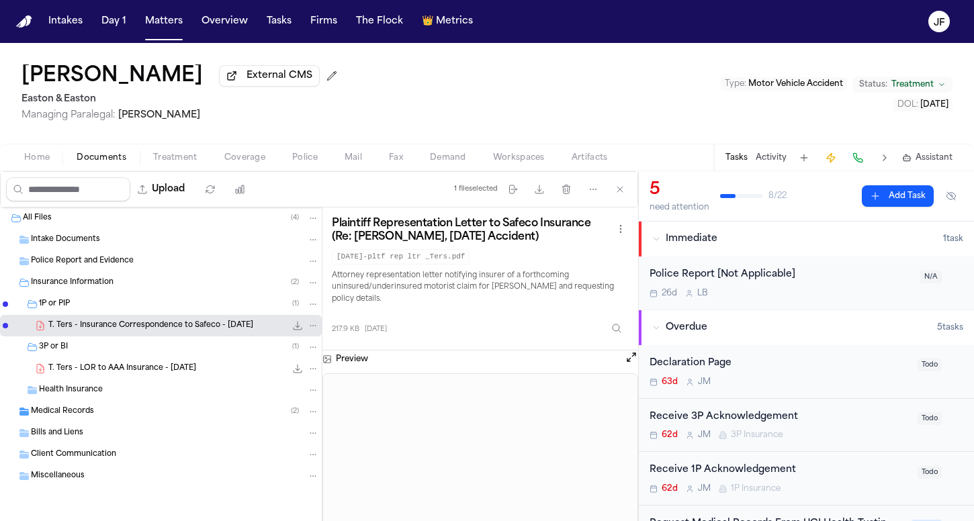
click at [115, 358] on div "3P or BI ( 1 )" at bounding box center [161, 346] width 322 height 21
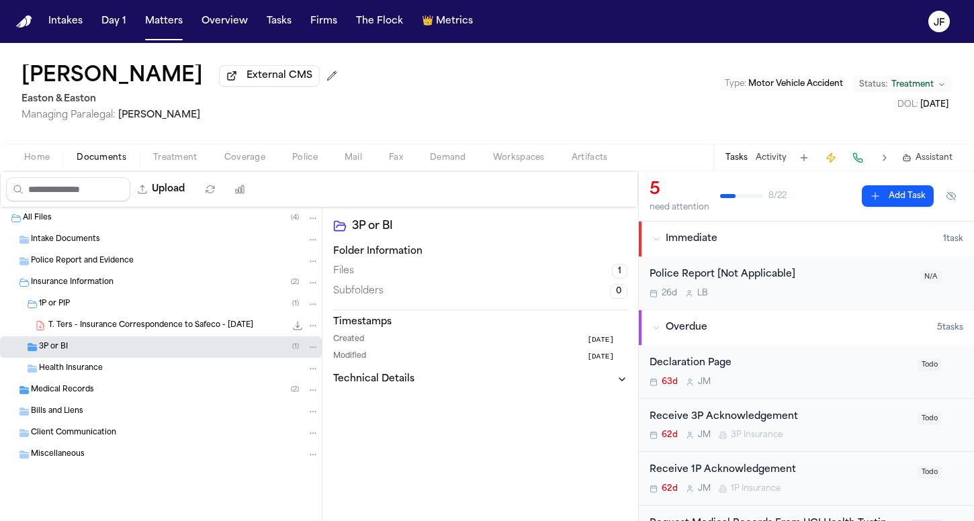
click at [118, 351] on div "3P or BI ( 1 )" at bounding box center [179, 347] width 280 height 12
click at [118, 365] on div "T. Ters - LOR to AAA Insurance - [DATE] 282.0 KB • PDF" at bounding box center [183, 368] width 271 height 13
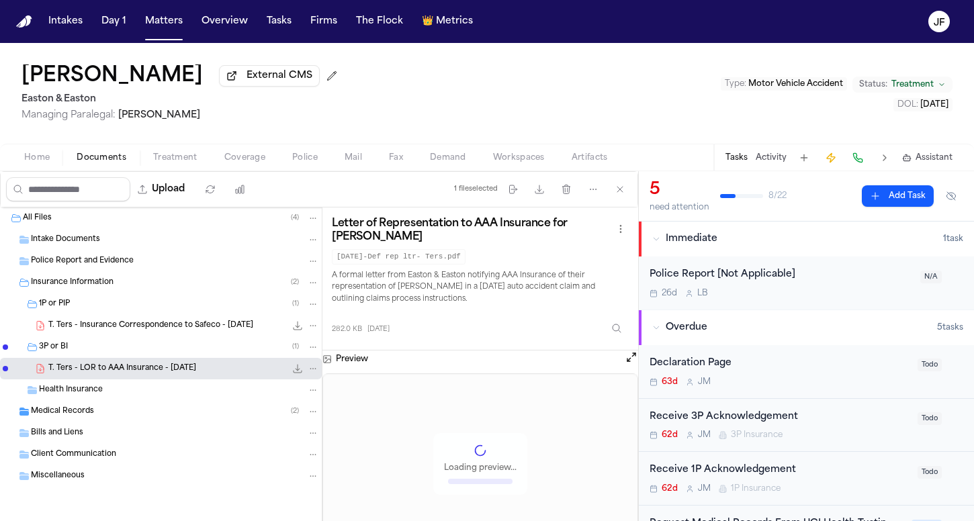
click at [122, 346] on div "3P or BI ( 1 )" at bounding box center [179, 347] width 280 height 12
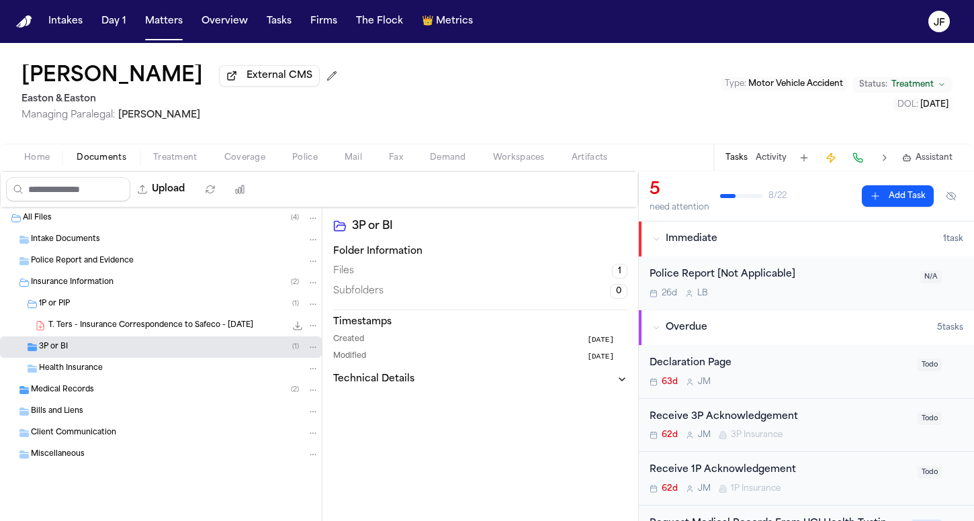
click at [125, 301] on div "1P or PIP ( 1 )" at bounding box center [179, 304] width 280 height 12
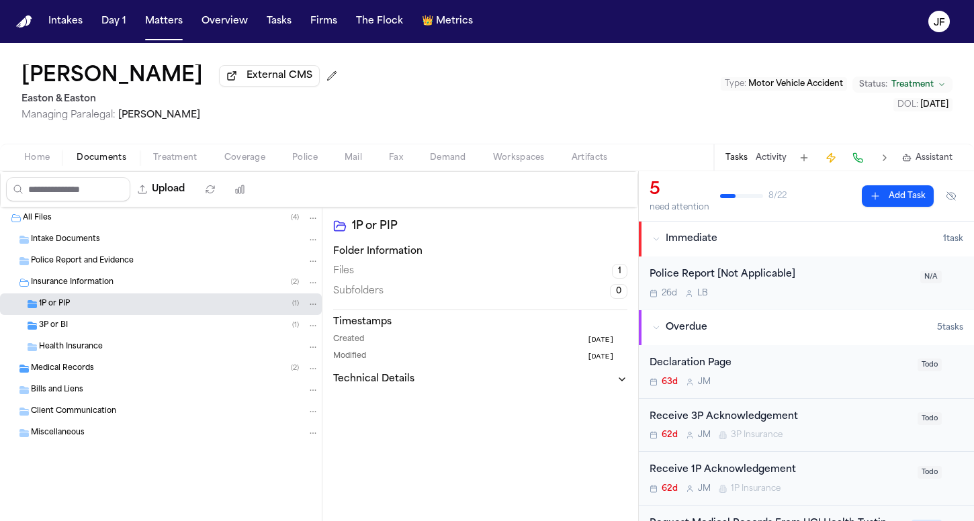
click at [105, 332] on div "3P or BI ( 1 )" at bounding box center [179, 326] width 280 height 12
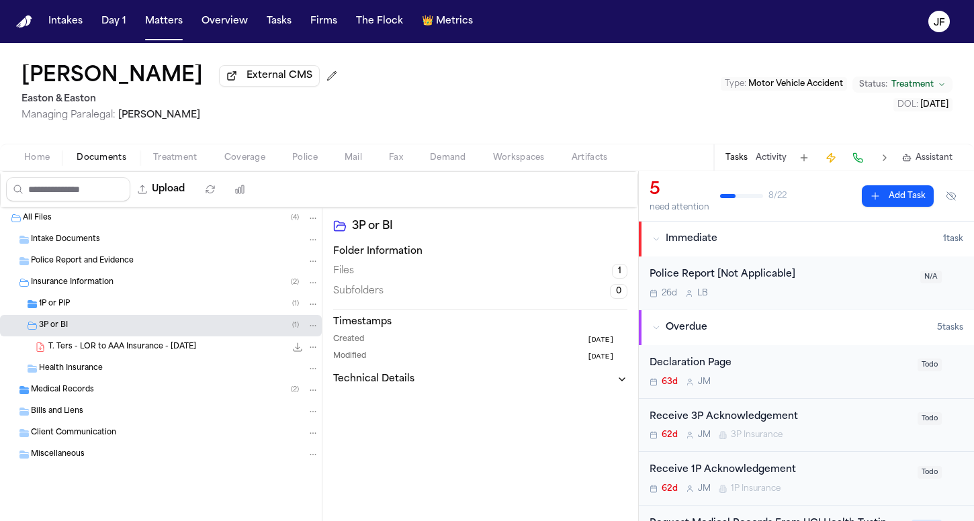
click at [110, 354] on div "T. Ters - LOR to AAA Insurance - [DATE] 282.0 KB • PDF" at bounding box center [183, 346] width 271 height 13
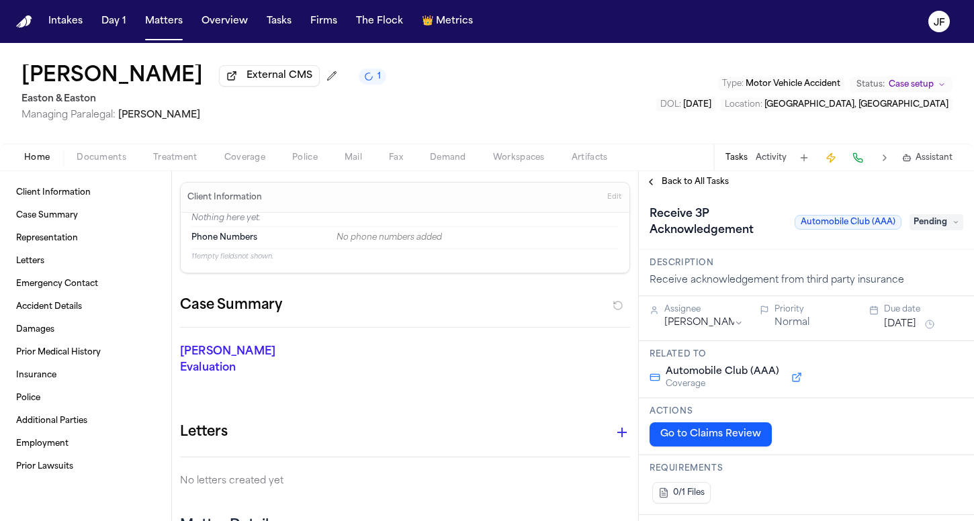
click at [231, 170] on div "Home Documents Treatment Coverage Police Mail Fax Demand Workspaces Artifacts T…" at bounding box center [487, 157] width 974 height 27
click at [232, 159] on span "Coverage" at bounding box center [244, 157] width 41 height 11
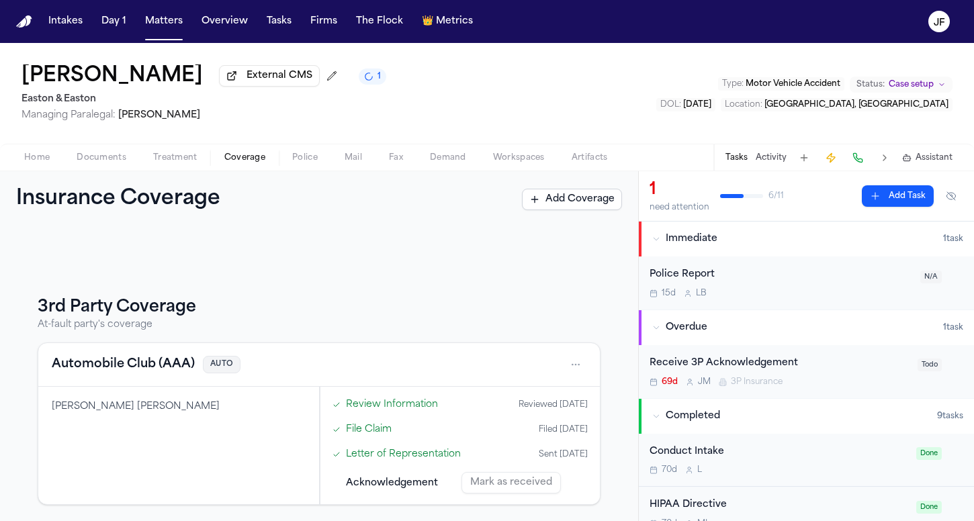
click at [141, 362] on button "Automobile Club (AAA)" at bounding box center [123, 364] width 143 height 19
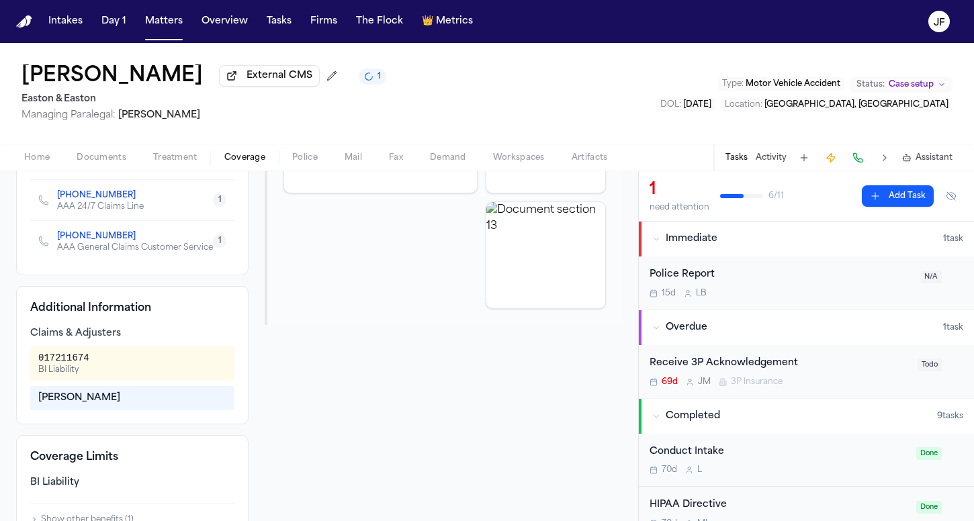
scroll to position [318, 0]
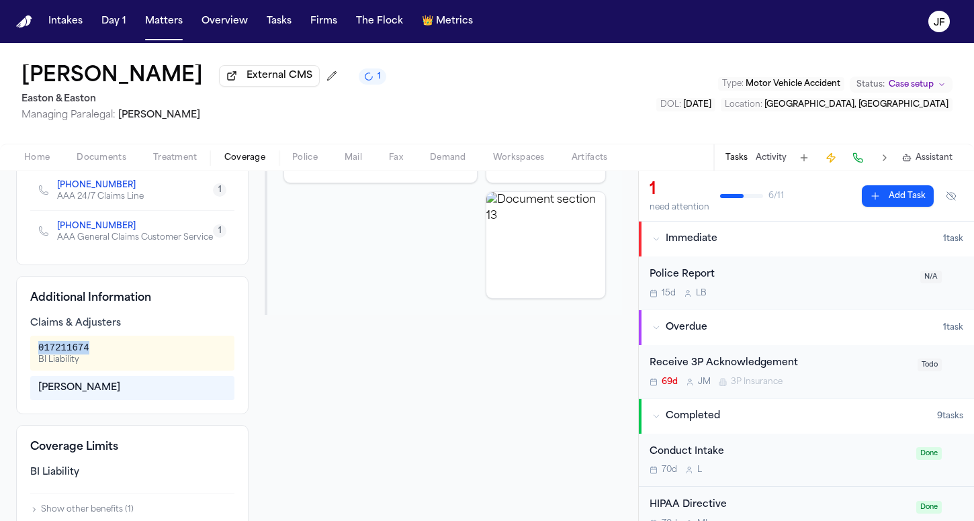
drag, startPoint x: 36, startPoint y: 375, endPoint x: 93, endPoint y: 378, distance: 56.5
click at [93, 371] on div "017211674 BI Liability" at bounding box center [132, 353] width 204 height 35
copy div "017211674"
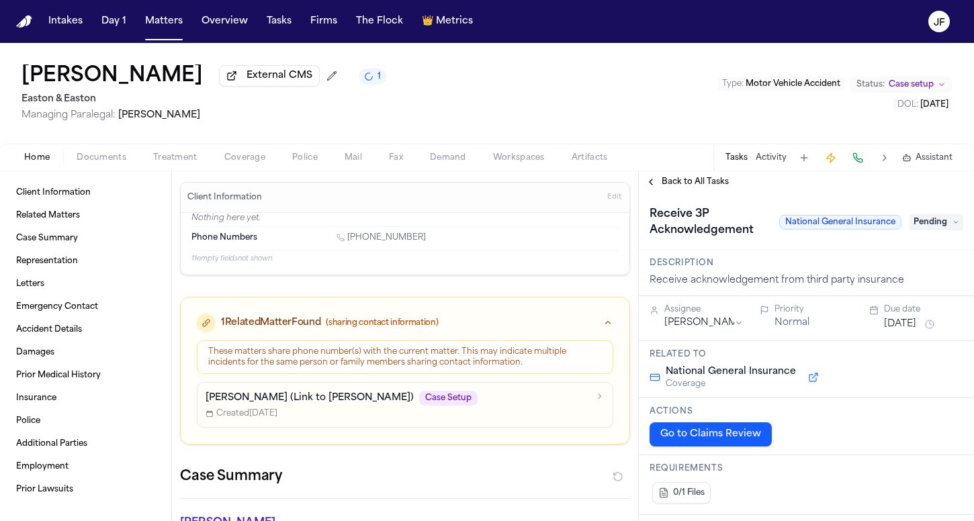
click at [102, 163] on span "Documents" at bounding box center [102, 157] width 50 height 11
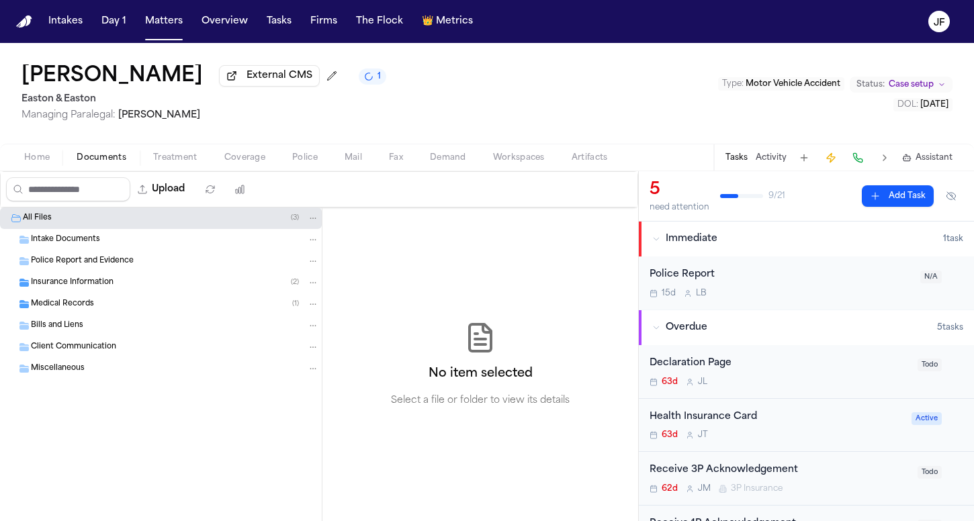
click at [95, 301] on div "Medical Records ( 1 )" at bounding box center [175, 304] width 288 height 12
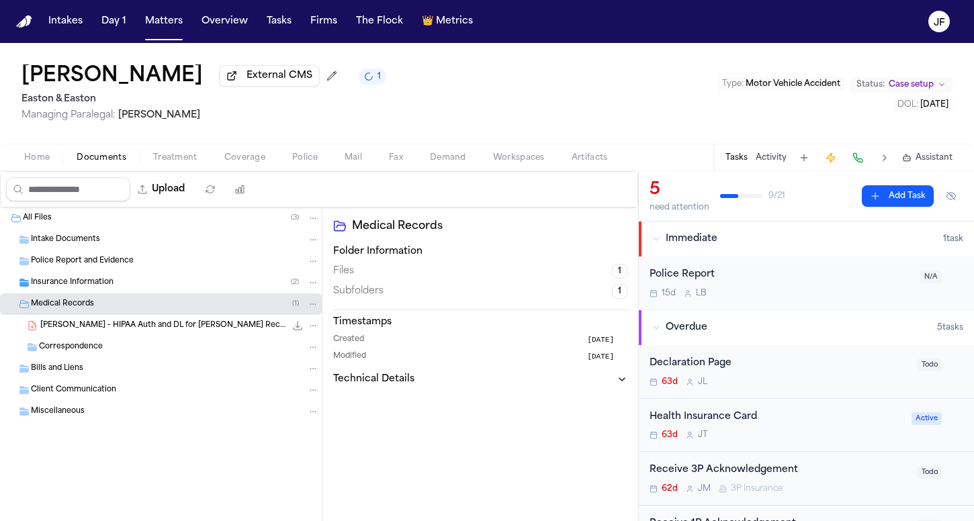
click at [97, 284] on span "Insurance Information" at bounding box center [72, 282] width 83 height 11
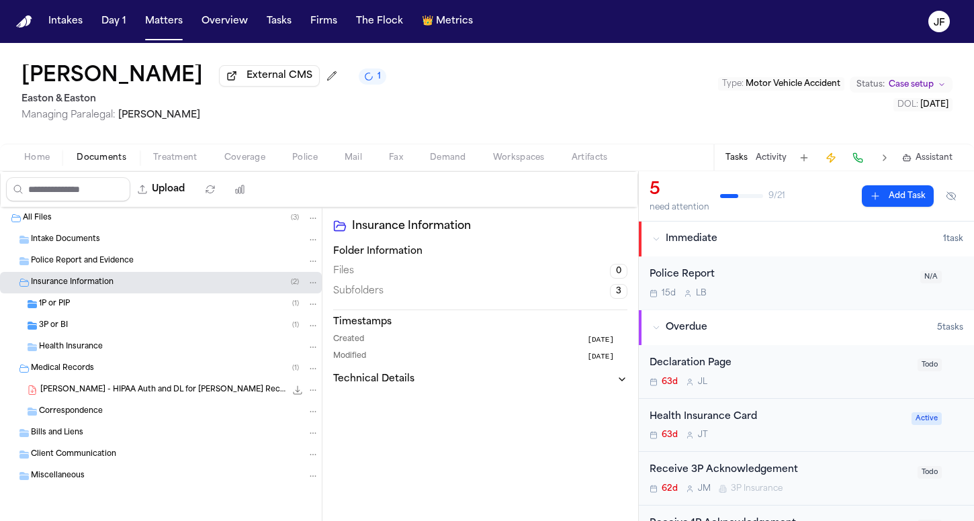
click at [87, 320] on div "3P or BI ( 1 )" at bounding box center [161, 325] width 322 height 21
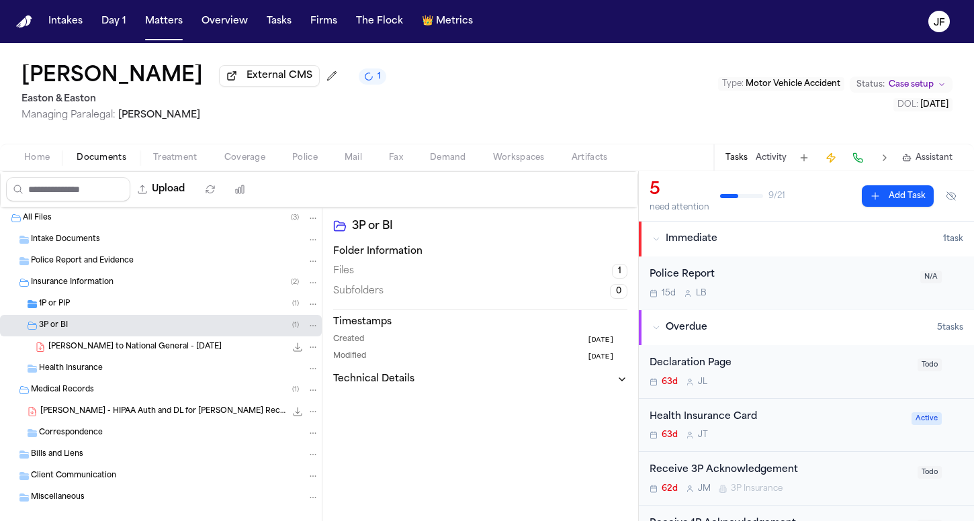
click at [404, 165] on button "Fax" at bounding box center [395, 158] width 41 height 16
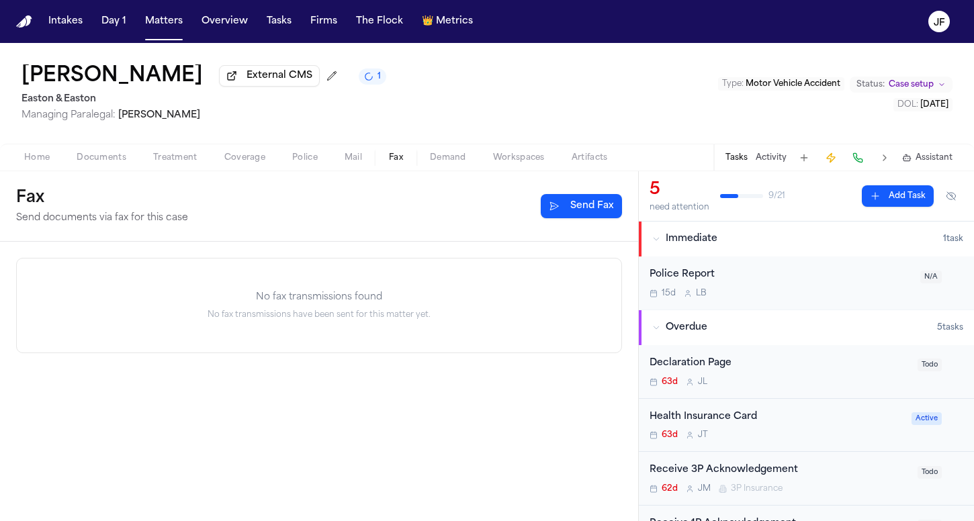
click at [580, 224] on div "Fax Send documents via fax for this case Send Fax" at bounding box center [319, 206] width 606 height 38
click at [580, 215] on button "Send Fax" at bounding box center [581, 206] width 81 height 24
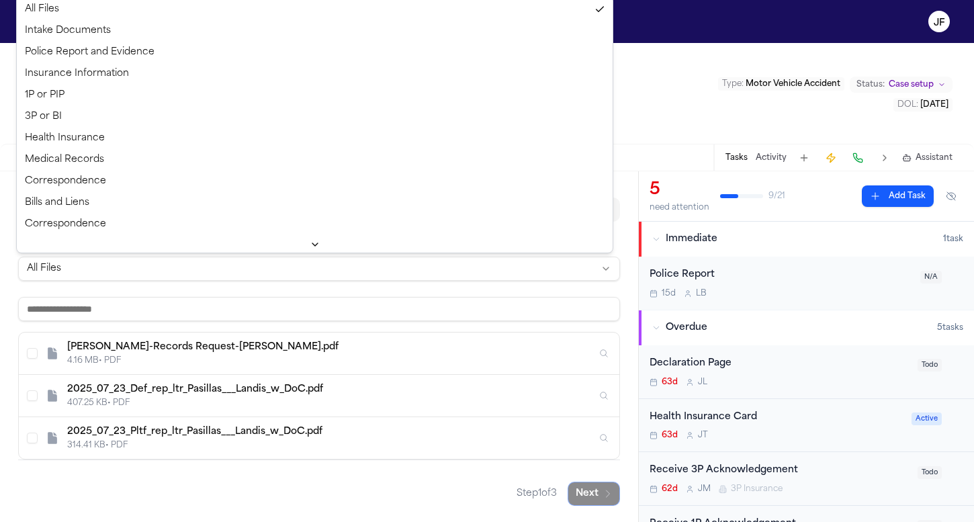
click at [234, 267] on html "Intakes Day 1 Matters Overview Tasks Firms The Flock 👑 Metrics JF [PERSON_NAME]…" at bounding box center [487, 261] width 974 height 522
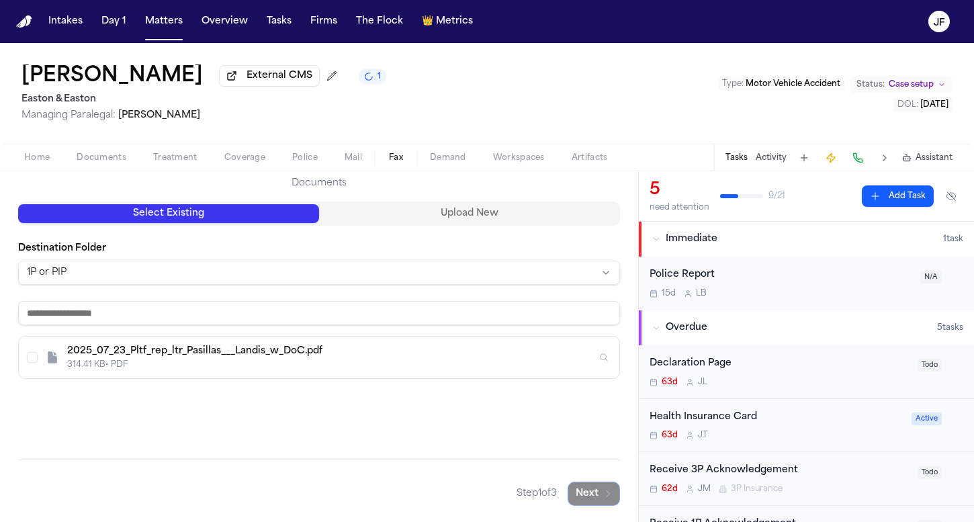
click at [160, 364] on div "314.41 KB • PDF" at bounding box center [331, 364] width 529 height 11
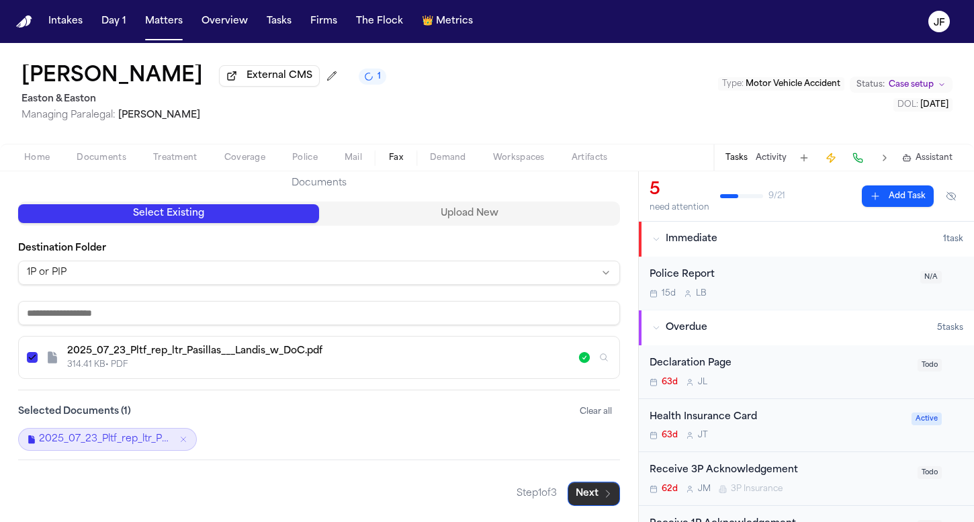
click at [583, 492] on button "Next" at bounding box center [593, 493] width 52 height 24
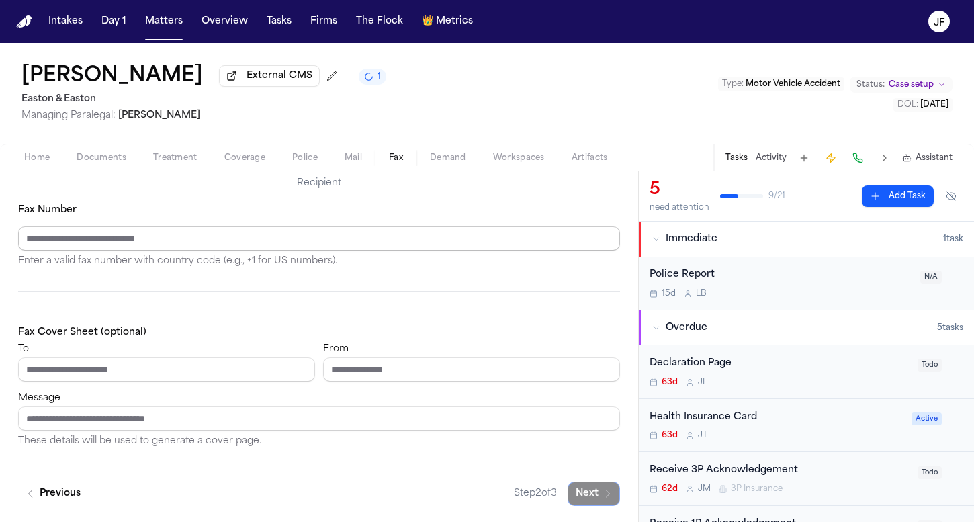
paste input "**********"
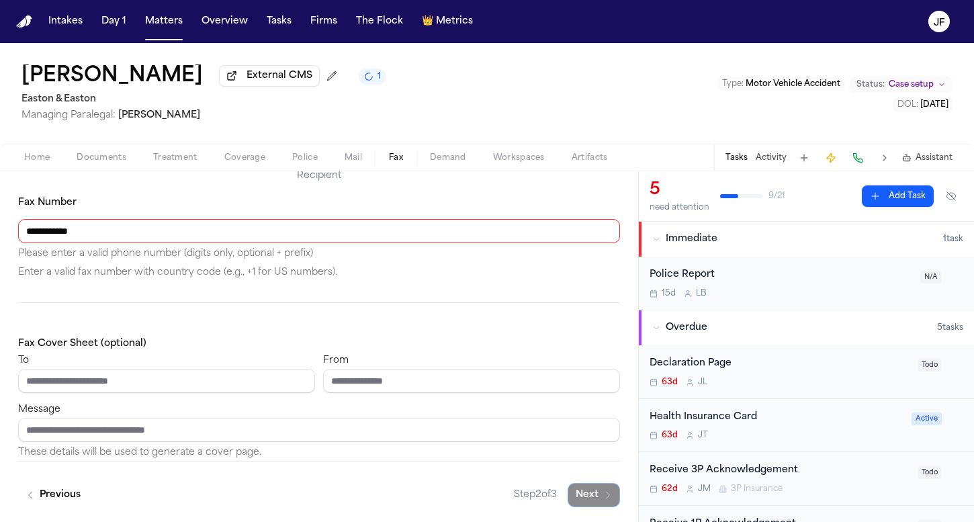
click at [68, 234] on input "**********" at bounding box center [319, 231] width 602 height 24
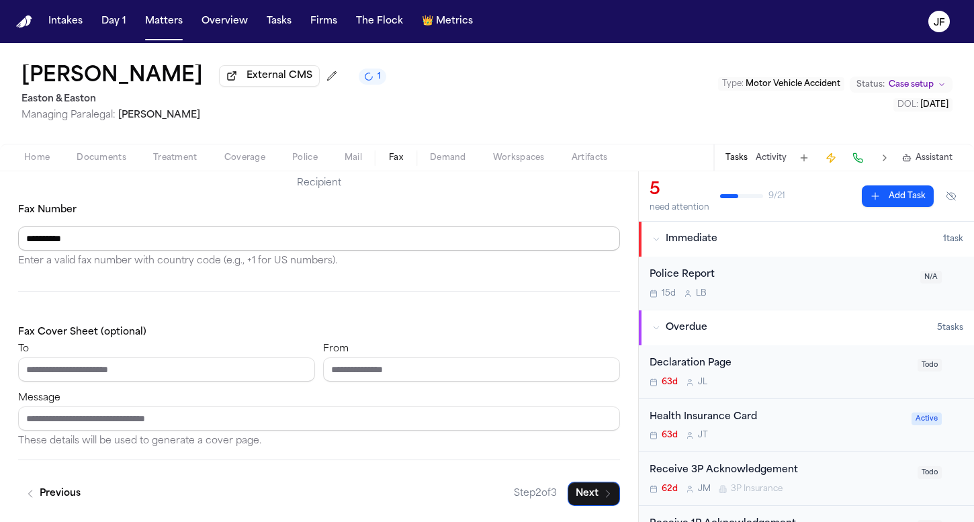
scroll to position [134, 0]
type input "**********"
paste input "**********"
type input "**********"
type input "*"
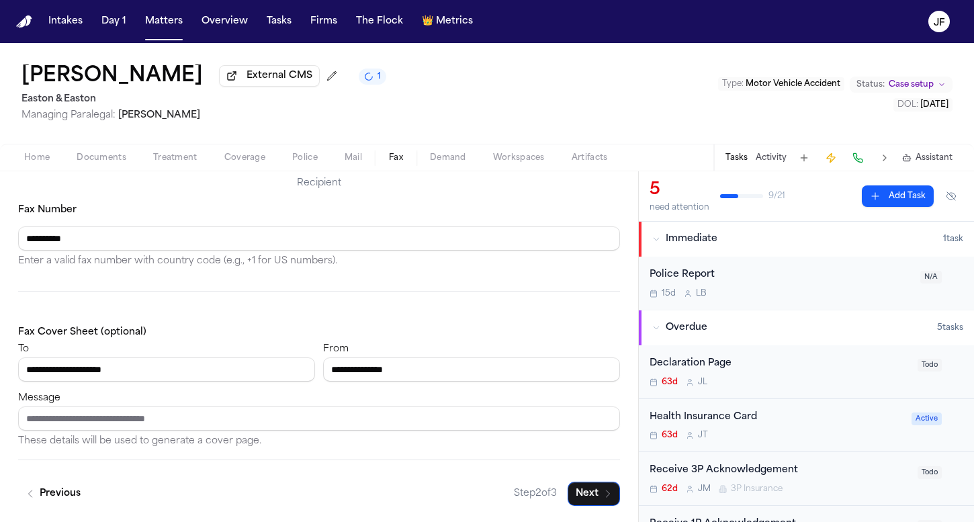
type input "**********"
paste input "**********"
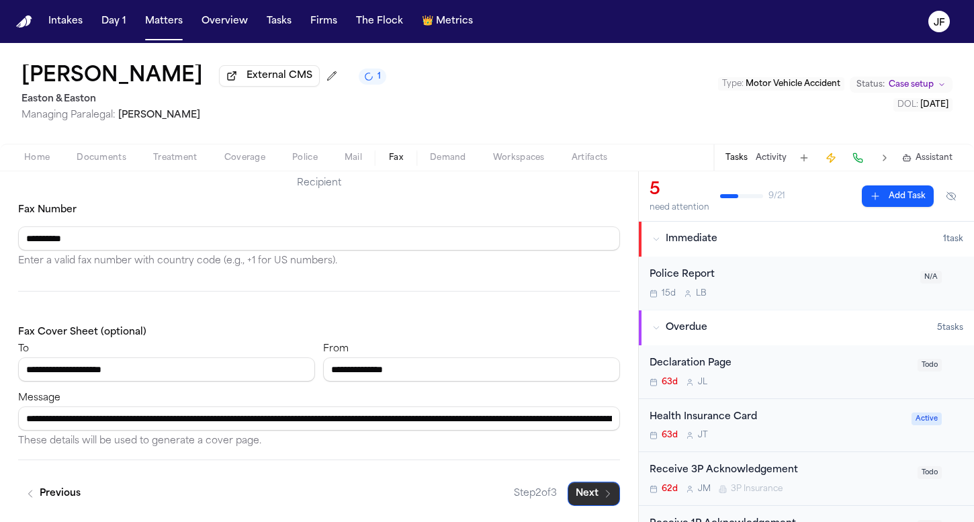
type input "**********"
click at [583, 494] on button "Next" at bounding box center [593, 493] width 52 height 24
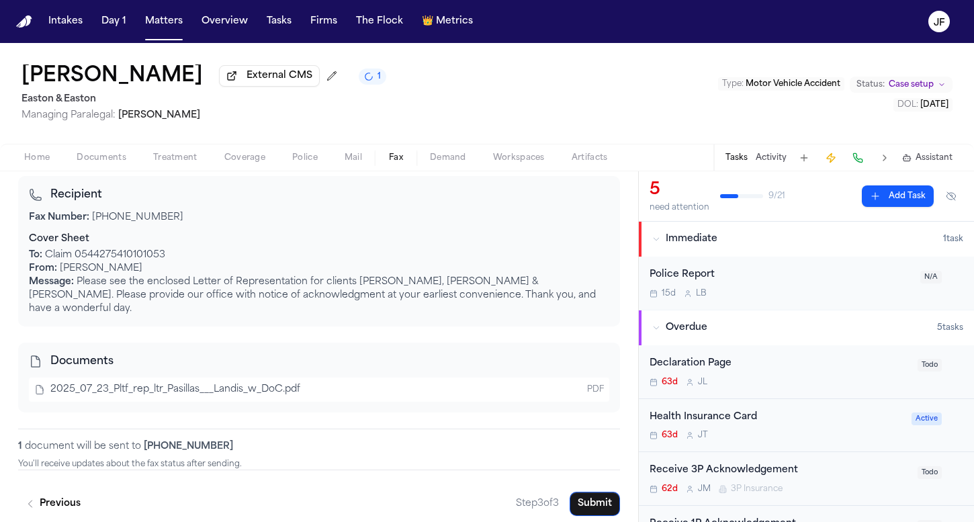
scroll to position [156, 0]
click at [593, 494] on button "Submit" at bounding box center [594, 504] width 50 height 24
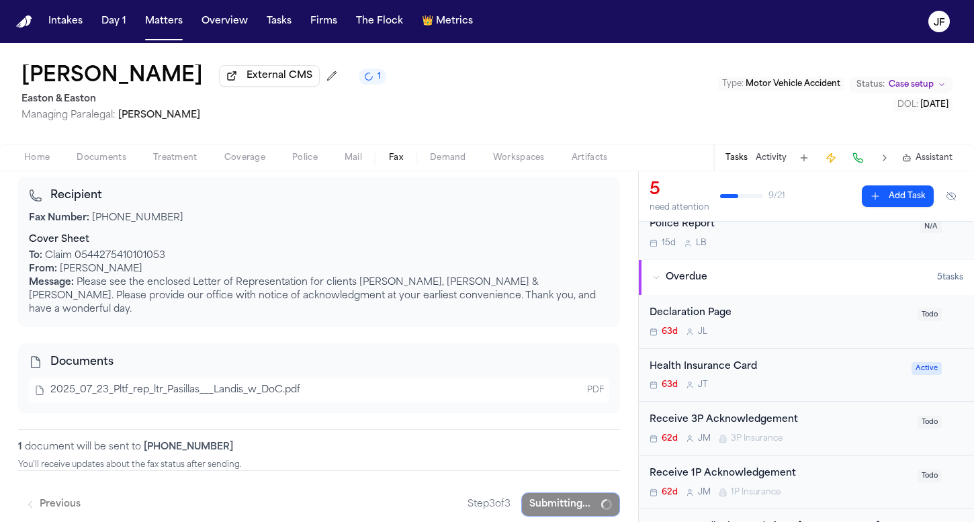
scroll to position [52, 0]
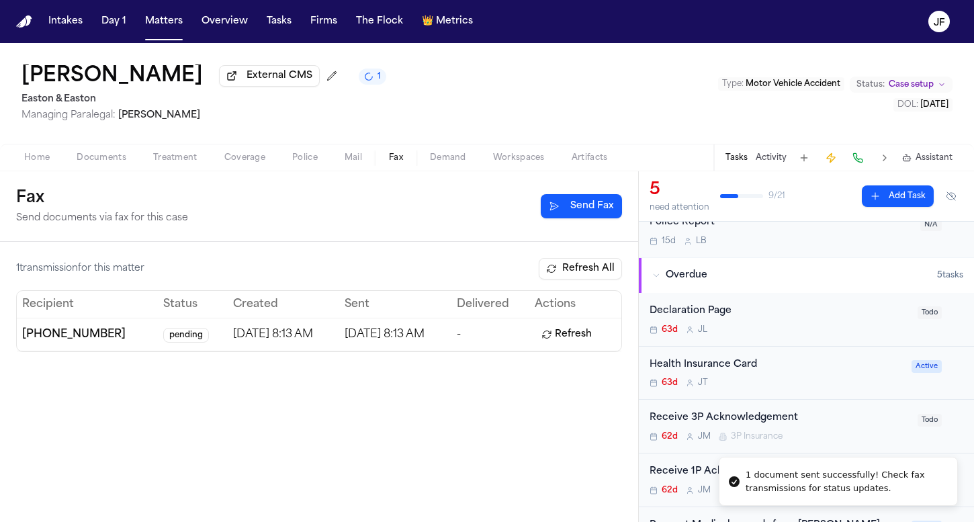
scroll to position [101, 0]
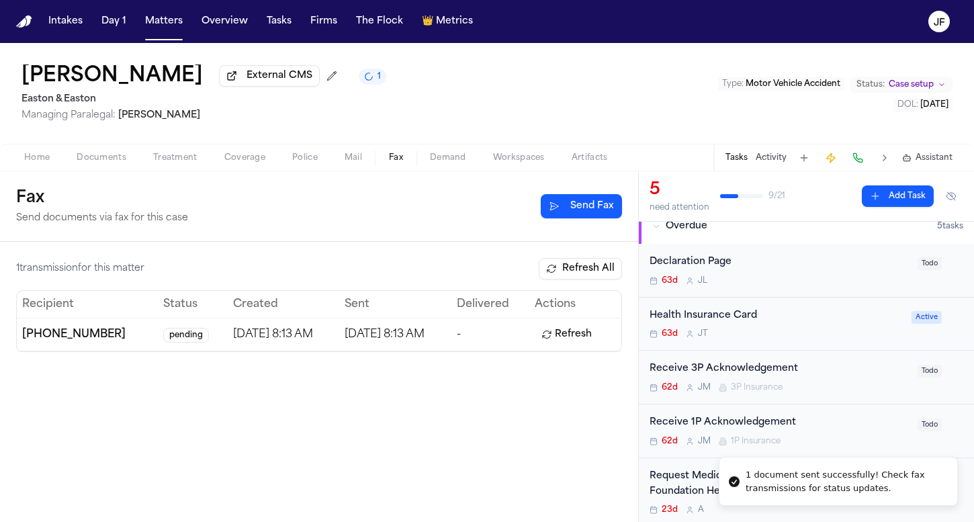
click at [706, 377] on div "Receive 3P Acknowledgement 62d [PERSON_NAME] 3P Insurance" at bounding box center [779, 377] width 260 height 32
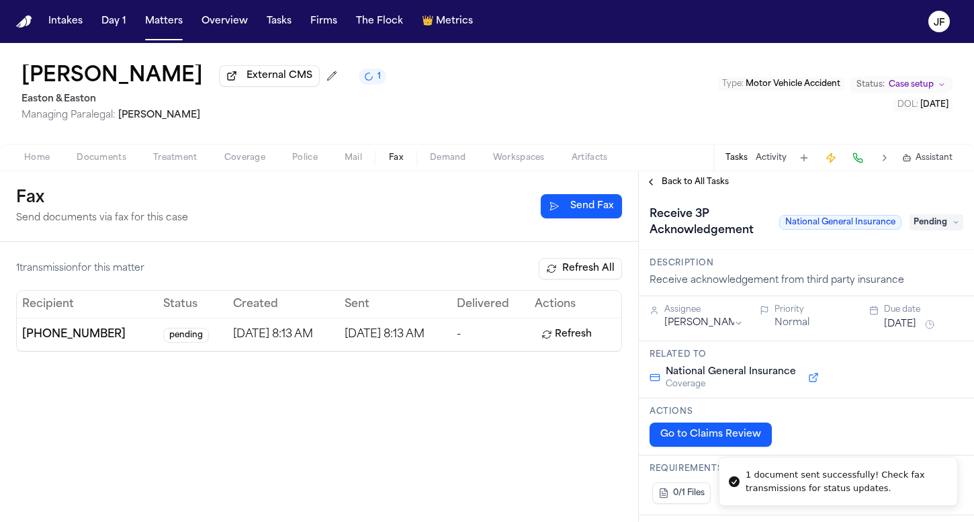
click at [924, 224] on span "Pending" at bounding box center [936, 222] width 54 height 16
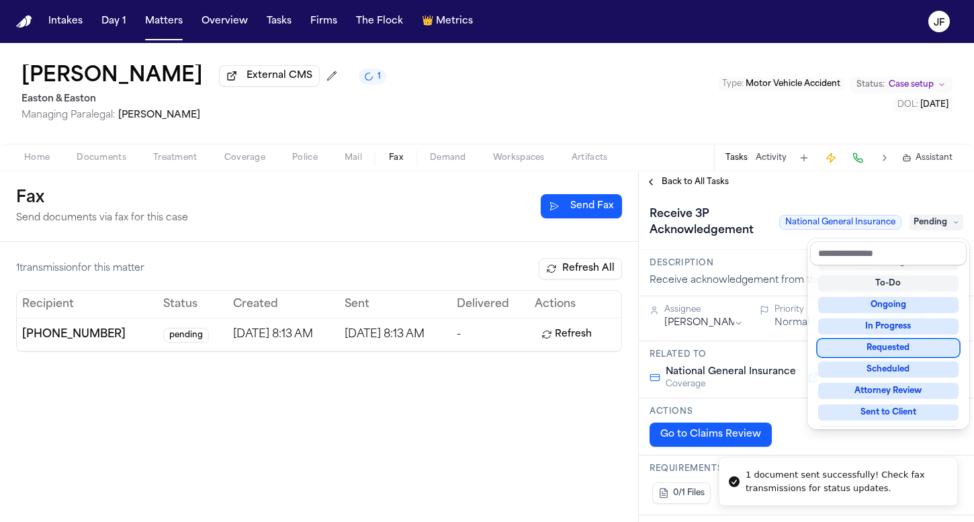
click at [897, 352] on div "Requested" at bounding box center [888, 348] width 140 height 16
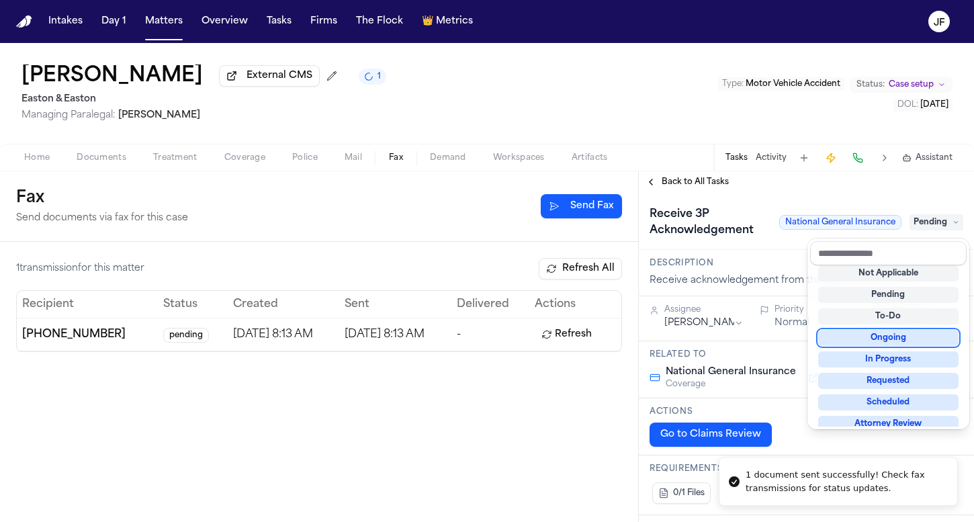
click at [768, 205] on div "Receive 3P Acknowledgement National General Insurance Pending" at bounding box center [806, 221] width 335 height 57
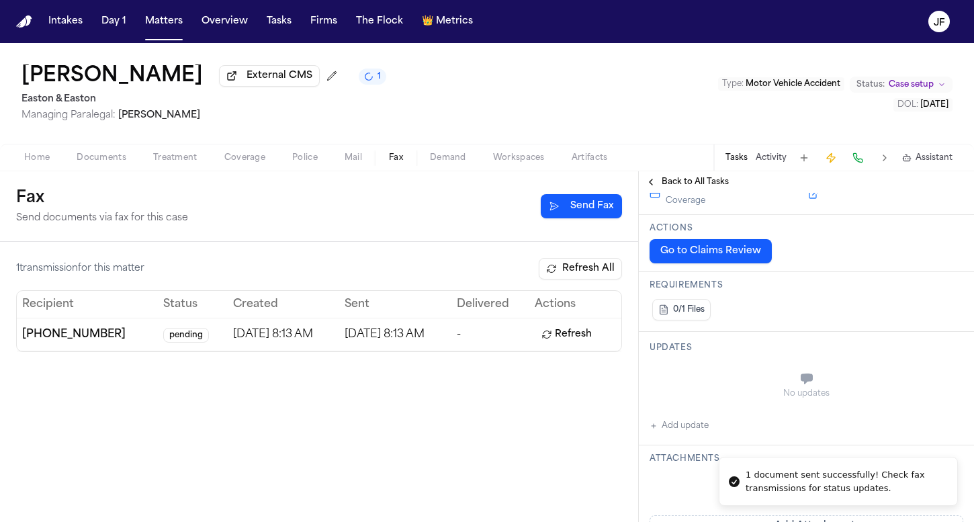
scroll to position [234, 0]
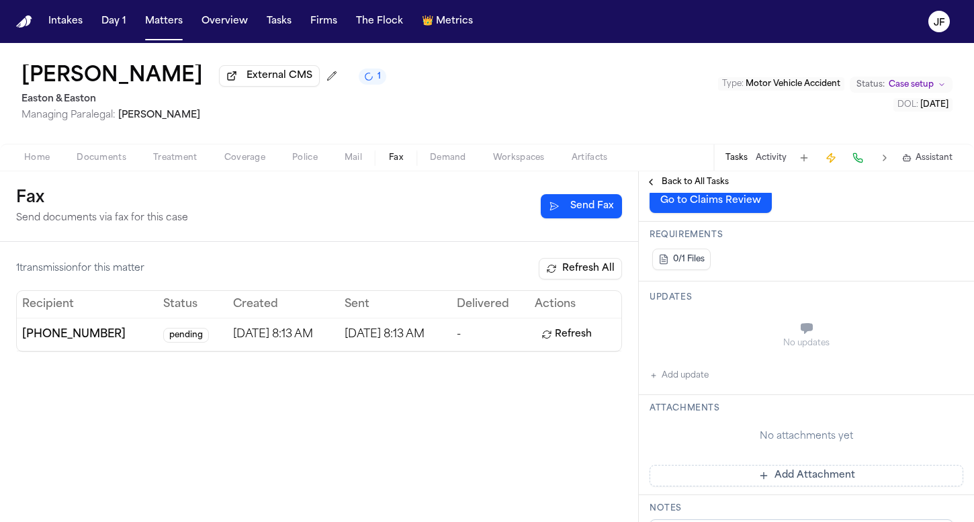
click at [686, 389] on div "Updates No updates Add update" at bounding box center [806, 337] width 335 height 113
click at [686, 386] on div "Updates No updates Add update" at bounding box center [806, 337] width 335 height 113
click at [684, 395] on div "Updates No updates Add update" at bounding box center [806, 337] width 335 height 113
click at [688, 381] on button "Add update" at bounding box center [678, 375] width 59 height 16
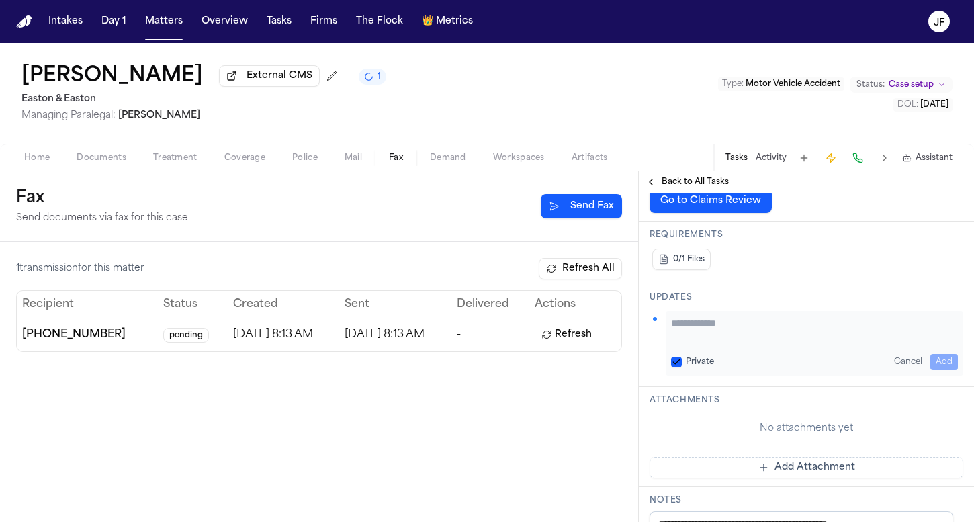
click at [714, 334] on textarea "Add your update" at bounding box center [814, 329] width 287 height 27
type textarea "**********"
click at [941, 365] on button "Add" at bounding box center [944, 362] width 28 height 16
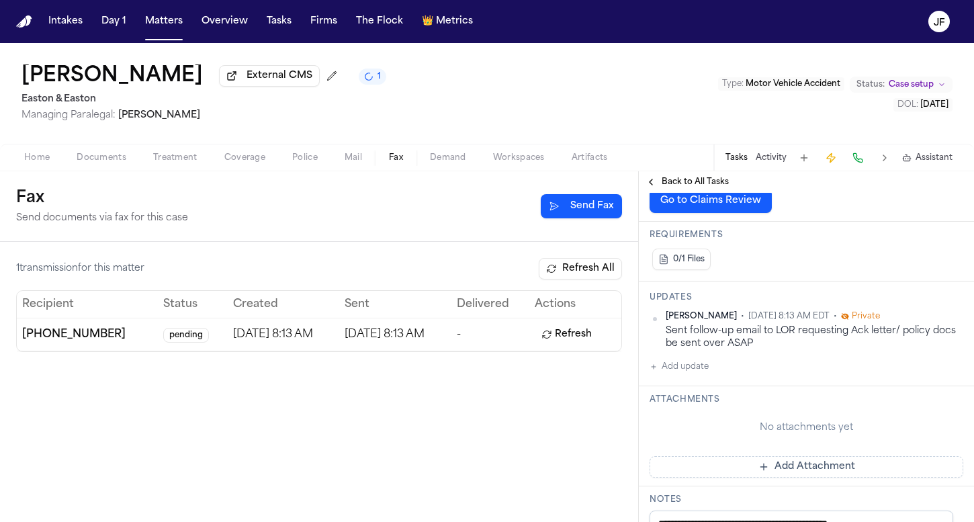
click at [694, 175] on div "Back to All Tasks" at bounding box center [806, 181] width 335 height 21
click at [690, 187] on span "Back to All Tasks" at bounding box center [694, 182] width 67 height 11
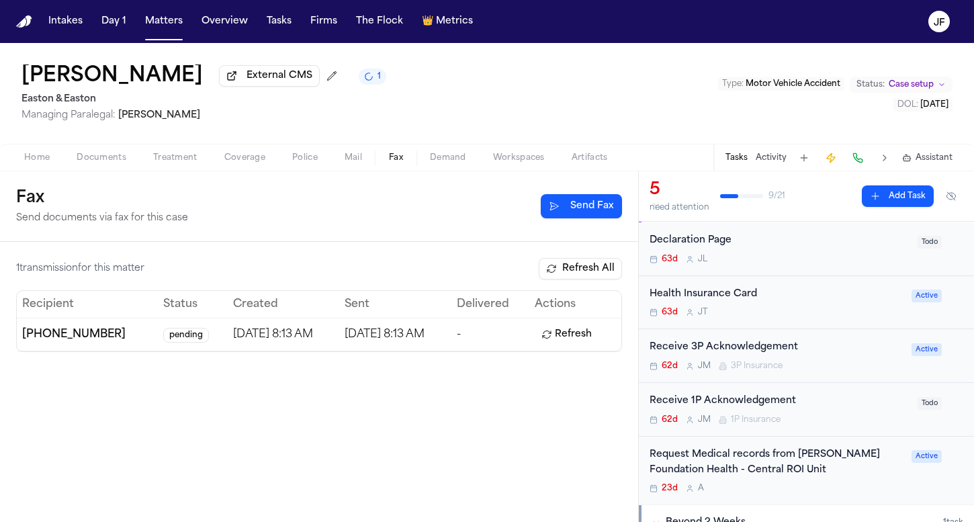
scroll to position [124, 0]
click at [706, 405] on div "Receive 1P Acknowledgement" at bounding box center [779, 400] width 260 height 15
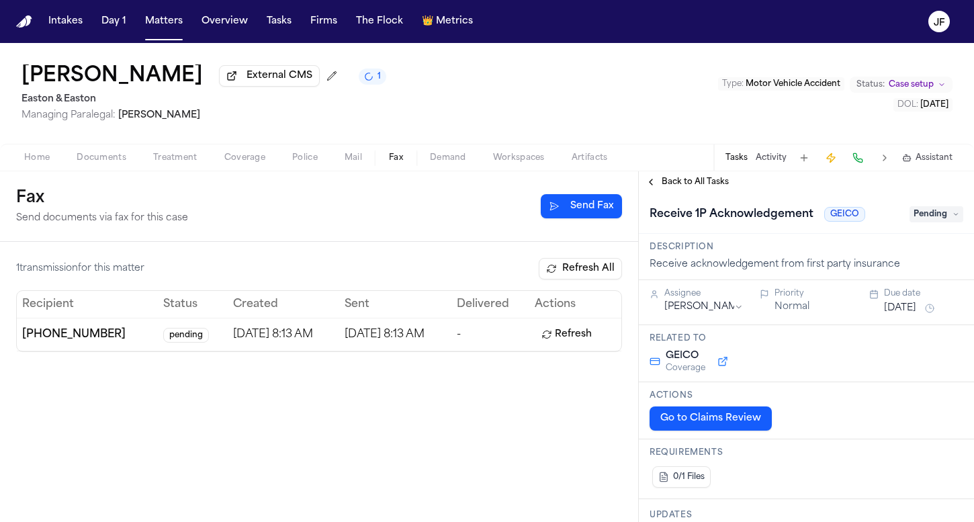
click at [934, 218] on span "Pending" at bounding box center [936, 214] width 54 height 16
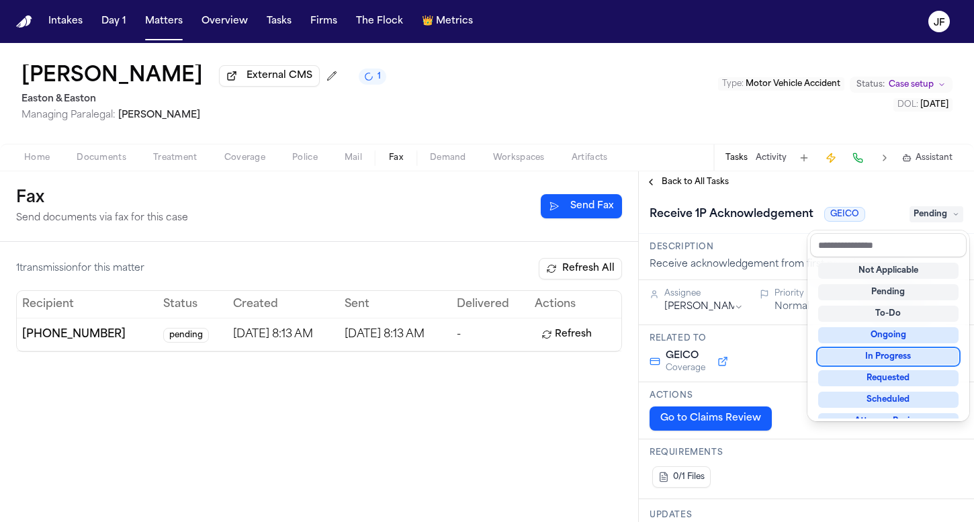
click at [870, 357] on div "In Progress" at bounding box center [888, 356] width 140 height 16
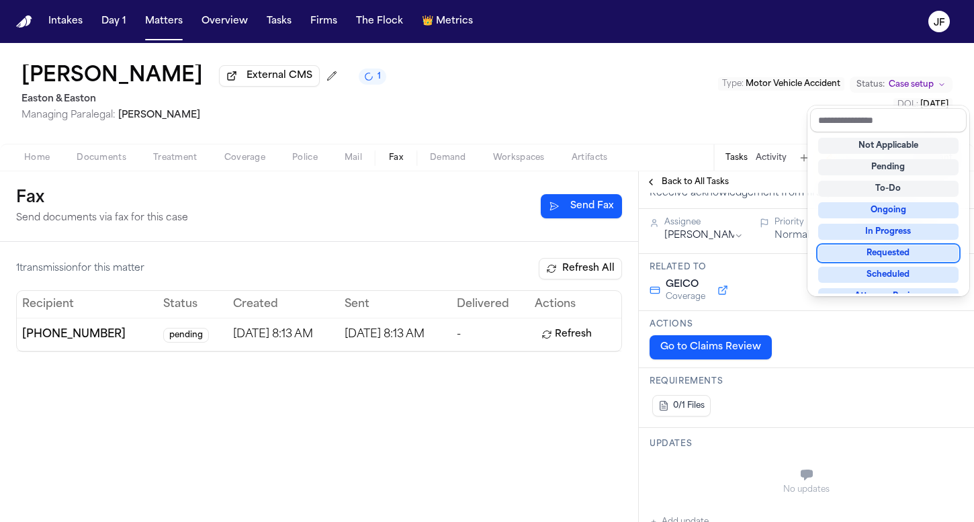
scroll to position [175, 0]
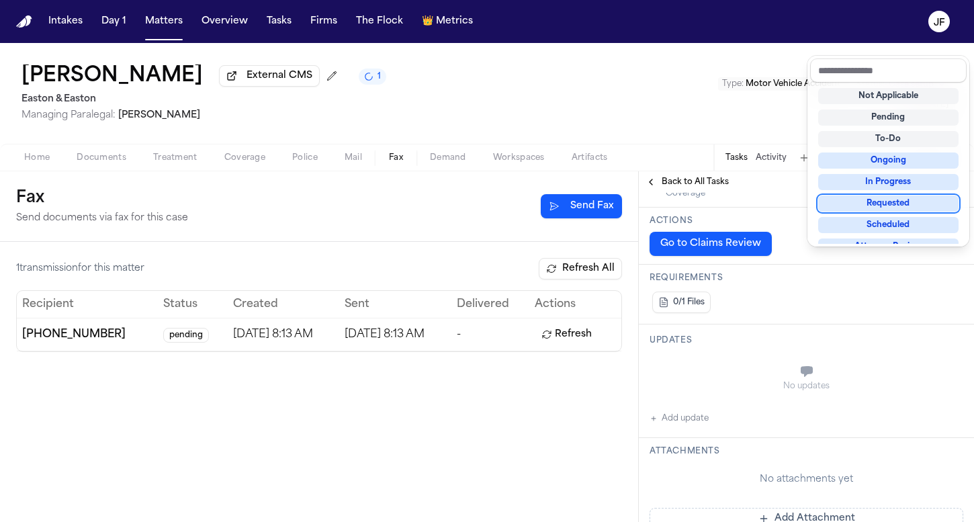
click at [675, 428] on div "**********" at bounding box center [806, 482] width 335 height 928
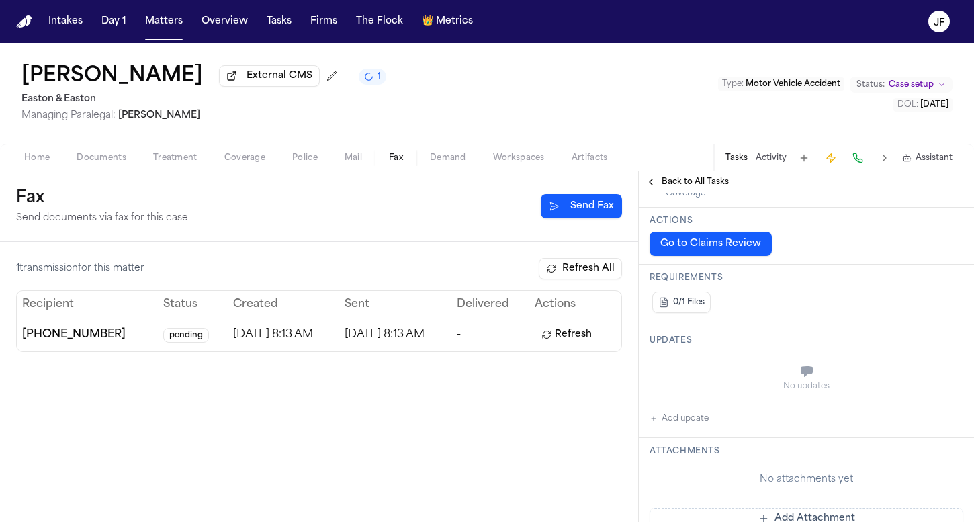
click at [677, 426] on button "Add update" at bounding box center [678, 418] width 59 height 16
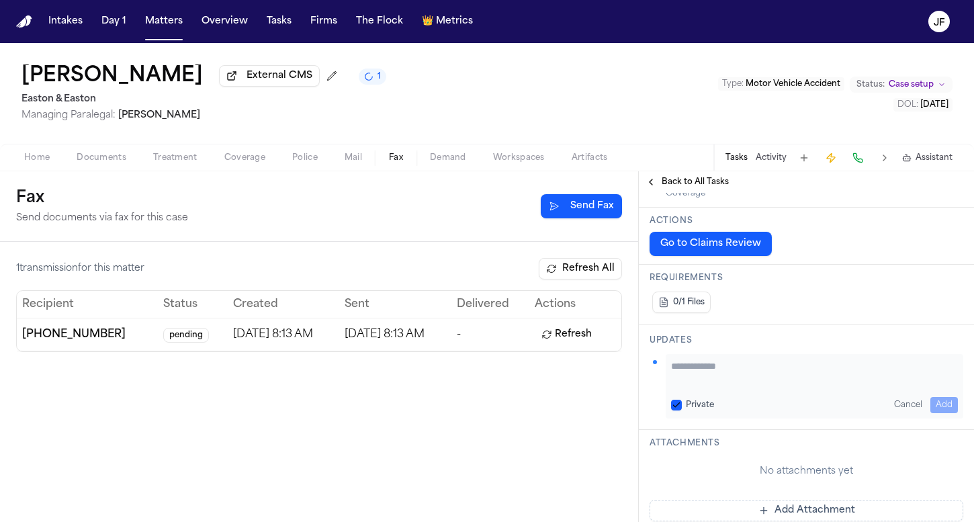
click at [735, 385] on textarea "Add your update" at bounding box center [814, 372] width 287 height 27
type textarea "**********"
click at [930, 410] on button "Add" at bounding box center [944, 405] width 28 height 16
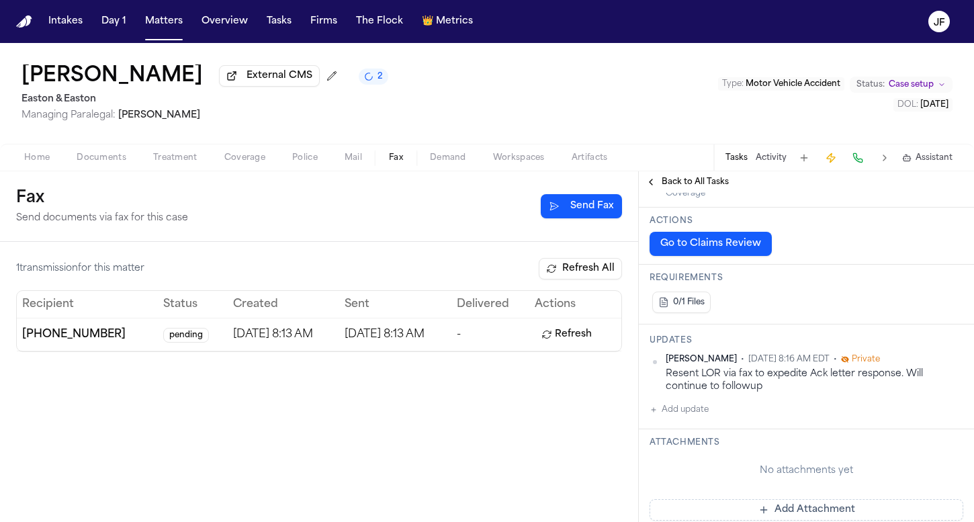
click at [681, 187] on span "Back to All Tasks" at bounding box center [694, 182] width 67 height 11
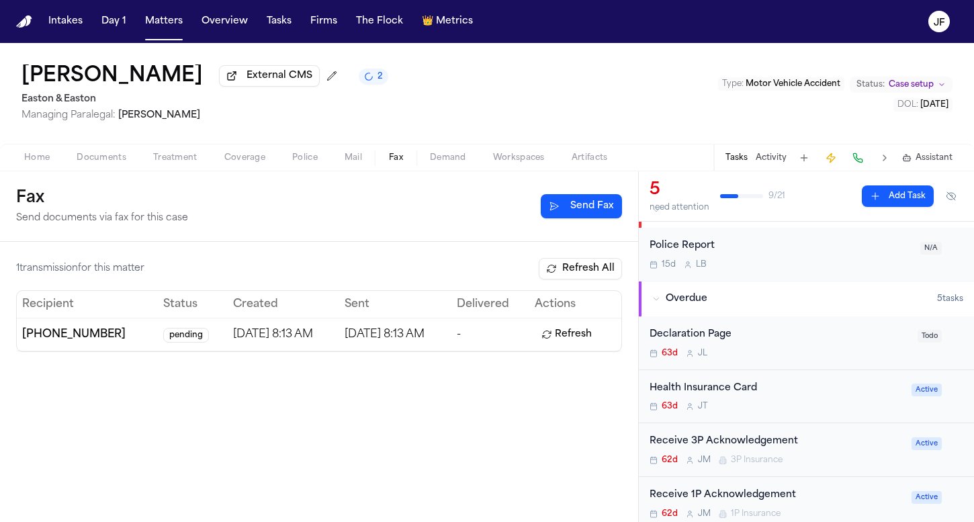
scroll to position [31, 0]
click at [704, 336] on div "Declaration Page" at bounding box center [779, 332] width 260 height 15
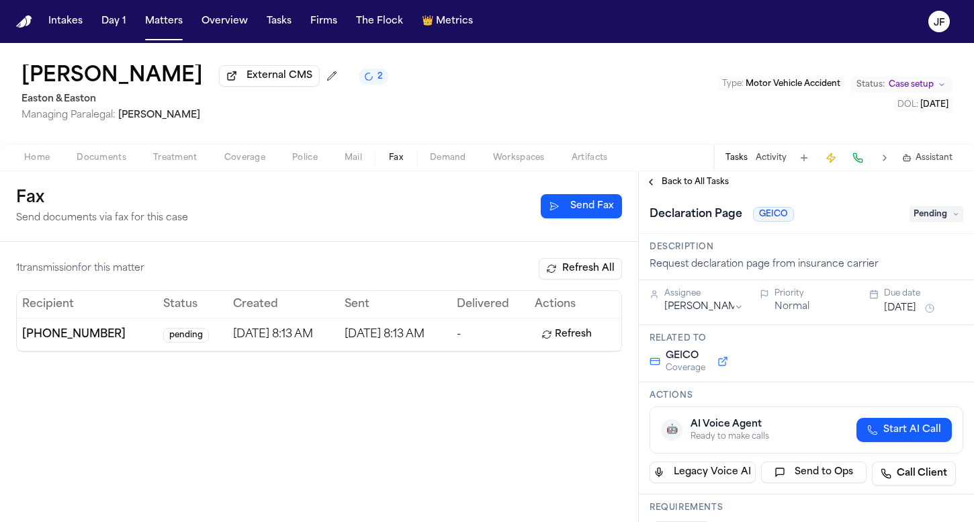
click at [924, 213] on span "Pending" at bounding box center [936, 214] width 54 height 16
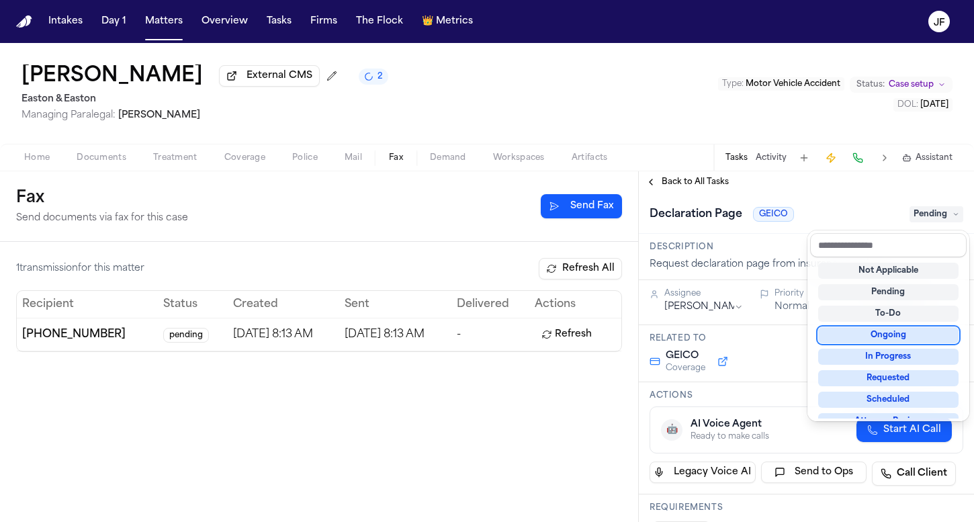
click at [874, 332] on div "Ongoing" at bounding box center [888, 335] width 140 height 16
click at [702, 185] on div "**********" at bounding box center [806, 346] width 335 height 350
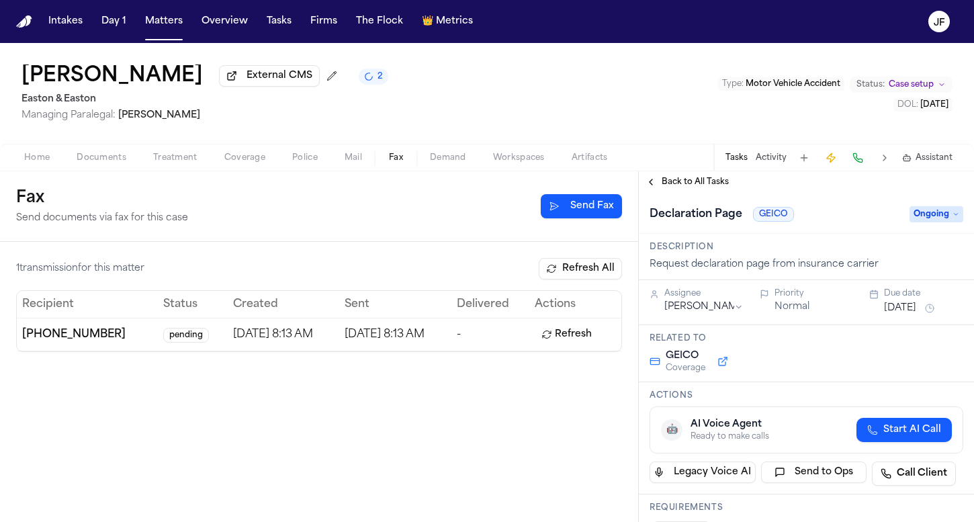
click at [702, 185] on span "Back to All Tasks" at bounding box center [694, 182] width 67 height 11
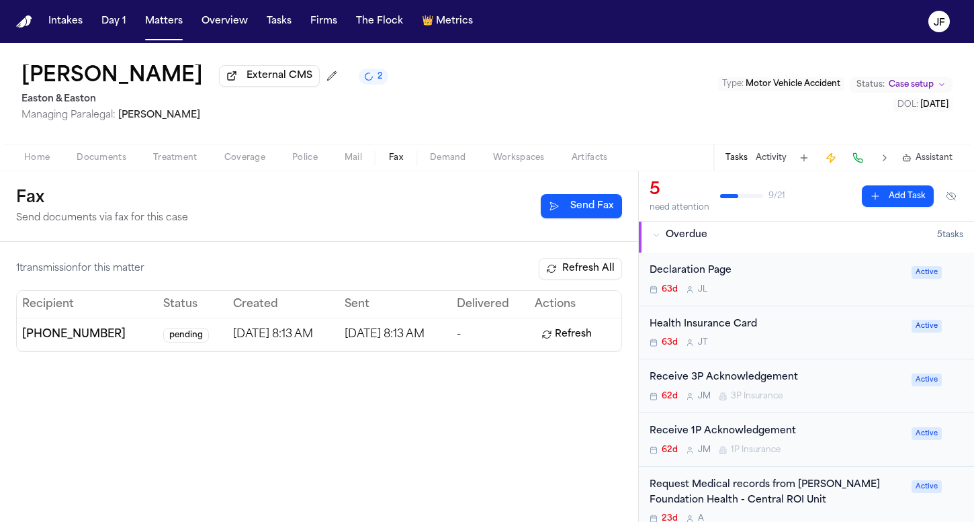
click at [34, 160] on span "Home" at bounding box center [37, 157] width 26 height 11
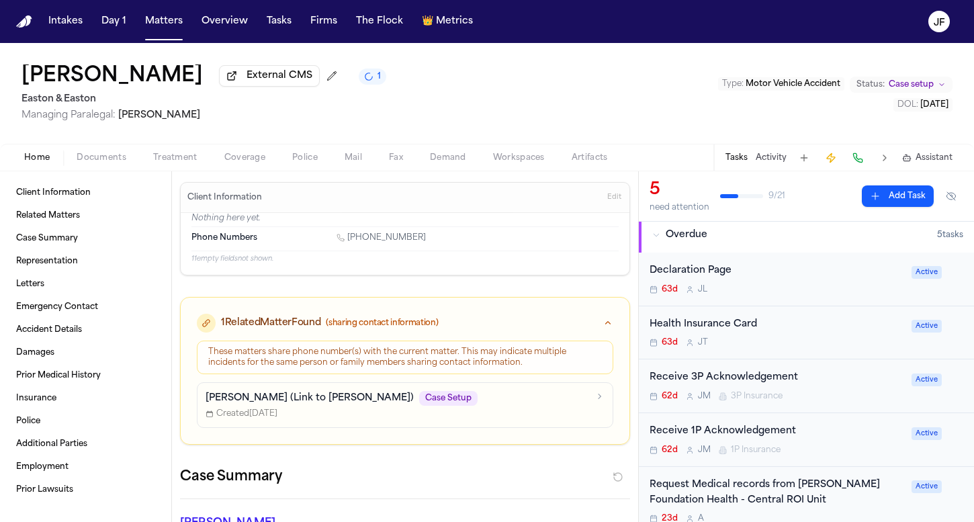
click at [326, 395] on p "[PERSON_NAME] (Link to [PERSON_NAME])" at bounding box center [309, 397] width 208 height 13
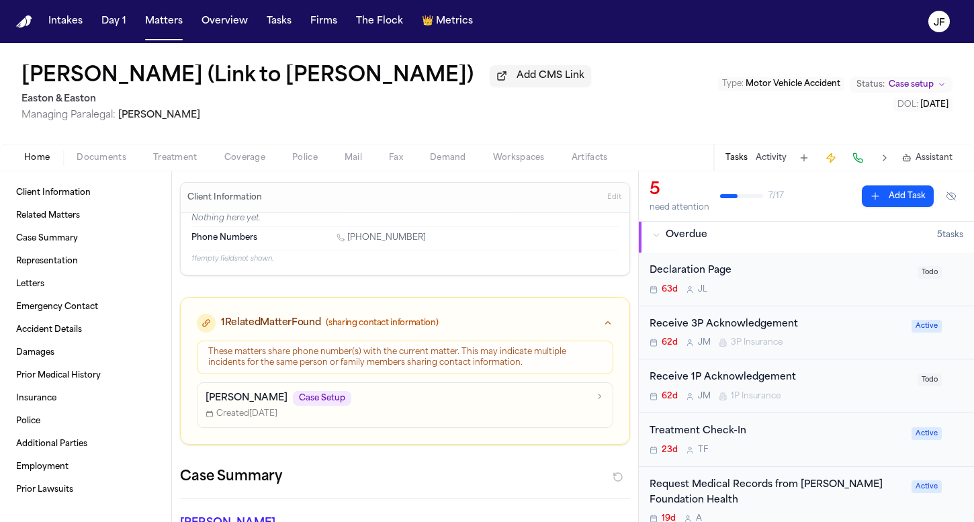
click at [766, 378] on div "Receive 1P Acknowledgement" at bounding box center [779, 377] width 260 height 15
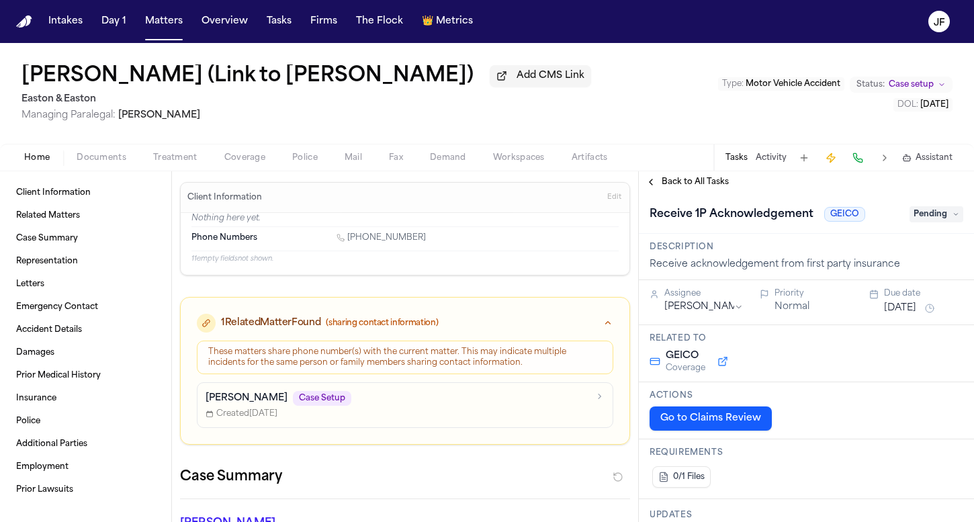
click at [932, 218] on span "Pending" at bounding box center [936, 214] width 54 height 16
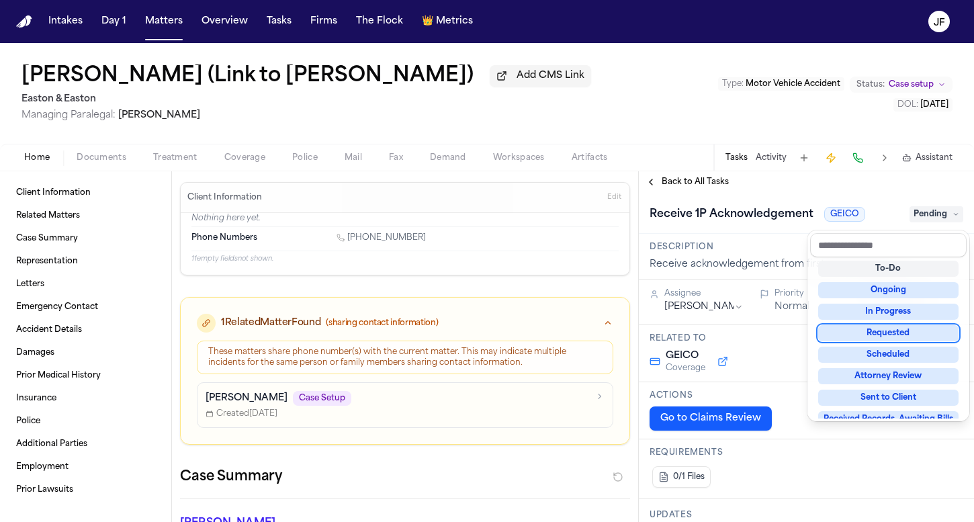
click at [875, 332] on div "Requested" at bounding box center [888, 333] width 140 height 16
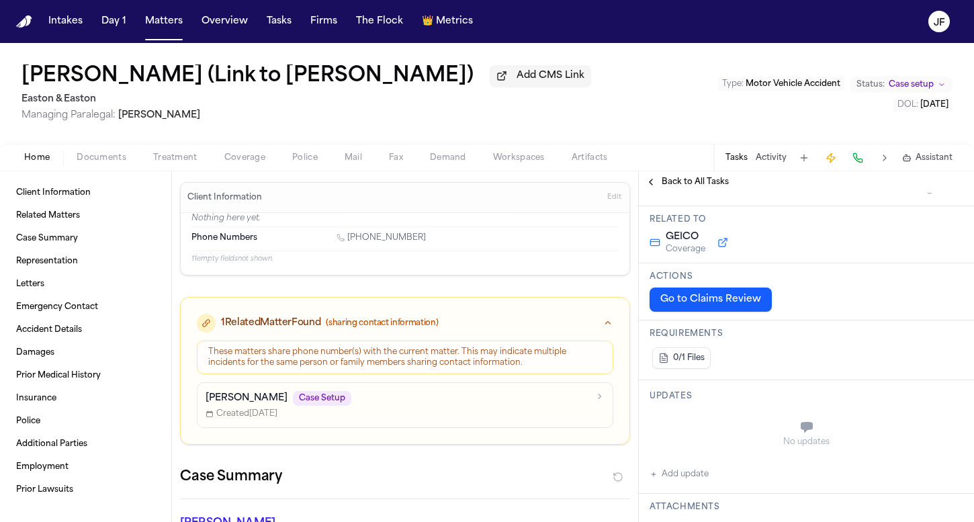
scroll to position [167, 0]
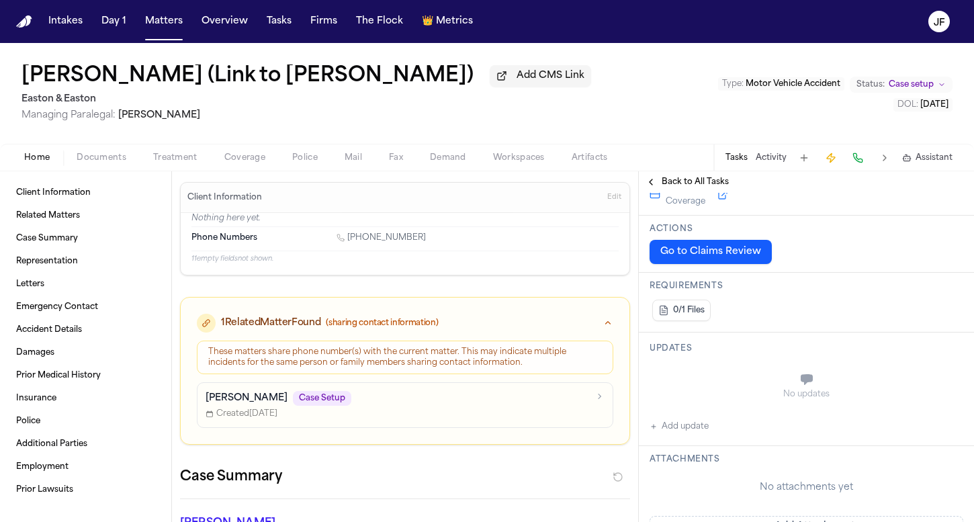
click at [677, 434] on button "Add update" at bounding box center [678, 426] width 59 height 16
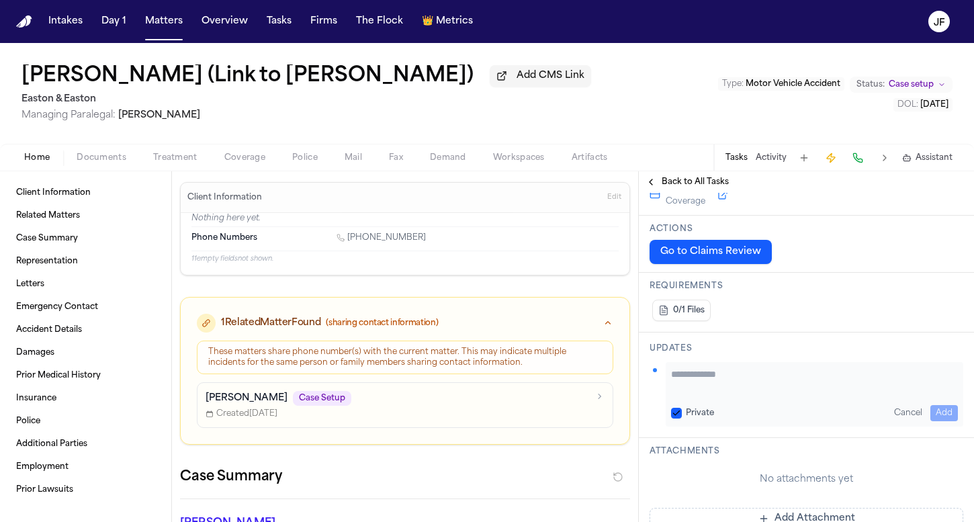
click at [719, 377] on textarea "Add your update" at bounding box center [814, 380] width 287 height 27
type textarea "**********"
click at [937, 409] on button "Add" at bounding box center [944, 413] width 28 height 16
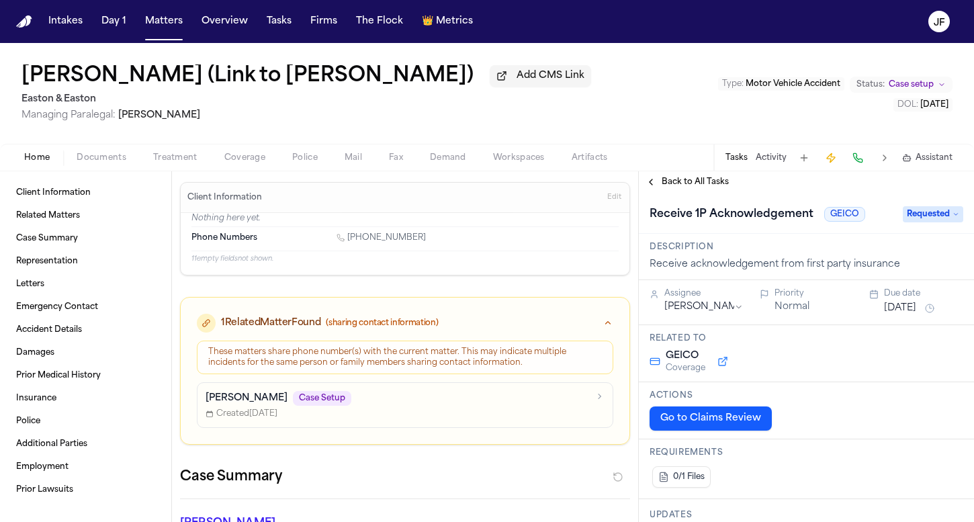
scroll to position [-1, 0]
click at [697, 187] on span "Back to All Tasks" at bounding box center [694, 182] width 67 height 11
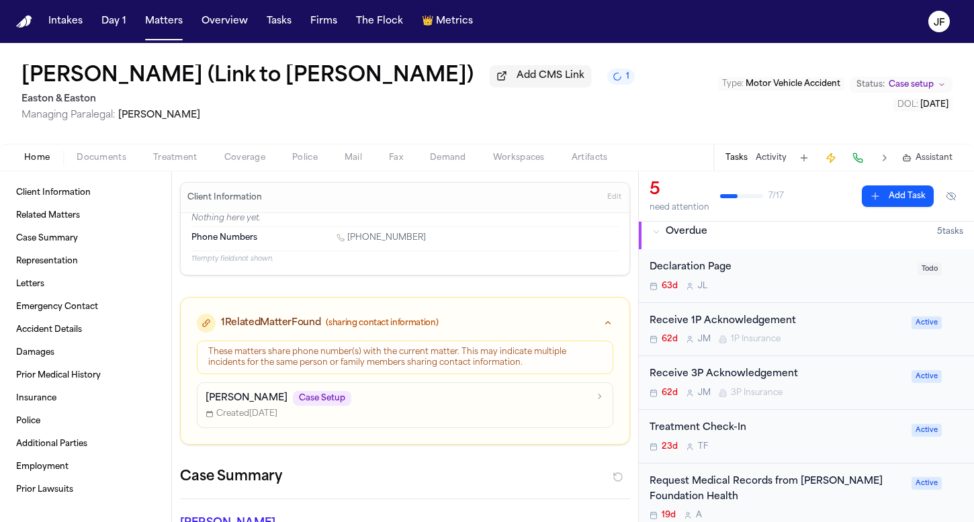
scroll to position [138, 0]
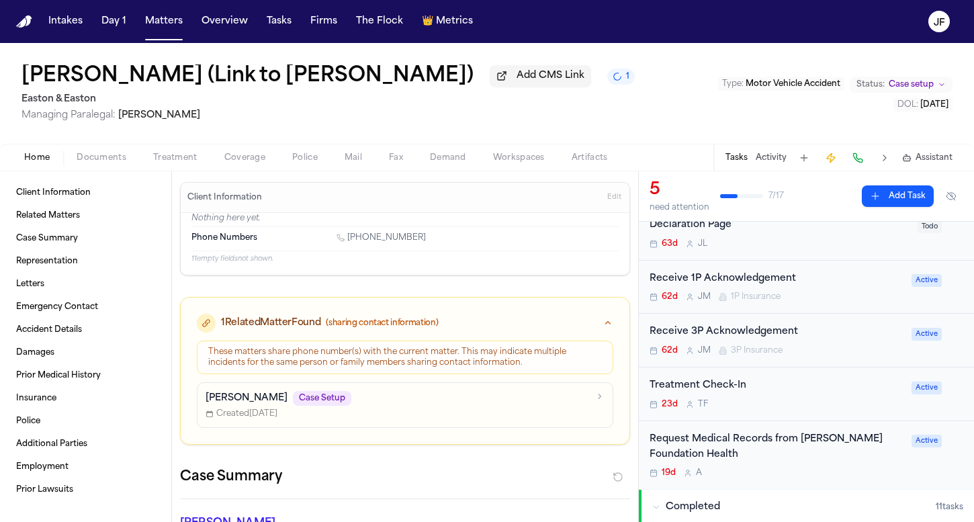
click at [747, 340] on div "Receive 3P Acknowledgement 62d [PERSON_NAME] 3P Insurance" at bounding box center [776, 340] width 254 height 32
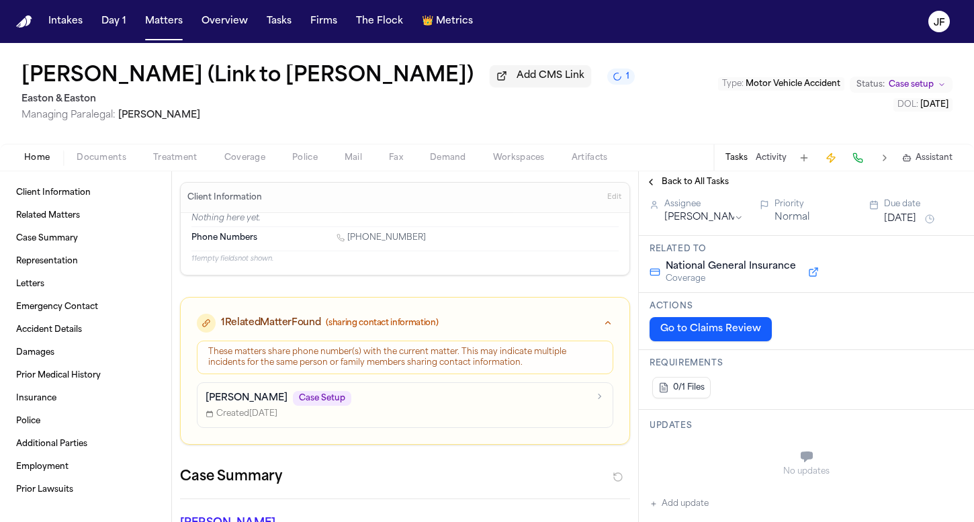
scroll to position [165, 0]
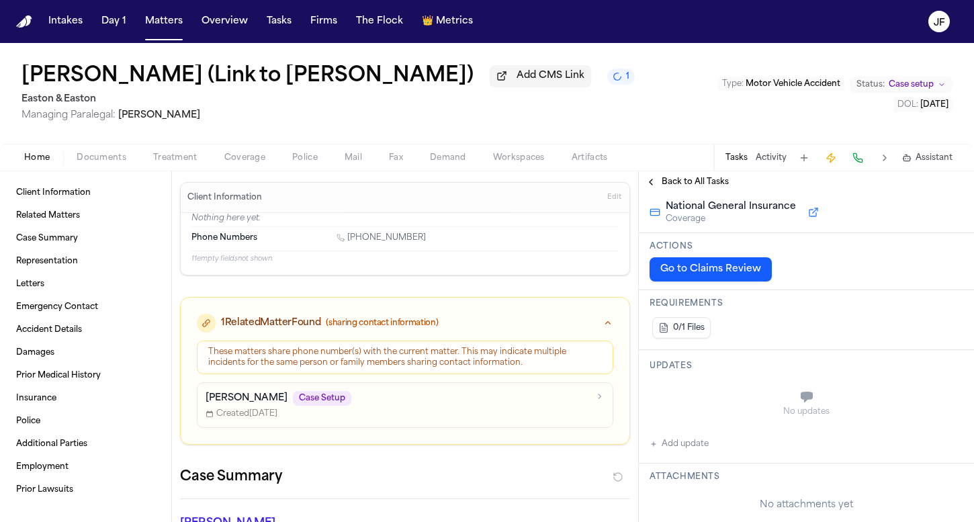
click at [680, 449] on button "Add update" at bounding box center [678, 444] width 59 height 16
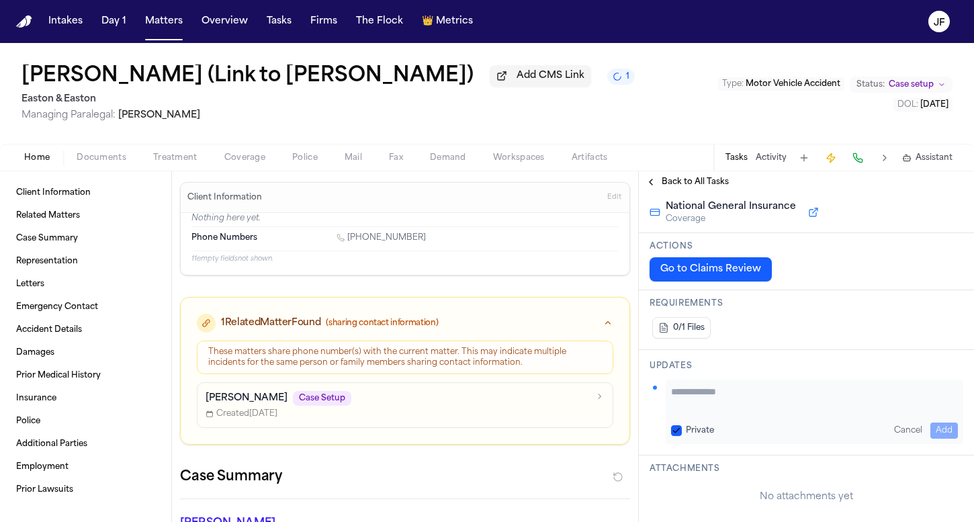
click at [725, 400] on textarea "Add your update" at bounding box center [814, 398] width 287 height 27
type textarea "**********"
click at [939, 429] on button "Add" at bounding box center [944, 430] width 28 height 16
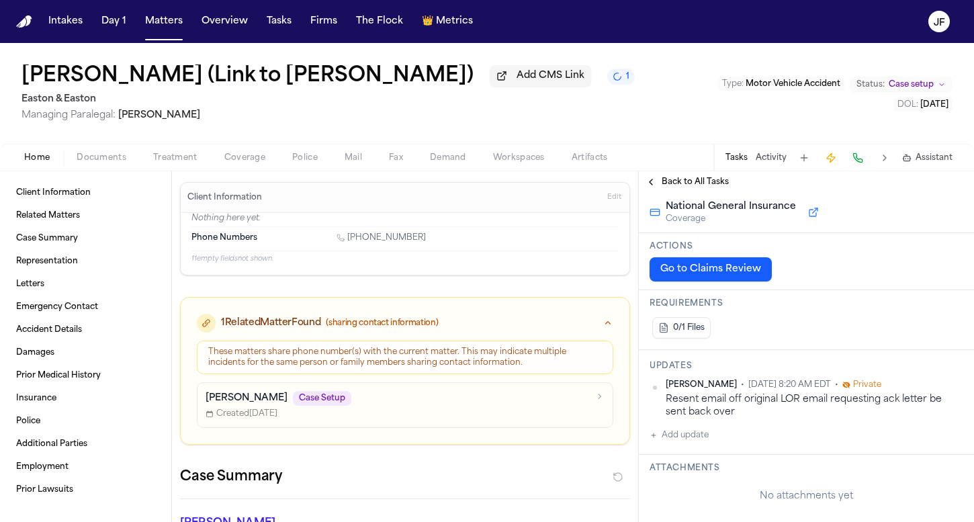
click at [665, 185] on span "Back to All Tasks" at bounding box center [694, 182] width 67 height 11
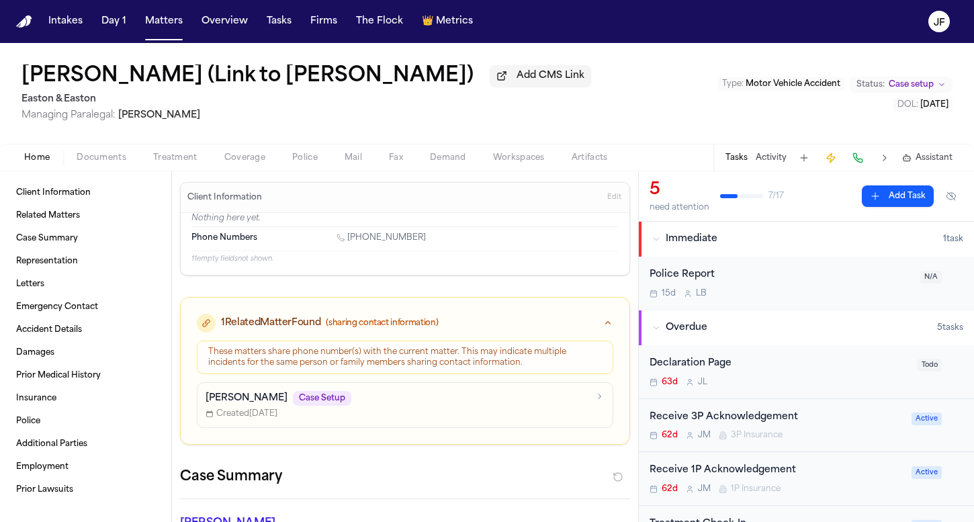
click at [697, 355] on div "Declaration Page 63d [PERSON_NAME]" at bounding box center [806, 372] width 335 height 54
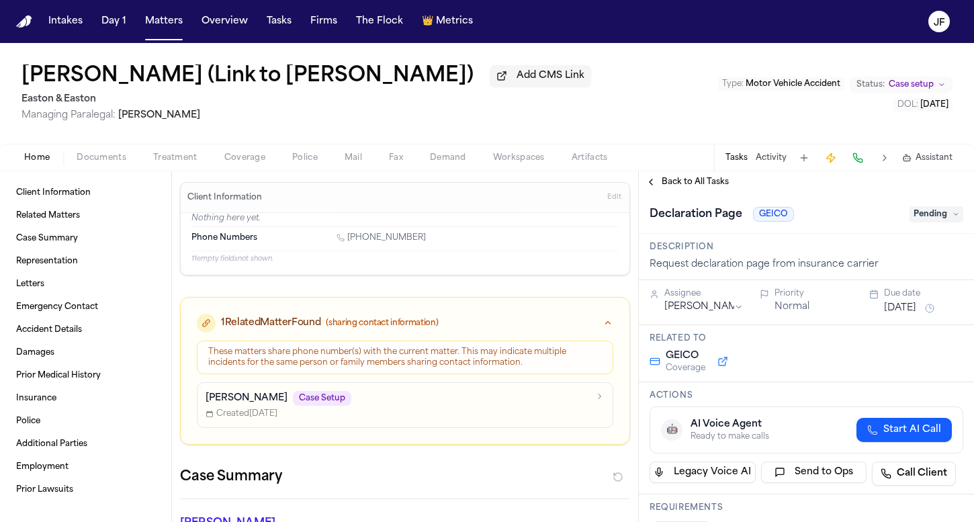
click at [931, 218] on span "Pending" at bounding box center [936, 214] width 54 height 16
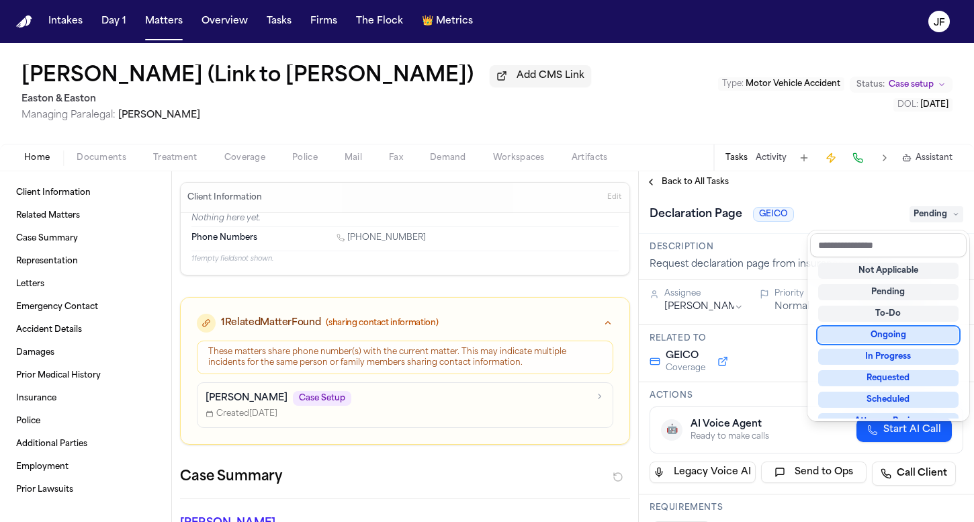
click at [865, 341] on div "Ongoing" at bounding box center [888, 335] width 140 height 16
click at [681, 183] on div "**********" at bounding box center [806, 346] width 335 height 350
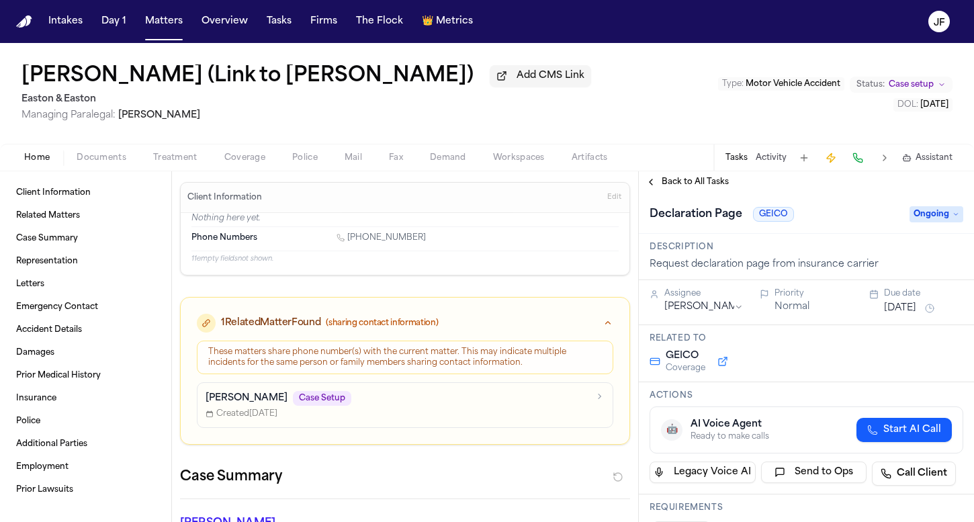
click at [682, 181] on span "Back to All Tasks" at bounding box center [694, 182] width 67 height 11
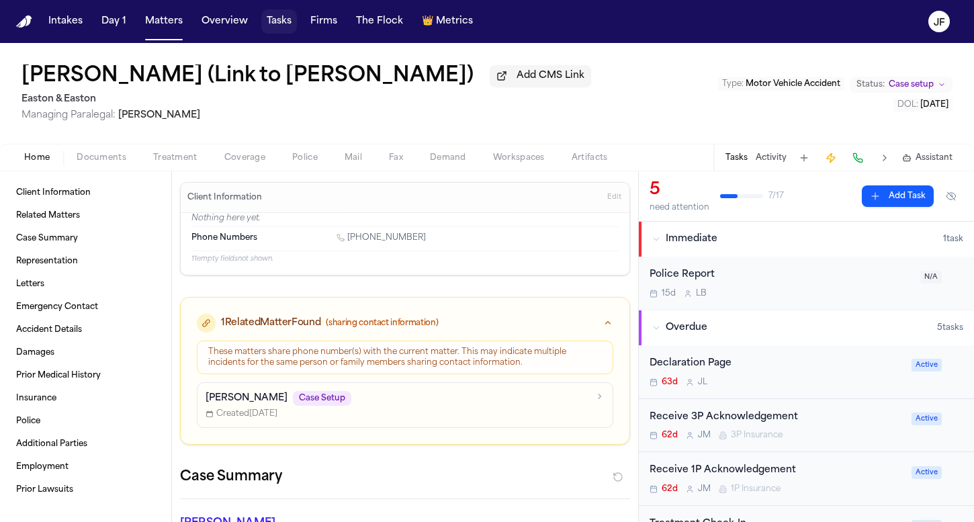
click at [285, 22] on button "Tasks" at bounding box center [279, 21] width 36 height 24
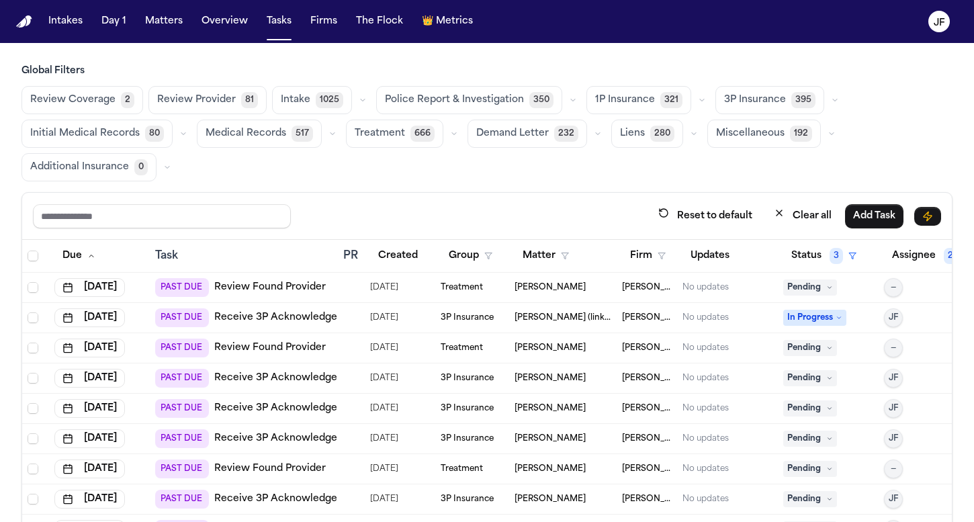
click at [831, 101] on icon "button" at bounding box center [835, 100] width 8 height 8
click at [776, 193] on span "LOR Acknowledgement" at bounding box center [770, 192] width 93 height 27
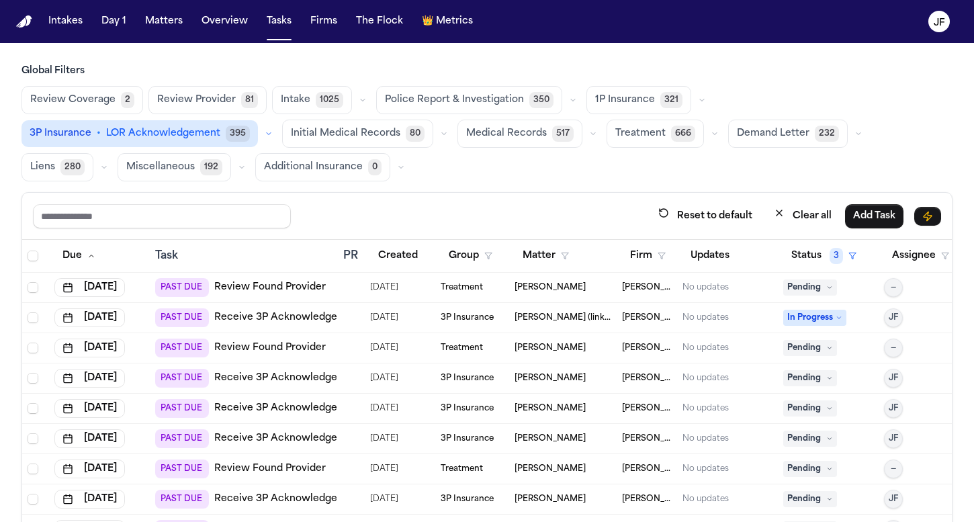
click at [872, 107] on div "Review Coverage 2 Review Provider 81 Intake 1025 Police Report & Investigation …" at bounding box center [486, 133] width 931 height 95
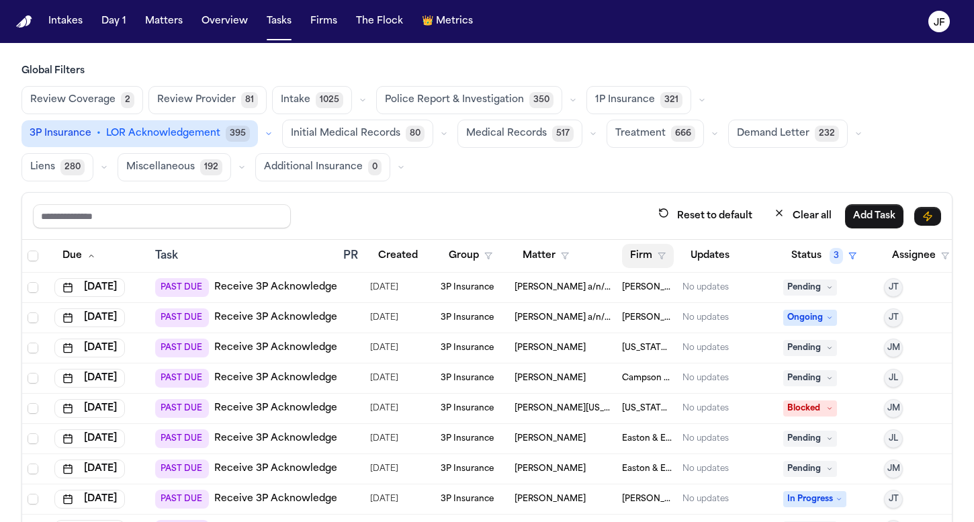
click at [649, 265] on button "Firm" at bounding box center [648, 256] width 52 height 24
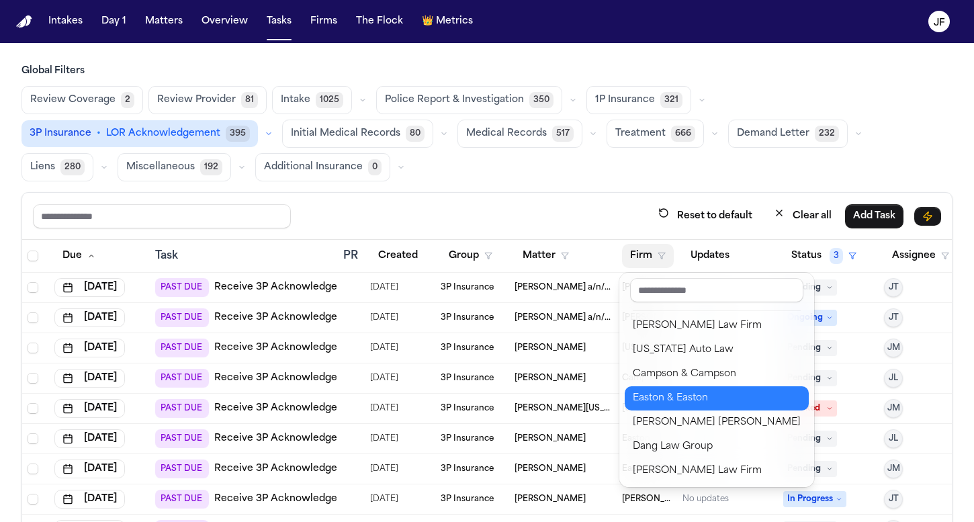
click at [655, 395] on div "Easton & Easton" at bounding box center [717, 398] width 168 height 16
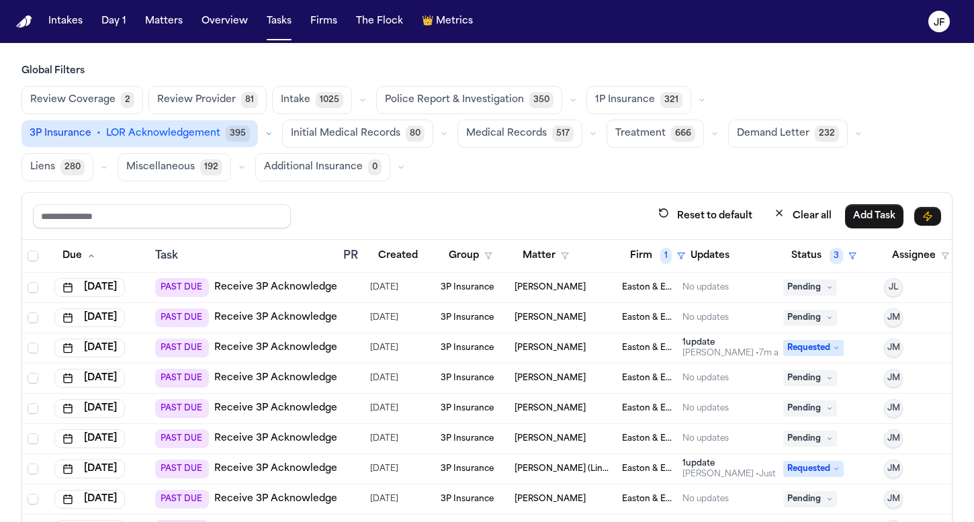
click at [593, 202] on div "Reset to default Clear all Add Task" at bounding box center [486, 216] width 929 height 47
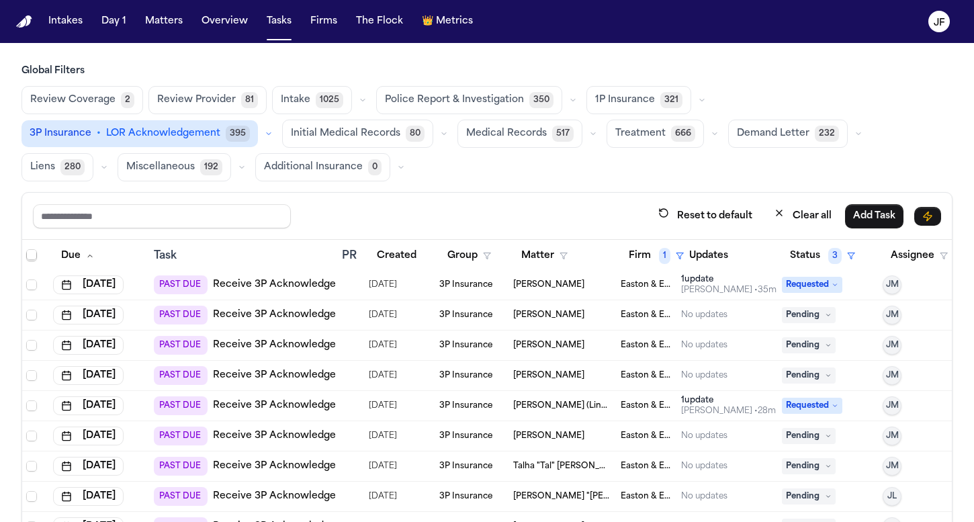
scroll to position [69, 1]
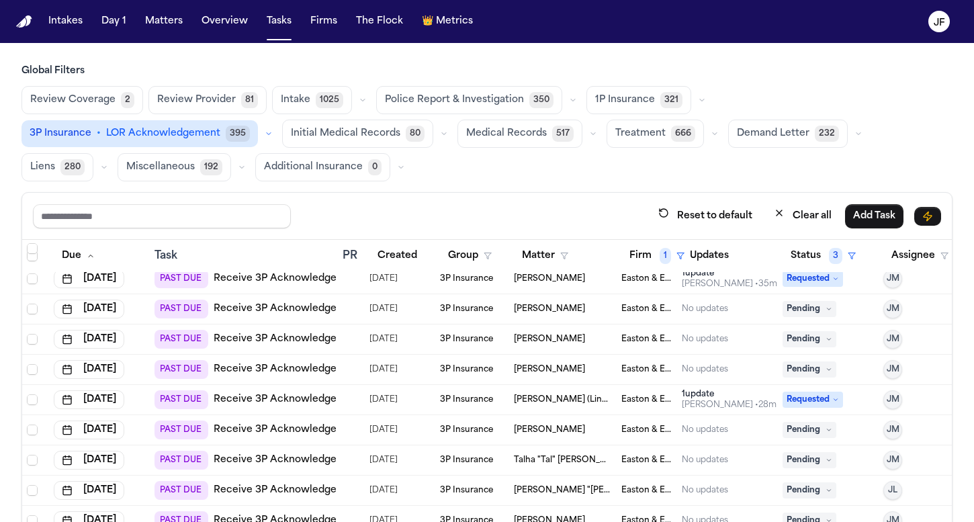
click at [269, 308] on link "Receive 3P Acknowledgement" at bounding box center [288, 308] width 148 height 13
click at [270, 338] on link "Receive 3P Acknowledgement" at bounding box center [288, 338] width 148 height 13
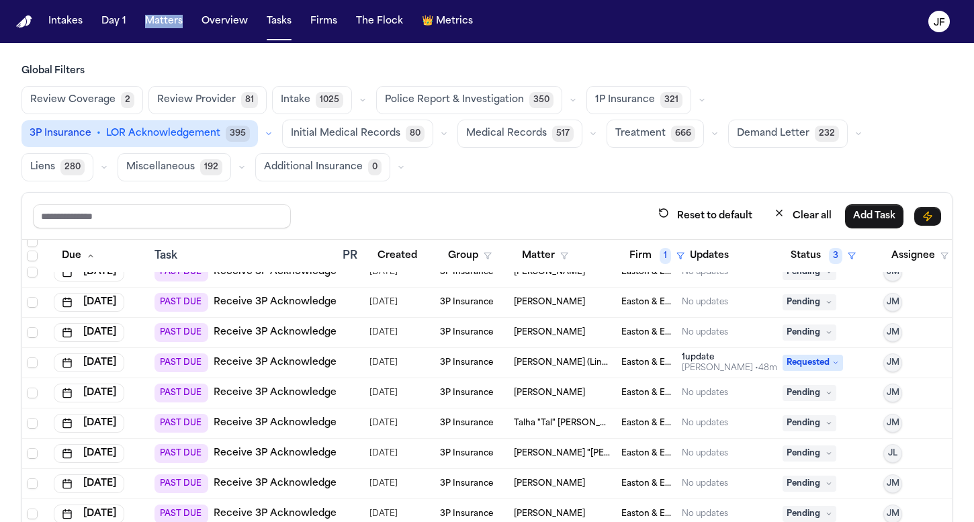
scroll to position [113, 1]
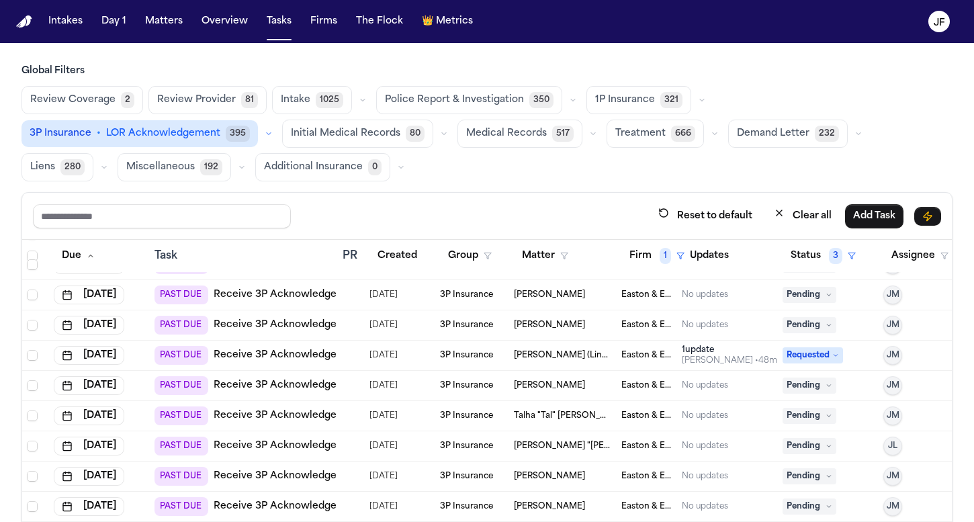
click at [680, 367] on td "1 update [PERSON_NAME] • 48m ago" at bounding box center [726, 355] width 101 height 30
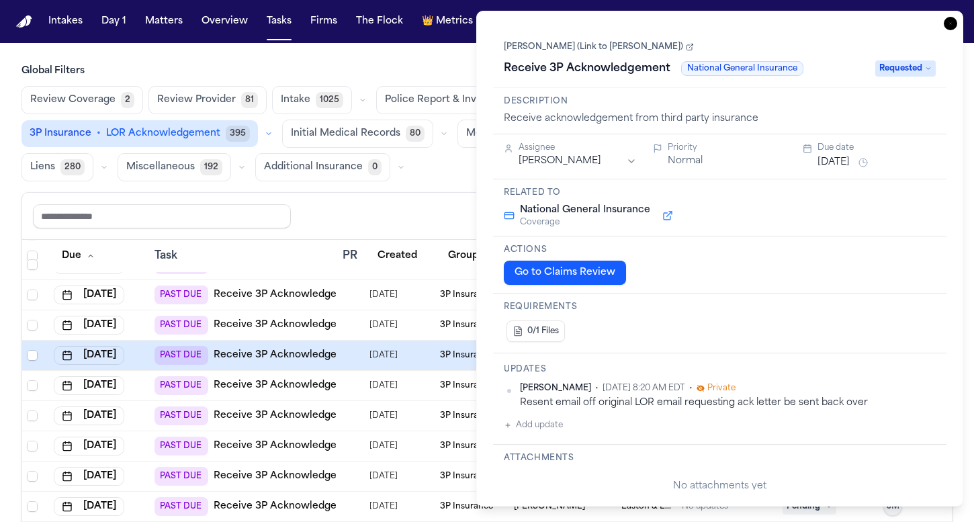
click at [951, 29] on icon "button" at bounding box center [949, 23] width 13 height 13
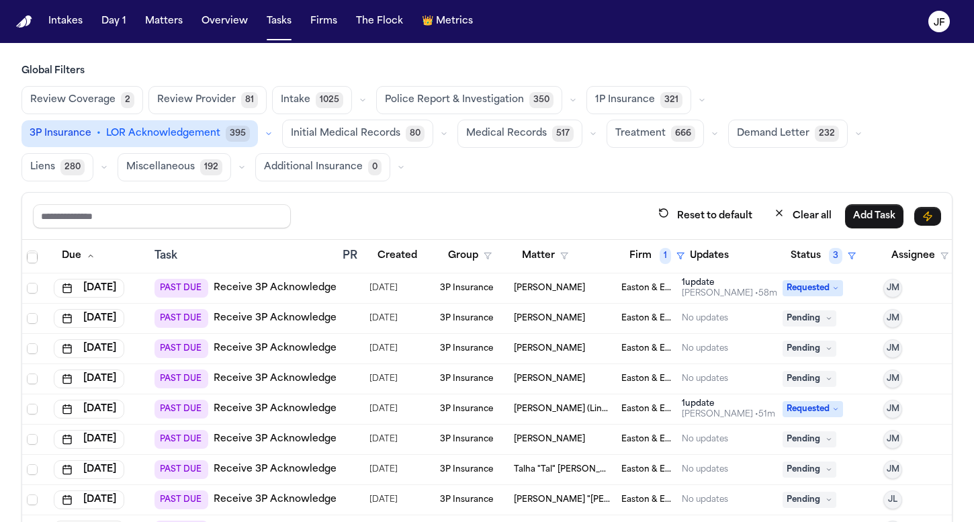
scroll to position [82, 1]
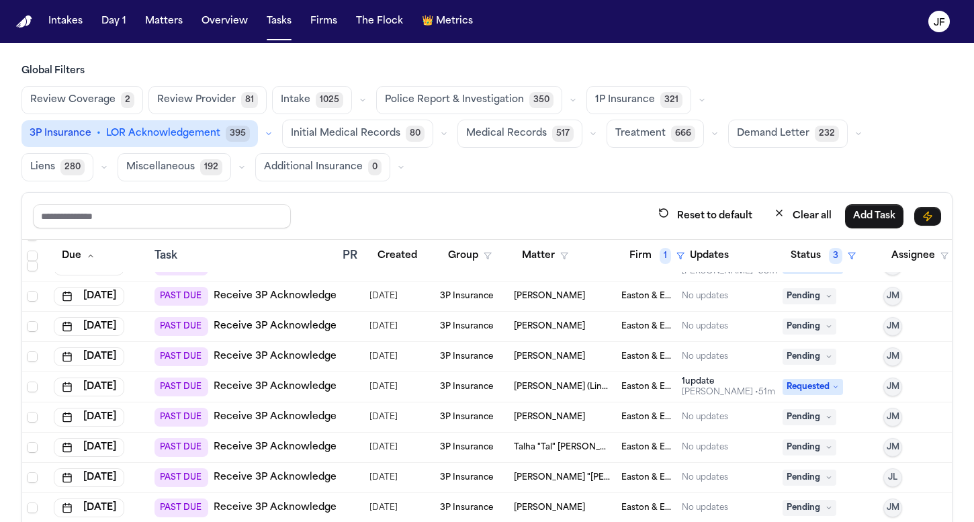
click at [284, 414] on link "Receive 3P Acknowledgement" at bounding box center [288, 416] width 148 height 13
